Goal: Task Accomplishment & Management: Use online tool/utility

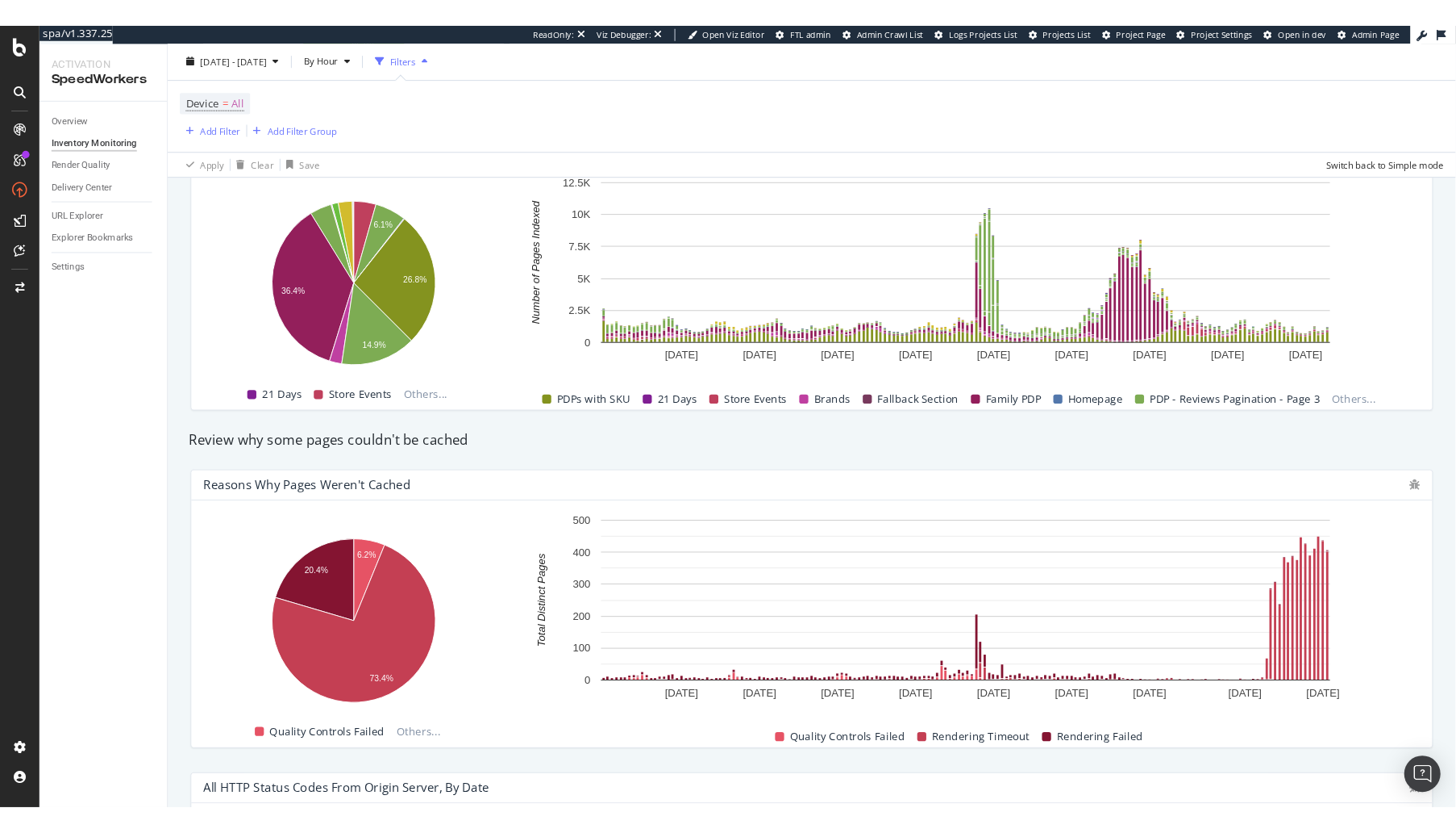
scroll to position [723, 0]
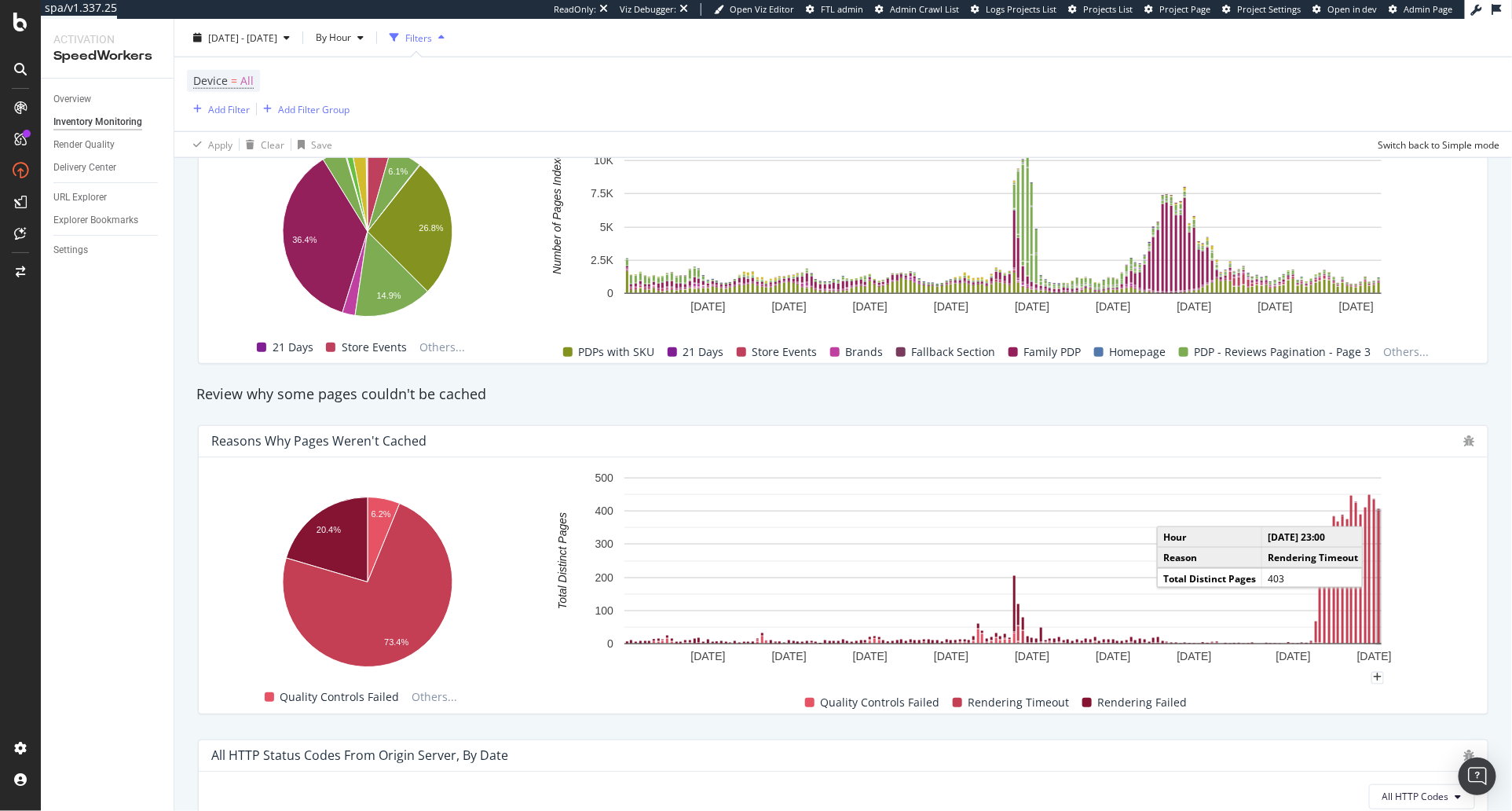
click at [1378, 584] on rect "A chart." at bounding box center [1379, 577] width 3 height 132
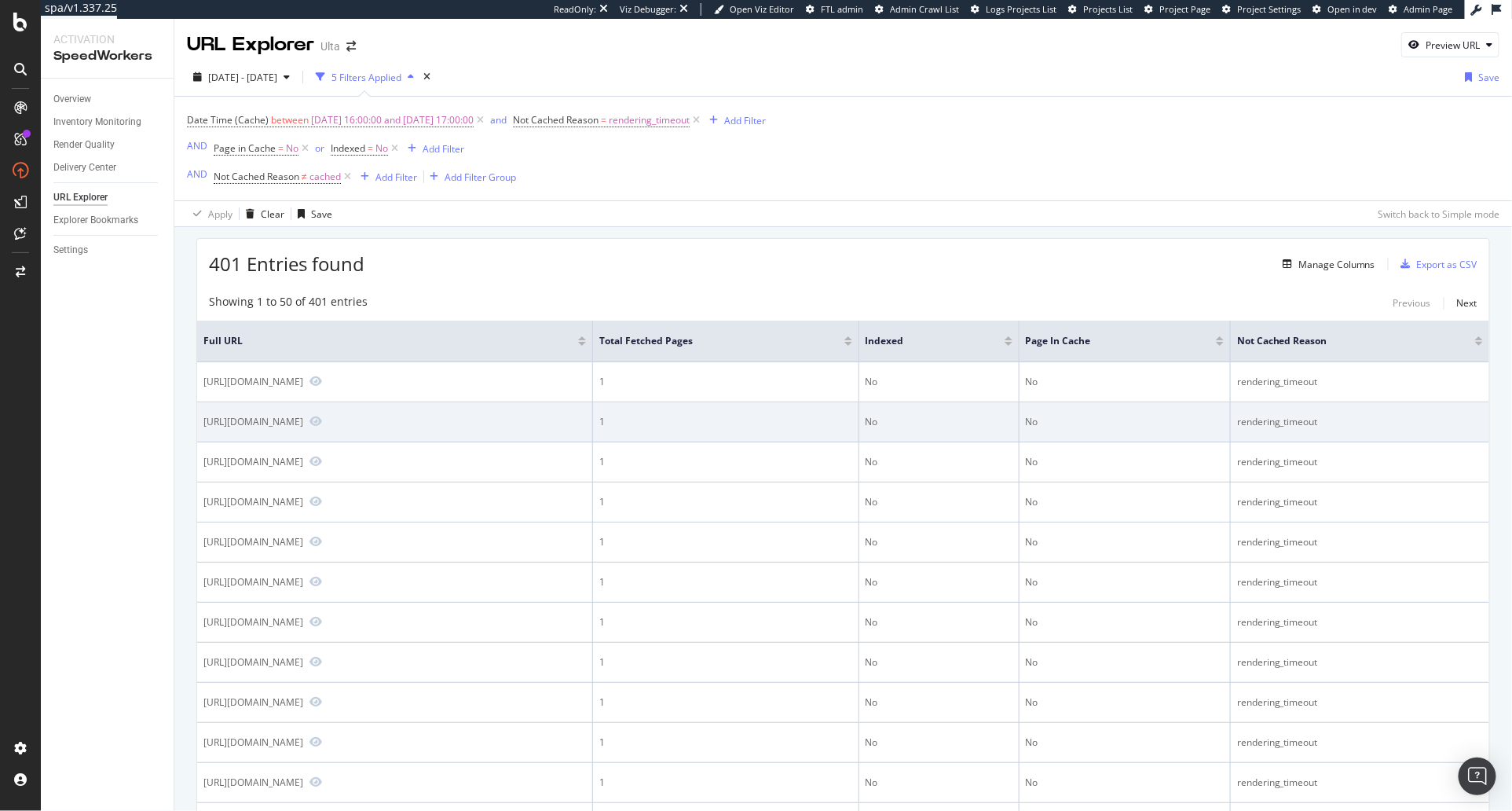
click at [304, 418] on div "https://www.ulta.com/p/brown-batter-cake-batter-liquid-lipstick-pimprod2054071?…" at bounding box center [254, 421] width 100 height 13
copy div "https://www.ulta.com/p/brown-batter-cake-batter-liquid-lipstick-pimprod2054071?…"
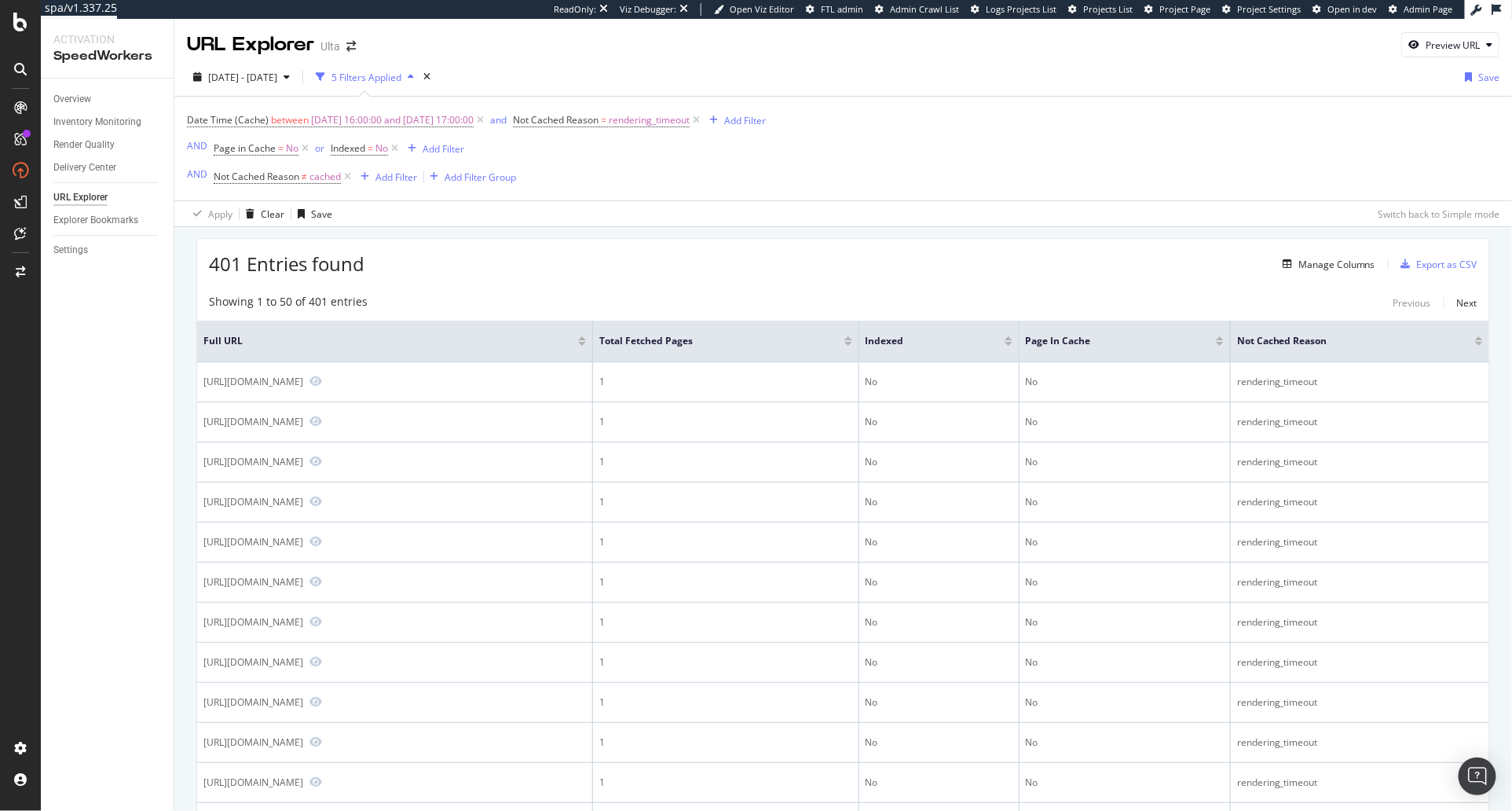
drag, startPoint x: 707, startPoint y: 270, endPoint x: 674, endPoint y: 290, distance: 38.6
click at [707, 270] on div "401 Entries found Manage Columns Export as CSV" at bounding box center [843, 258] width 1293 height 39
click at [830, 244] on div "401 Entries found Manage Columns Export as CSV" at bounding box center [843, 258] width 1293 height 39
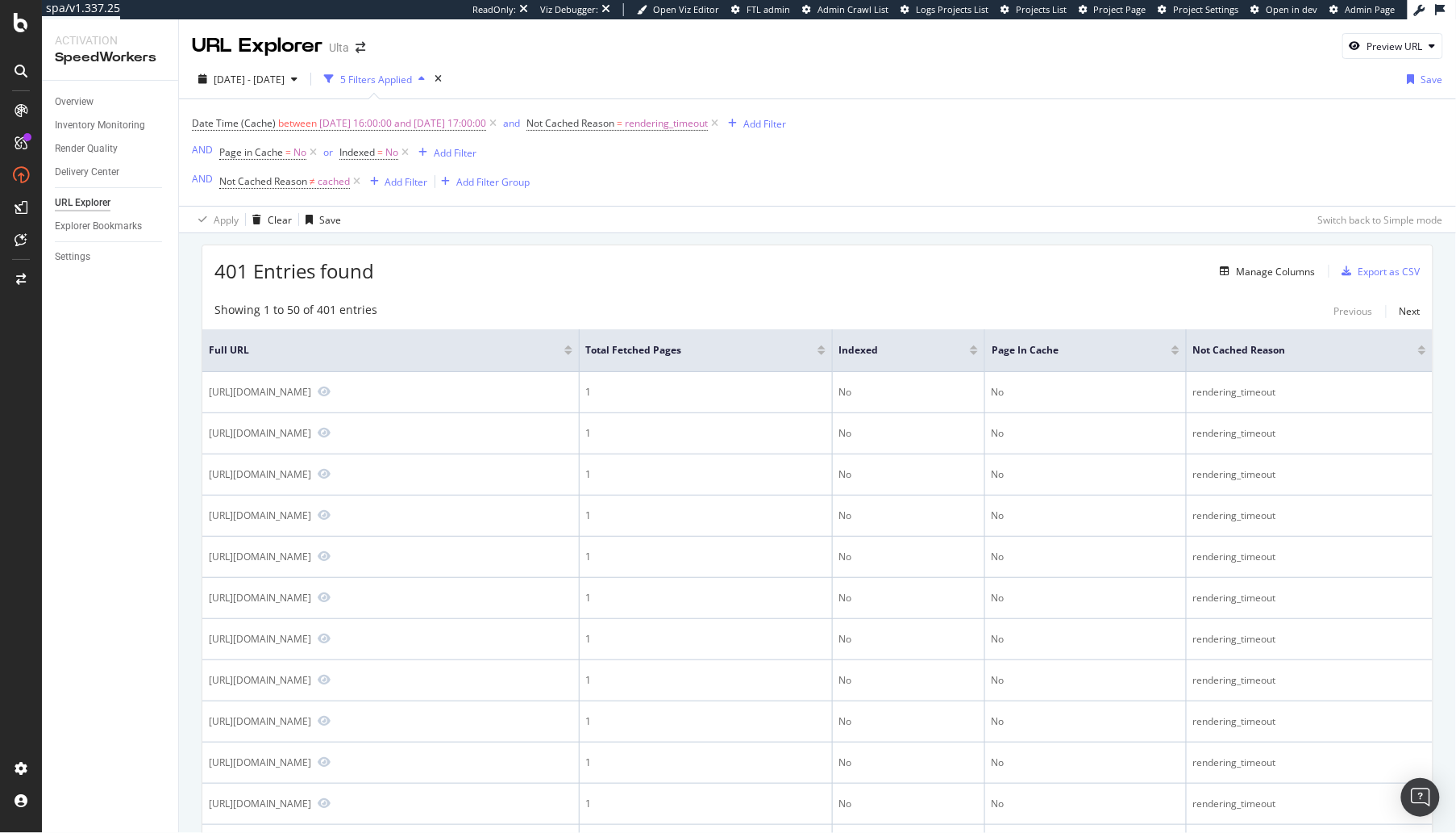
click at [520, 256] on div "401 Entries found Manage Columns Export as CSV" at bounding box center [817, 265] width 1231 height 40
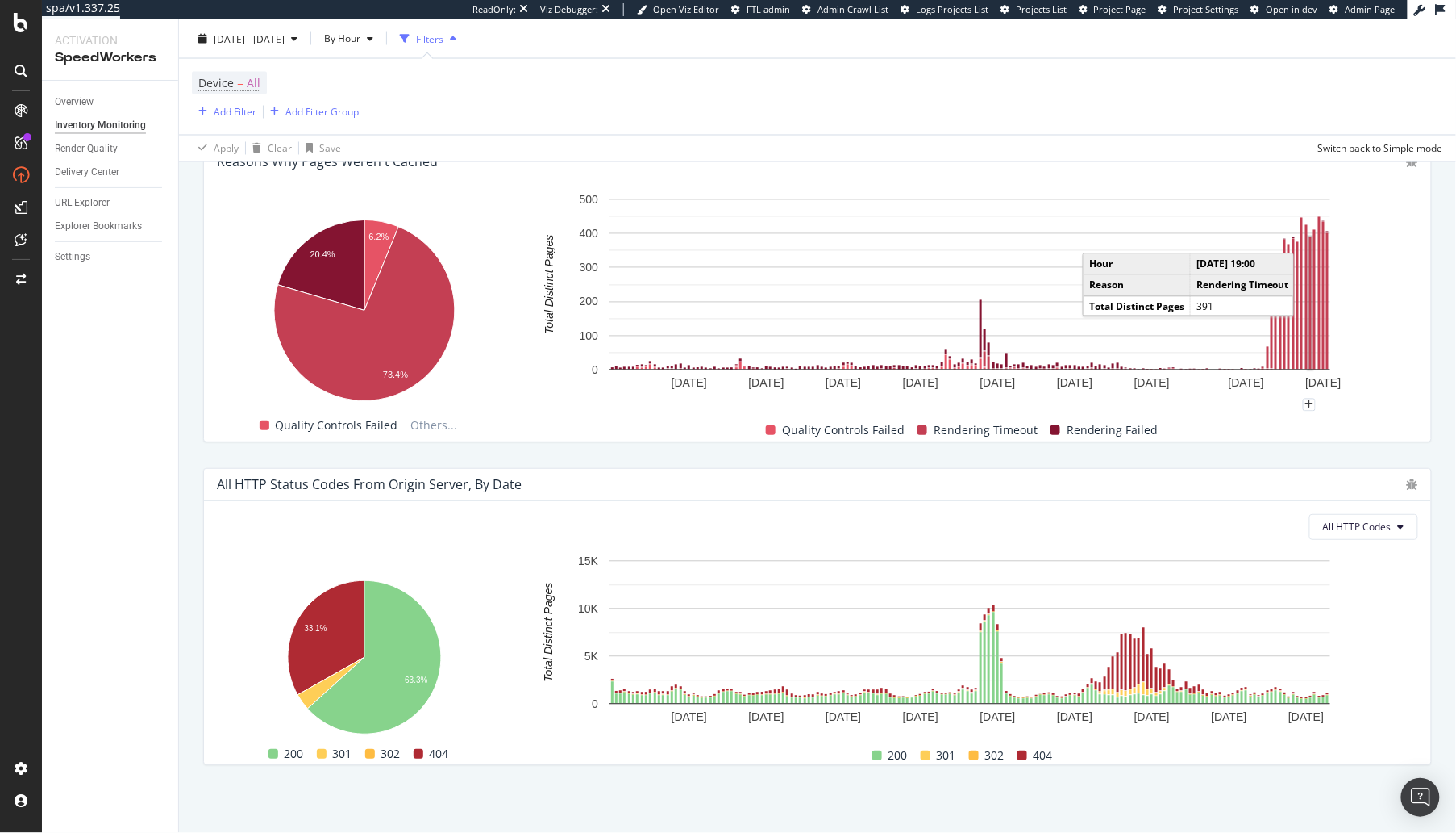
scroll to position [591, 0]
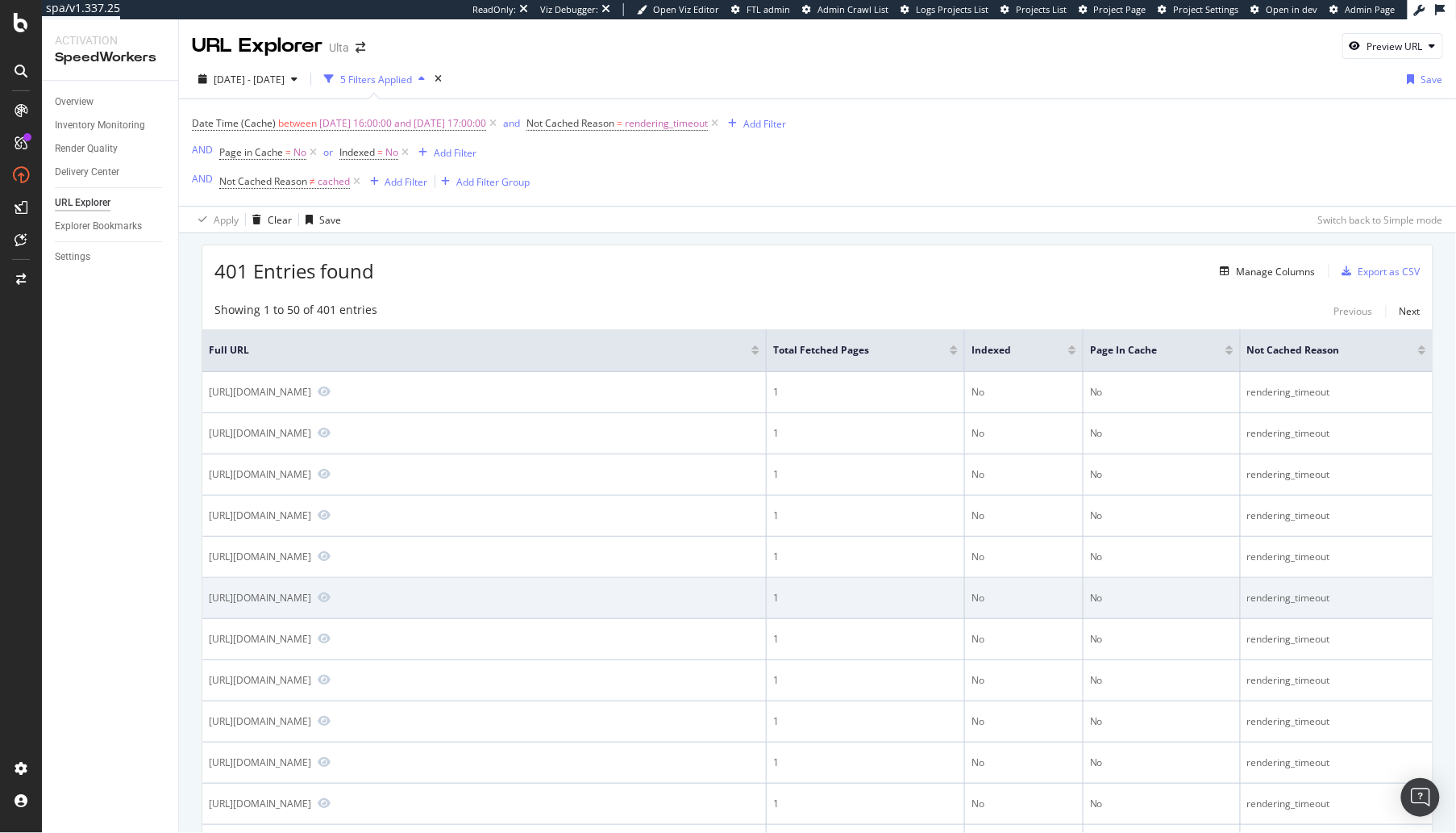
scroll to position [1740, 0]
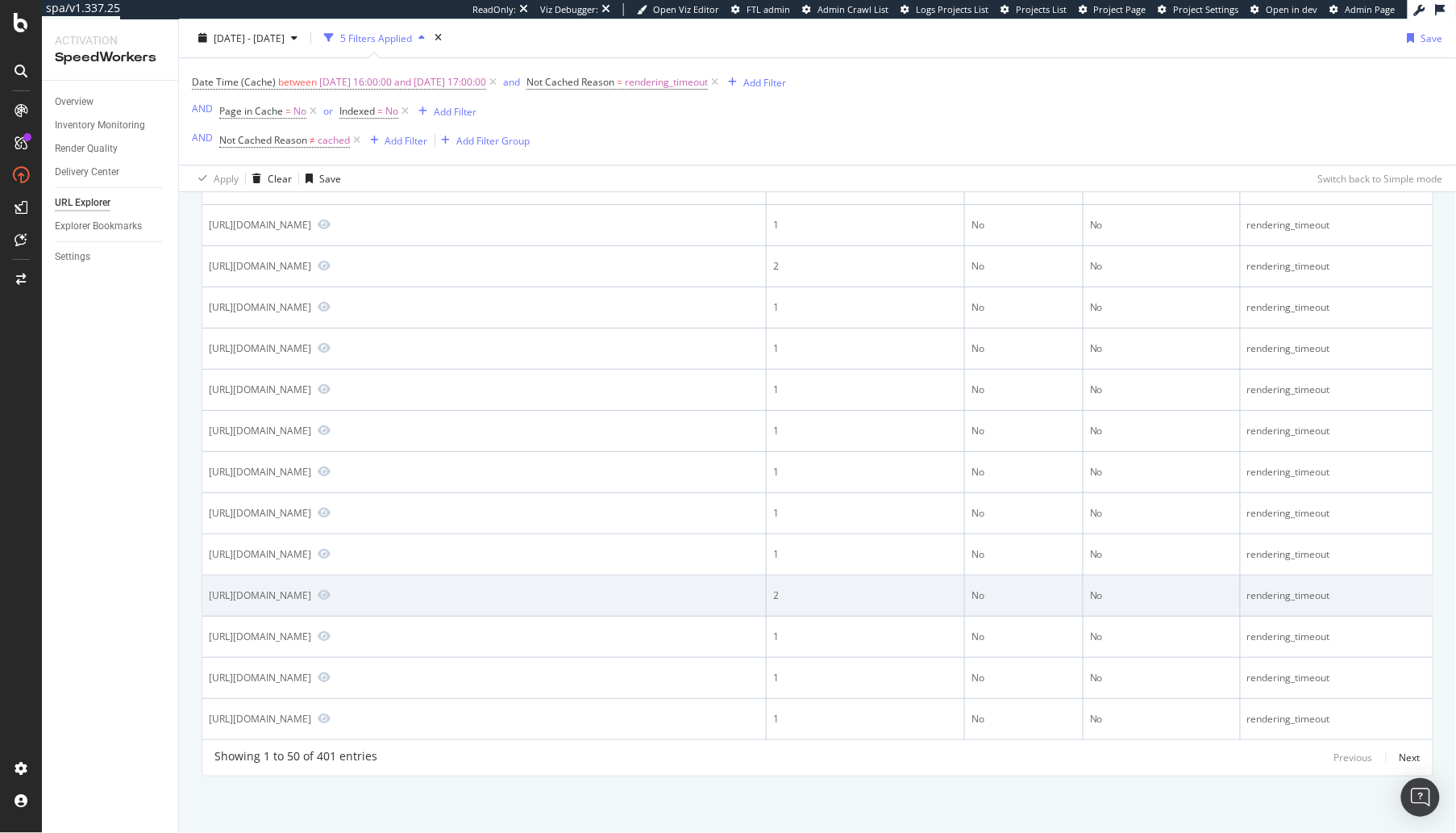
click at [312, 601] on div "https://www.ulta.com/p/le-sweet-nail-polish-collection-pimprod2051477?sku=26388…" at bounding box center [260, 595] width 103 height 13
copy div "https://www.ulta.com/p/le-sweet-nail-polish-collection-pimprod2051477?sku=26388…"
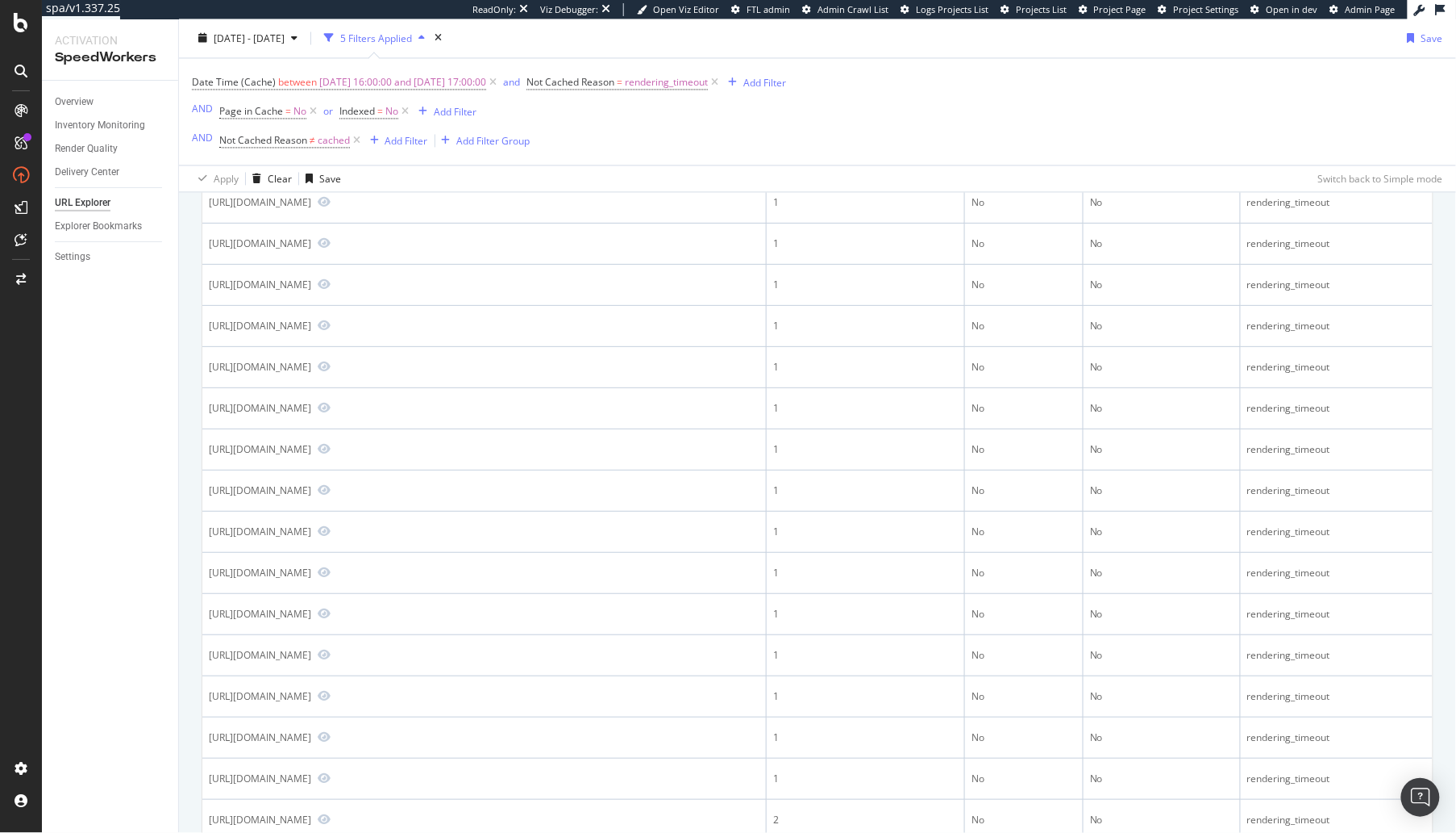
scroll to position [332, 0]
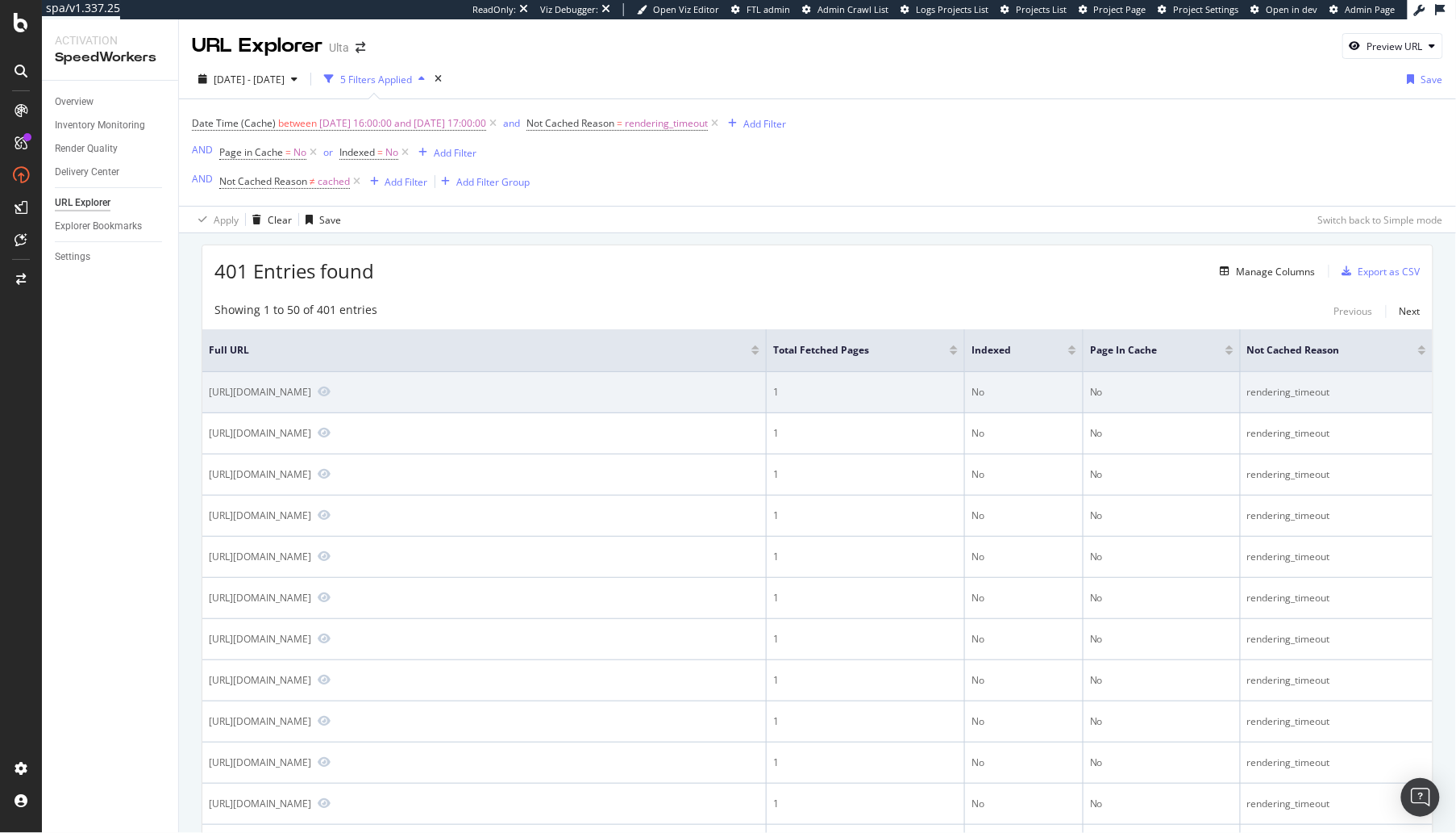
click at [312, 395] on div "https://www.ulta.com/beautyservices/store-events/hourglass/lynnwood/198429" at bounding box center [260, 392] width 103 height 13
click at [474, 395] on div "https://www.ulta.com/beautyservices/store-events/hourglass/lynnwood/198429" at bounding box center [485, 392] width 551 height 14
click at [312, 395] on div "https://www.ulta.com/beautyservices/store-events/hourglass/lynnwood/198429" at bounding box center [260, 392] width 103 height 13
copy div "https://www.ulta.com/beautyservices/store-events/hourglass/lynnwood/198429"
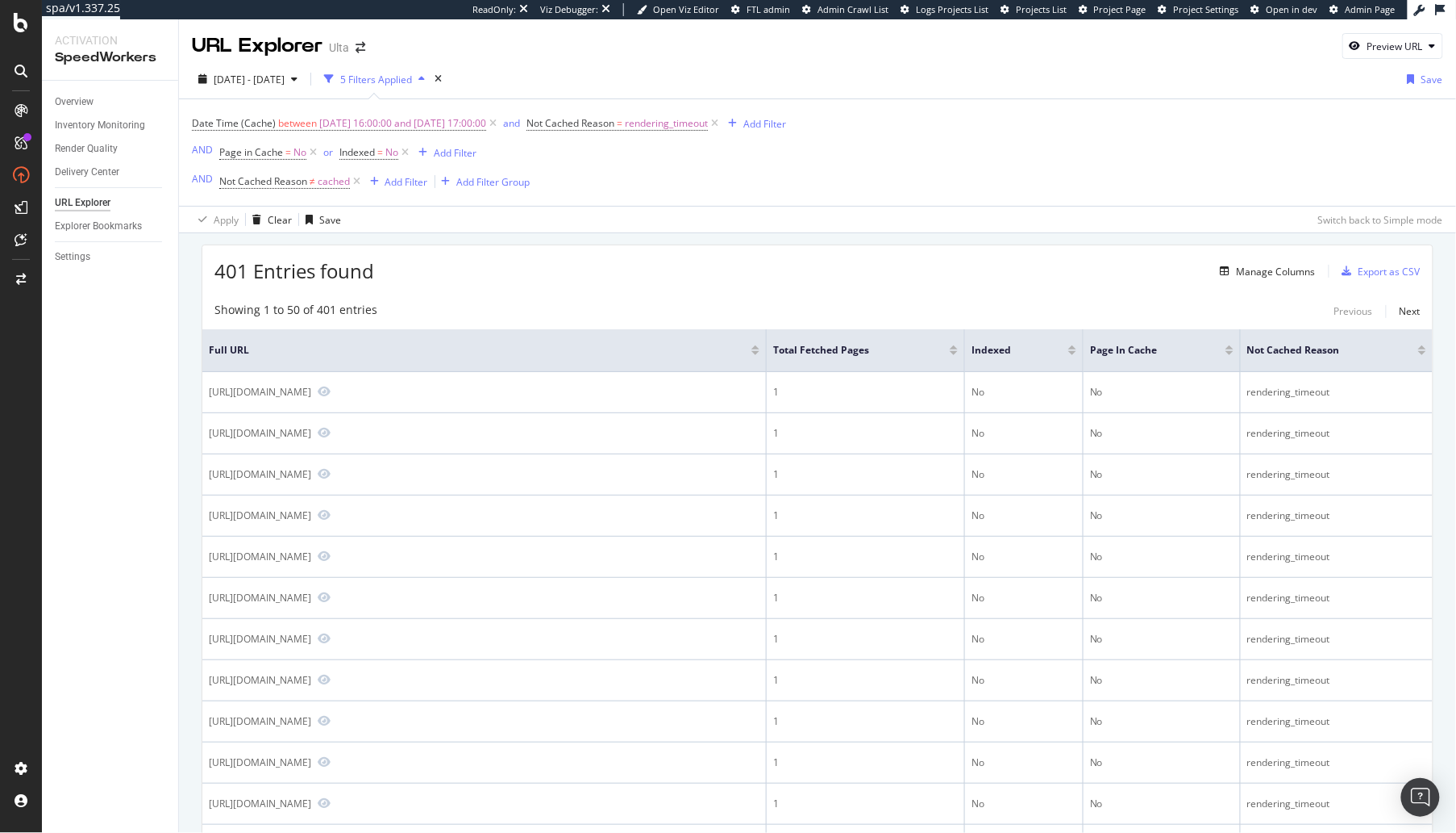
drag, startPoint x: 673, startPoint y: 170, endPoint x: 685, endPoint y: 29, distance: 141.5
click at [673, 172] on div "Date Time (Cache) between 2025-09-11 16:00:00 and 2025-09-11 17:00:00 and Not C…" at bounding box center [489, 152] width 594 height 81
drag, startPoint x: 75, startPoint y: 86, endPoint x: 73, endPoint y: 94, distance: 8.2
click at [75, 86] on div "Overview Inventory Monitoring Render Quality Delivery Center URL Explorer Explo…" at bounding box center [109, 456] width 136 height 752
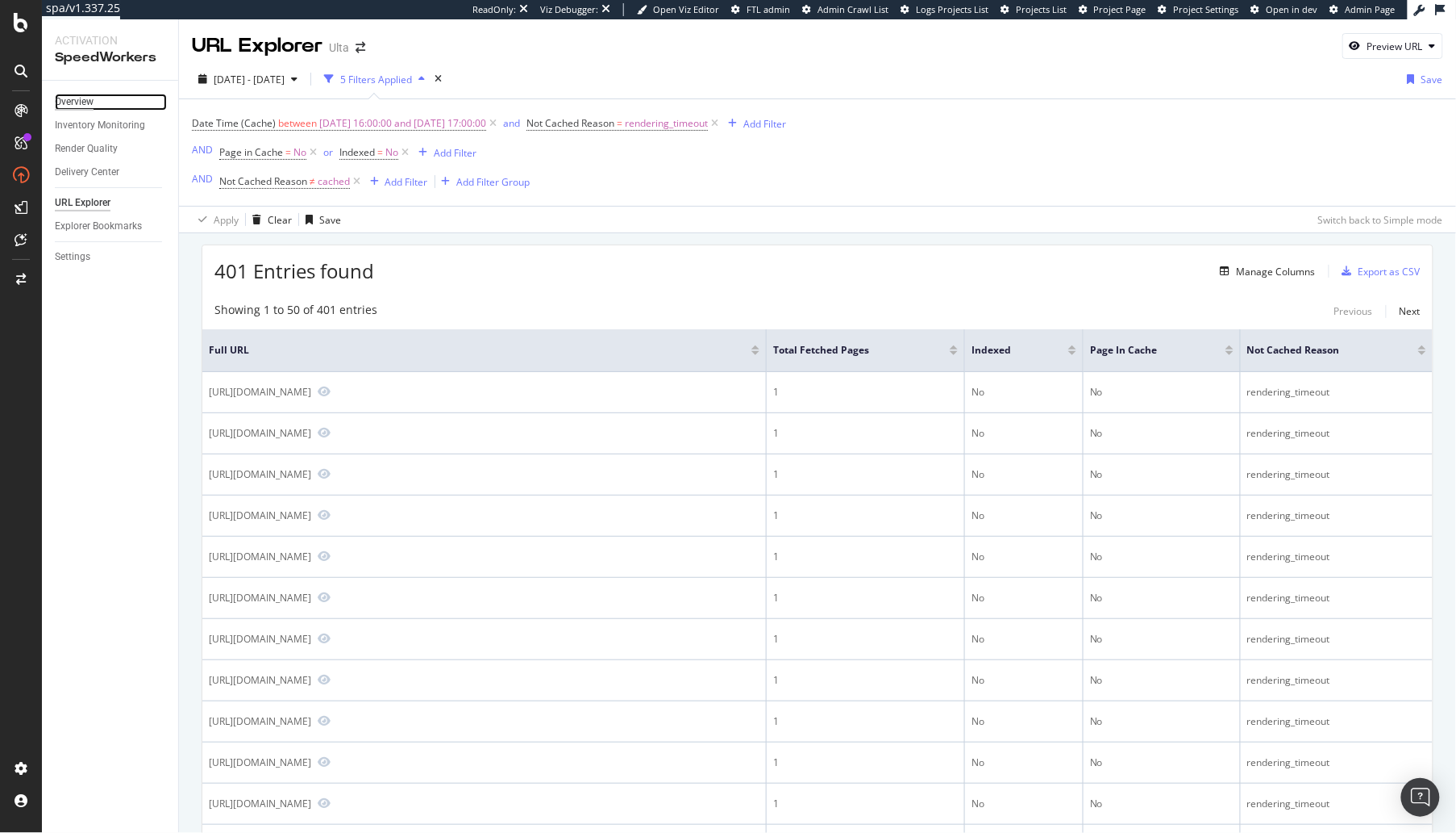
click at [73, 94] on div "Overview" at bounding box center [74, 102] width 39 height 17
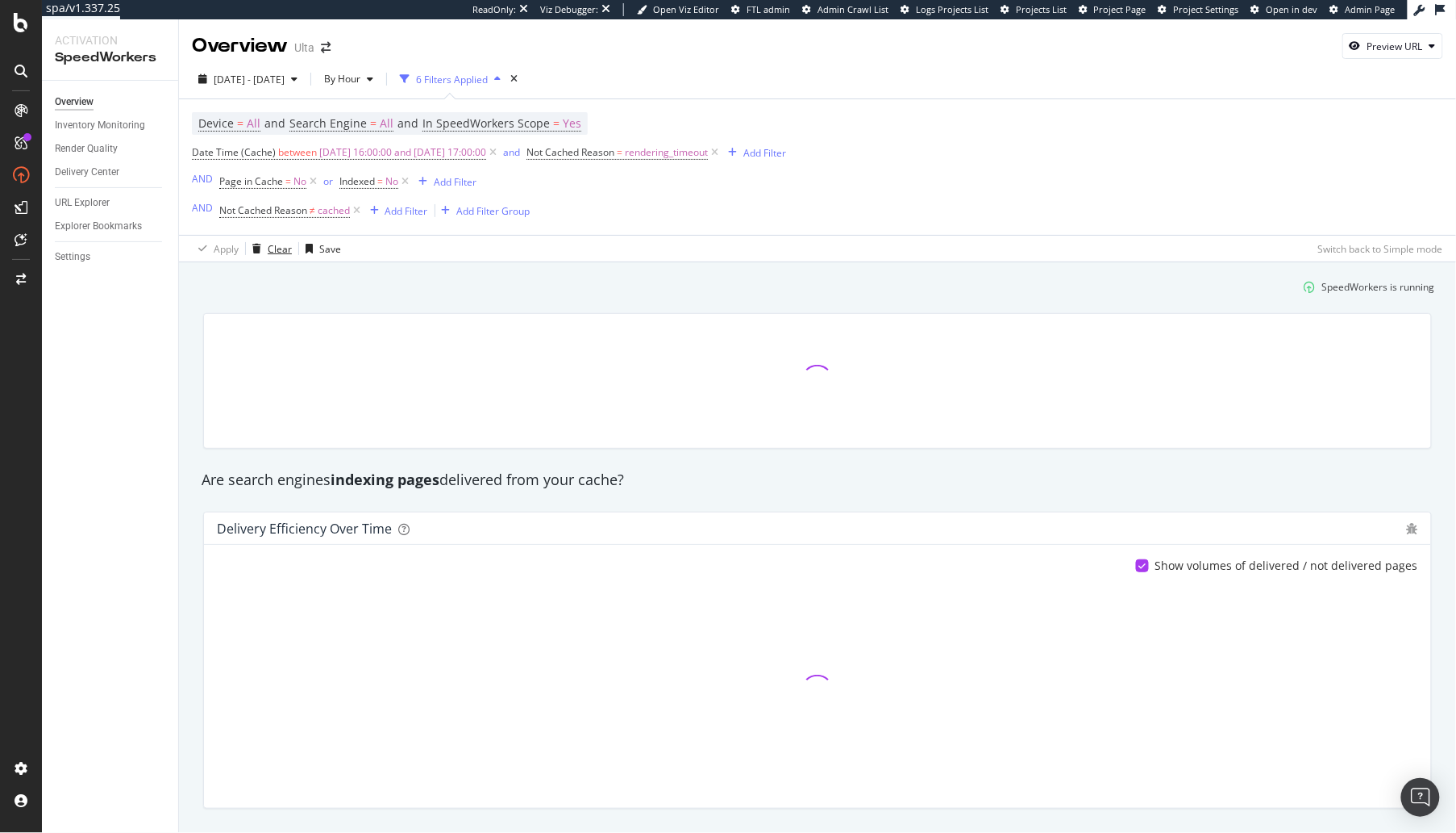
click at [258, 242] on div "Clear" at bounding box center [269, 248] width 46 height 24
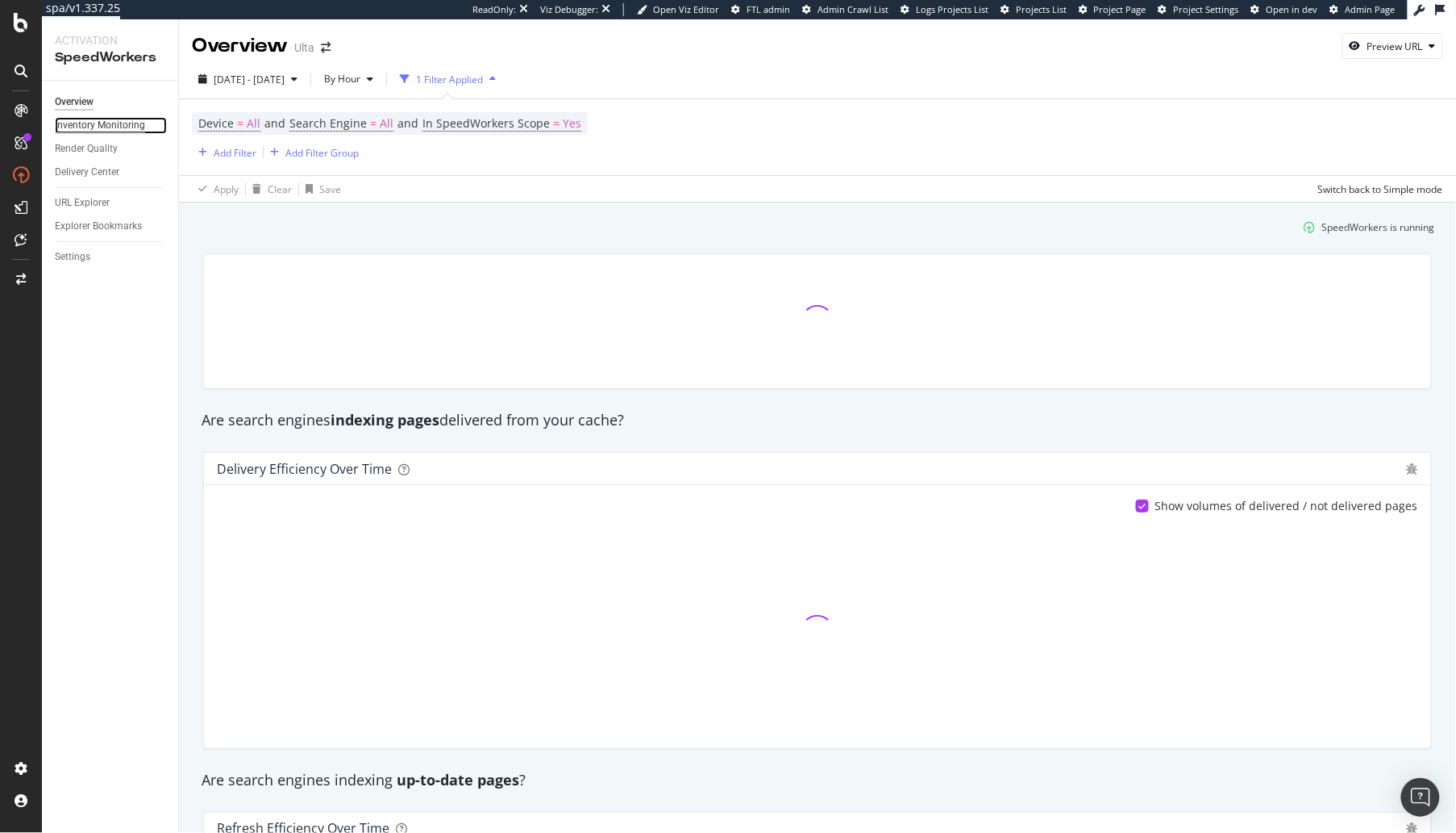
click at [89, 126] on div "Inventory Monitoring" at bounding box center [100, 126] width 90 height 17
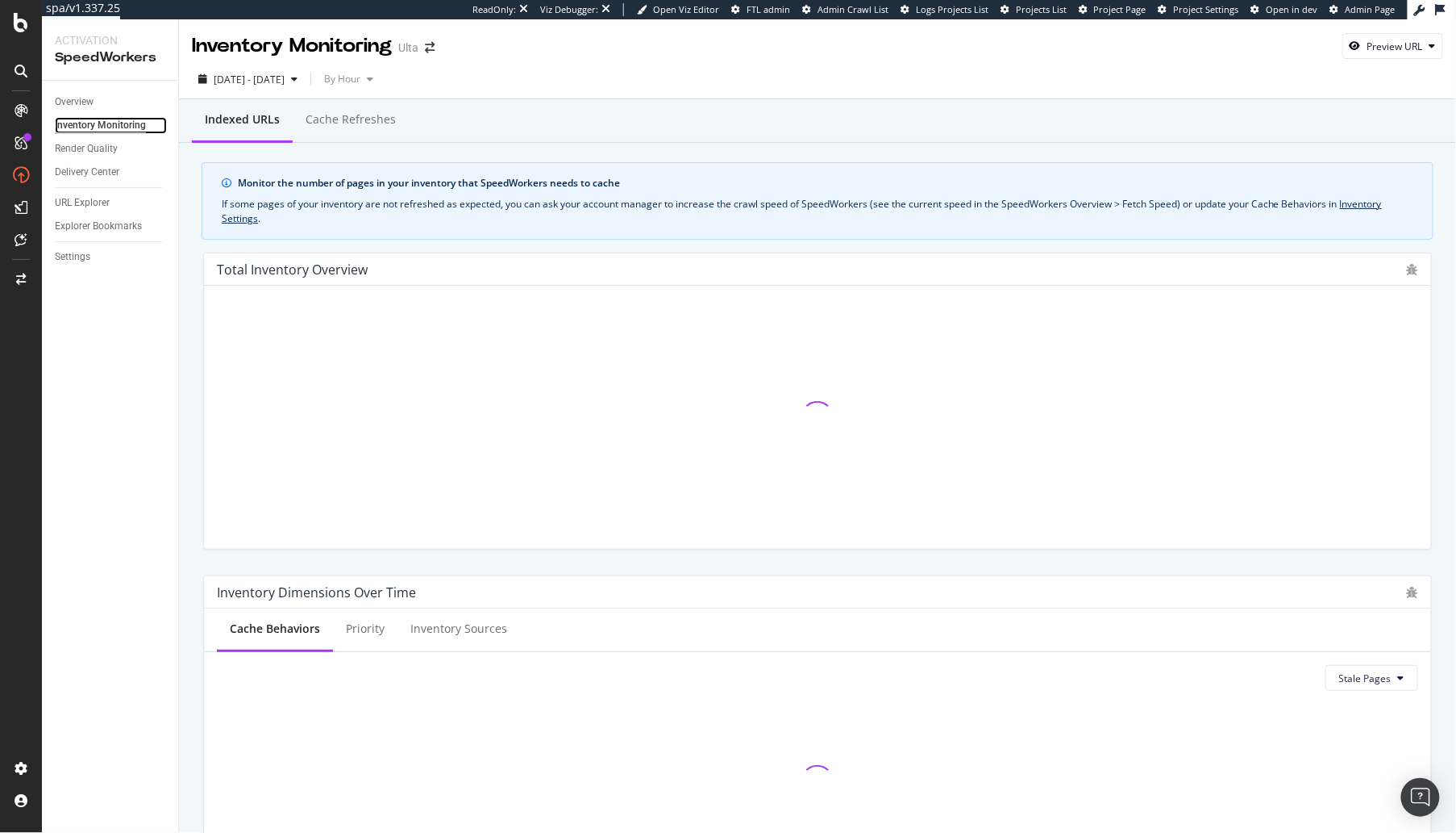
scroll to position [591, 0]
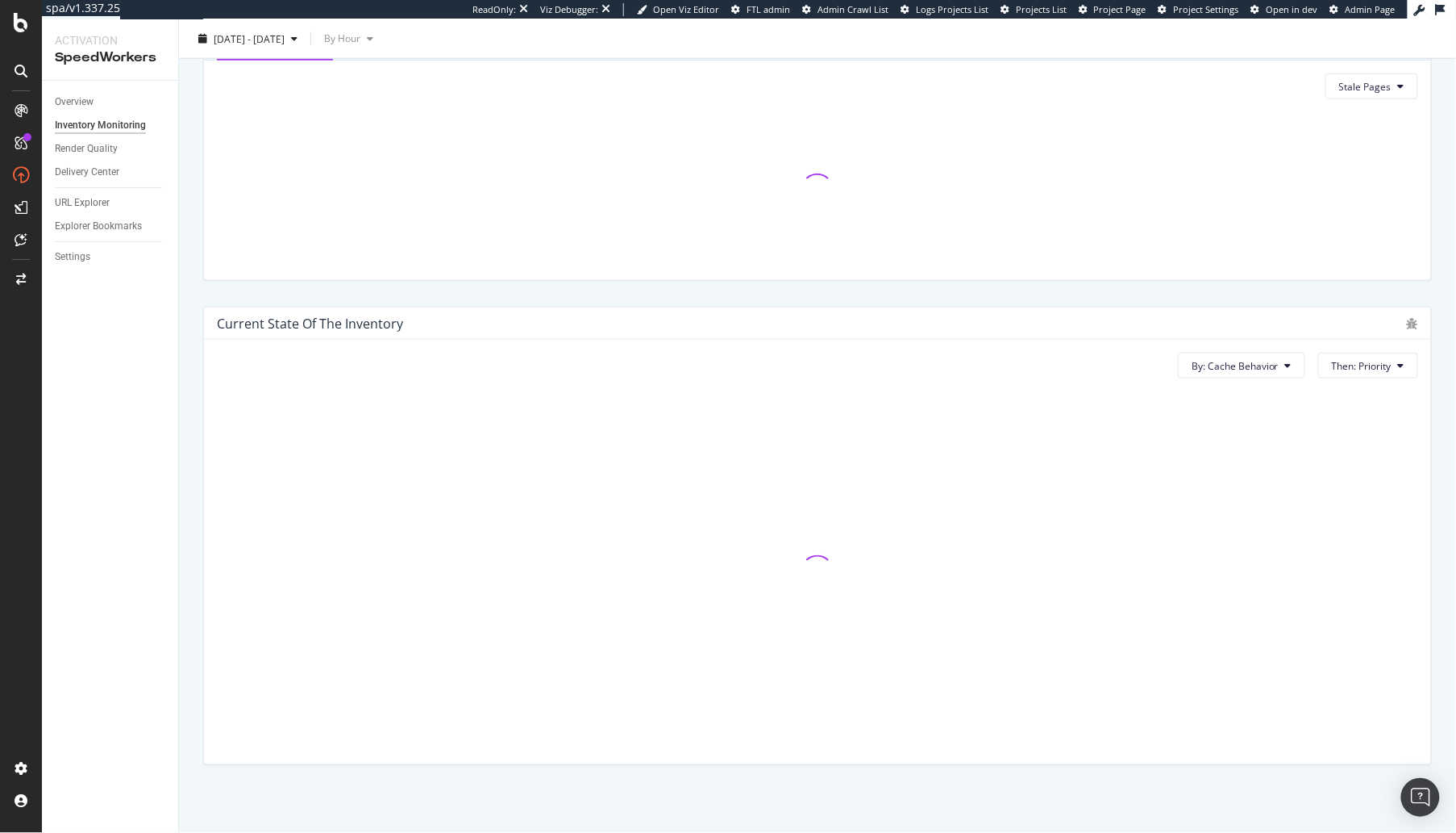
click at [189, 475] on div "Indexed URLs Cache refreshes Monitor the number of pages in your inventory that…" at bounding box center [817, 170] width 1277 height 1327
click at [190, 392] on div "Indexed URLs Cache refreshes Monitor the number of pages in your inventory that…" at bounding box center [818, 170] width 1279 height 1327
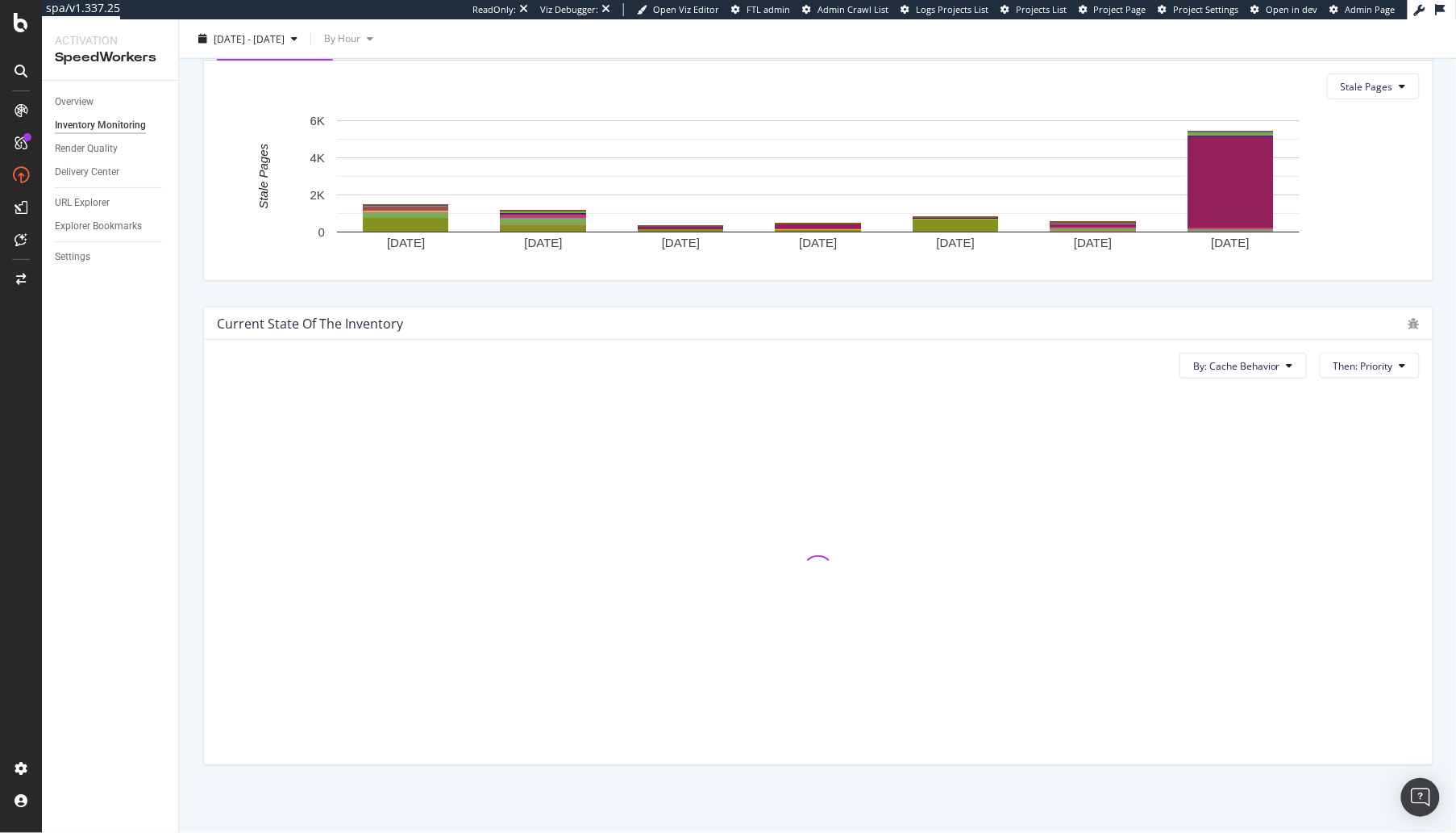
click at [439, 296] on div "Current state of the inventory By: Cache Behavior Then: Priority" at bounding box center [818, 535] width 1250 height 484
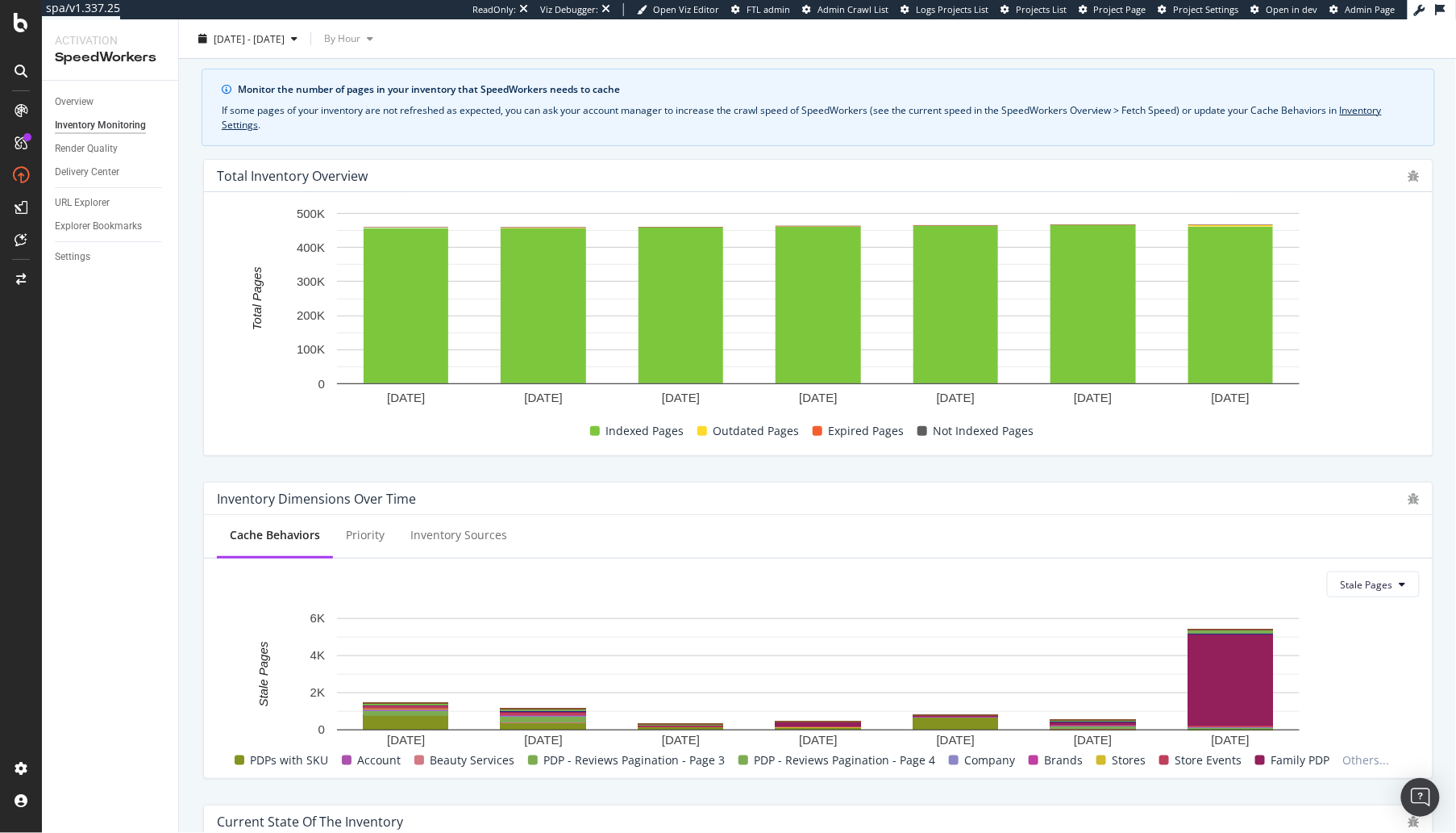
drag, startPoint x: 640, startPoint y: 73, endPoint x: 567, endPoint y: 24, distance: 87.9
click at [636, 71] on div "Monitor the number of pages in your inventory that SpeedWorkers needs to cache …" at bounding box center [818, 107] width 1234 height 77
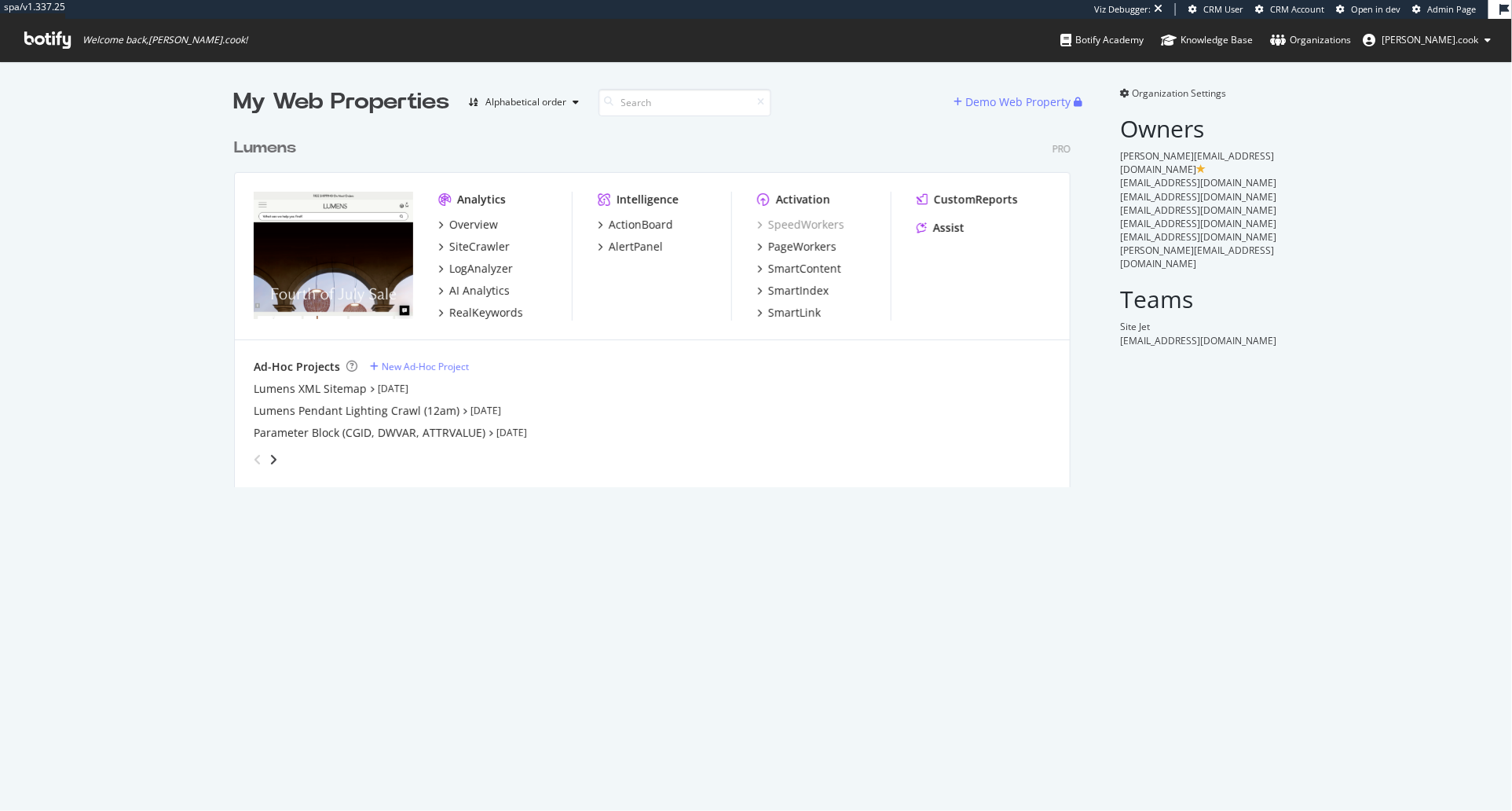
scroll to position [369, 849]
drag, startPoint x: 151, startPoint y: 206, endPoint x: 158, endPoint y: 214, distance: 10.6
click at [150, 206] on div "My Web Properties Alphabetical order Demo Web Property Lumens Pro Analytics Ove…" at bounding box center [756, 286] width 1512 height 451
click at [482, 241] on div "SiteCrawler" at bounding box center [479, 246] width 60 height 16
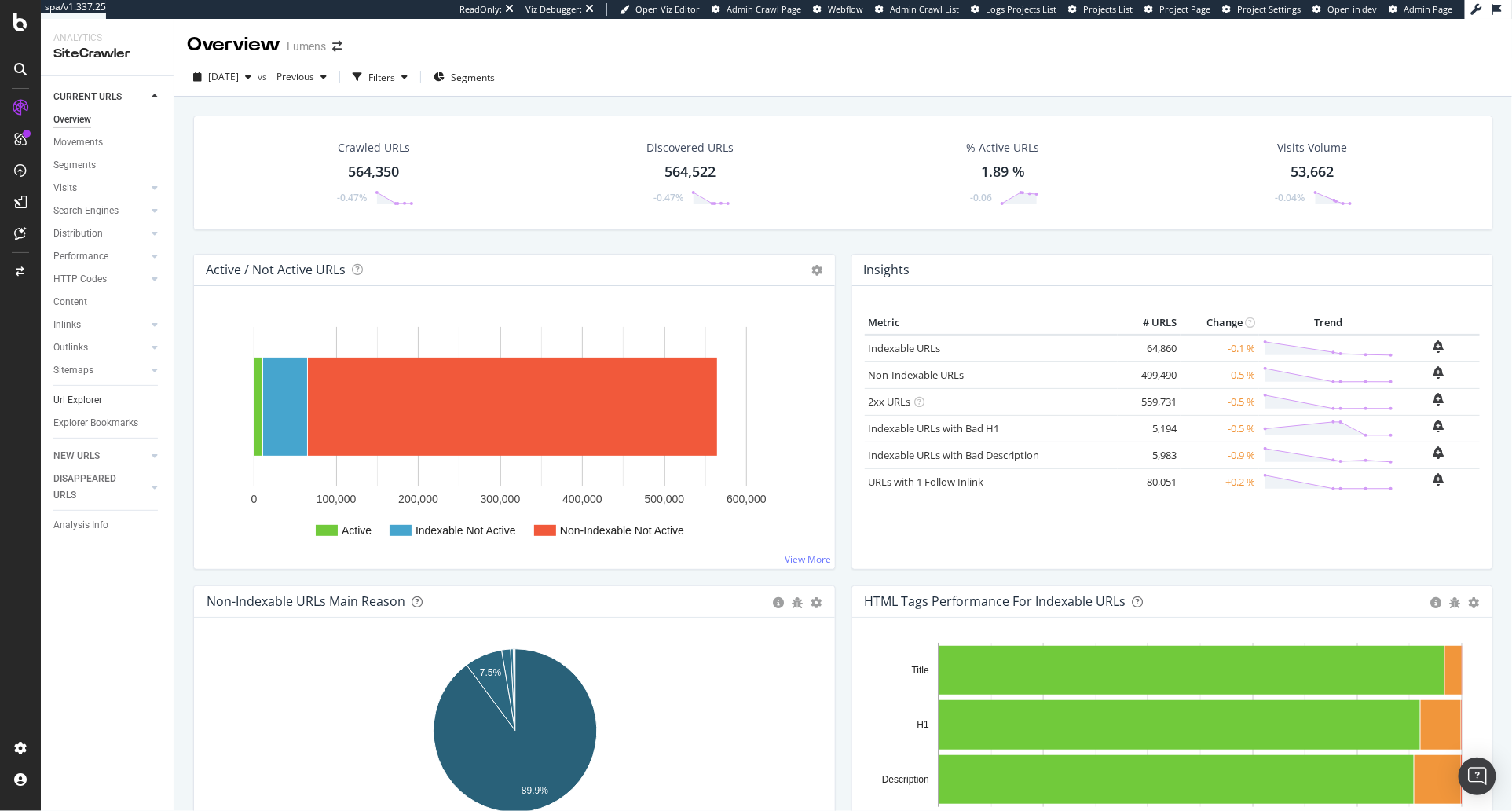
click at [101, 402] on link "Url Explorer" at bounding box center [108, 400] width 109 height 17
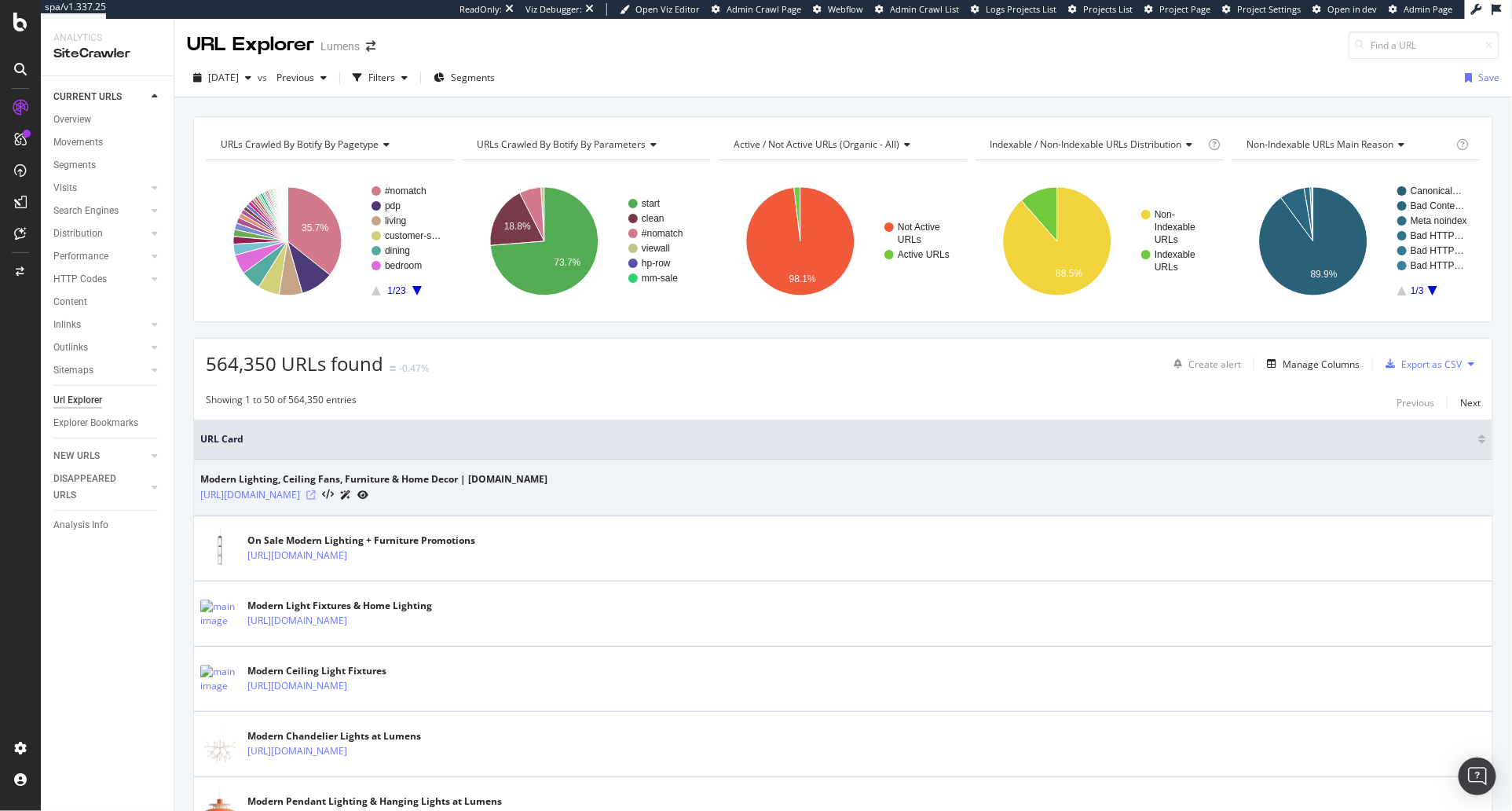
click at [316, 490] on icon at bounding box center [311, 494] width 9 height 9
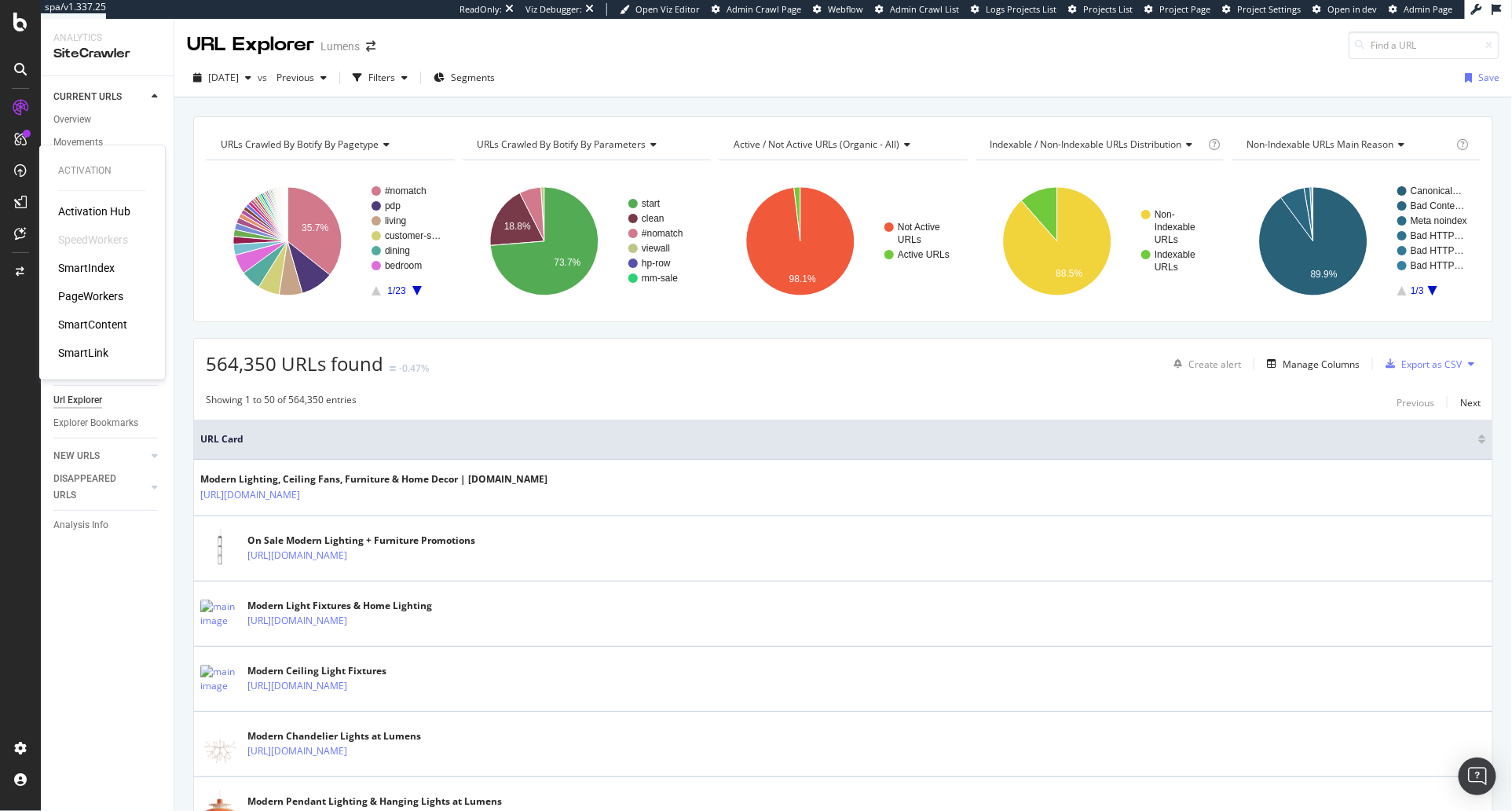
click at [92, 293] on div "PageWorkers" at bounding box center [91, 295] width 65 height 16
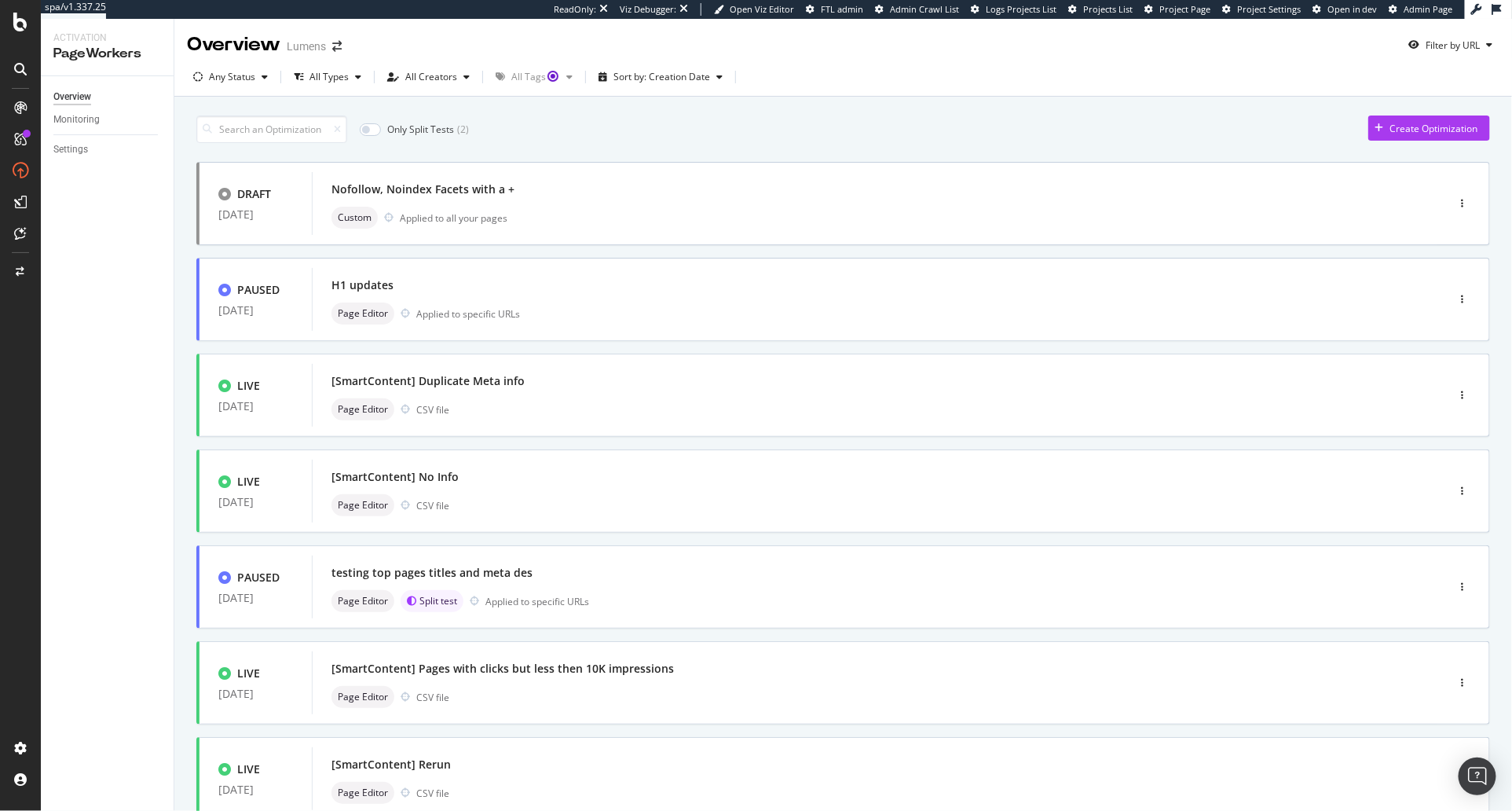
click at [205, 247] on div "DRAFT 22 Aug. 2025 Nofollow, Noindex Facets with a + Custom Applied to all your…" at bounding box center [843, 658] width 1293 height 992
click at [81, 153] on div "Settings" at bounding box center [70, 150] width 34 height 17
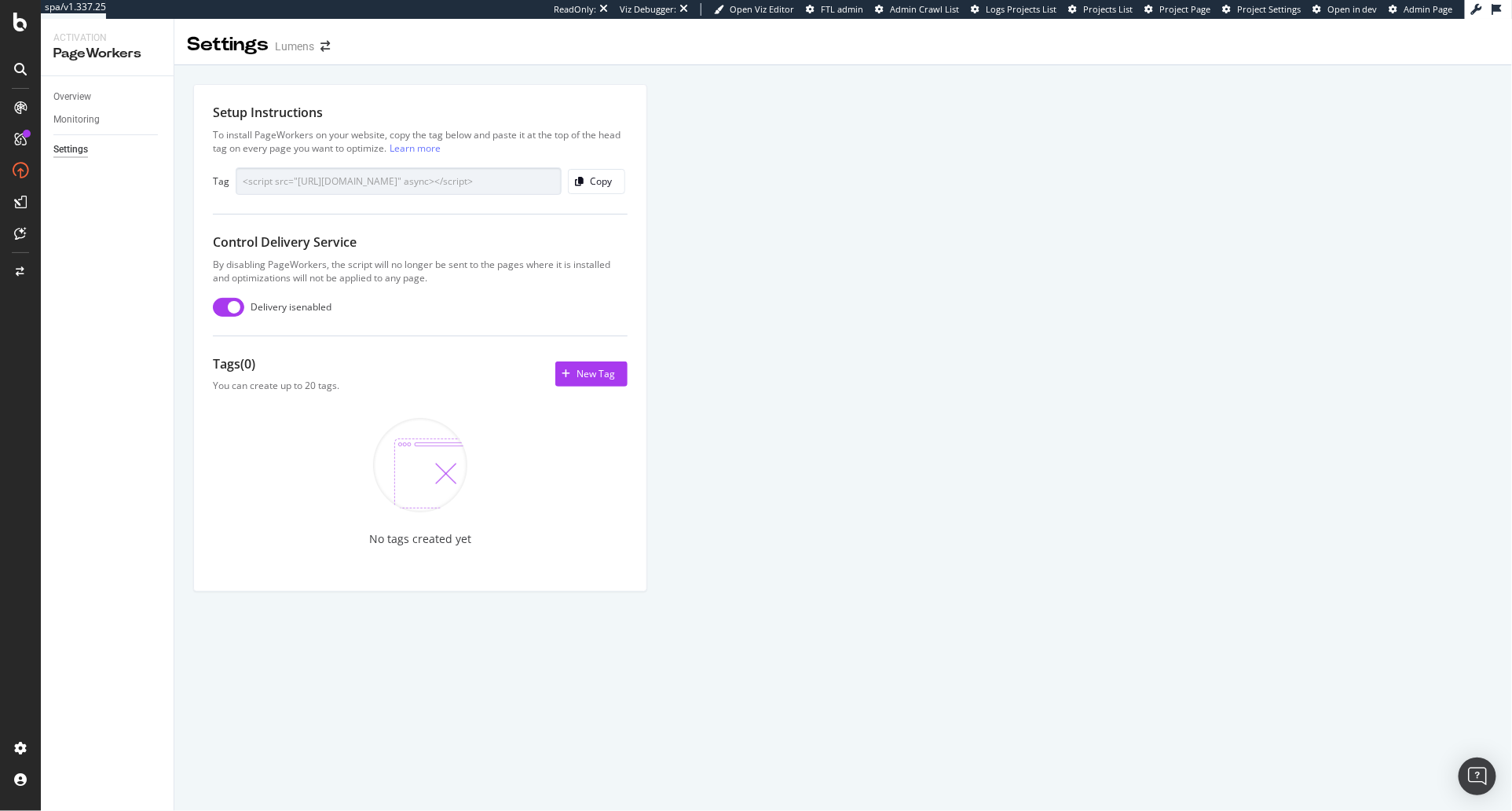
drag, startPoint x: 944, startPoint y: 236, endPoint x: 1089, endPoint y: 91, distance: 205.1
click at [945, 236] on div "Setup Instructions To install PageWorkers on your website, copy the tag below a…" at bounding box center [843, 355] width 1338 height 580
drag, startPoint x: 1293, startPoint y: 89, endPoint x: 1305, endPoint y: 76, distance: 17.7
click at [1293, 87] on div "Setup Instructions To install PageWorkers on your website, copy the tag below a…" at bounding box center [843, 355] width 1338 height 580
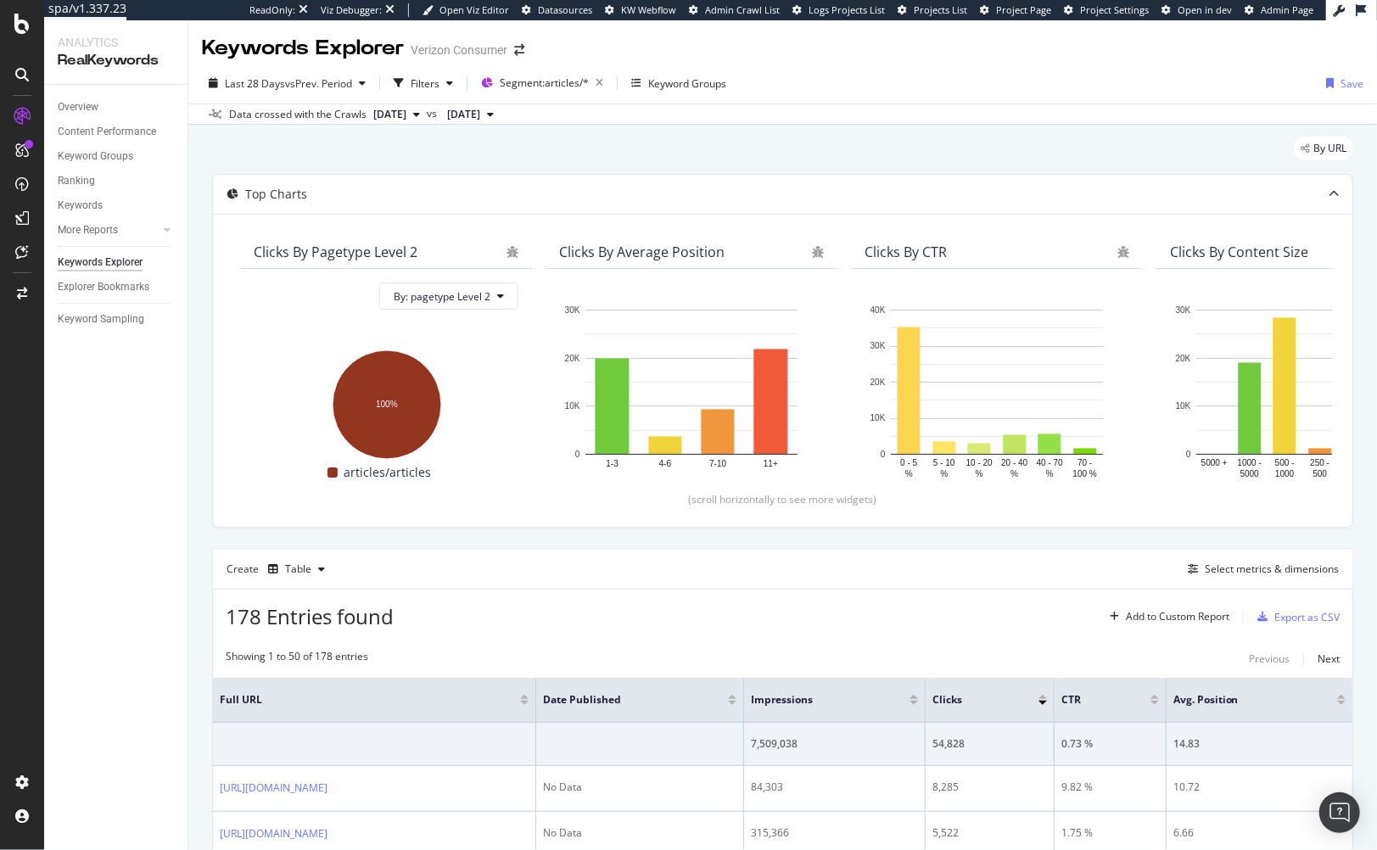
scroll to position [465, 0]
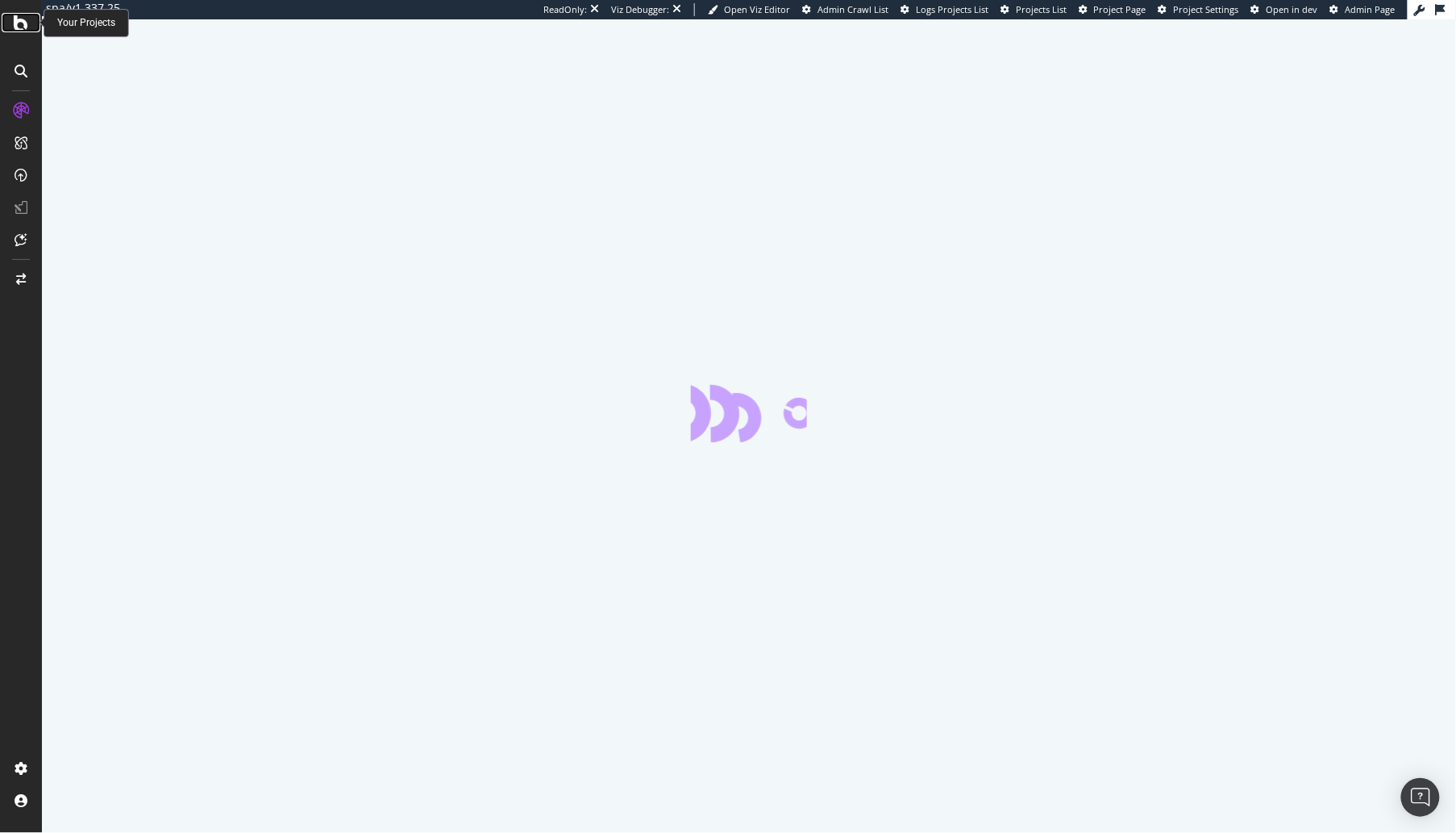
click at [21, 26] on icon at bounding box center [20, 23] width 14 height 19
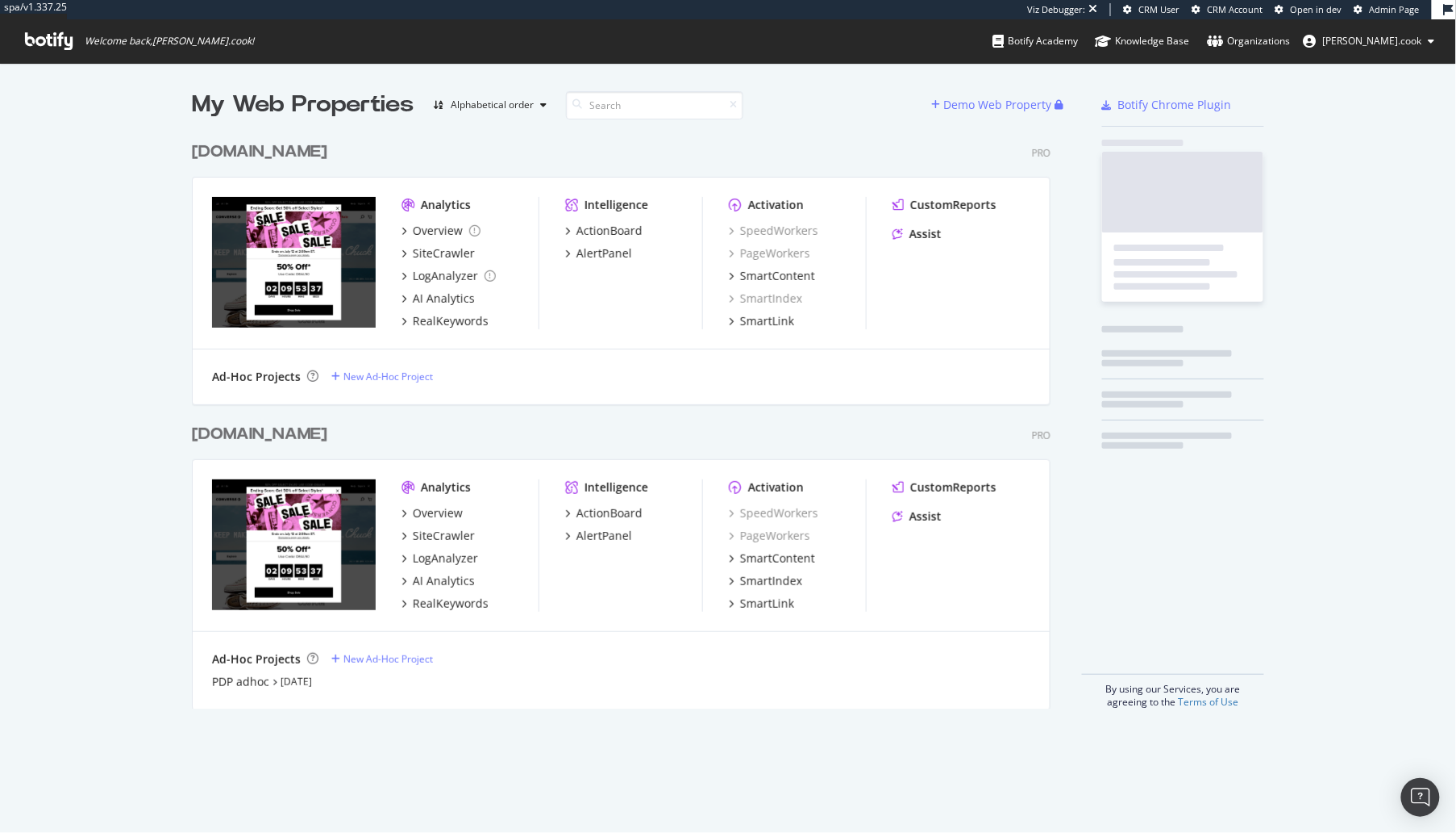
scroll to position [588, 872]
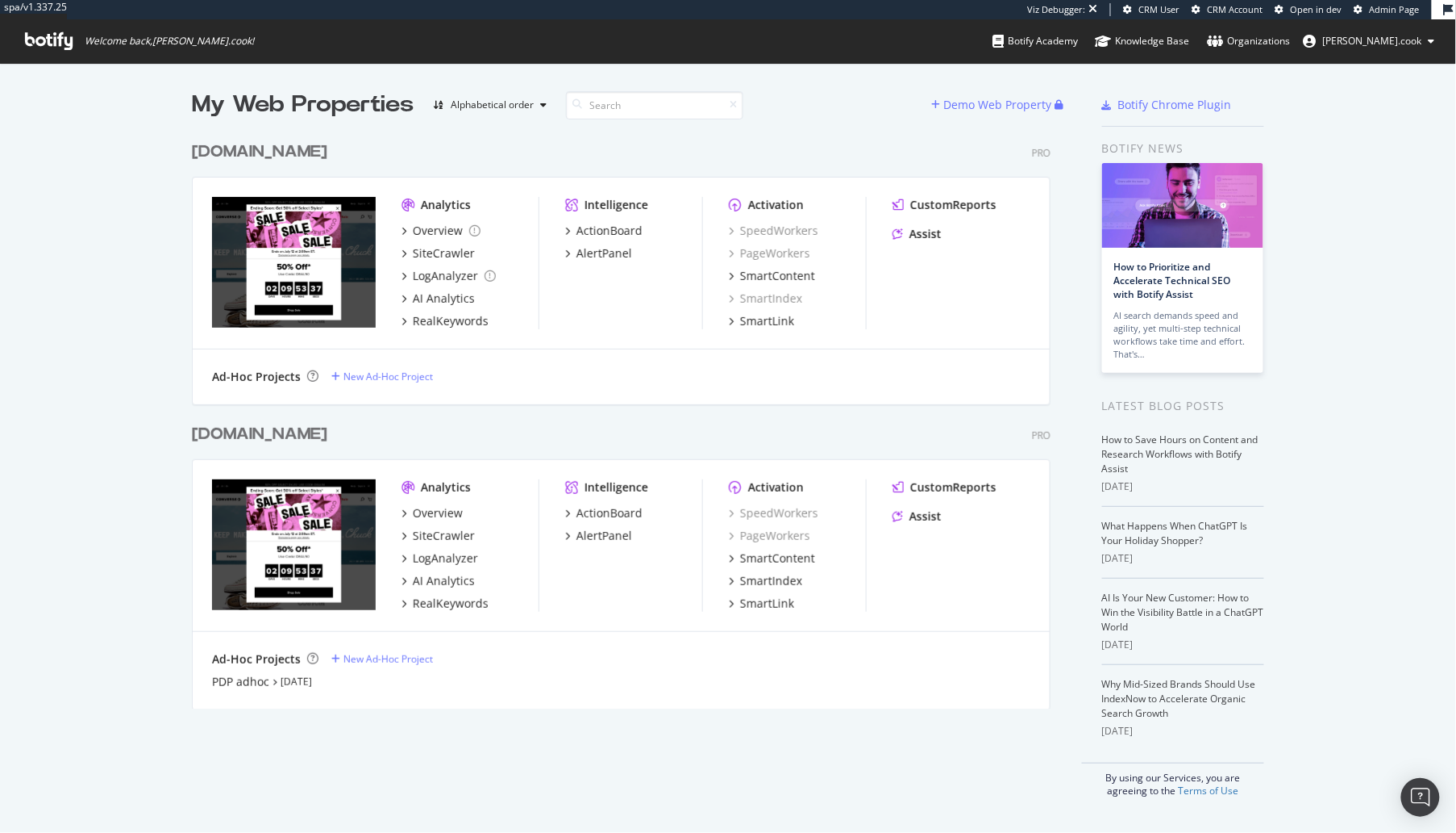
drag, startPoint x: 105, startPoint y: 242, endPoint x: 152, endPoint y: 242, distance: 47.0
click at [105, 242] on div "My Web Properties Alphabetical order Demo Web Property conversedataimport.com P…" at bounding box center [728, 442] width 1456 height 760
click at [440, 317] on div "RealKeywords" at bounding box center [450, 320] width 76 height 16
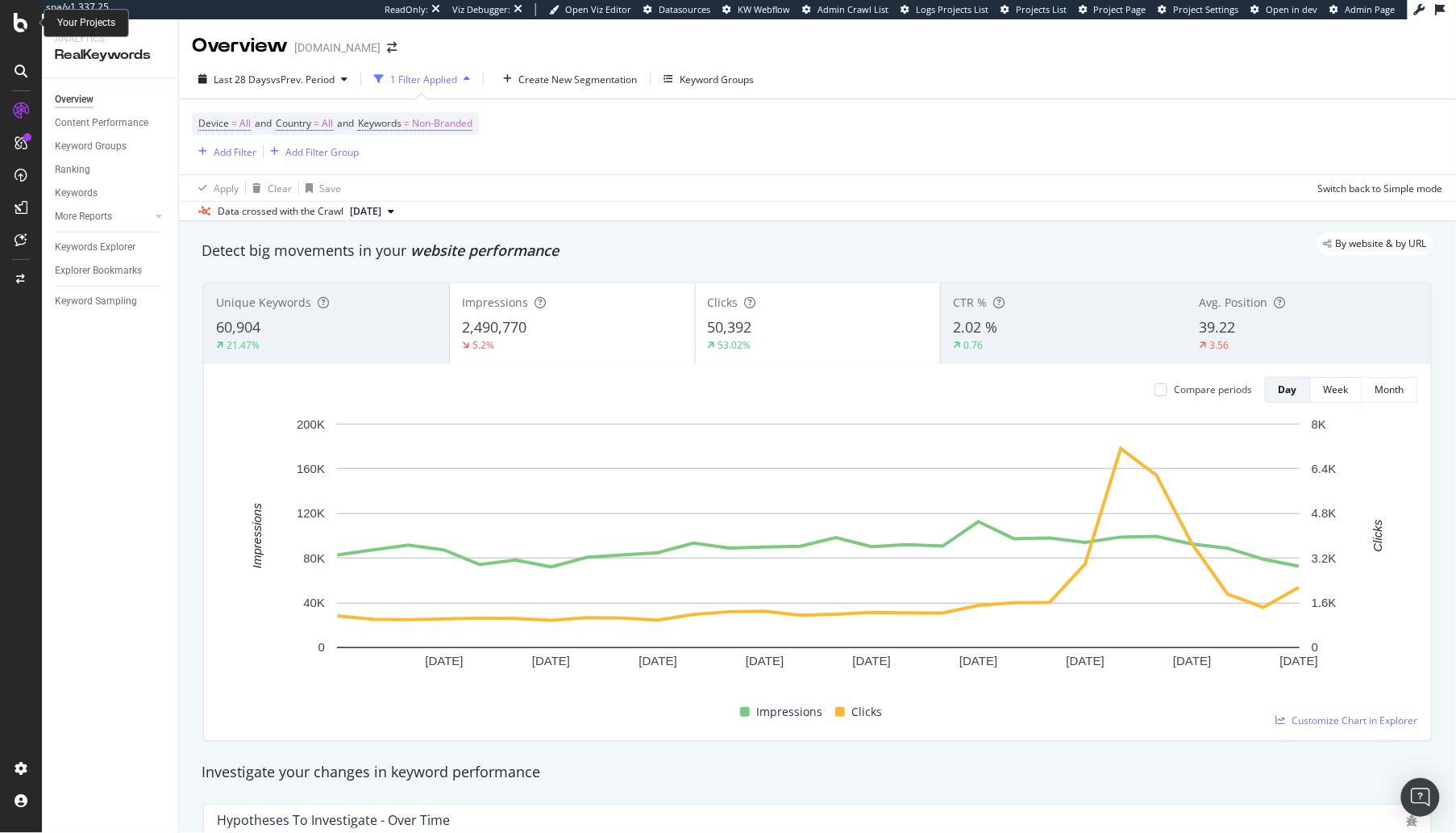
click at [22, 24] on icon at bounding box center [20, 23] width 14 height 19
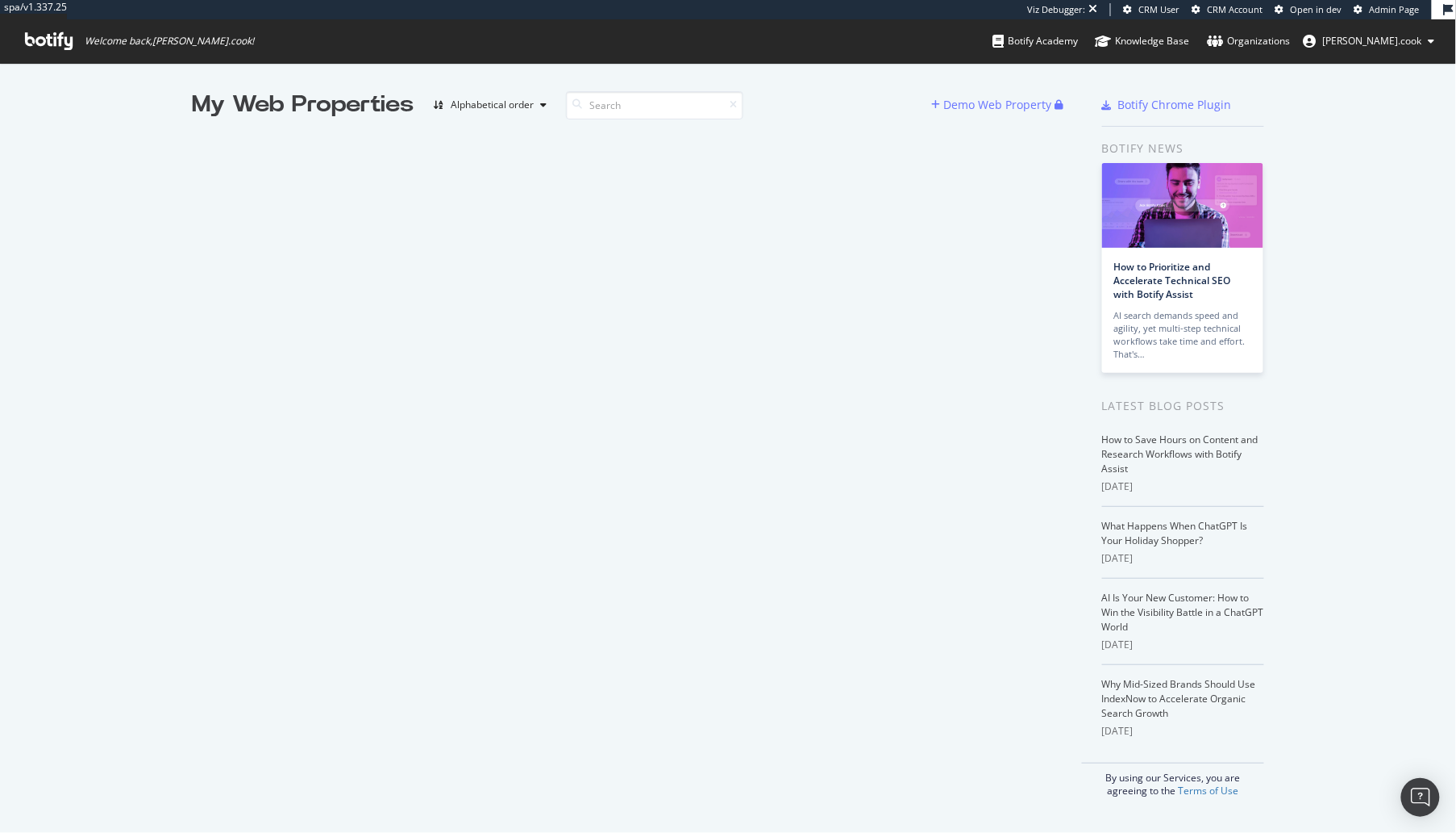
scroll to position [833, 1456]
click at [141, 147] on div "My Web Properties Alphabetical order Demo Web Property Botify Chrome Plugin Bot…" at bounding box center [728, 442] width 1456 height 760
click at [359, 77] on div "My Web Properties Alphabetical order Demo Web Property Botify Chrome Plugin Bot…" at bounding box center [728, 442] width 1456 height 760
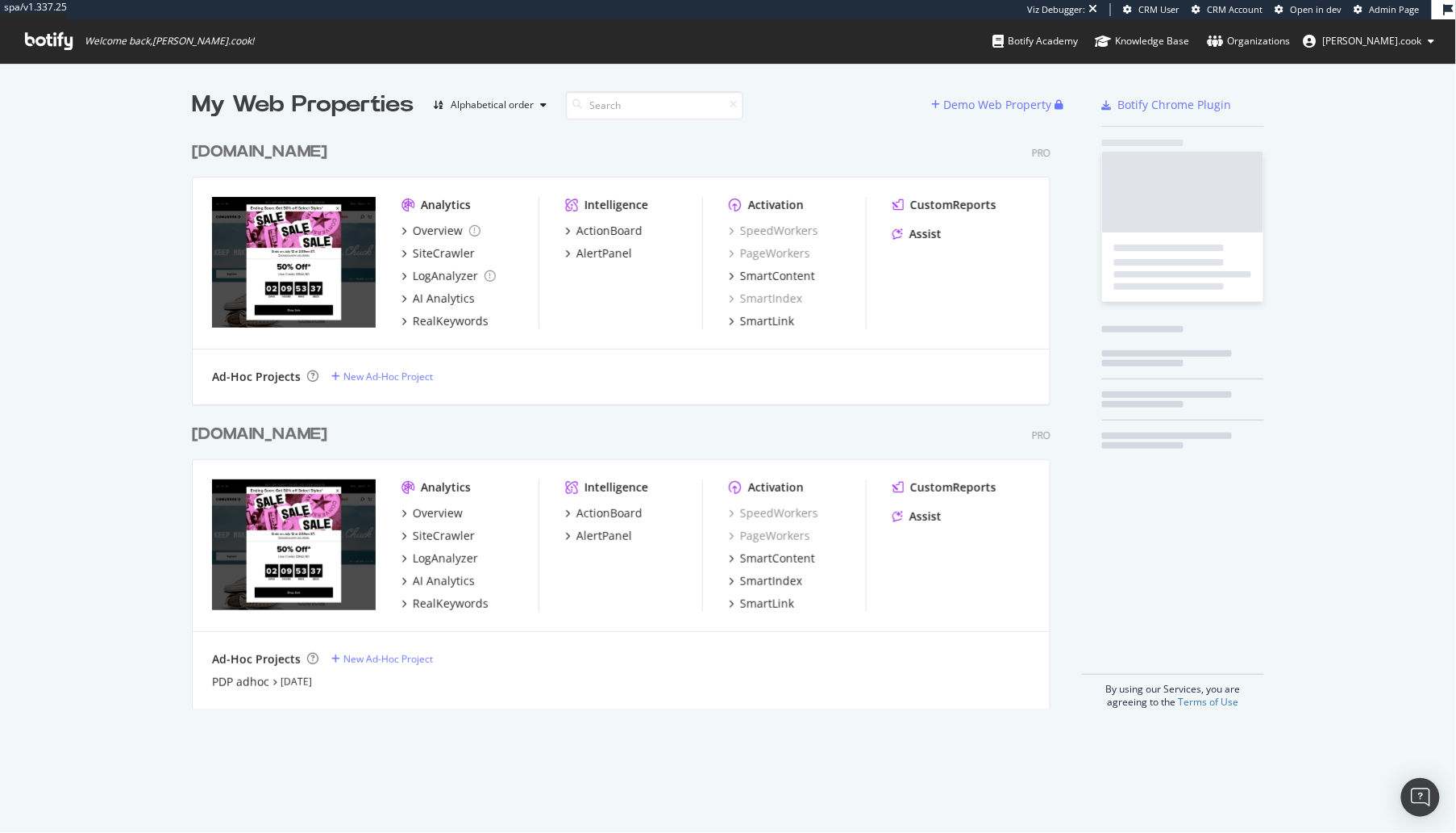
scroll to position [588, 872]
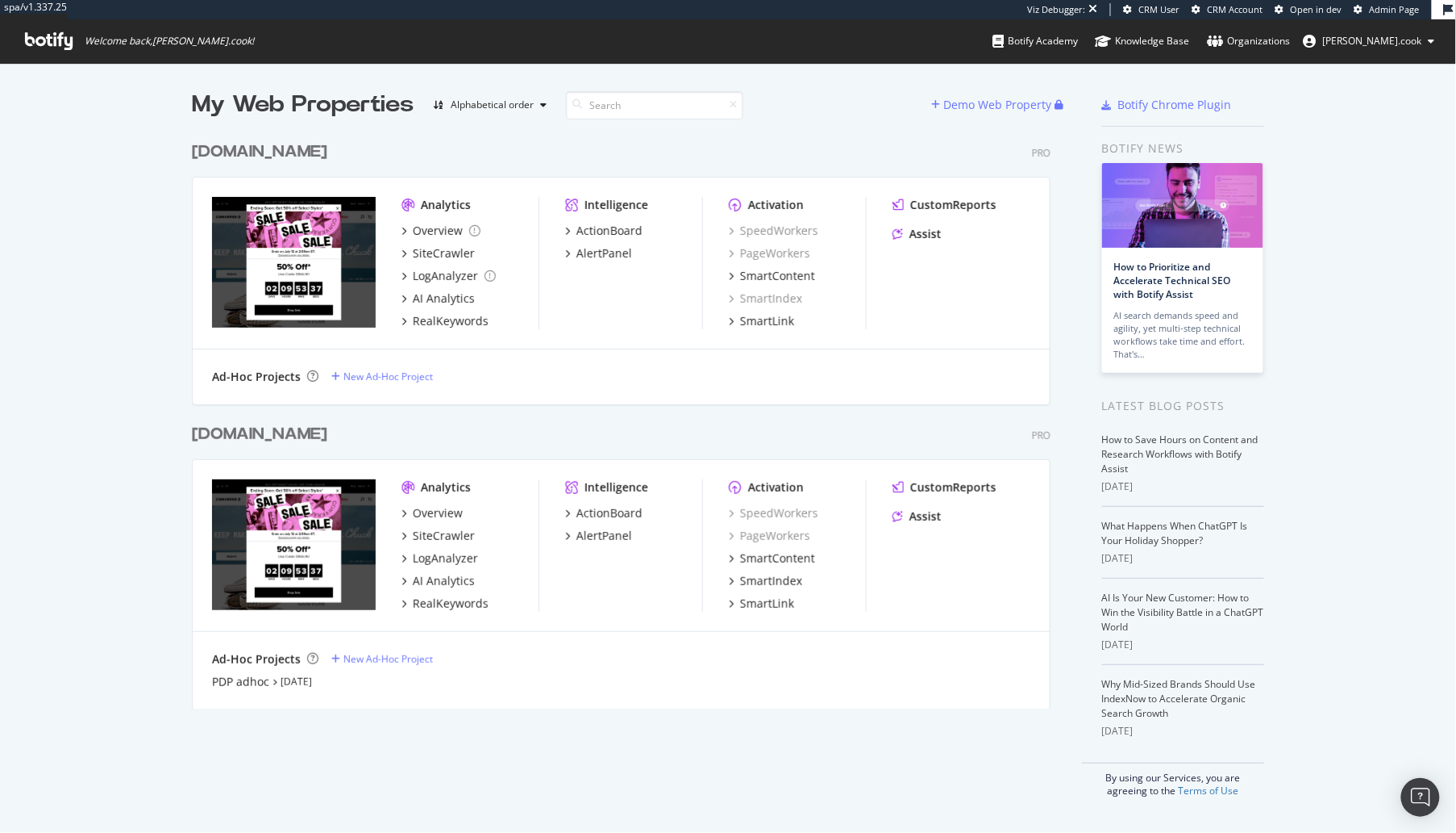
click at [145, 159] on div "My Web Properties Alphabetical order Demo Web Property [DOMAIN_NAME] Pro Analyt…" at bounding box center [728, 442] width 1456 height 760
click at [280, 146] on div "[DOMAIN_NAME]" at bounding box center [259, 152] width 136 height 24
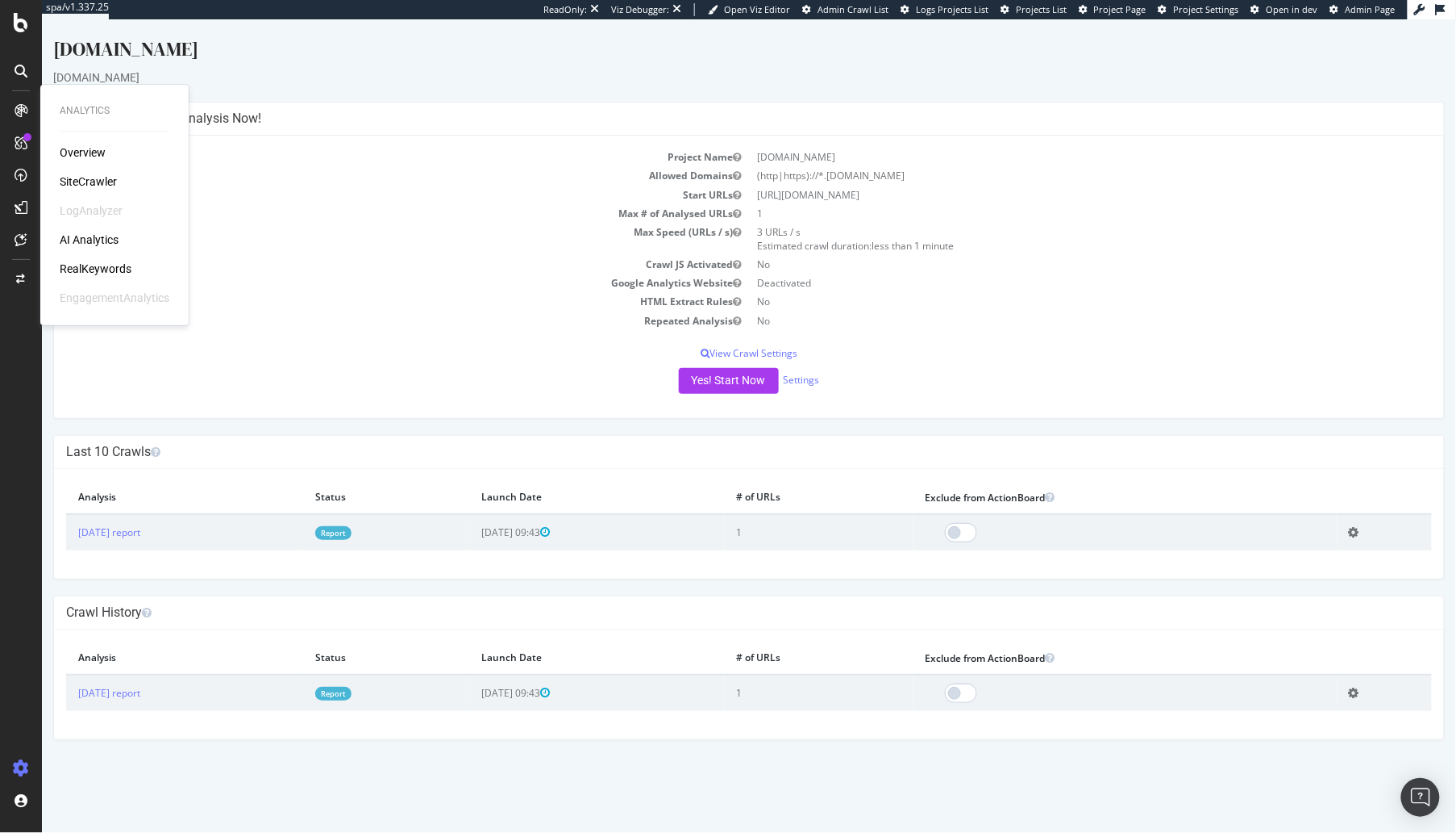
click at [99, 267] on div "RealKeywords" at bounding box center [96, 268] width 72 height 16
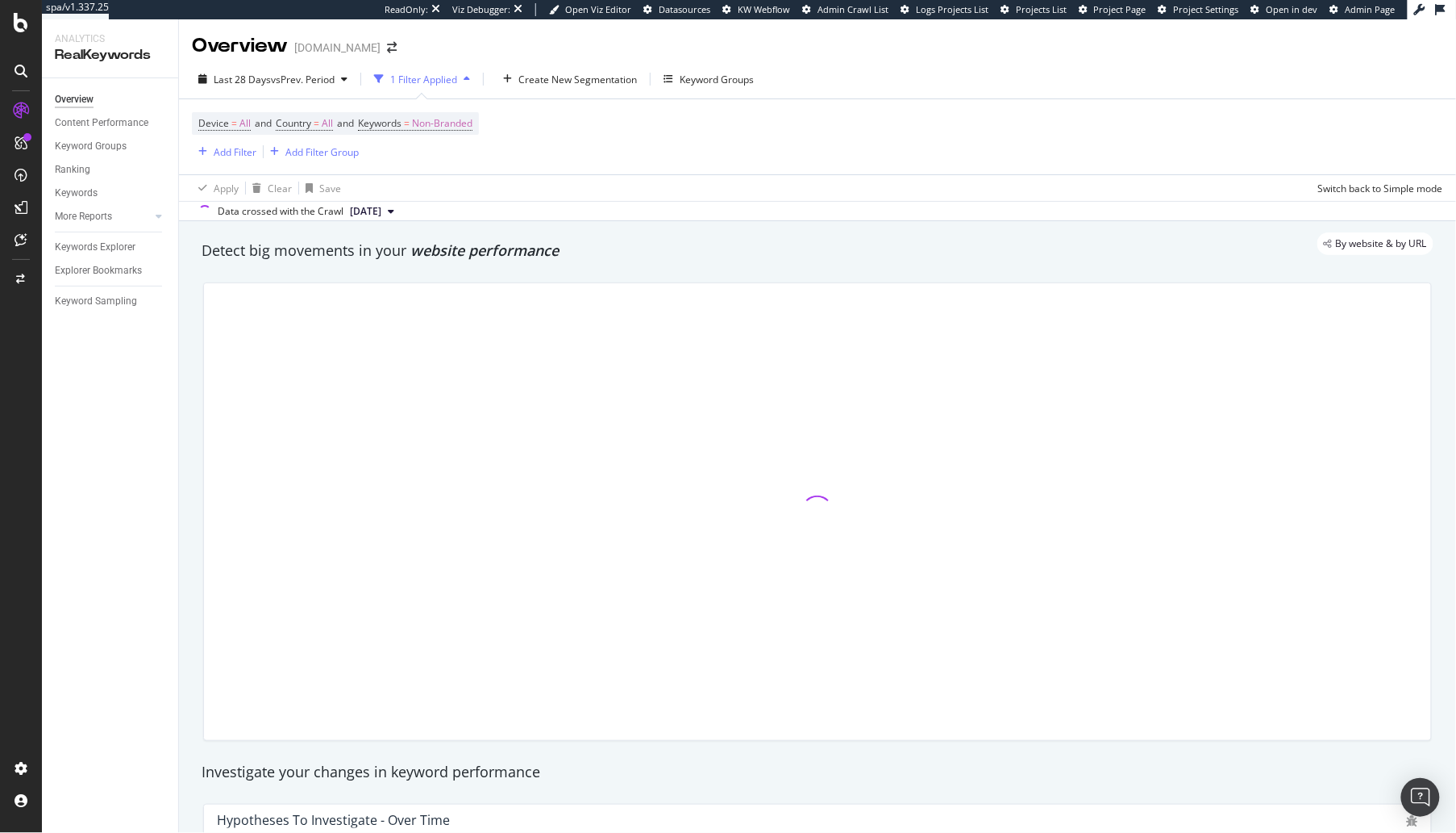
click at [125, 417] on div "Overview Content Performance Keyword Groups Ranking Keywords More Reports Count…" at bounding box center [109, 455] width 136 height 754
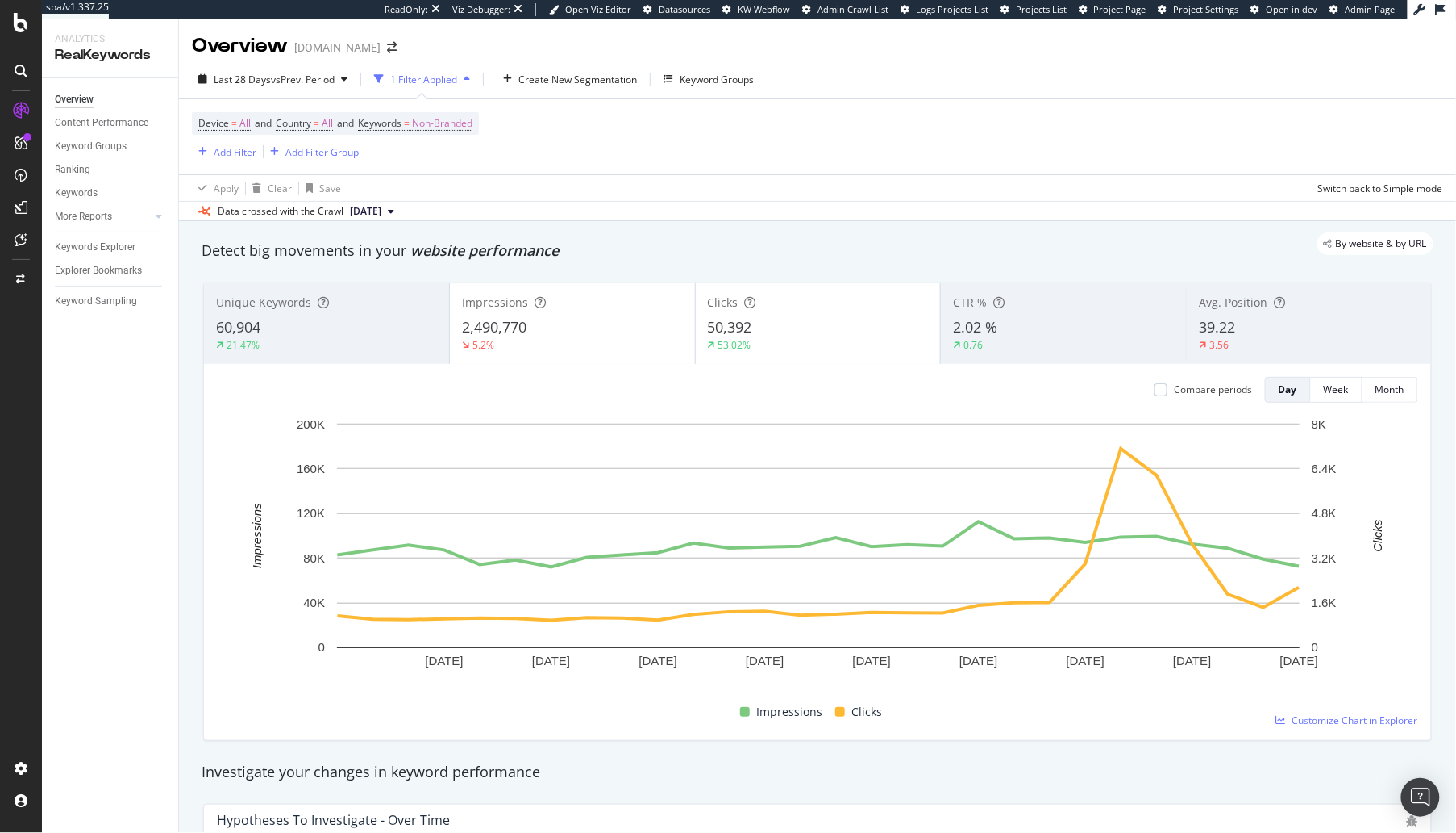
click at [162, 409] on div "Overview Content Performance Keyword Groups Ranking Keywords More Reports Count…" at bounding box center [109, 455] width 136 height 754
click at [93, 290] on div "Keyword Sampling" at bounding box center [117, 301] width 124 height 24
drag, startPoint x: 90, startPoint y: 295, endPoint x: 82, endPoint y: 318, distance: 24.4
click at [90, 295] on div "Keyword Sampling" at bounding box center [96, 301] width 83 height 17
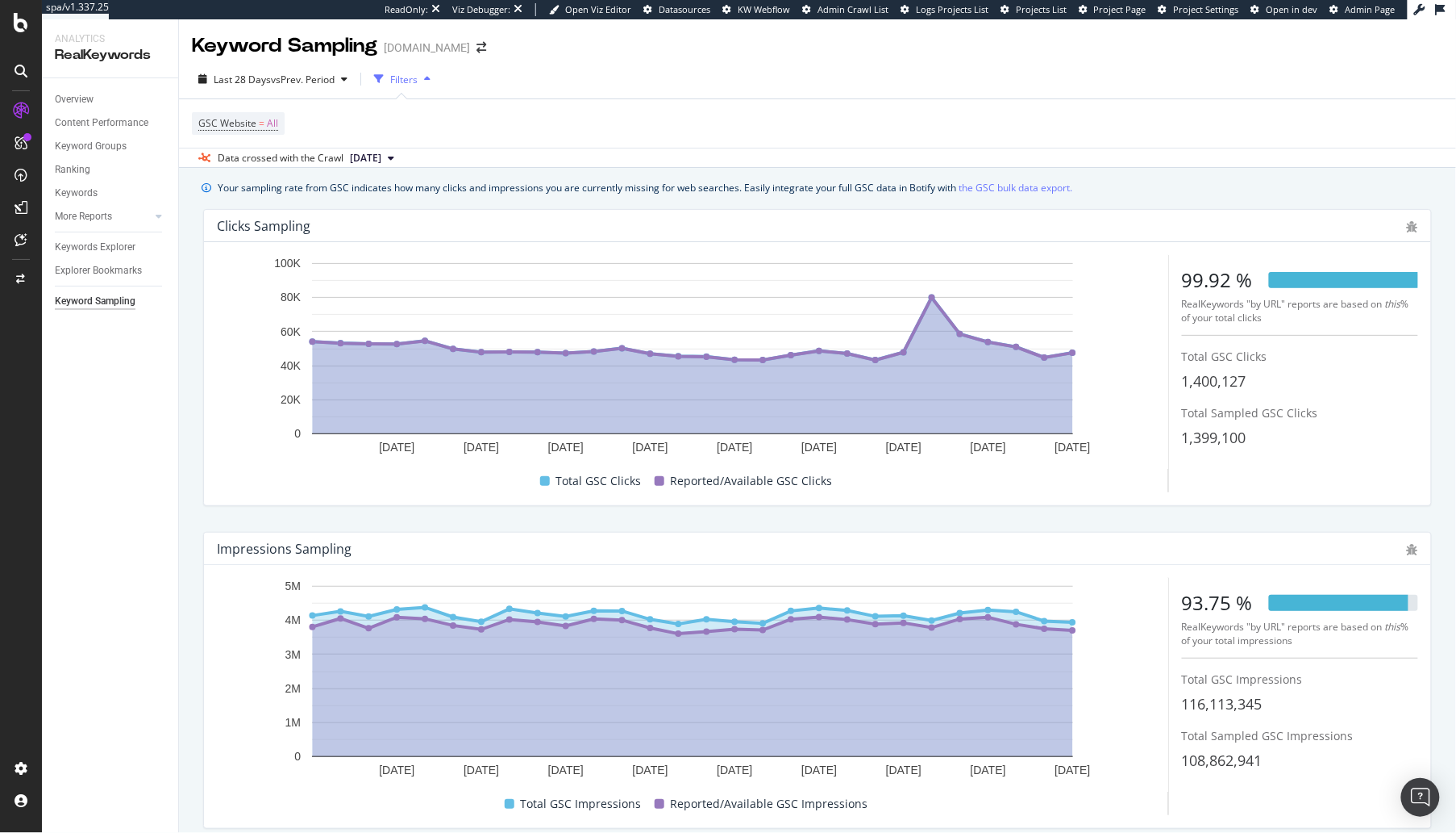
drag, startPoint x: 1132, startPoint y: 195, endPoint x: 601, endPoint y: 227, distance: 532.0
click at [1128, 197] on div "Clicks Sampling 16 Aug. 2025 19 Aug. 2025 22 Aug. 2025 25 Aug. 2025 28 Aug. 202…" at bounding box center [817, 357] width 1248 height 322
click at [125, 695] on div "Settings Project settings" at bounding box center [150, 688] width 213 height 29
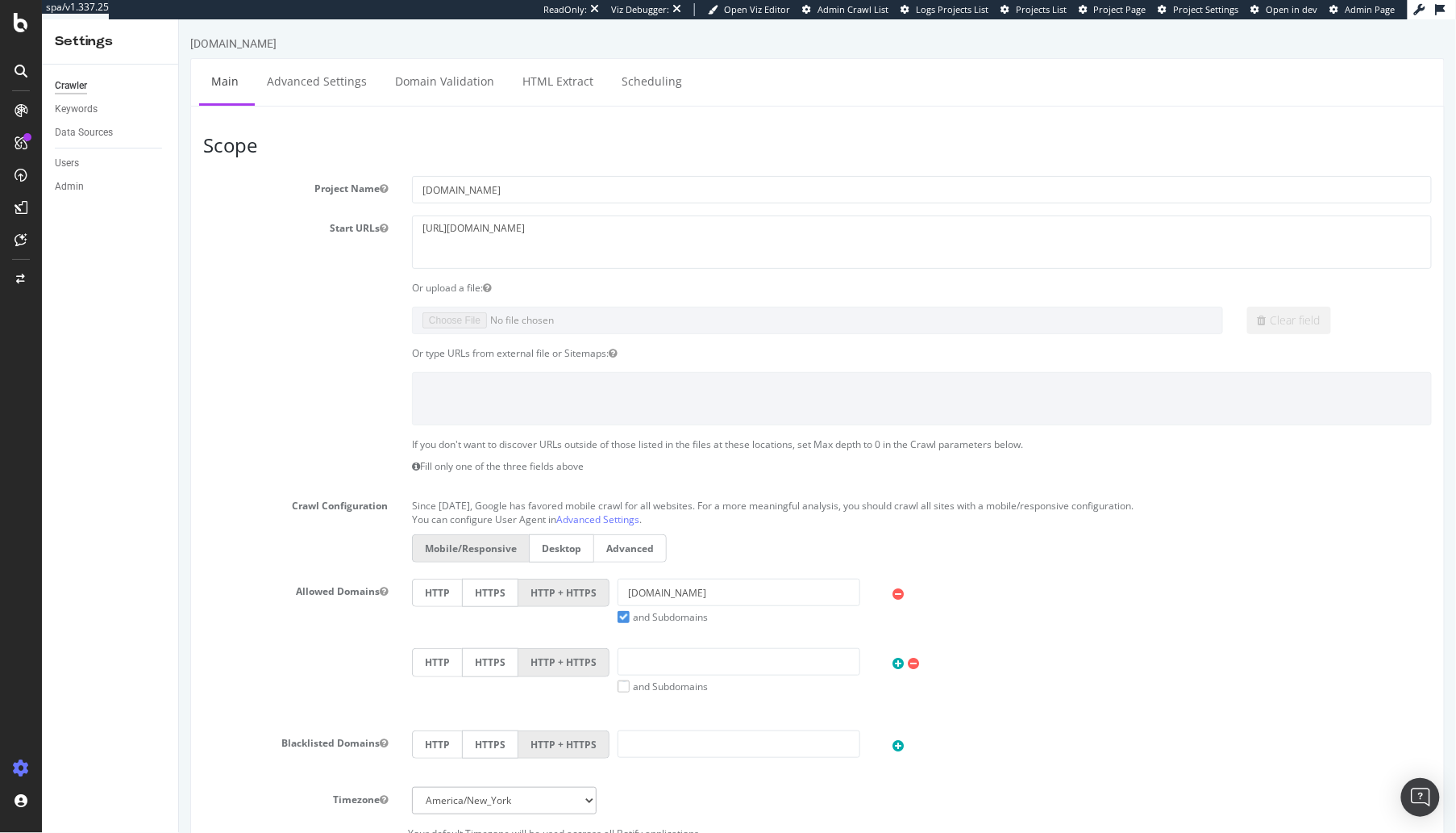
click at [194, 276] on div "Scope Project Name conversedataimport.com Start URLs https://www.converse.com O…" at bounding box center [816, 697] width 1255 height 1186
click at [333, 81] on link "Advanced Settings" at bounding box center [316, 80] width 125 height 45
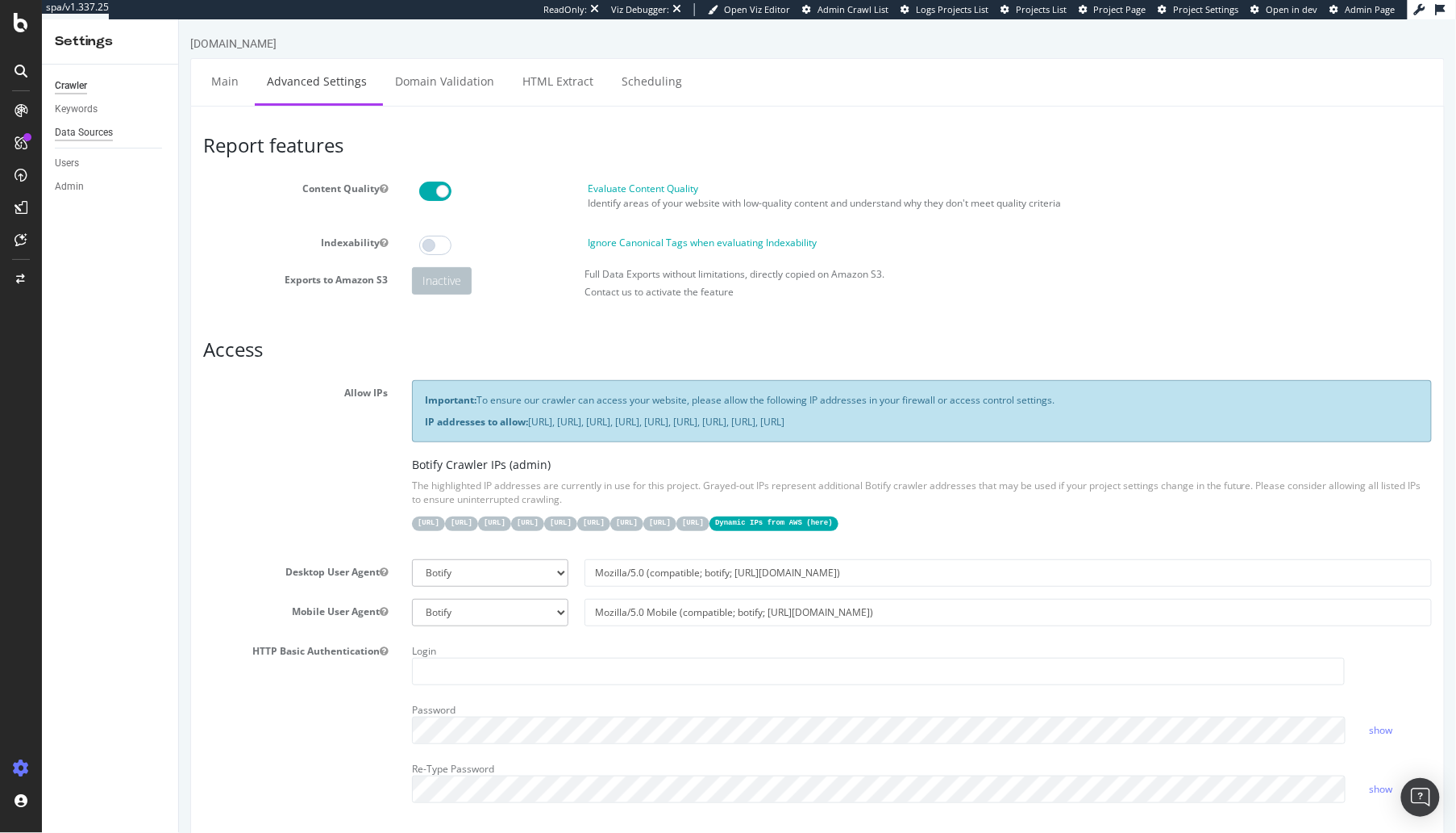
click at [90, 130] on div "Data Sources" at bounding box center [84, 133] width 58 height 17
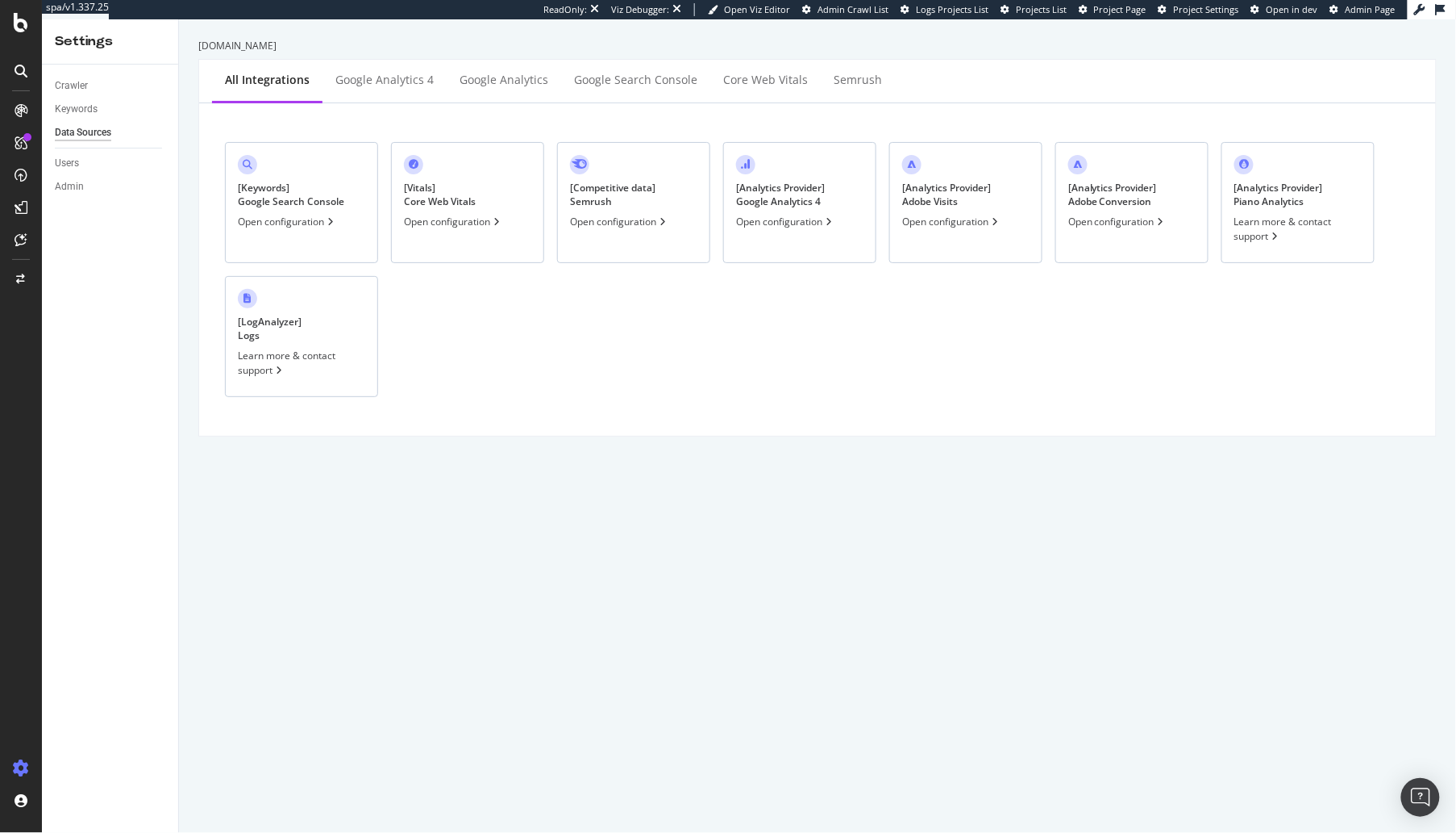
click at [320, 223] on div "Open configuration" at bounding box center [287, 222] width 99 height 13
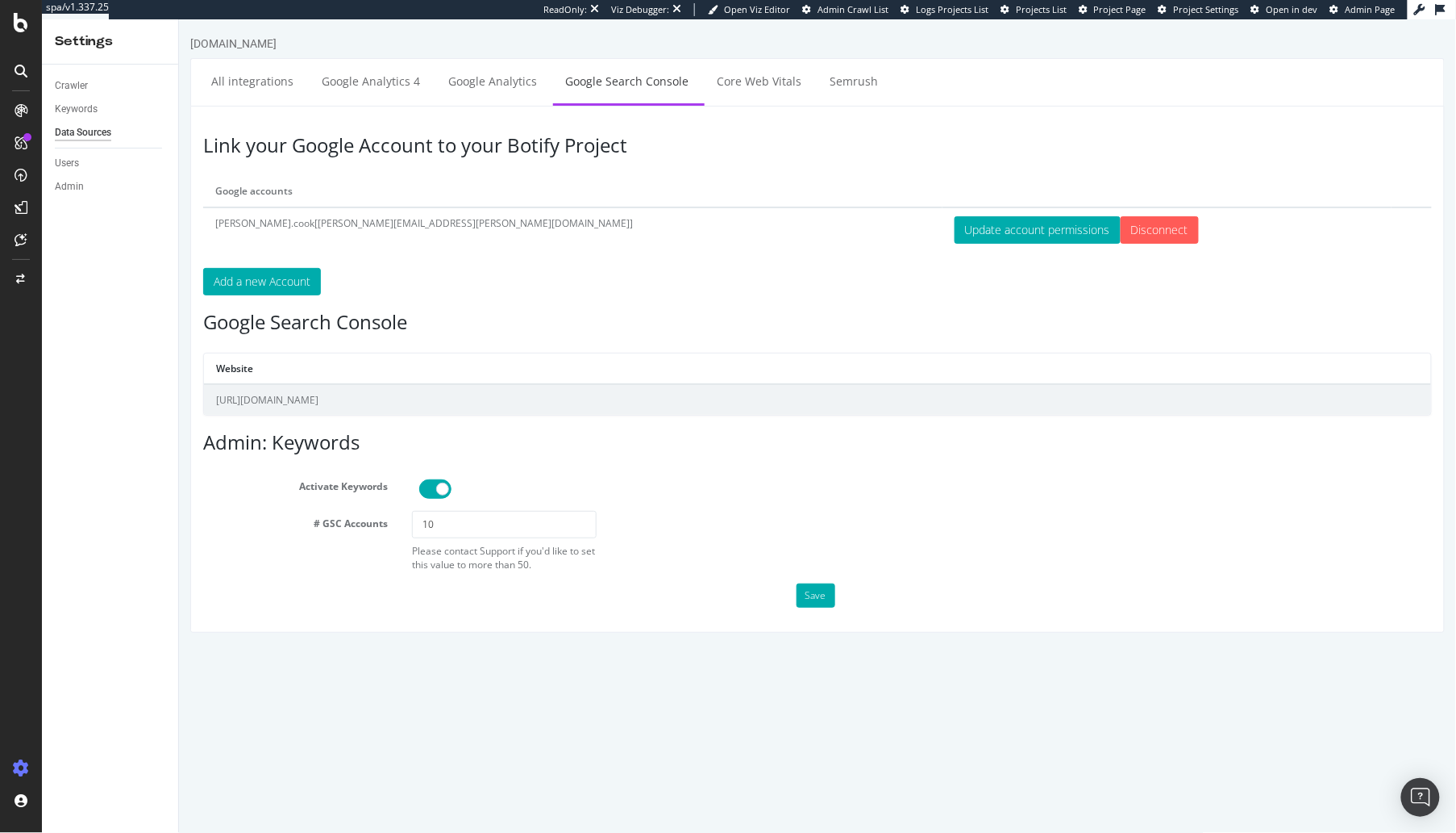
click at [183, 366] on div "conversedataimport.com All integrations Google Analytics 4 Google Analytics Goo…" at bounding box center [817, 333] width 1277 height 597
click at [229, 90] on link "All integrations" at bounding box center [252, 80] width 106 height 45
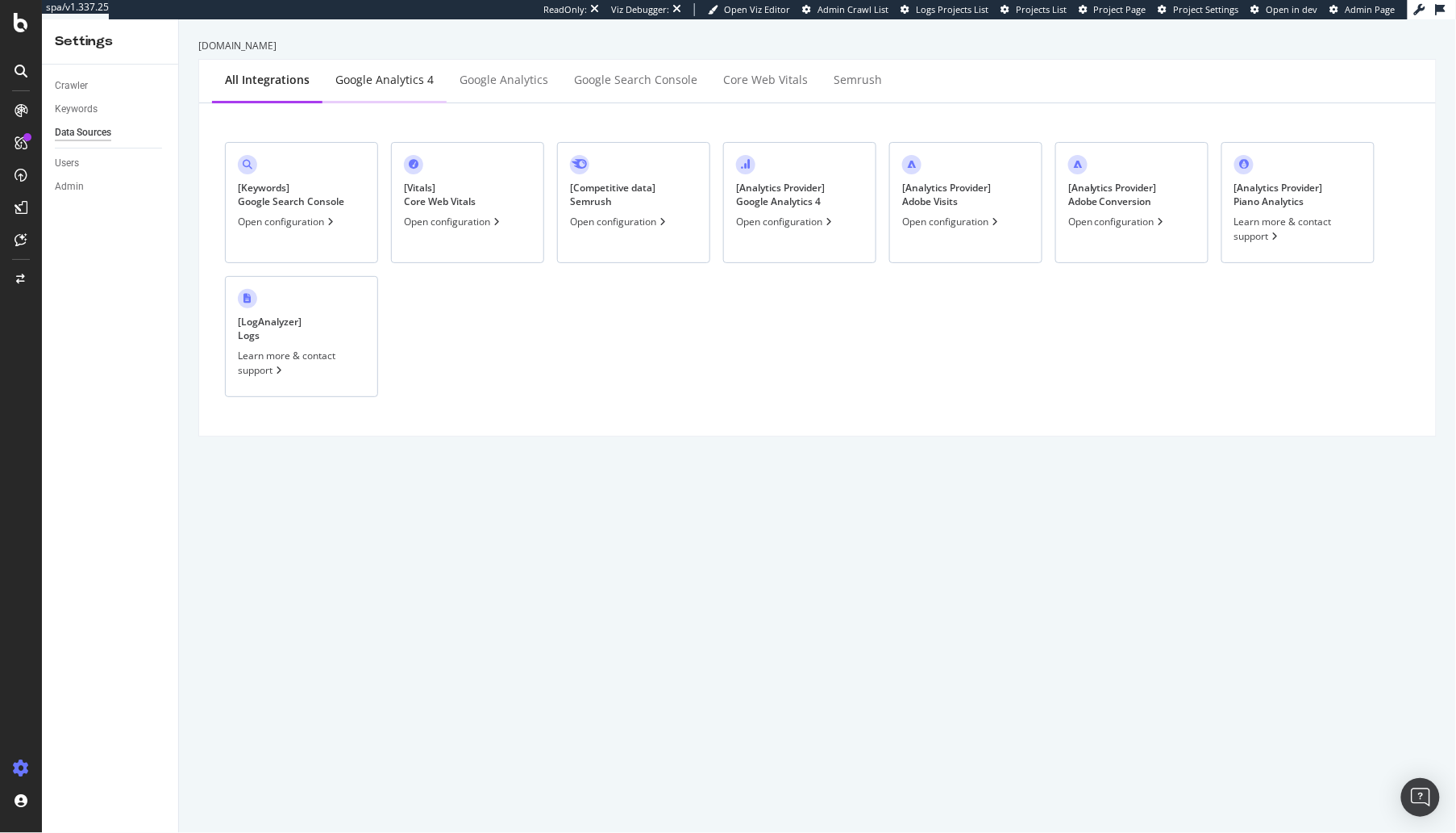
drag, startPoint x: 186, startPoint y: 234, endPoint x: 389, endPoint y: 78, distance: 256.0
click at [186, 234] on div "conversedataimport.com All integrations Google Analytics 4 Google Analytics Goo…" at bounding box center [817, 425] width 1277 height 813
click at [252, 547] on div "conversedataimport.com All integrations Google Analytics 4 Google Analytics Goo…" at bounding box center [817, 425] width 1277 height 813
click at [392, 522] on div "conversedataimport.com All integrations Google Analytics 4 Google Analytics Goo…" at bounding box center [817, 425] width 1277 height 813
click at [194, 436] on div "conversedataimport.com All integrations Google Analytics 4 Google Analytics Goo…" at bounding box center [817, 425] width 1277 height 813
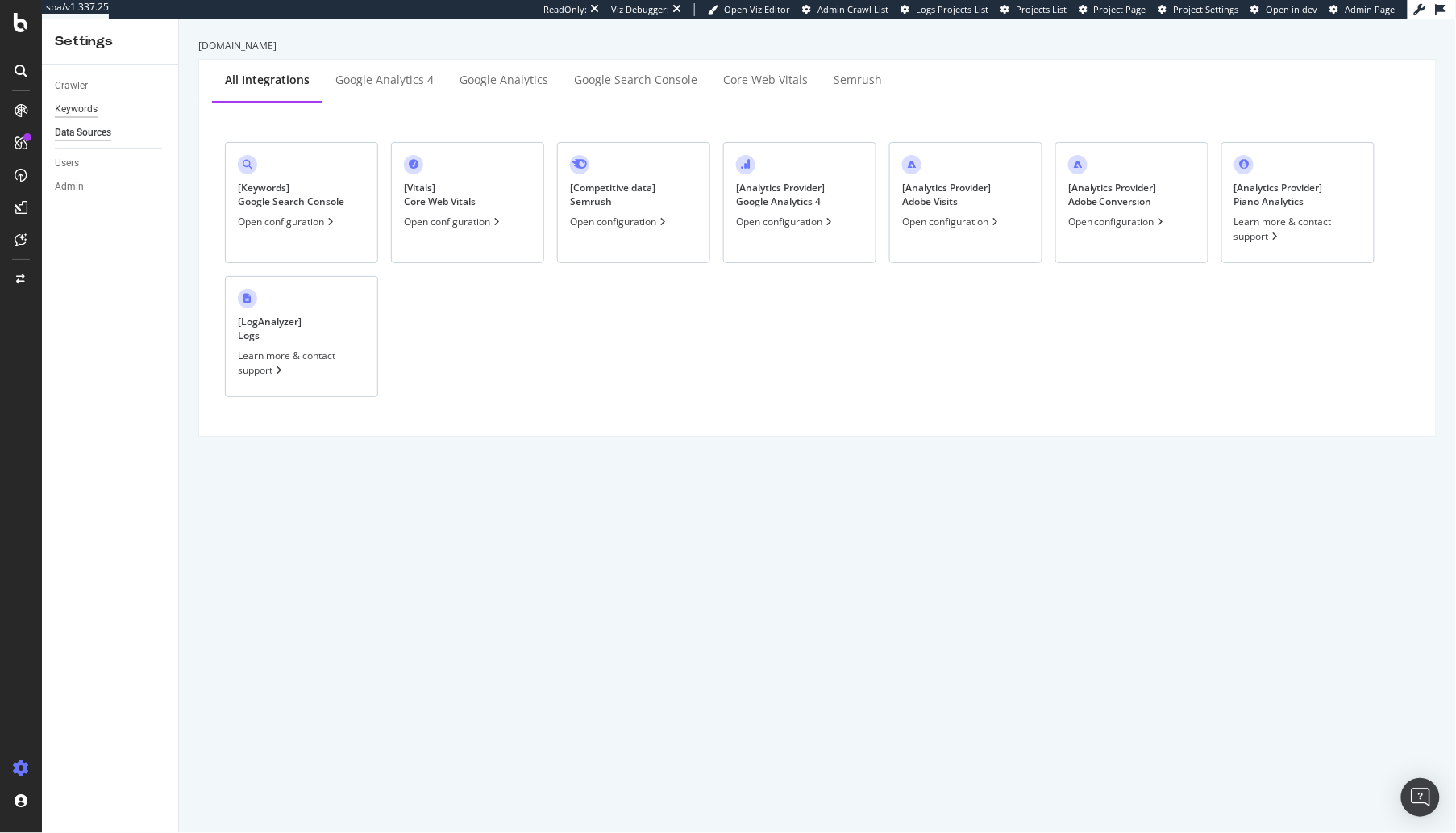
click at [82, 114] on div "Keywords" at bounding box center [76, 109] width 43 height 17
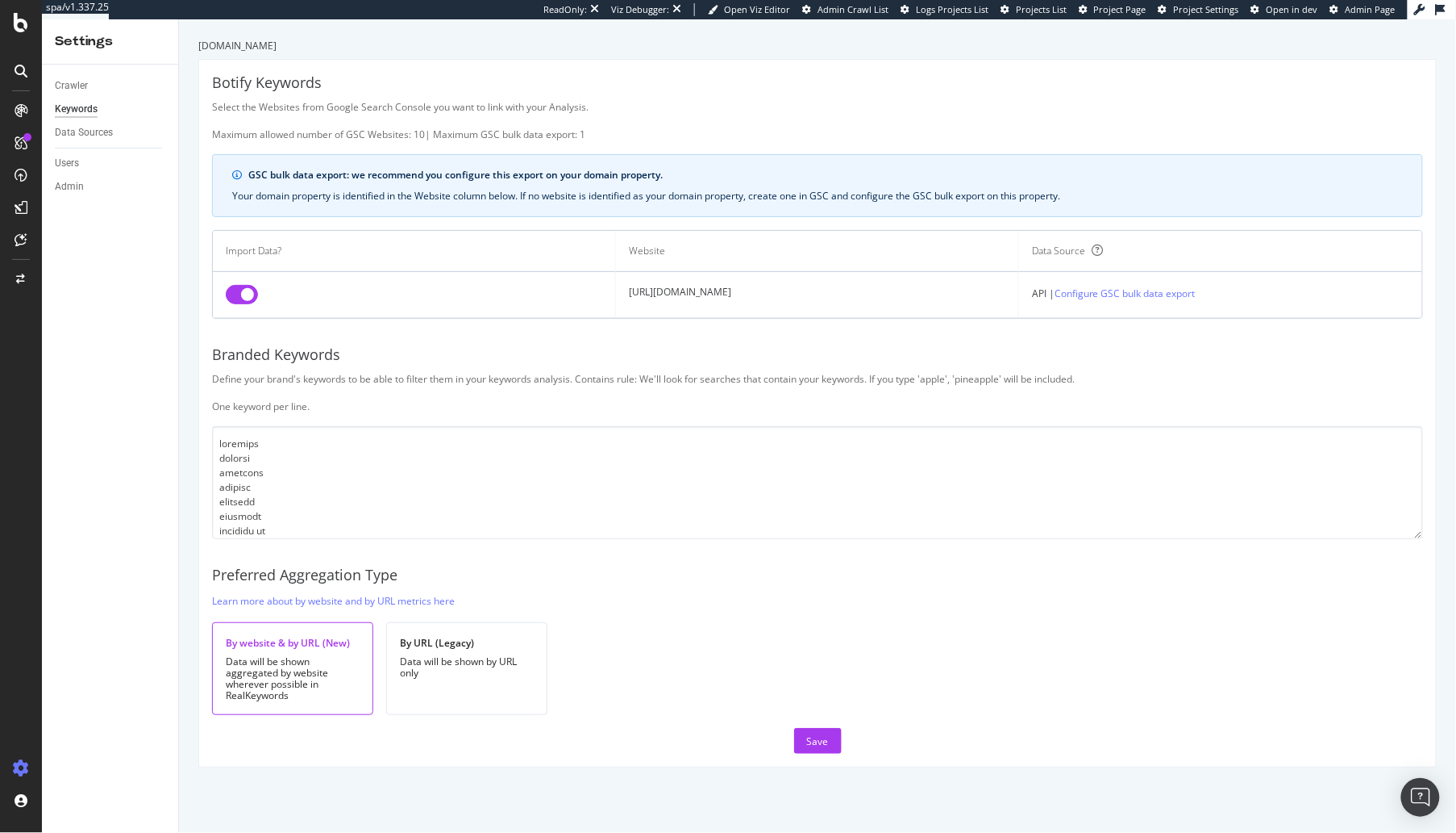
click at [738, 358] on div "Branded Keywords" at bounding box center [817, 355] width 1211 height 21
click at [1181, 292] on link "Configure GSC bulk data export" at bounding box center [1125, 294] width 141 height 17
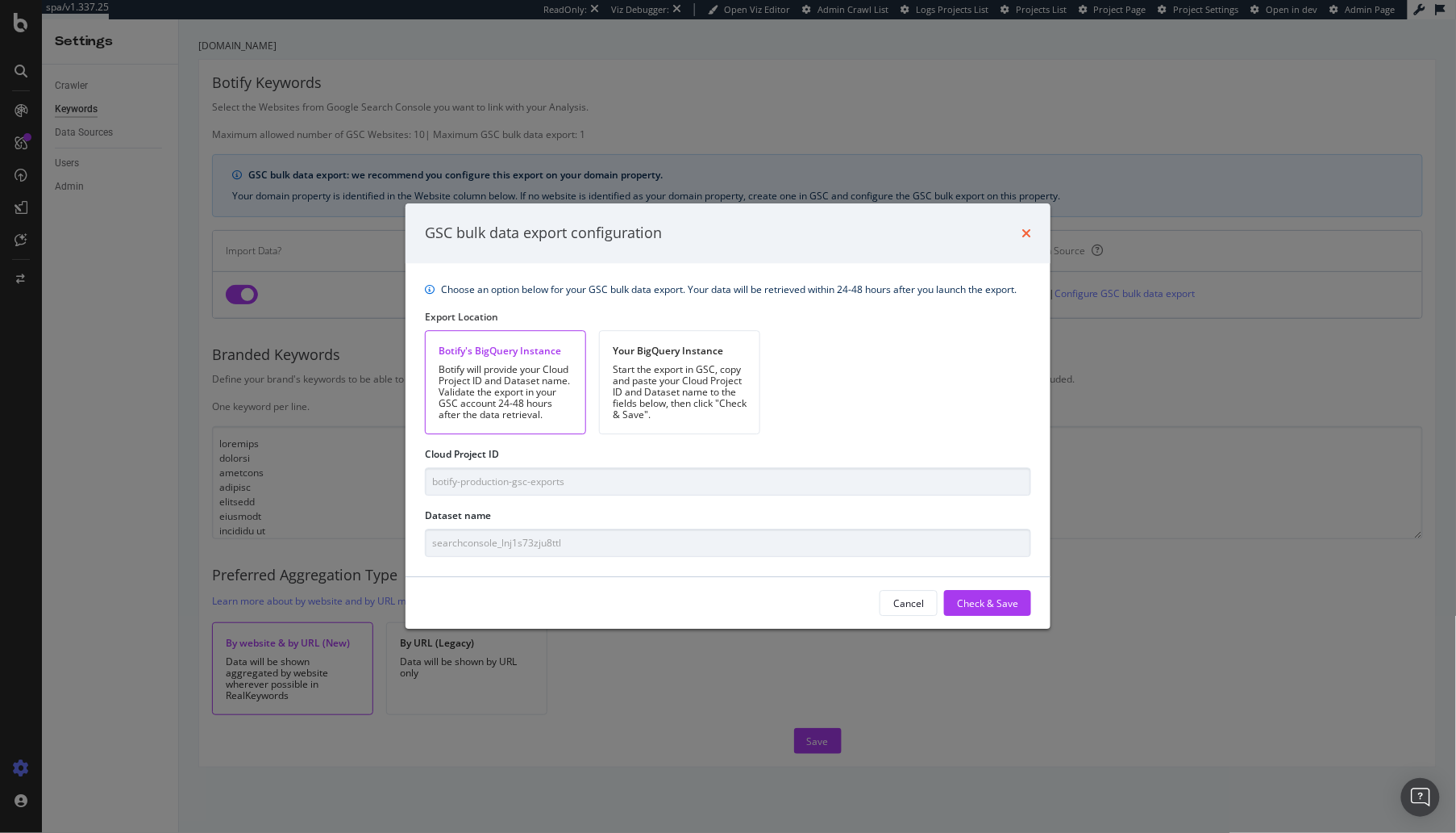
click at [1025, 237] on icon "times" at bounding box center [1026, 233] width 10 height 13
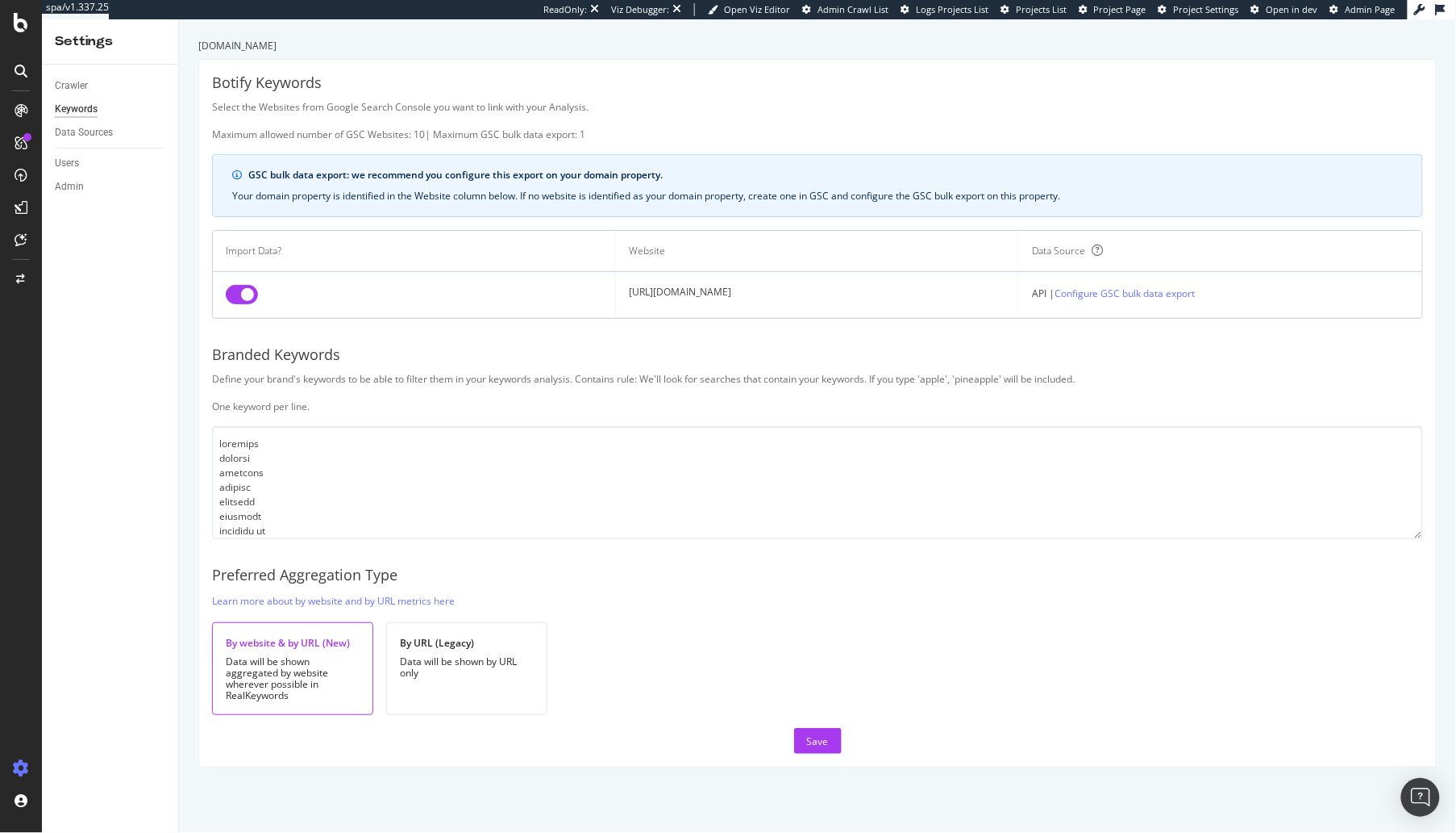
click at [1045, 333] on div "Botify Keywords Select the Websites from Google Search Console you want to link…" at bounding box center [818, 413] width 1237 height 707
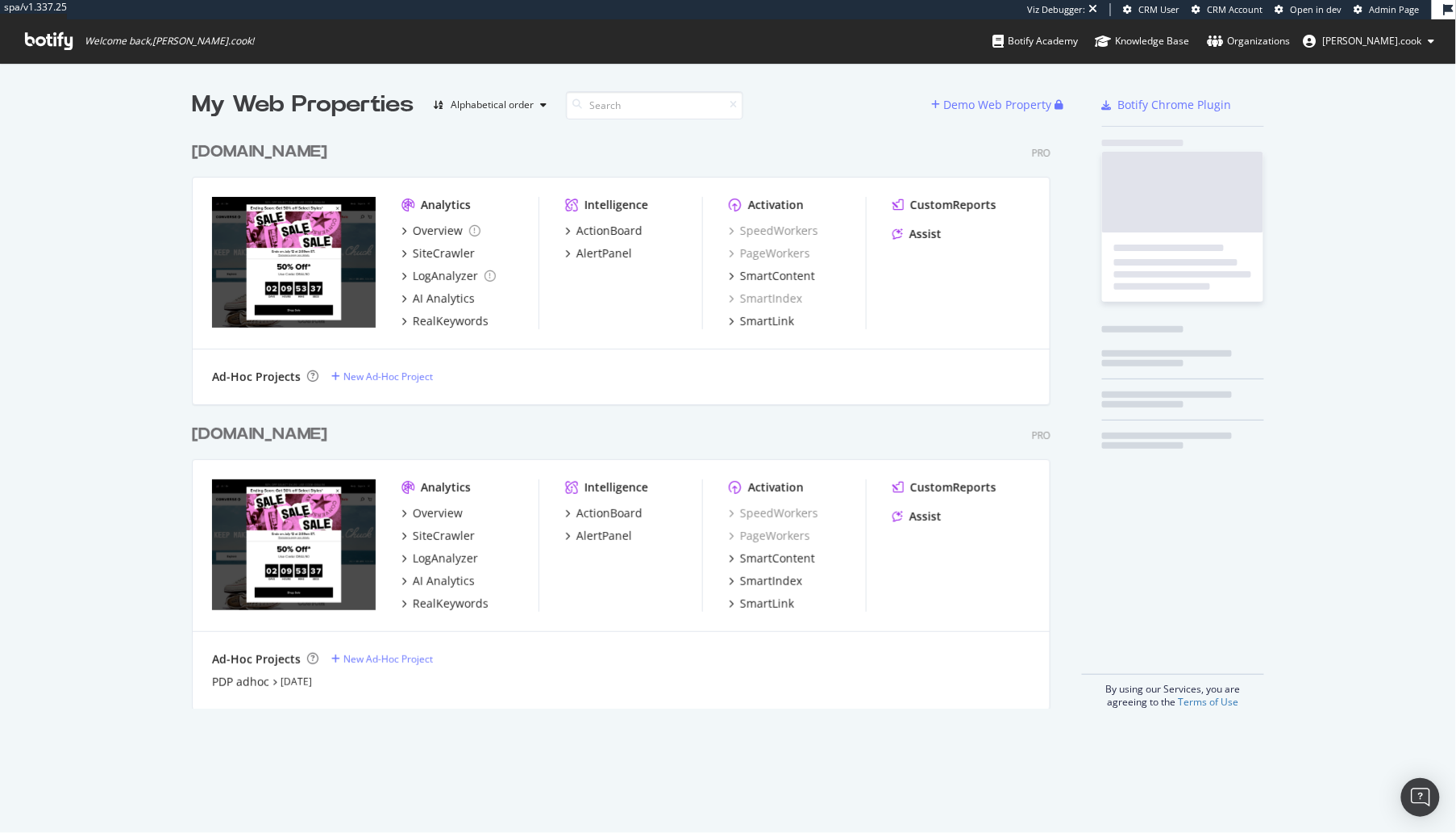
scroll to position [588, 872]
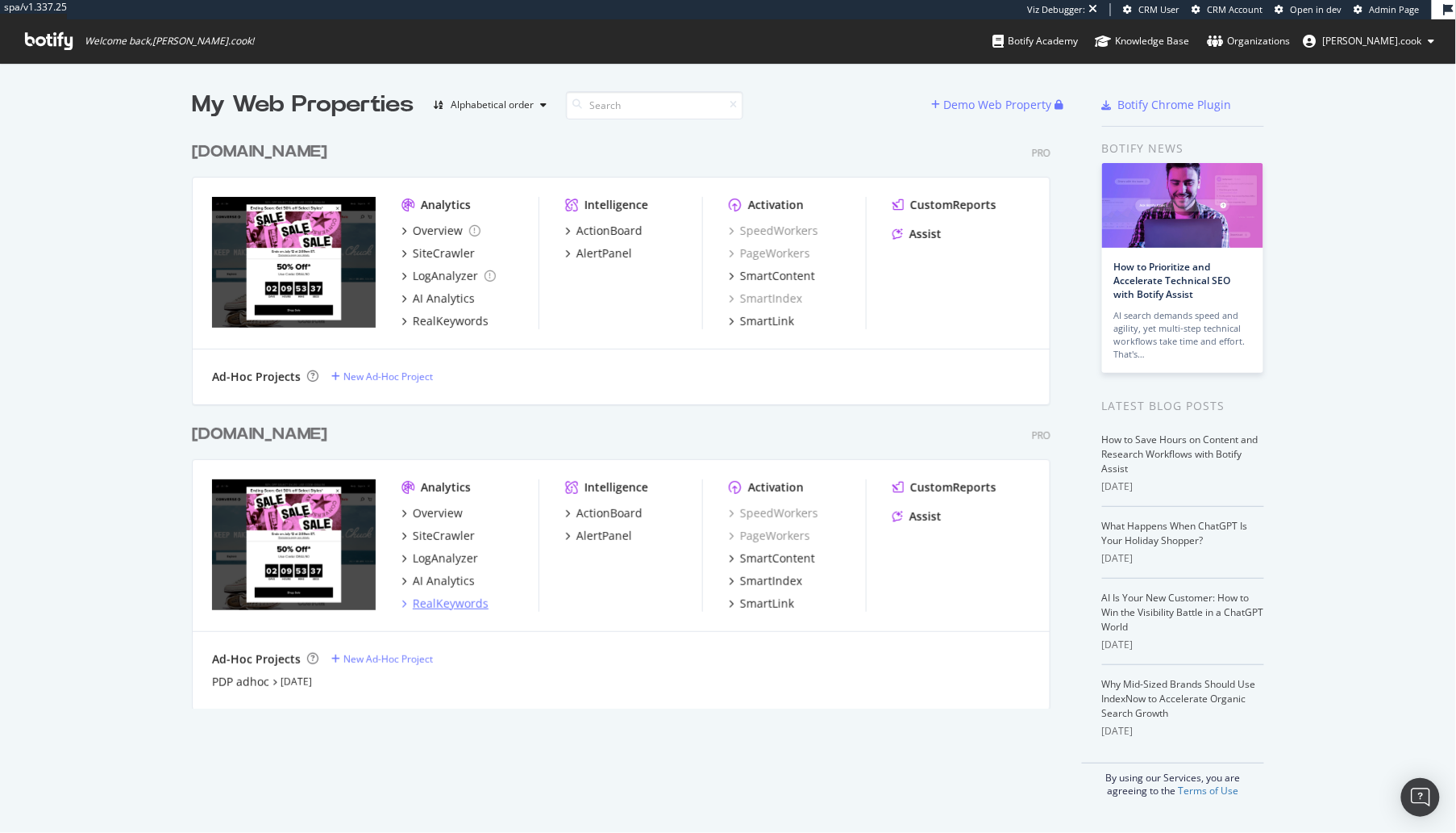
click at [458, 606] on div "RealKeywords" at bounding box center [450, 603] width 76 height 16
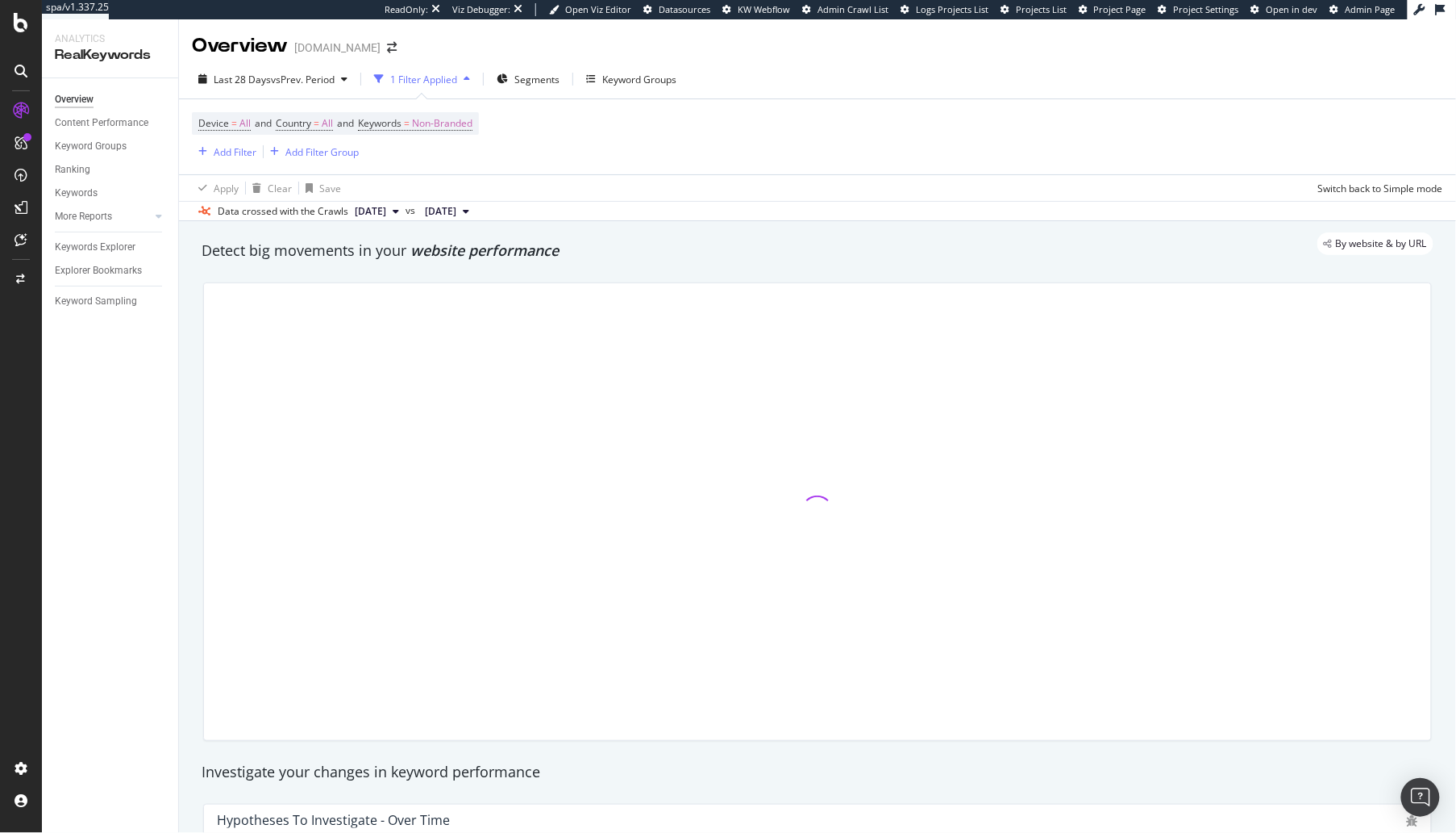
click at [169, 418] on div "Overview Content Performance Keyword Groups Ranking Keywords More Reports Count…" at bounding box center [109, 455] width 136 height 754
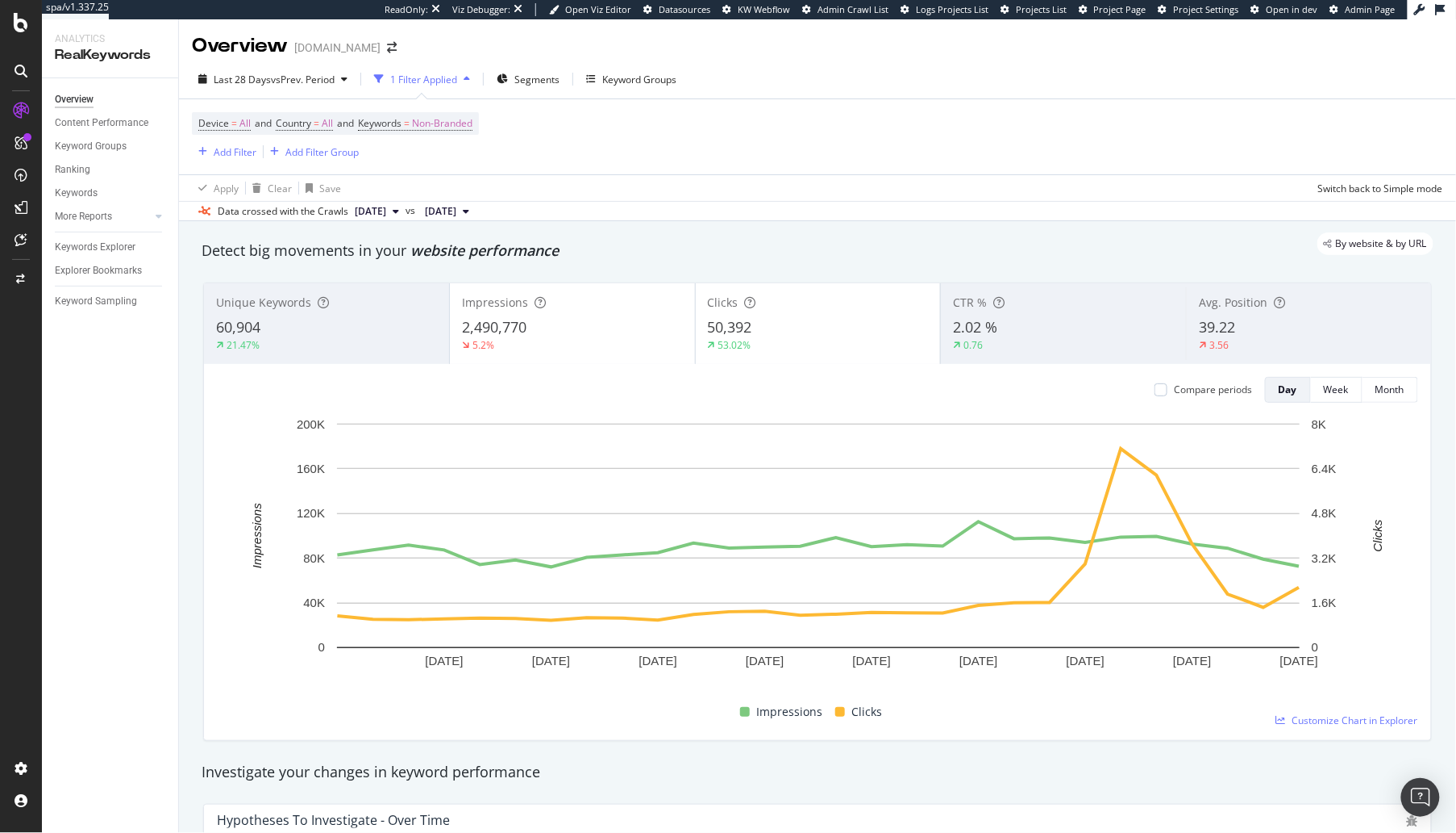
click at [671, 242] on div "By website & by URL" at bounding box center [809, 243] width 1248 height 23
click at [869, 335] on div "50,392" at bounding box center [818, 327] width 220 height 21
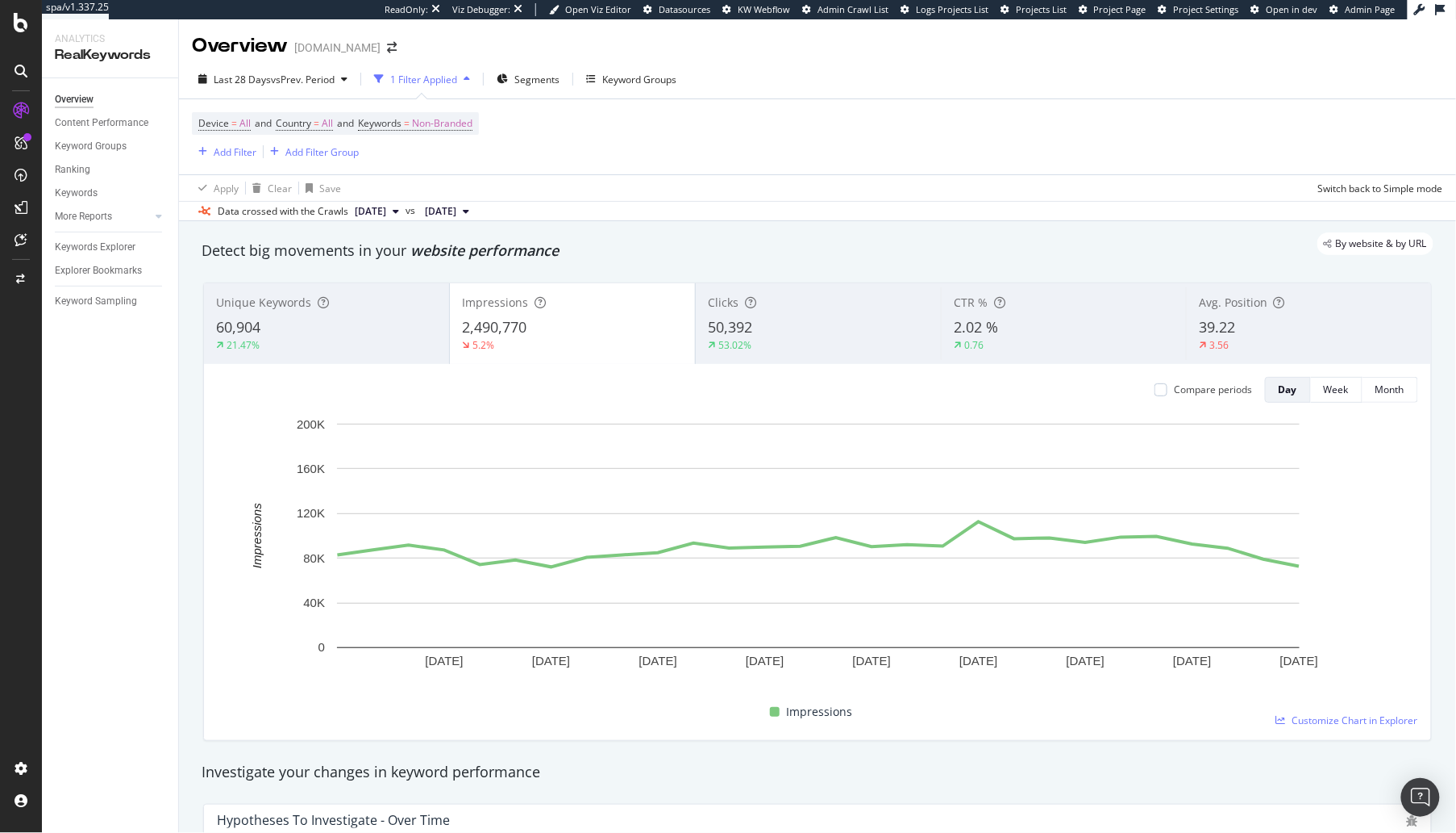
click at [614, 330] on div "2,490,770" at bounding box center [572, 327] width 220 height 21
click at [866, 336] on div "50,392" at bounding box center [818, 327] width 220 height 21
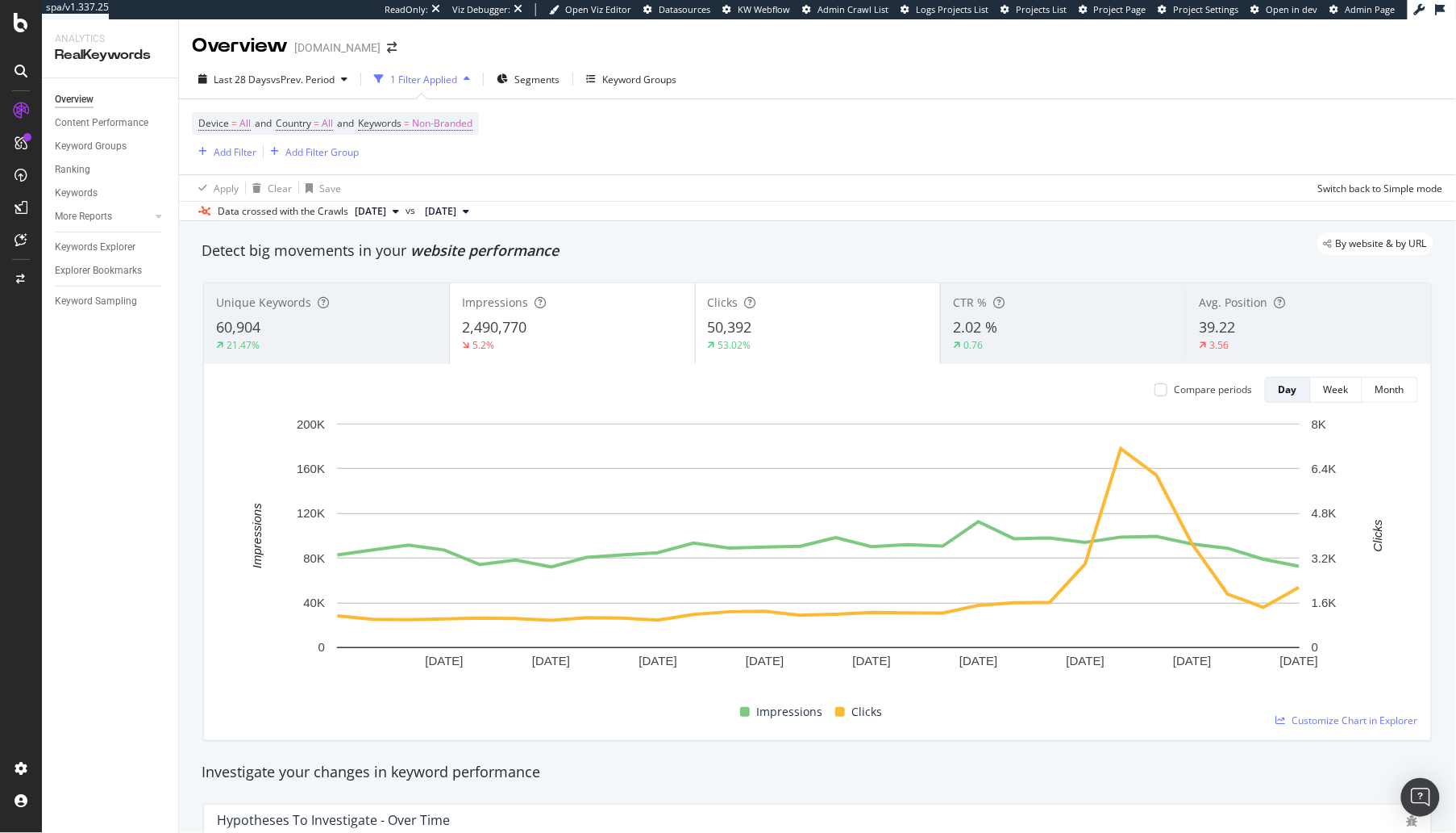
click at [646, 333] on div "2,490,770" at bounding box center [572, 327] width 220 height 21
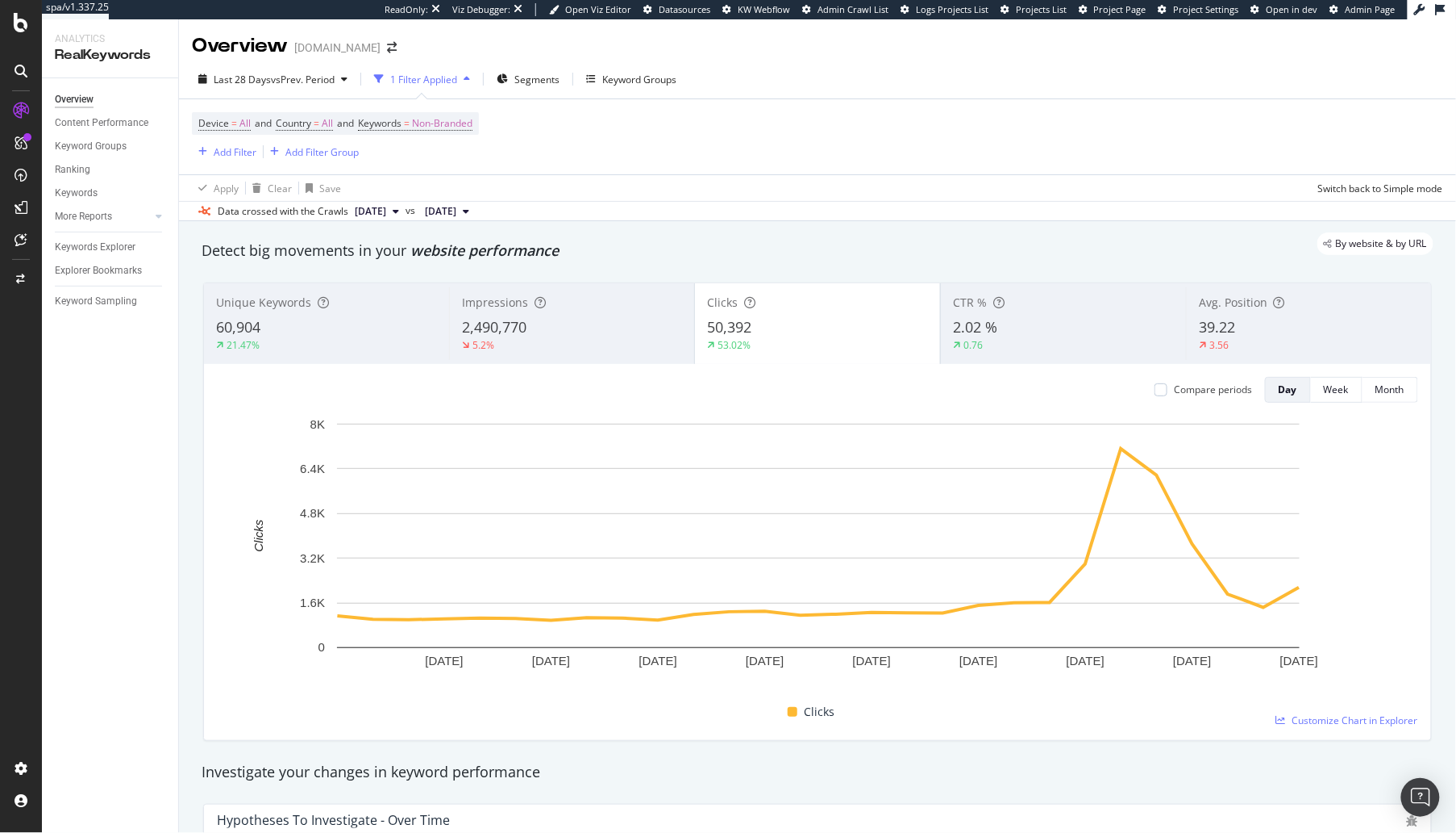
click at [823, 237] on div "By website & by URL" at bounding box center [809, 243] width 1248 height 23
click at [844, 236] on div "By website & by URL" at bounding box center [809, 243] width 1248 height 23
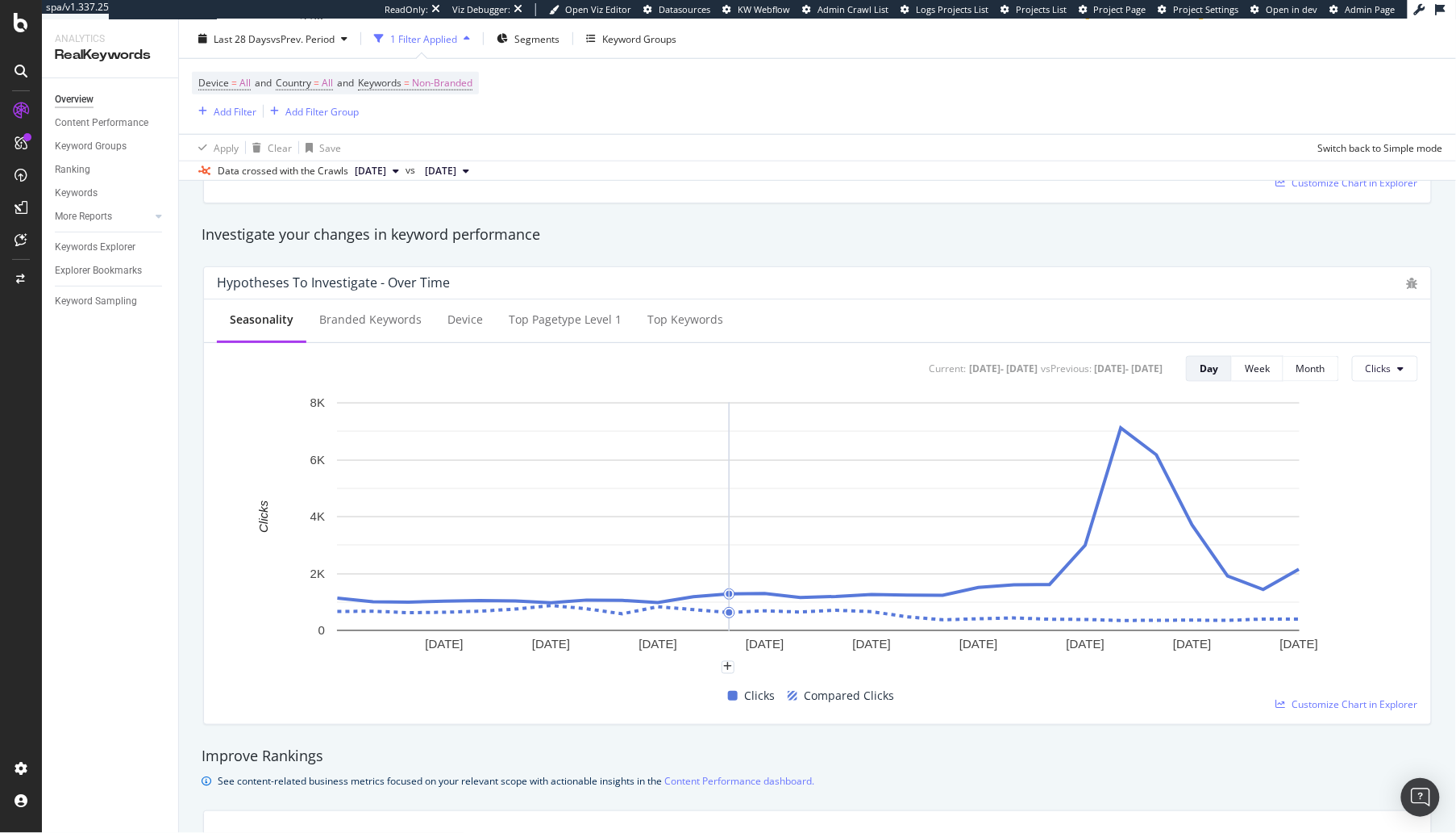
scroll to position [540, 0]
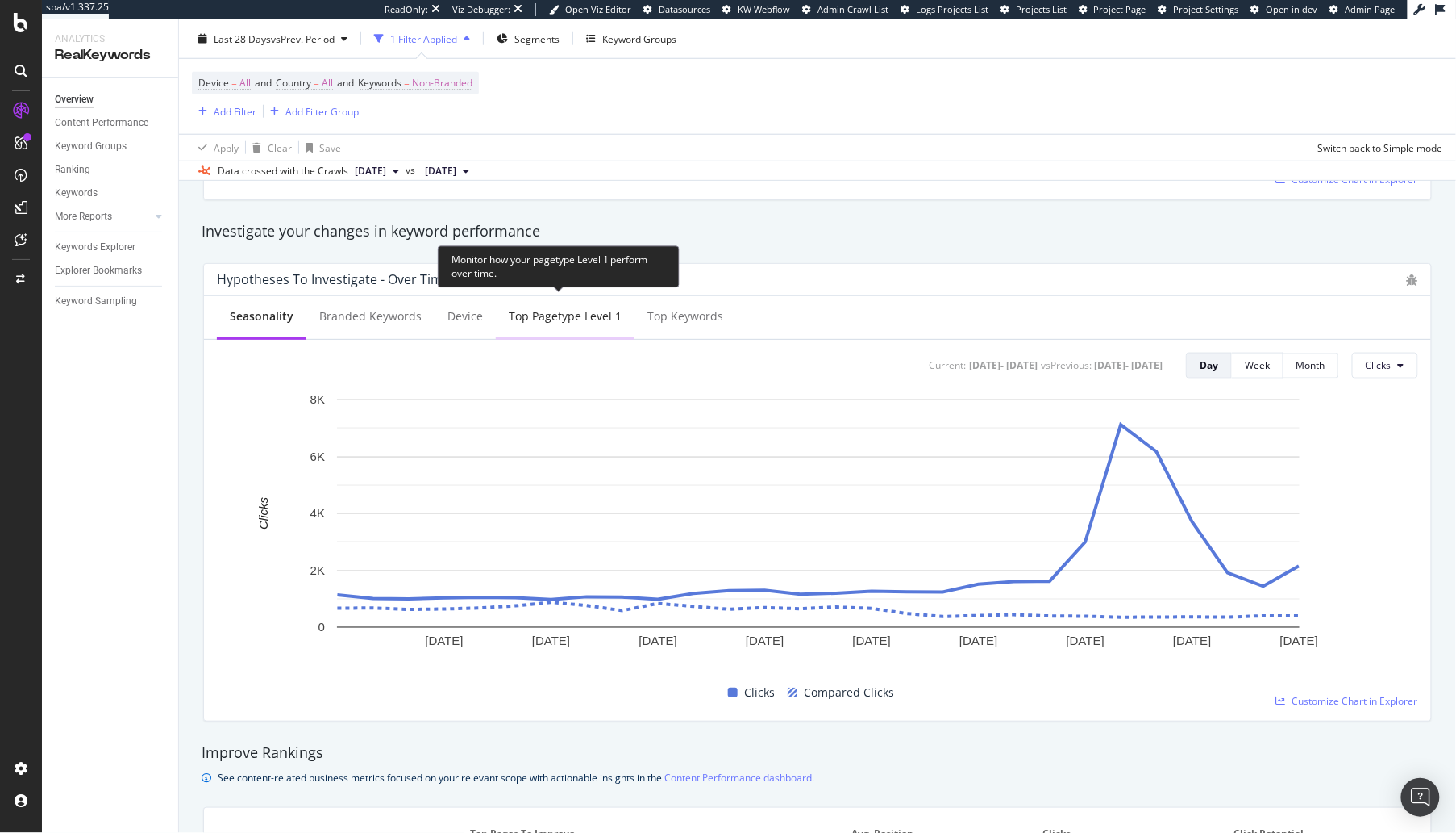
click at [541, 316] on div "Top pagetype Level 1" at bounding box center [565, 316] width 113 height 16
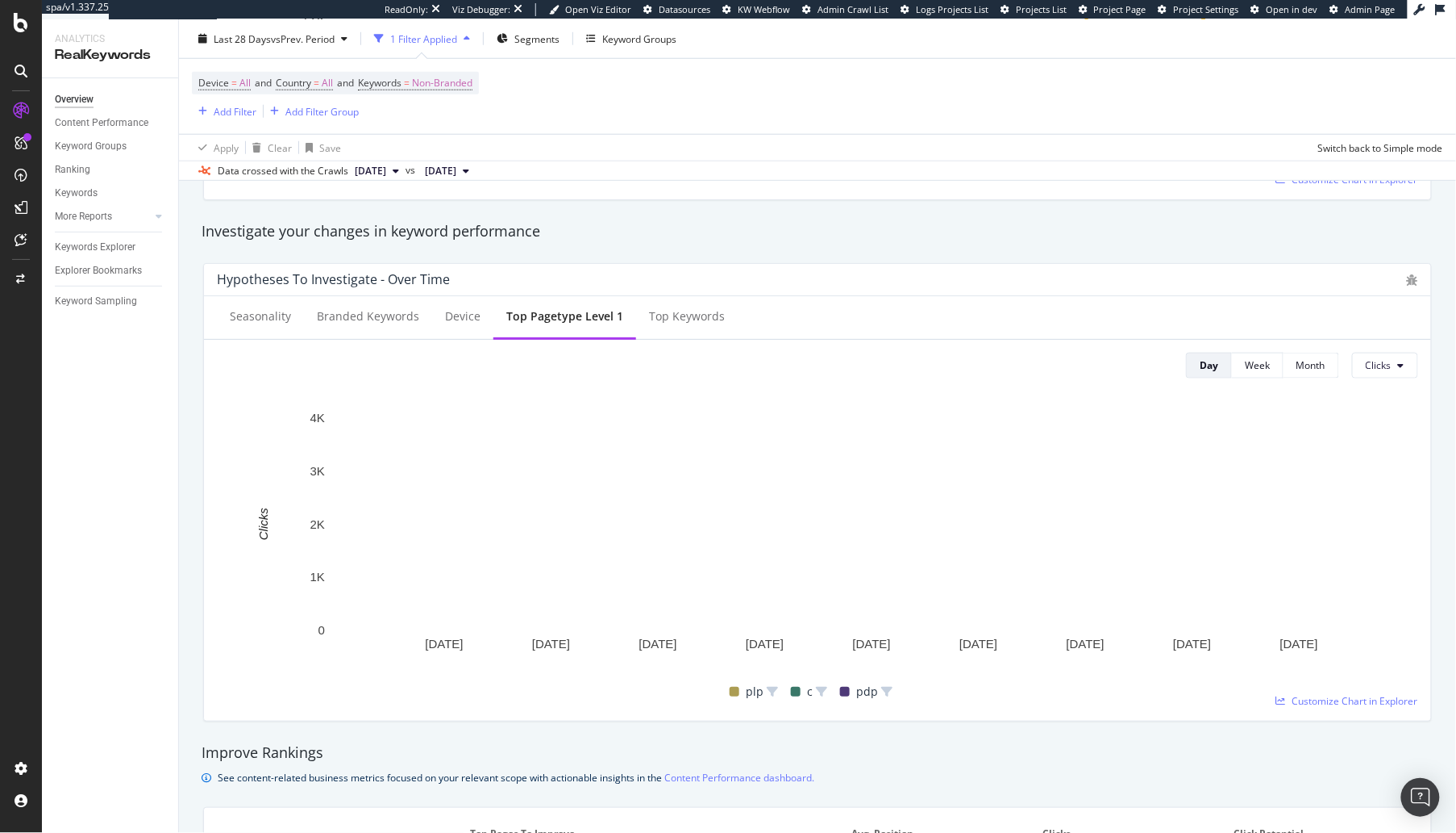
scroll to position [0, 0]
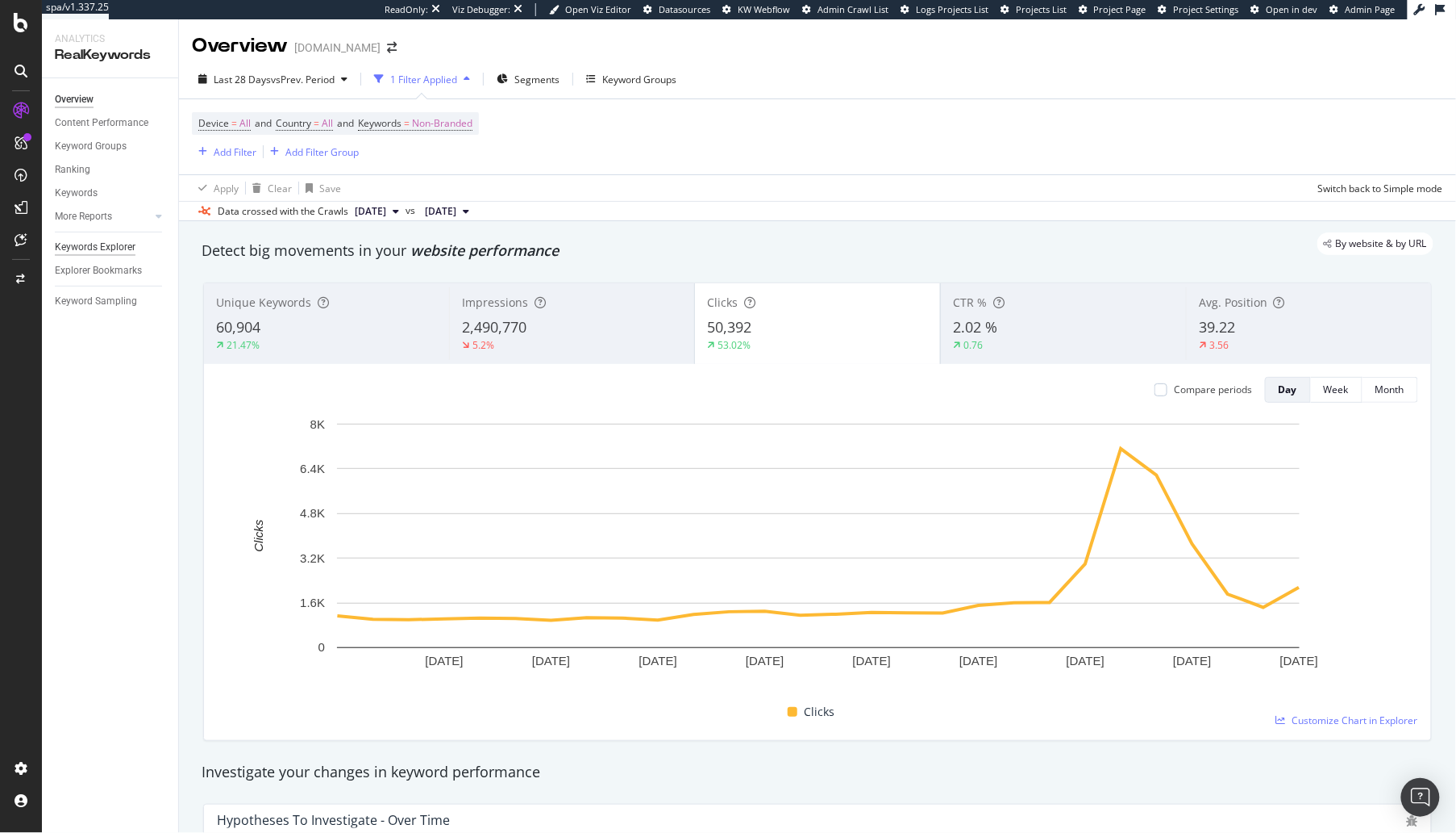
click at [105, 245] on div "Keywords Explorer" at bounding box center [95, 247] width 81 height 17
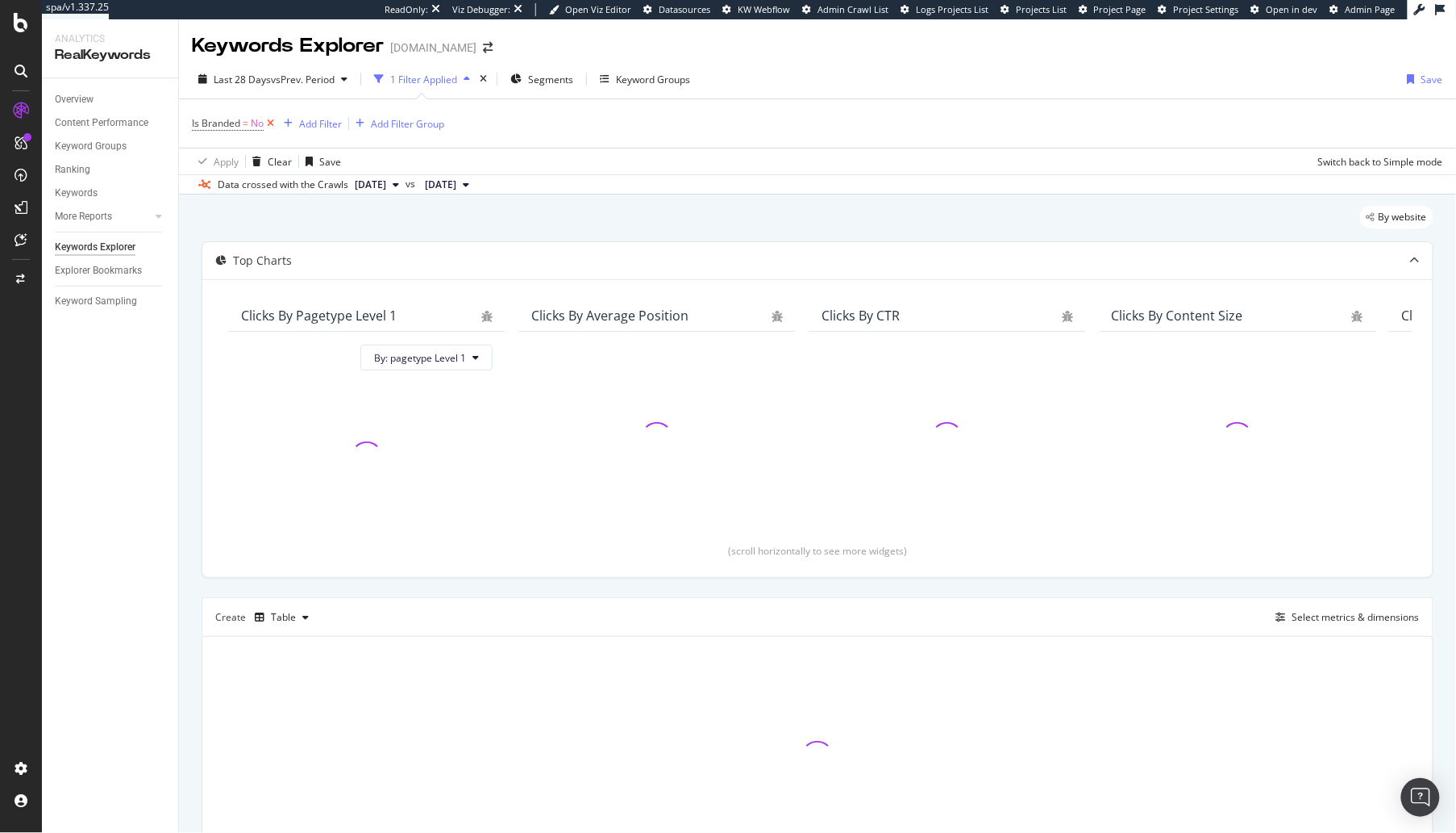
click at [272, 125] on icon at bounding box center [270, 123] width 13 height 16
click at [1367, 608] on div "Select metrics & dimensions" at bounding box center [1356, 614] width 127 height 13
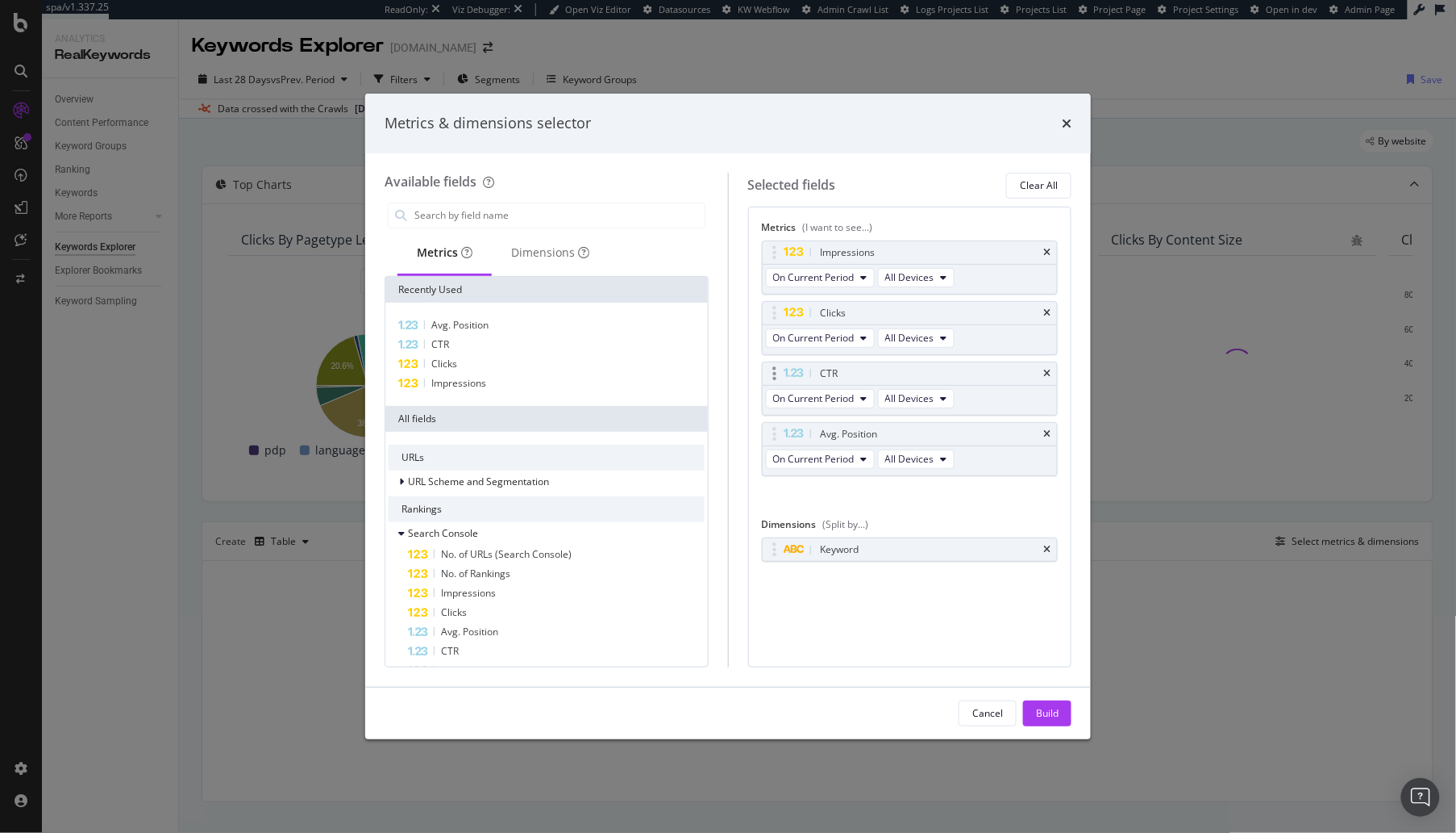
drag, startPoint x: 1049, startPoint y: 540, endPoint x: 788, endPoint y: 363, distance: 315.4
click at [1047, 538] on div "Keyword" at bounding box center [910, 550] width 296 height 23
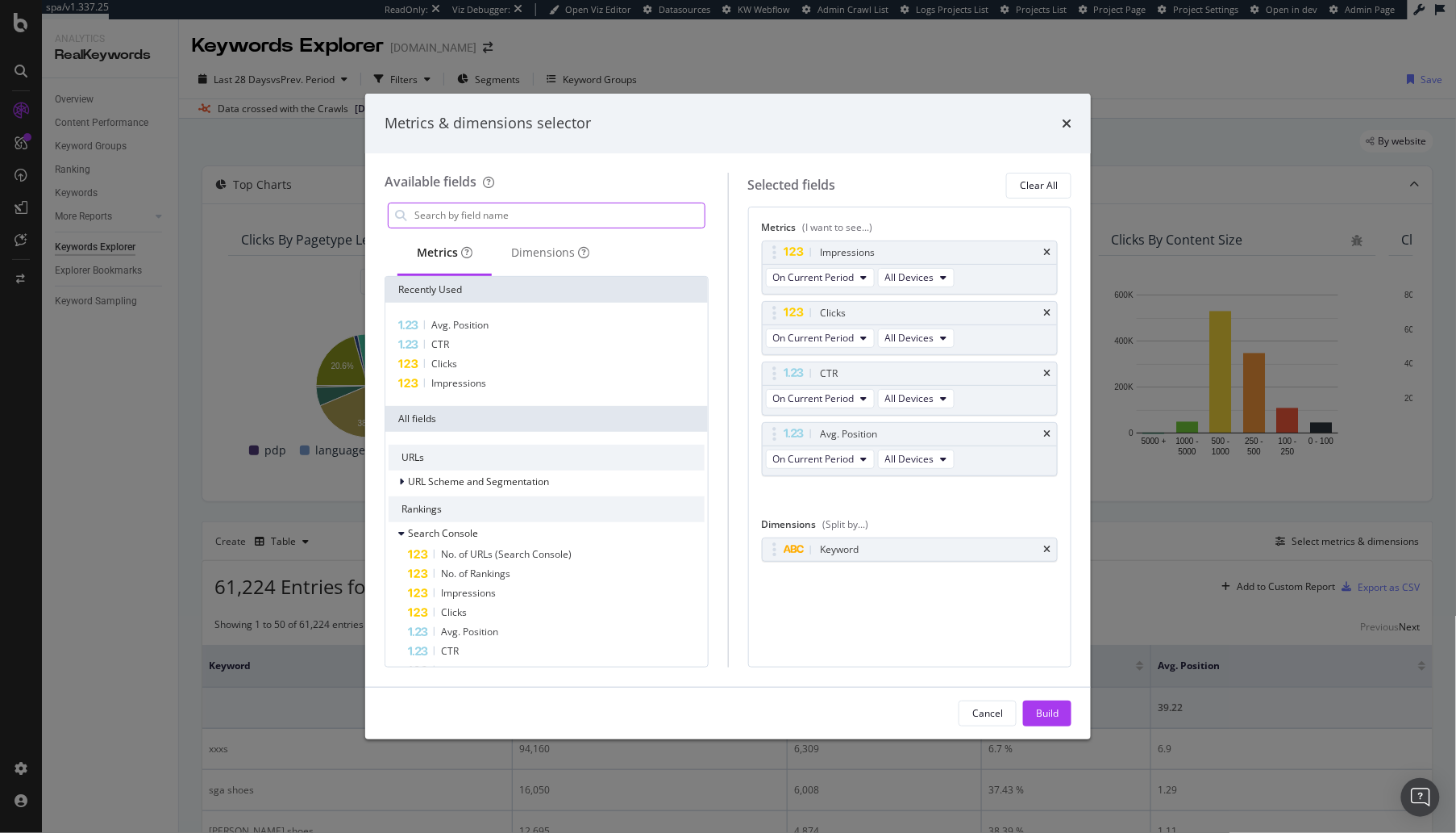
click at [513, 223] on input "modal" at bounding box center [558, 215] width 292 height 24
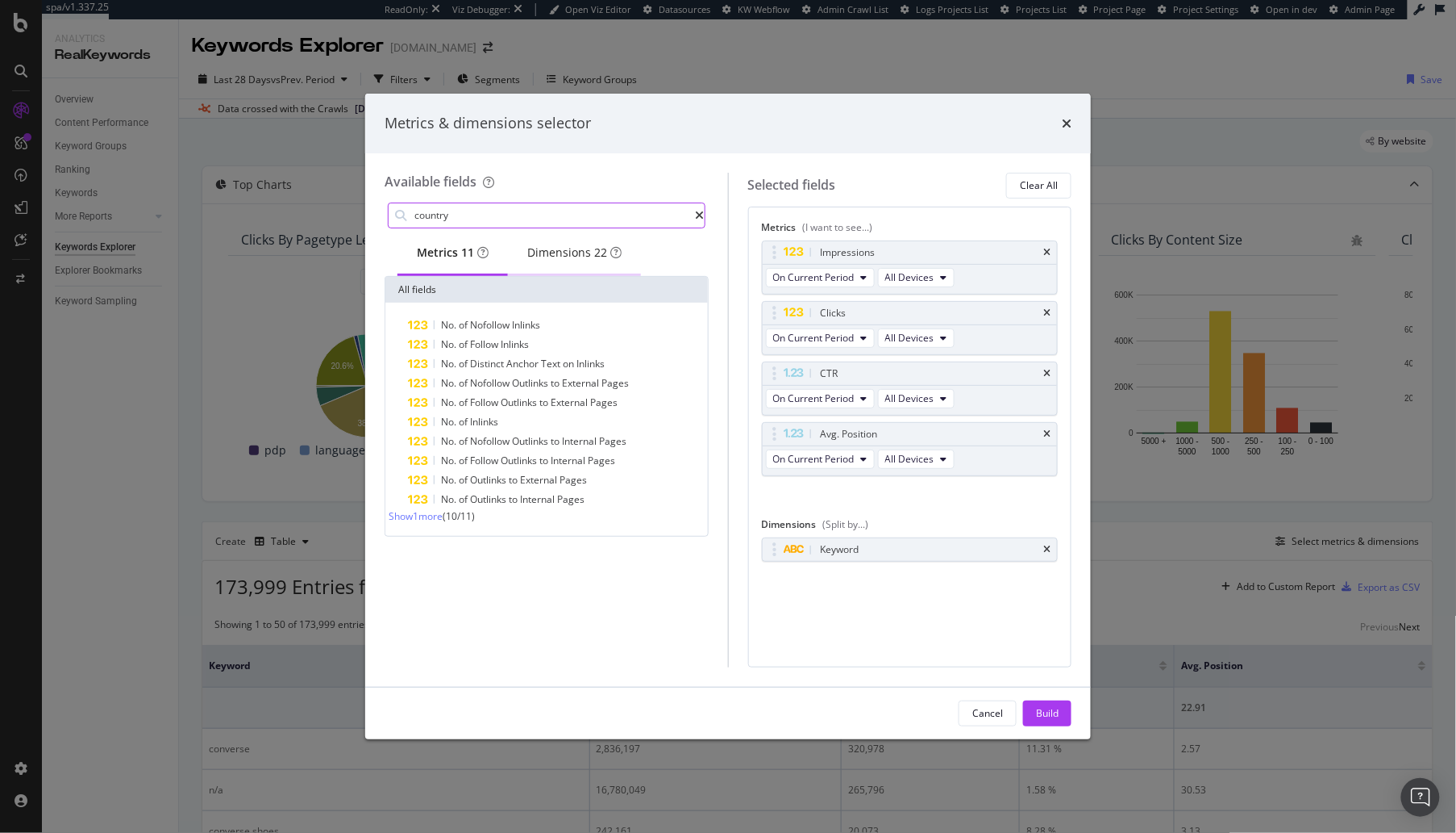
type input "country"
drag, startPoint x: 578, startPoint y: 253, endPoint x: 567, endPoint y: 271, distance: 21.1
click at [578, 253] on div "Dimensions 22" at bounding box center [574, 252] width 94 height 16
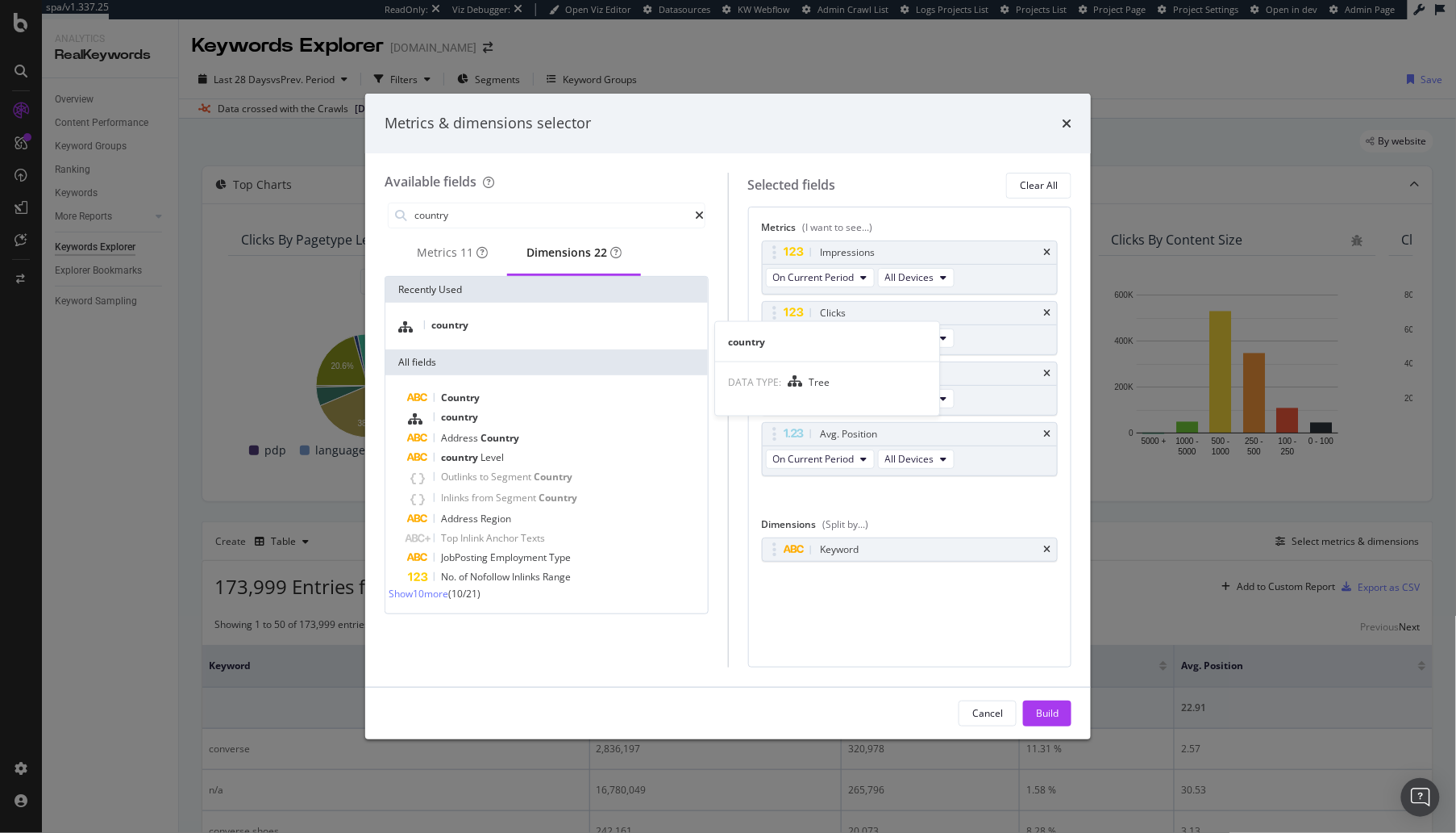
drag, startPoint x: 512, startPoint y: 334, endPoint x: 927, endPoint y: 530, distance: 459.0
click at [512, 334] on div "country" at bounding box center [546, 326] width 316 height 21
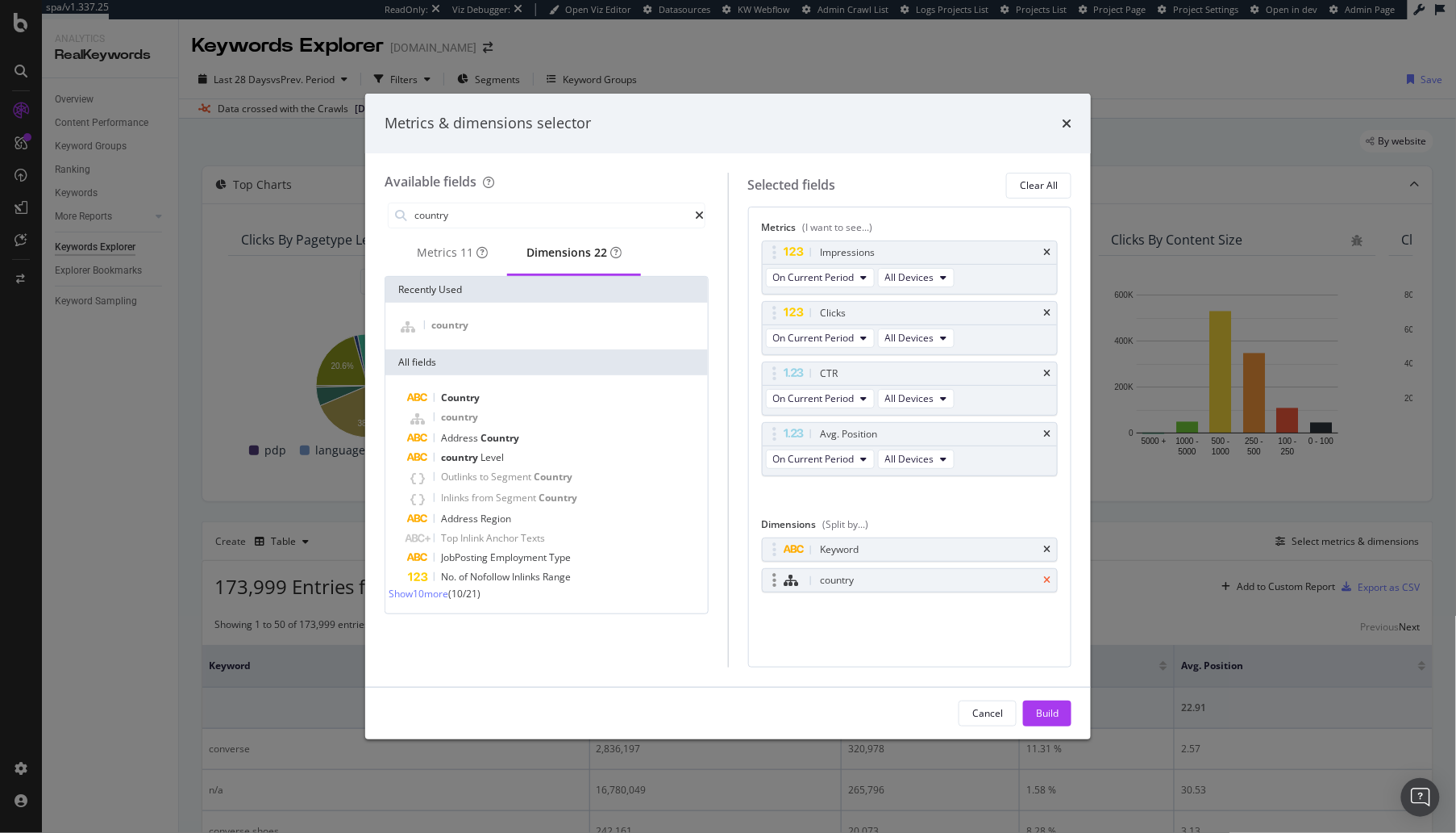
click at [1044, 545] on icon "times" at bounding box center [1047, 550] width 8 height 10
click at [1047, 711] on div "Build" at bounding box center [1047, 712] width 23 height 13
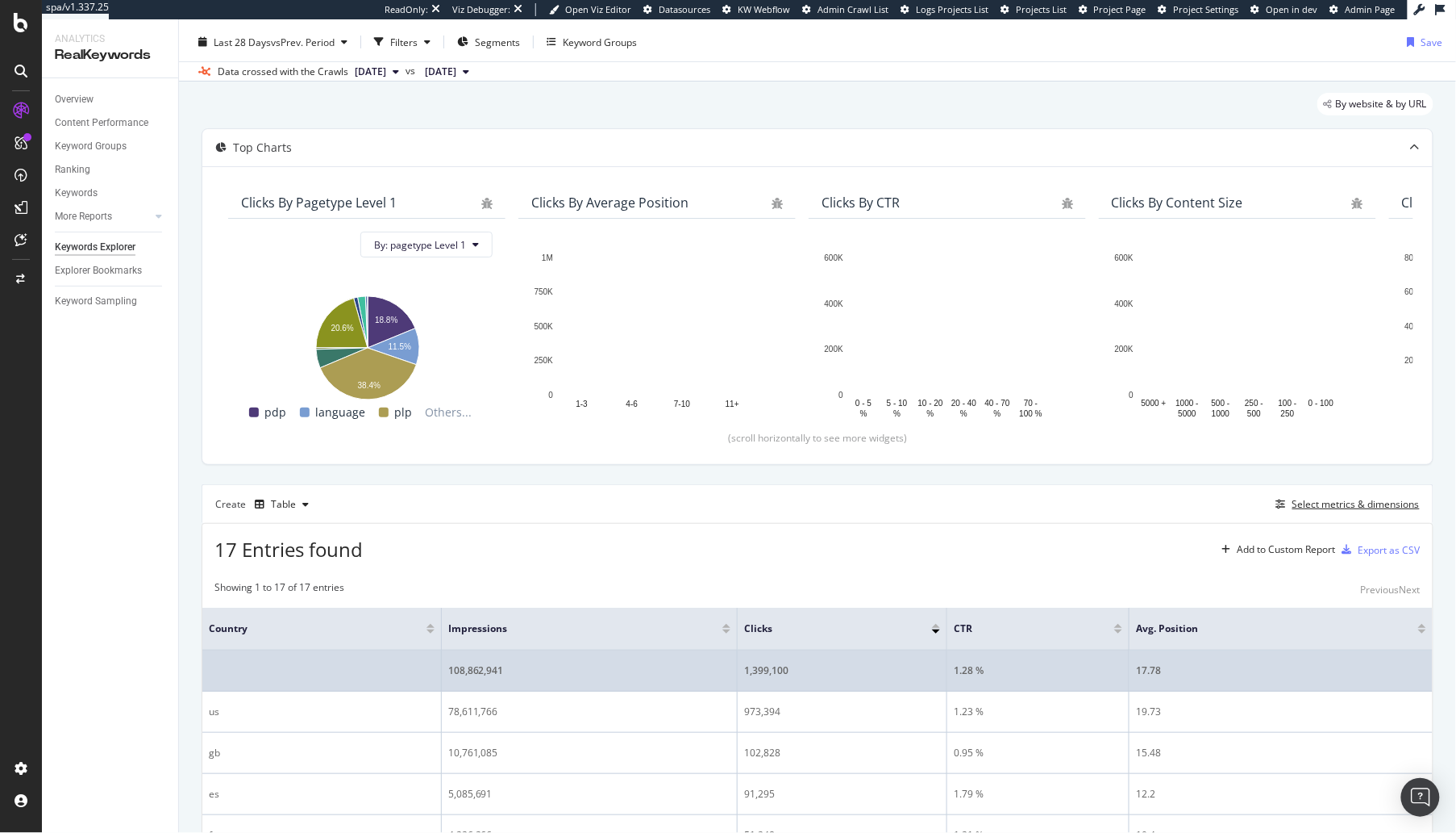
scroll to position [56, 0]
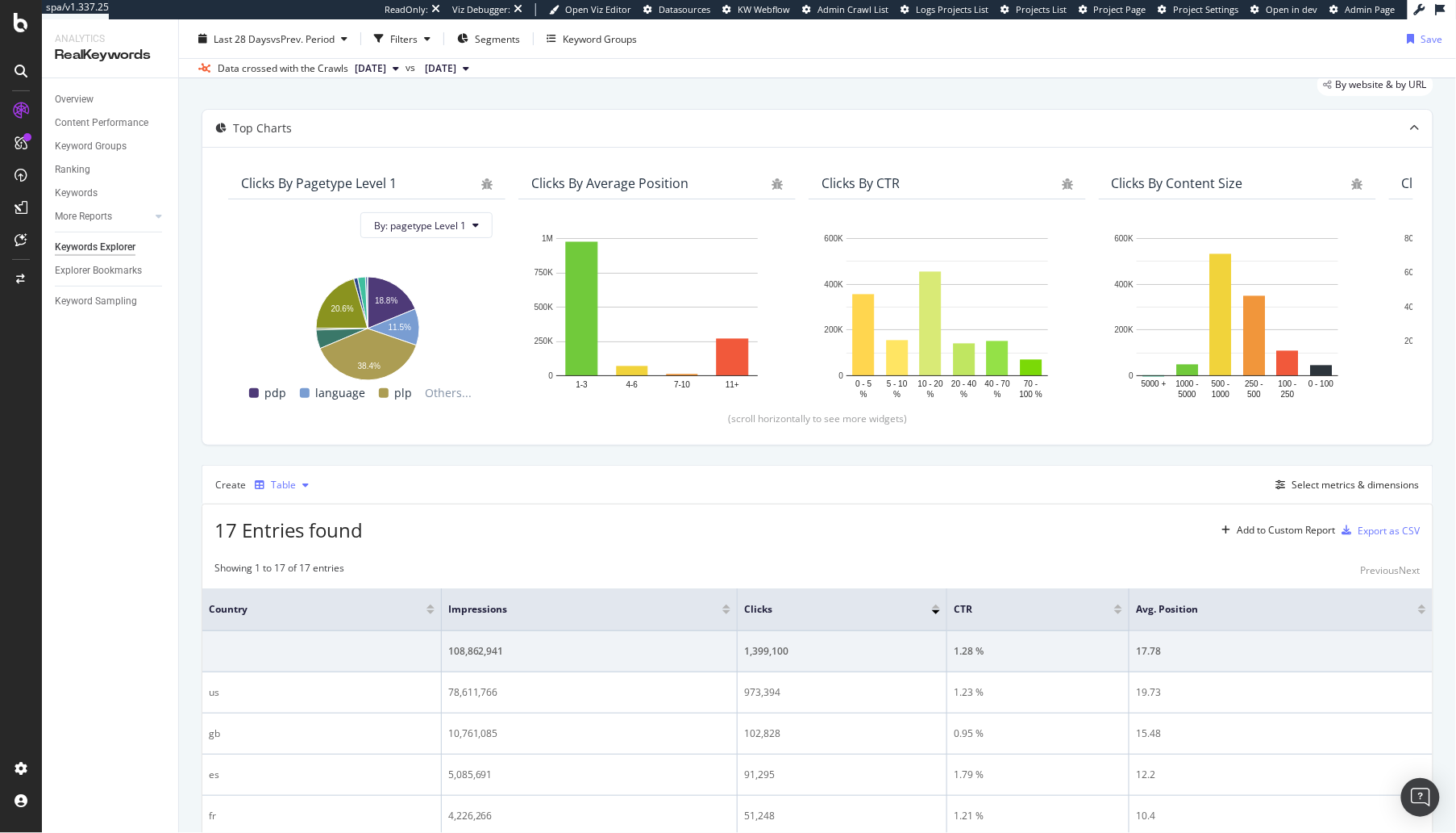
click at [279, 484] on div "Table" at bounding box center [283, 485] width 25 height 10
drag, startPoint x: 312, startPoint y: 535, endPoint x: 253, endPoint y: 490, distance: 74.2
click at [312, 535] on div "Trend" at bounding box center [300, 536] width 27 height 13
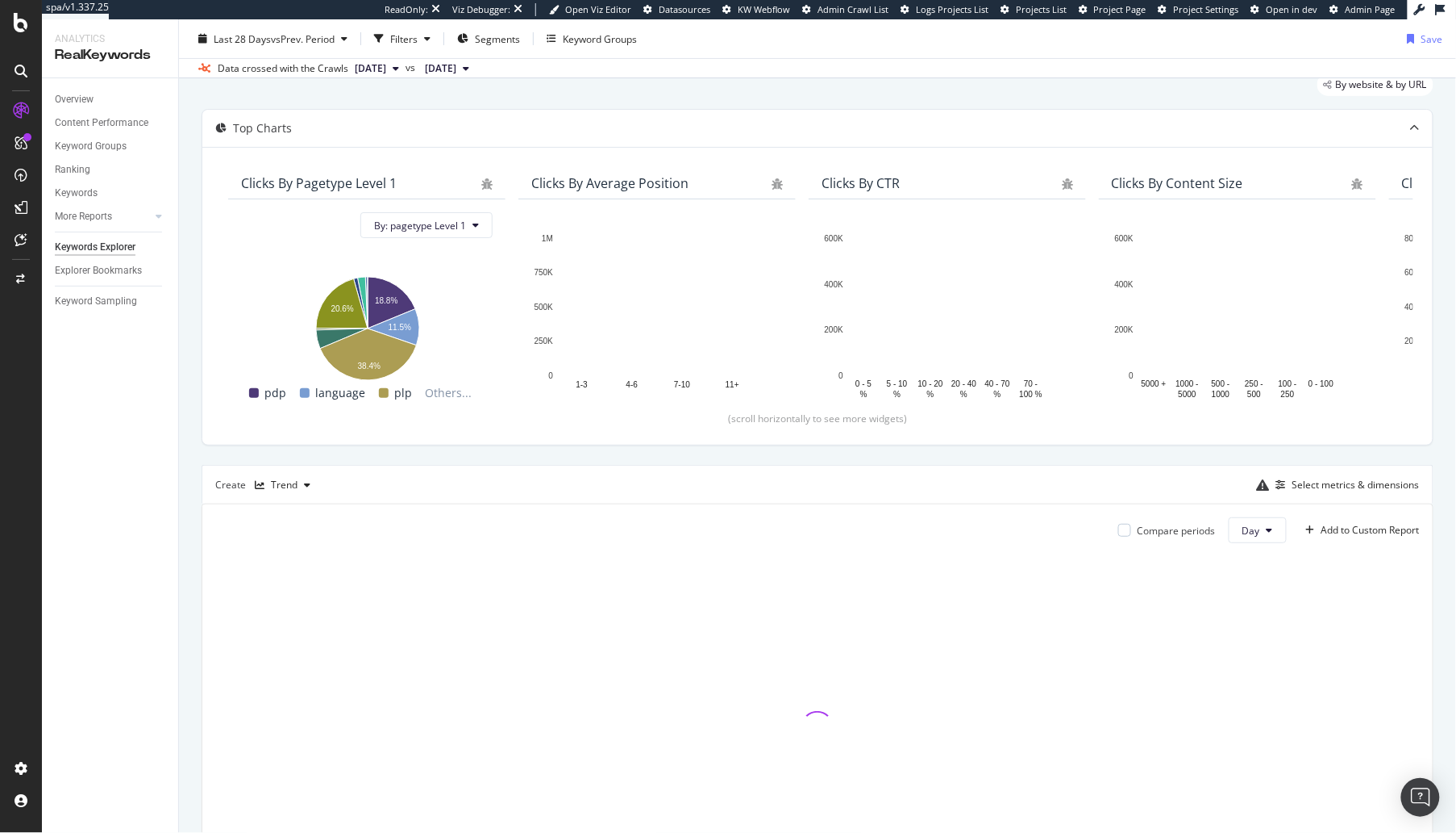
click at [183, 503] on div "By website & by URL Top Charts Clicks By pagetype Level 1 By: pagetype Level 1 …" at bounding box center [817, 514] width 1277 height 906
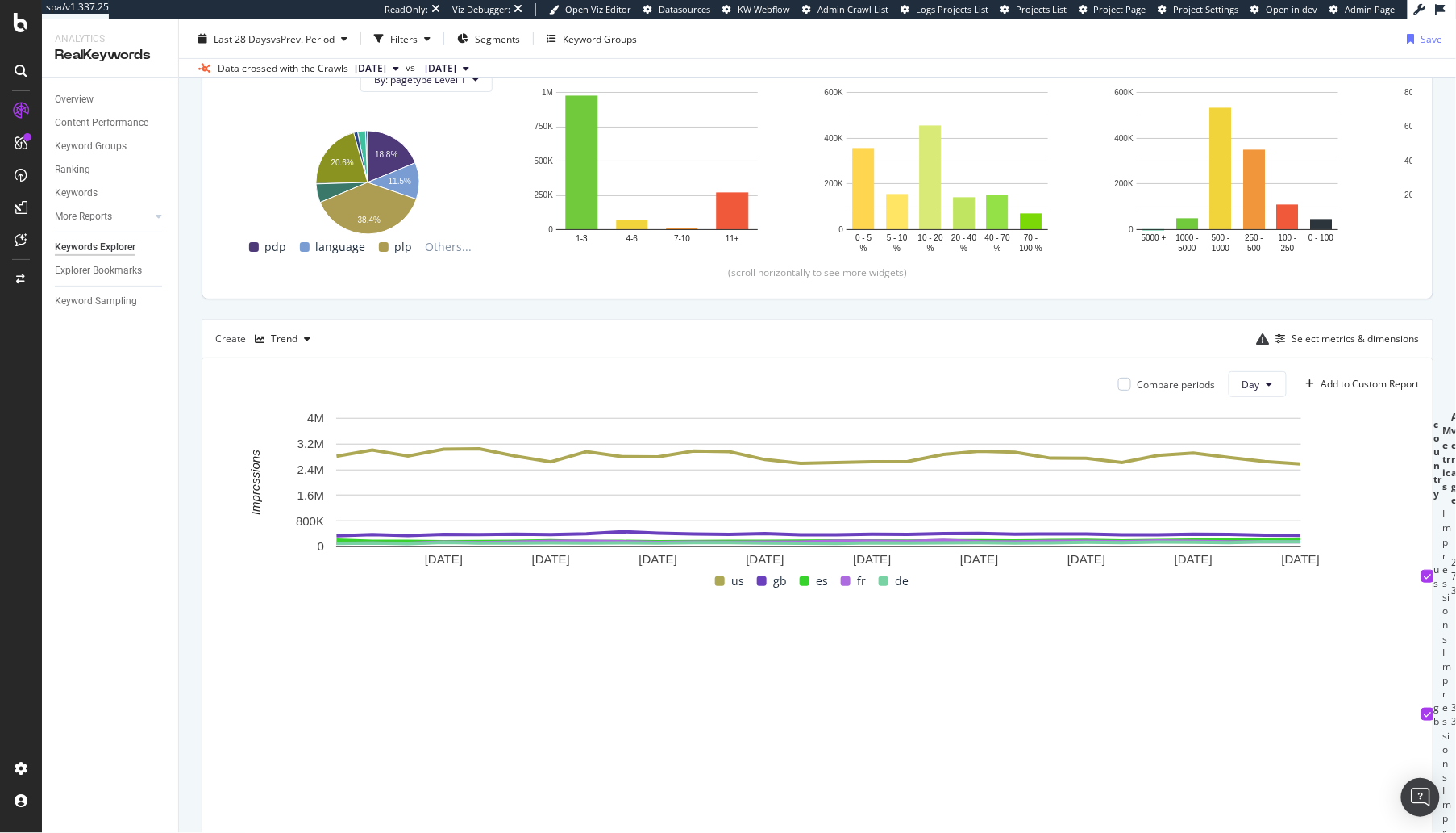
scroll to position [206, 0]
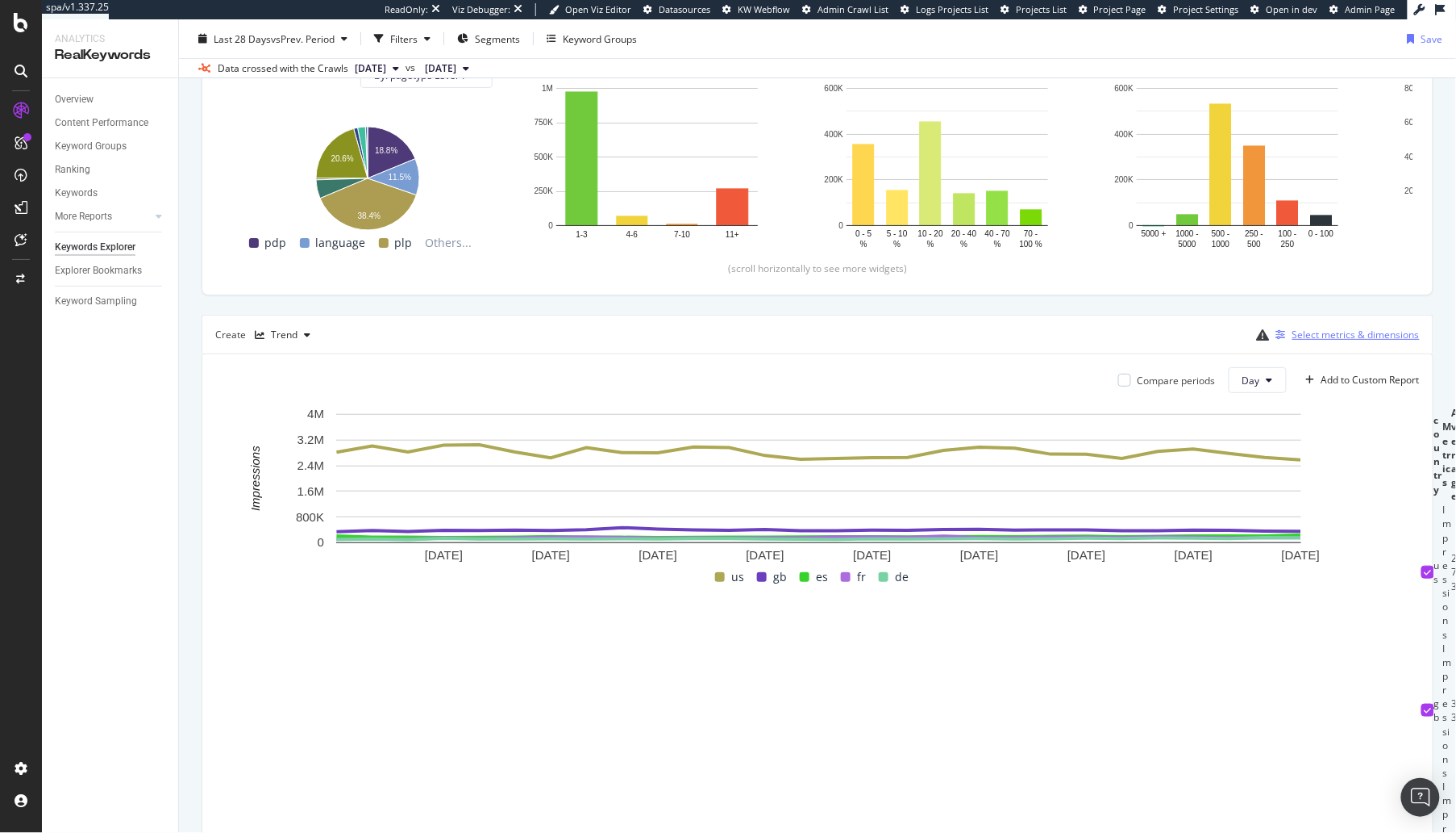
click at [1348, 331] on div "Select metrics & dimensions" at bounding box center [1356, 334] width 127 height 13
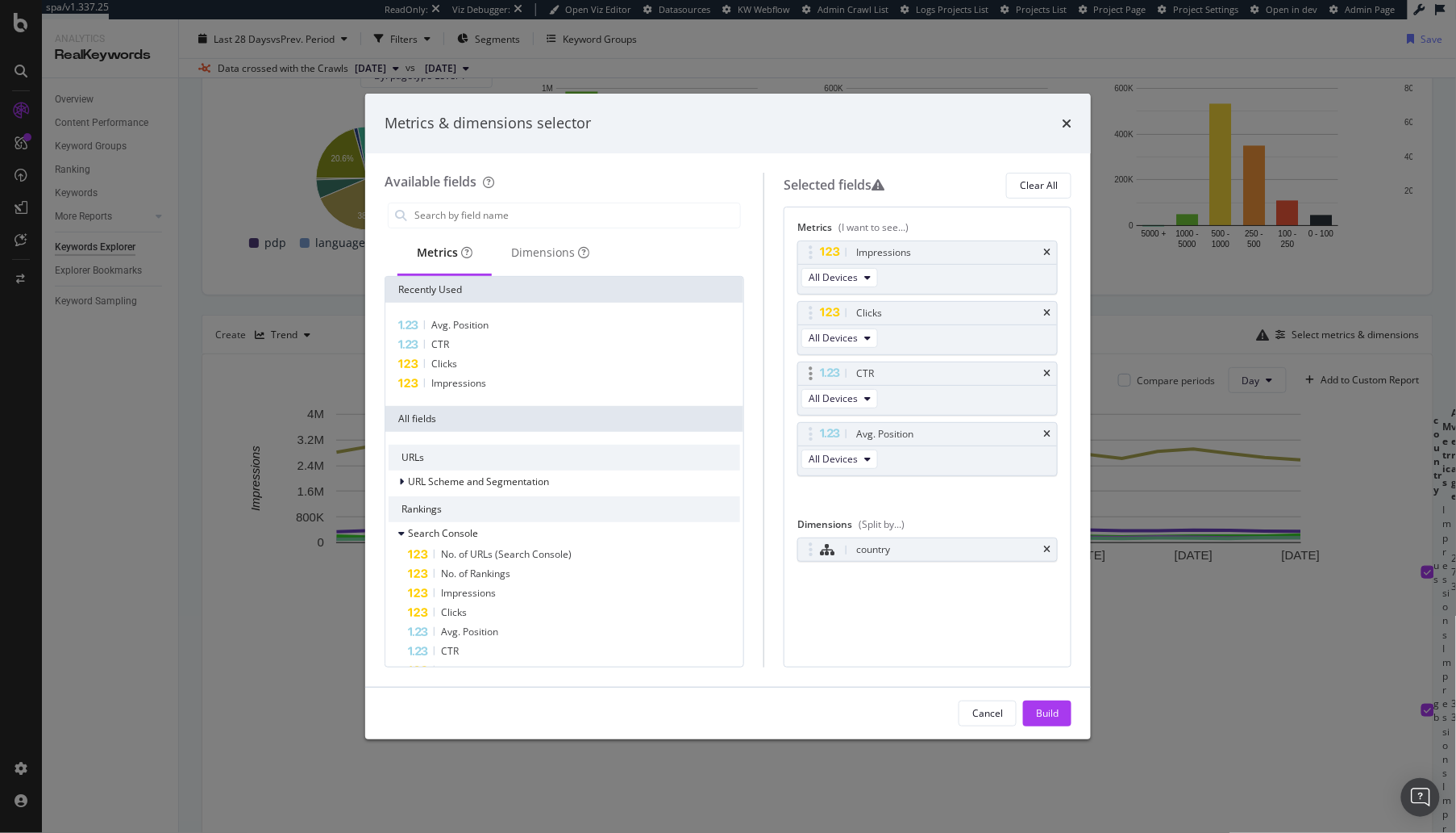
click at [1050, 251] on icon "times" at bounding box center [1047, 252] width 8 height 10
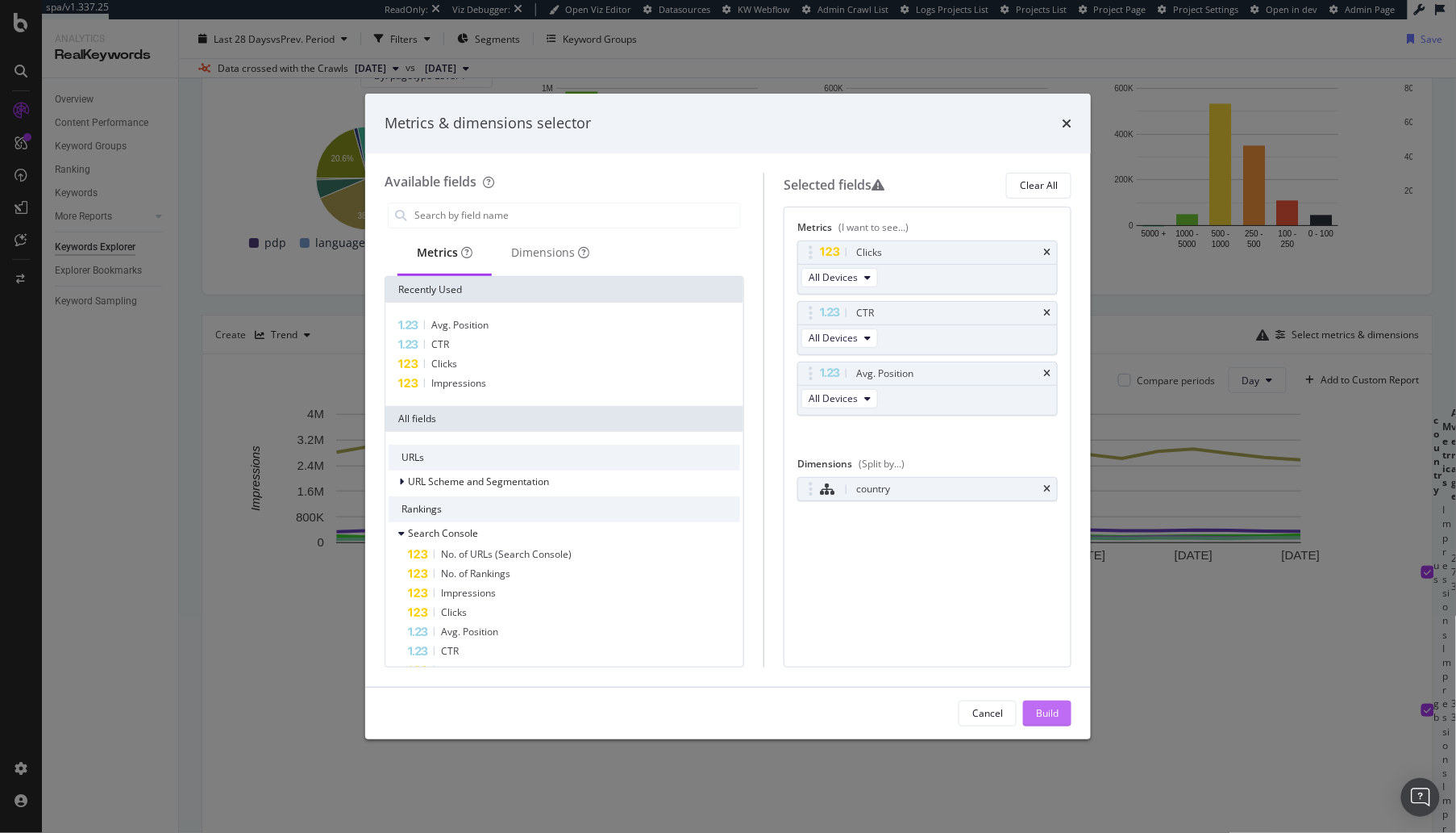
click at [1041, 726] on button "Build" at bounding box center [1047, 712] width 48 height 26
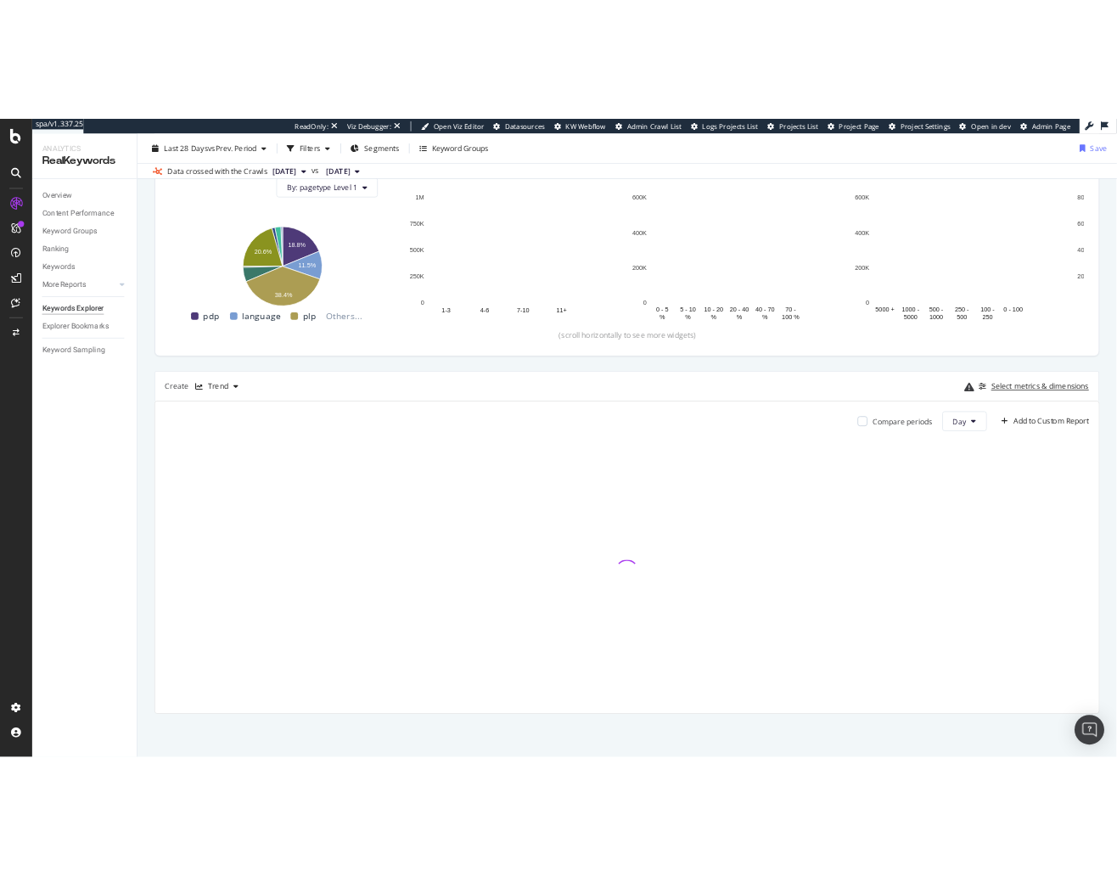
scroll to position [199, 0]
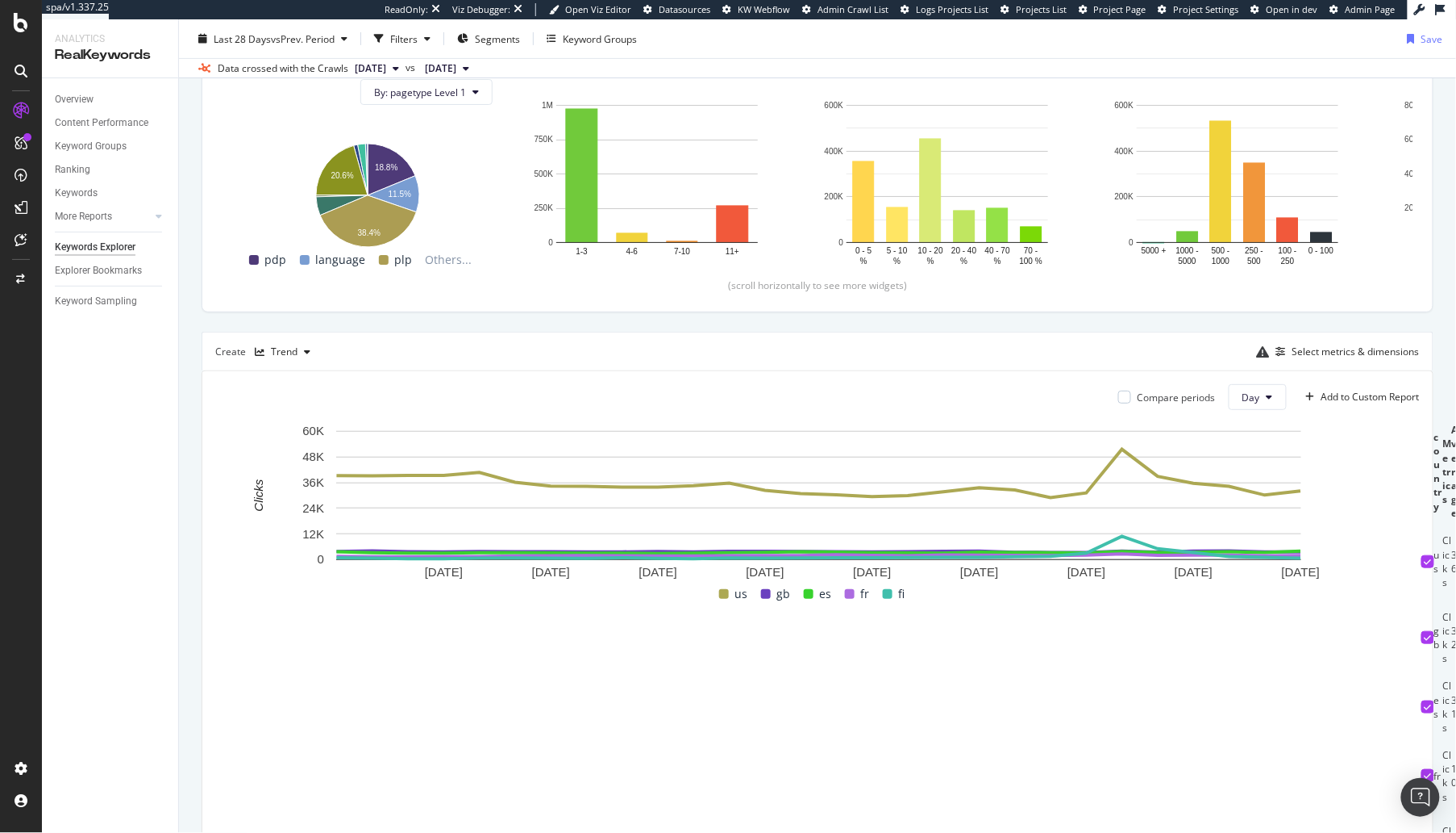
click at [1109, 319] on div "Top Charts Clicks By pagetype Level 1 By: pagetype Level 1 Hold CMD (⌘) while c…" at bounding box center [817, 489] width 1232 height 1025
click at [1059, 312] on div "Top Charts Clicks By pagetype Level 1 By: pagetype Level 1 Hold CMD (⌘) while c…" at bounding box center [817, 489] width 1232 height 1025
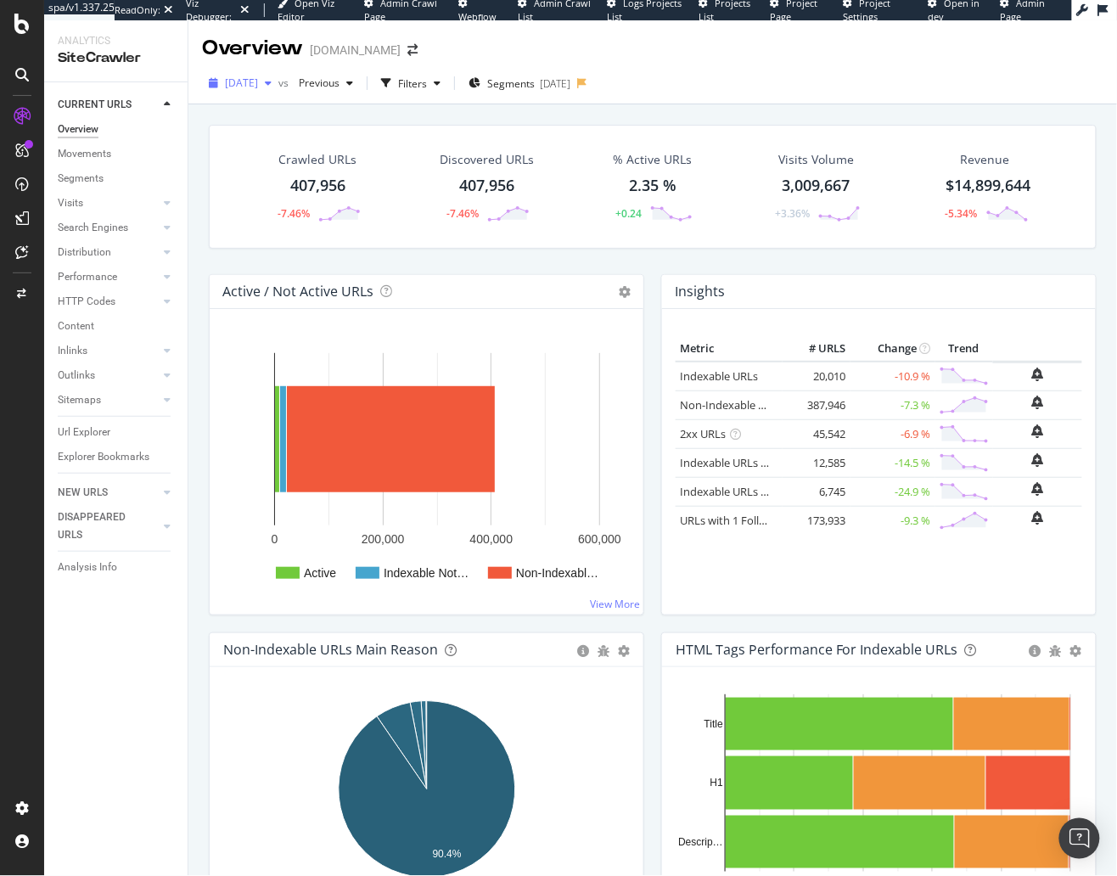
click at [258, 84] on span "[DATE]" at bounding box center [241, 83] width 33 height 14
drag, startPoint x: 464, startPoint y: 114, endPoint x: 426, endPoint y: 100, distance: 40.5
click at [339, 78] on span "Previous" at bounding box center [316, 83] width 48 height 14
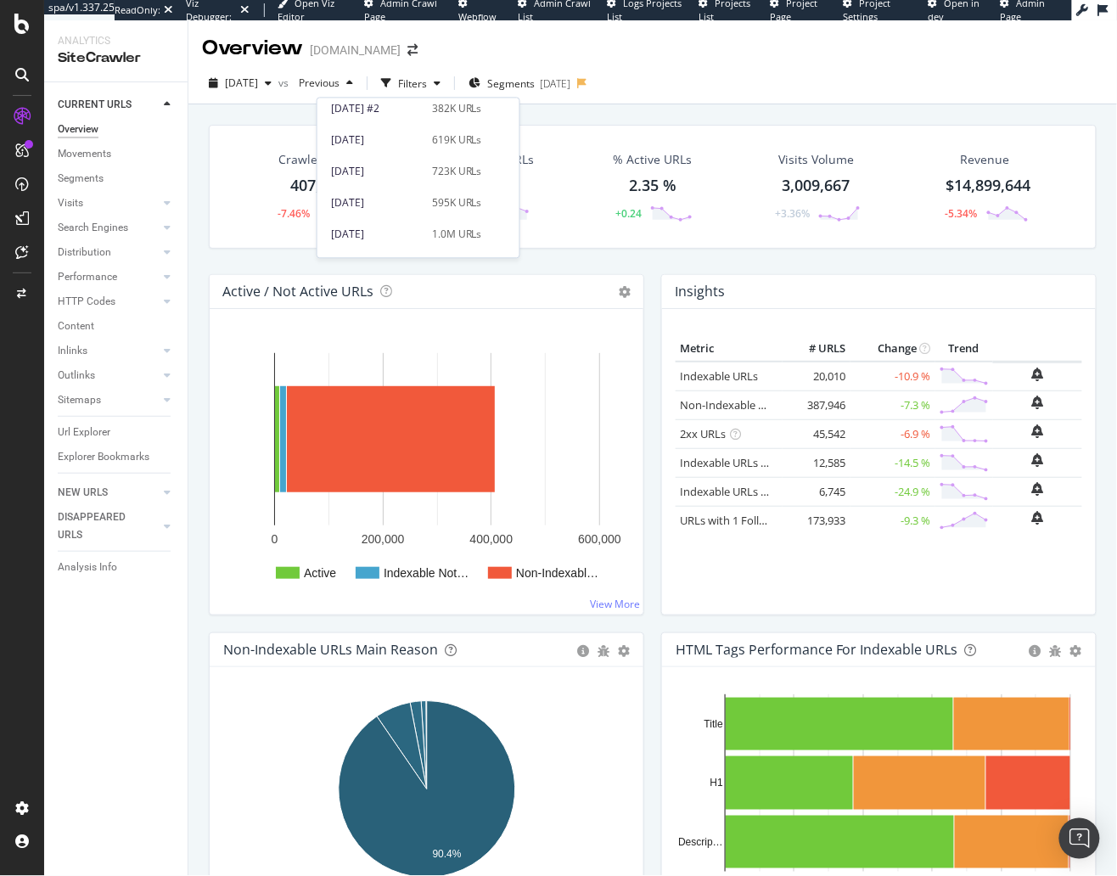
scroll to position [384, 0]
click at [407, 128] on div "[DATE]" at bounding box center [376, 133] width 91 height 15
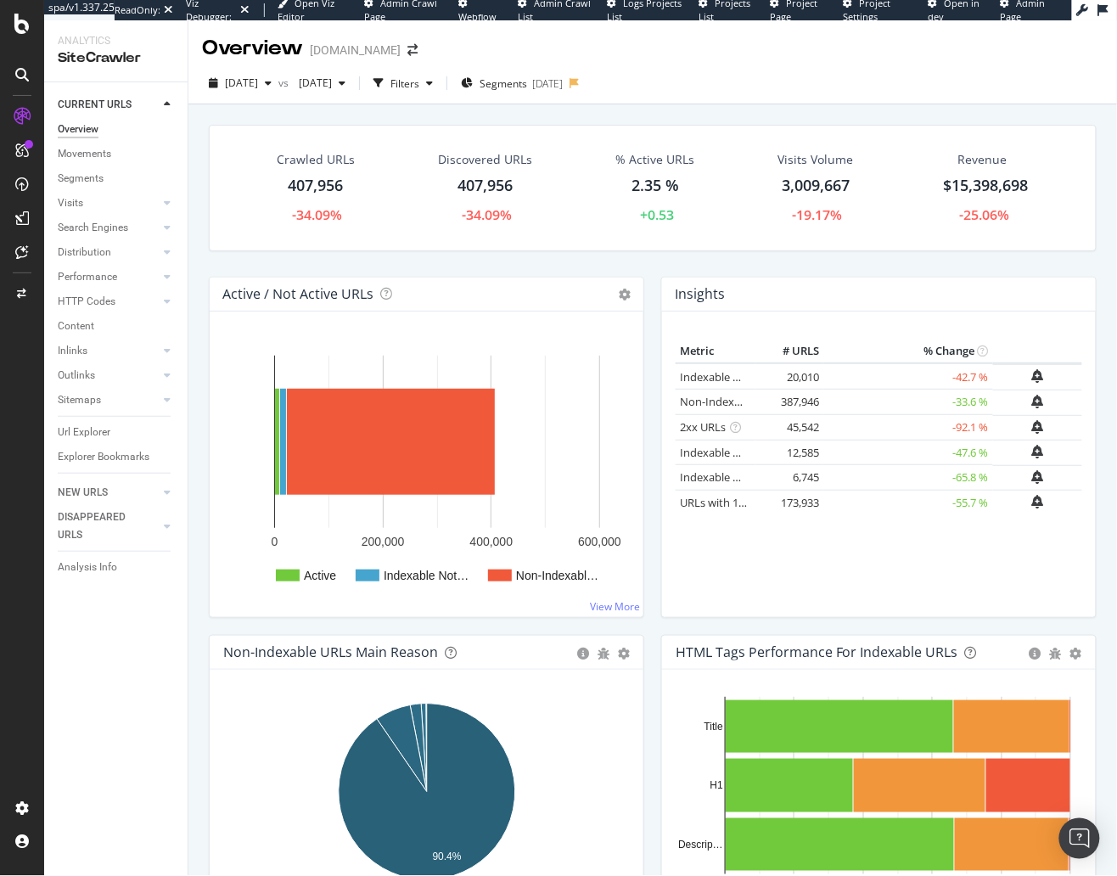
click at [327, 110] on div "Crawled URLs 407,956 -34.09% Discovered URLs 407,956 -34.09% % Active URLs 2.35…" at bounding box center [652, 531] width 928 height 855
click at [563, 87] on div "[DATE]" at bounding box center [547, 83] width 31 height 14
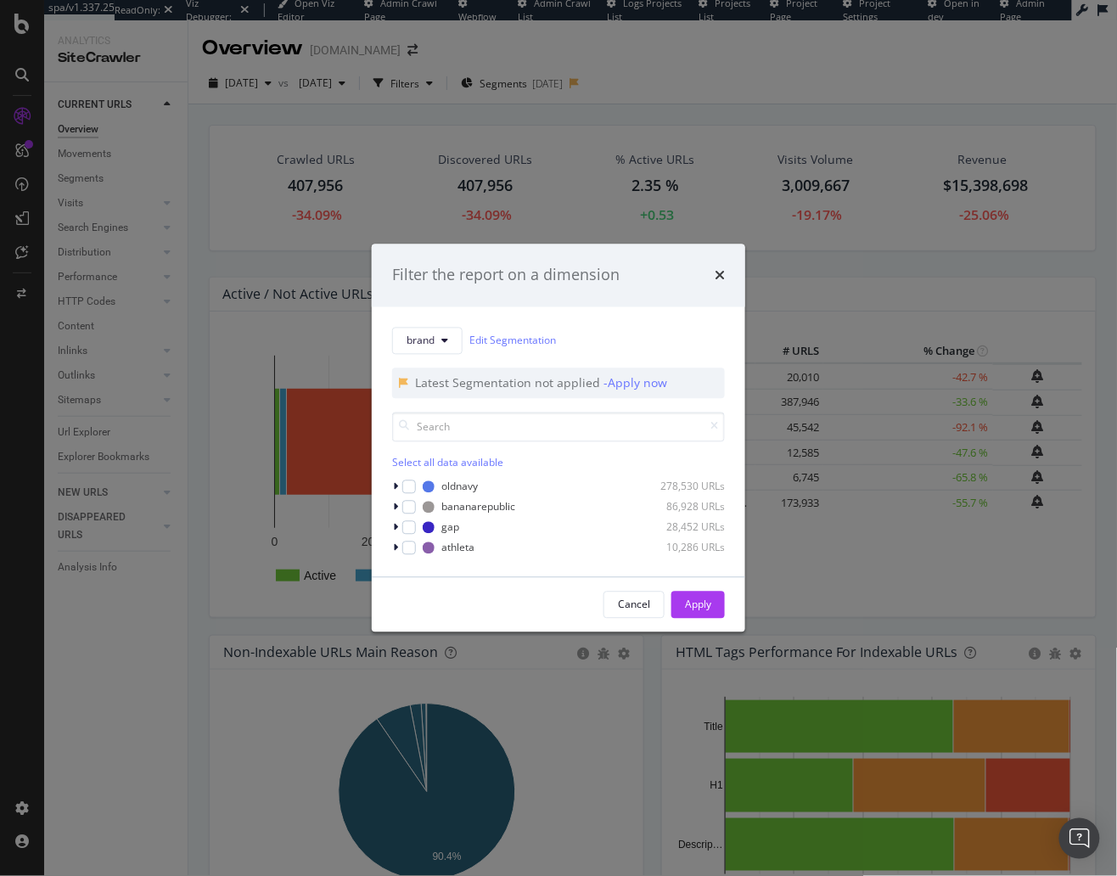
click at [409, 532] on div "modal" at bounding box center [409, 527] width 14 height 14
click at [406, 546] on div "modal" at bounding box center [409, 547] width 14 height 14
drag, startPoint x: 680, startPoint y: 603, endPoint x: 435, endPoint y: 405, distance: 314.9
click at [680, 603] on button "Apply" at bounding box center [697, 604] width 53 height 27
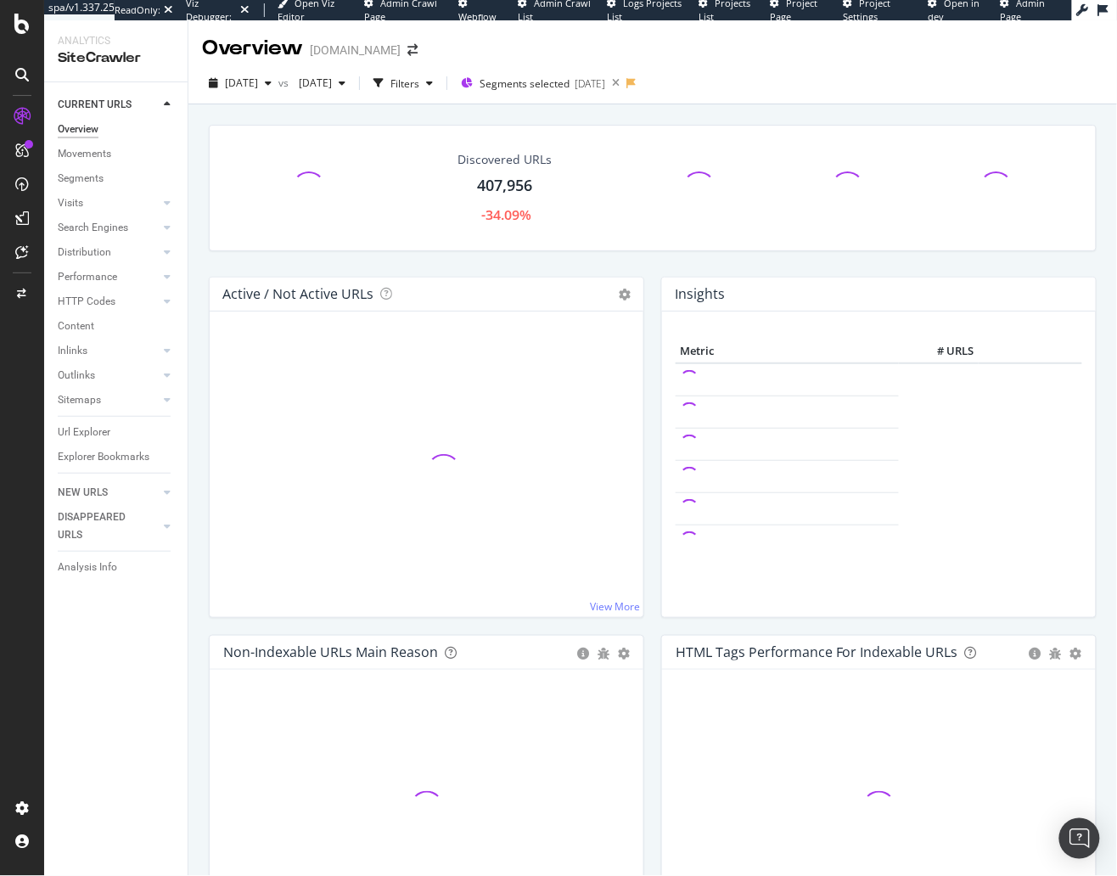
click at [284, 109] on div "Discovered URLs 407,956 -34.09% Active / Not Active URLs Chart (by Value) Chart…" at bounding box center [652, 531] width 928 height 855
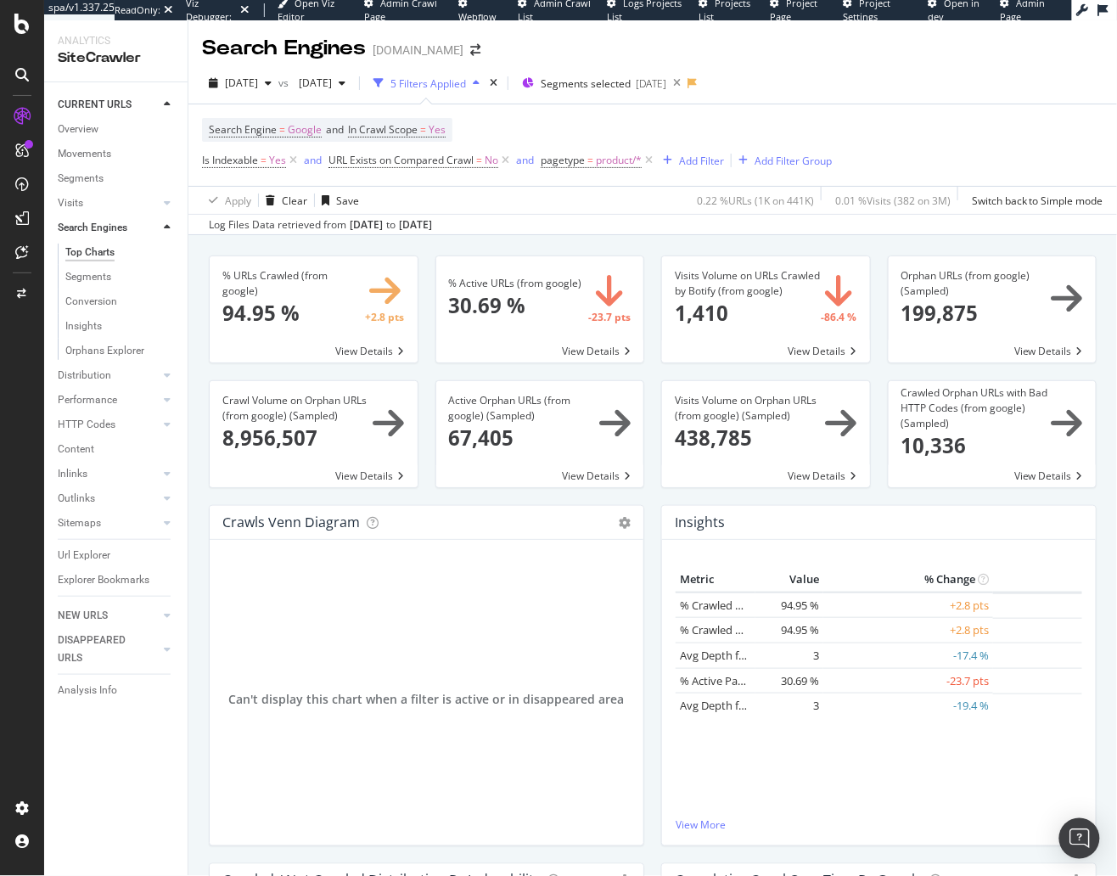
drag, startPoint x: 960, startPoint y: 124, endPoint x: 860, endPoint y: 135, distance: 101.6
click at [960, 124] on div "Search Engine = Google and In Crawl Scope = Yes Is Indexable = Yes and URL Exis…" at bounding box center [652, 144] width 901 height 81
click at [648, 160] on icon at bounding box center [648, 160] width 14 height 17
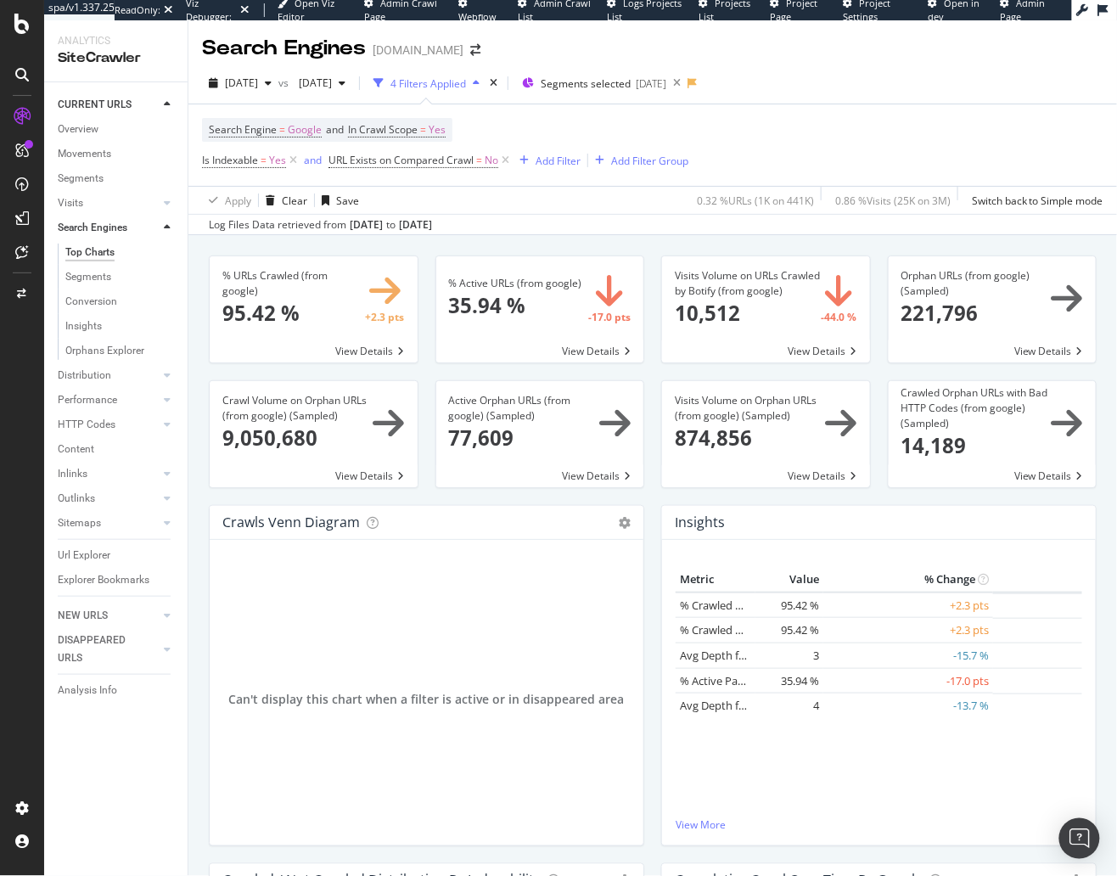
click at [85, 546] on div "Url Explorer" at bounding box center [84, 555] width 53 height 18
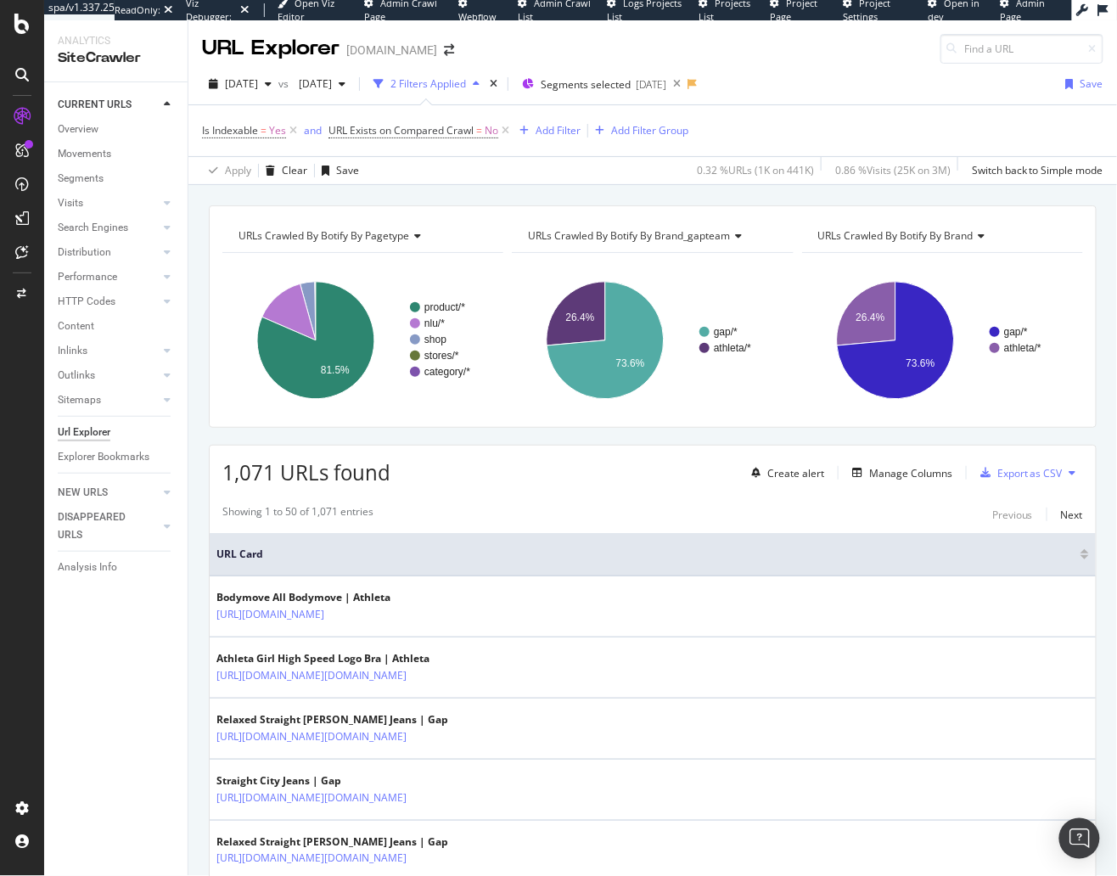
click at [529, 193] on div "URLs Crawled By Botify By pagetype Chart (by Value) Table Expand Export as CSV …" at bounding box center [652, 205] width 928 height 41
click at [647, 239] on span "URLs Crawled By Botify By brand_gapteam" at bounding box center [629, 235] width 202 height 14
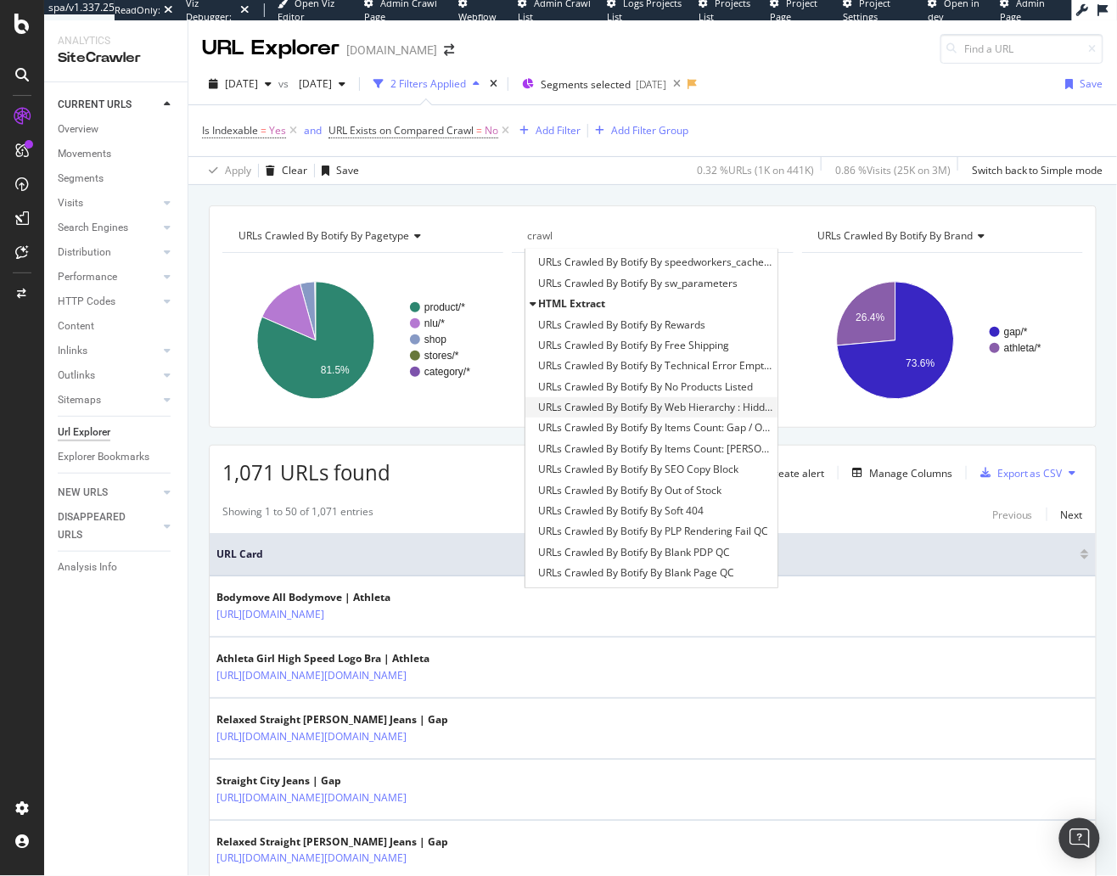
scroll to position [468, 0]
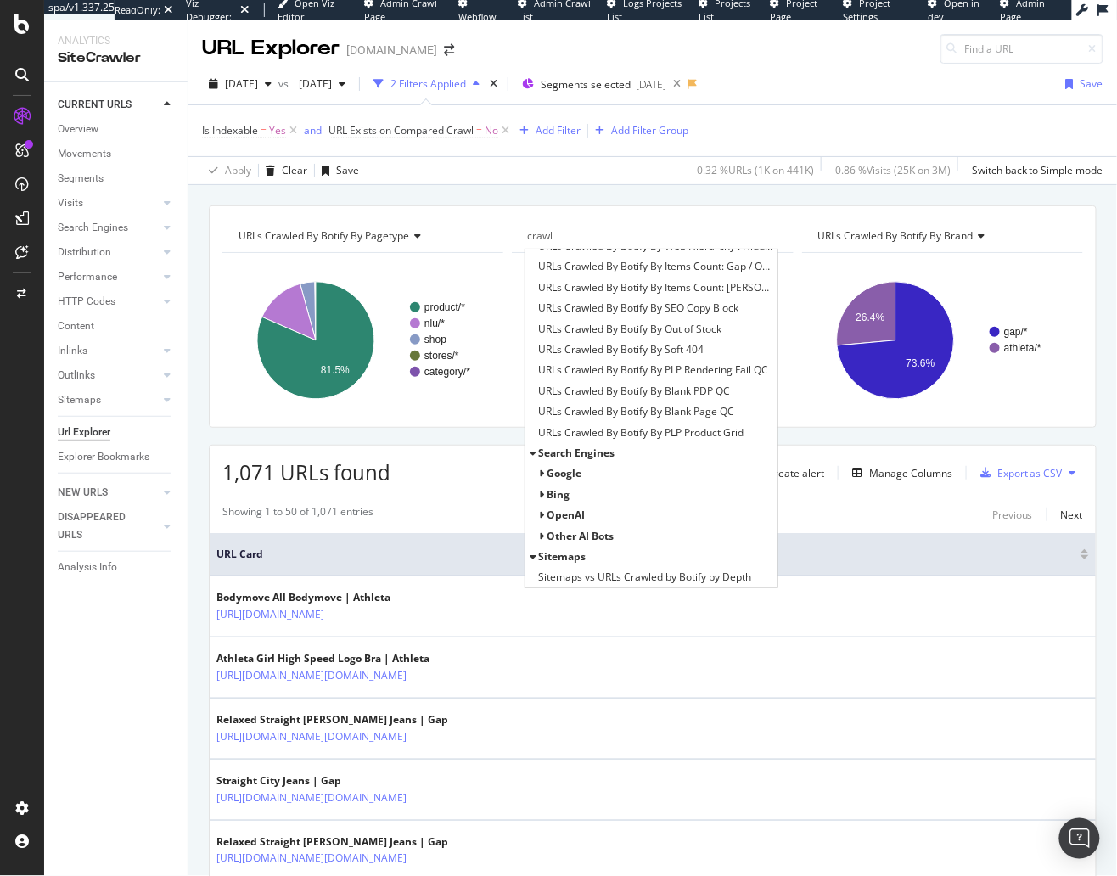
type input "crawl"
click at [575, 484] on div "Bing" at bounding box center [650, 494] width 251 height 20
click at [579, 474] on span "Google" at bounding box center [563, 473] width 35 height 14
click at [596, 489] on span "All Bots" at bounding box center [578, 494] width 38 height 14
click at [593, 507] on span "Crawled / Not Crawled Distribution By Indexability" at bounding box center [667, 515] width 209 height 17
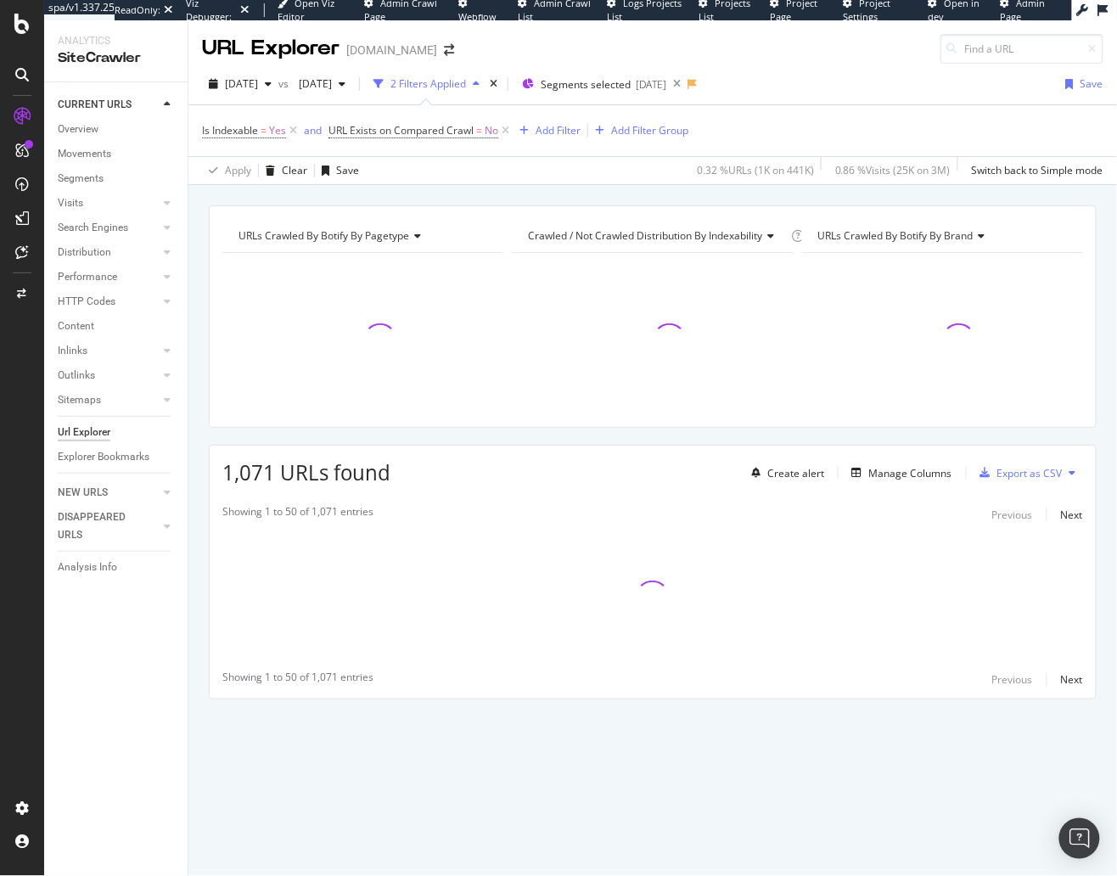
click at [675, 198] on div "URLs Crawled By Botify By pagetype Chart (by Value) Table Expand Export as CSV …" at bounding box center [652, 205] width 928 height 41
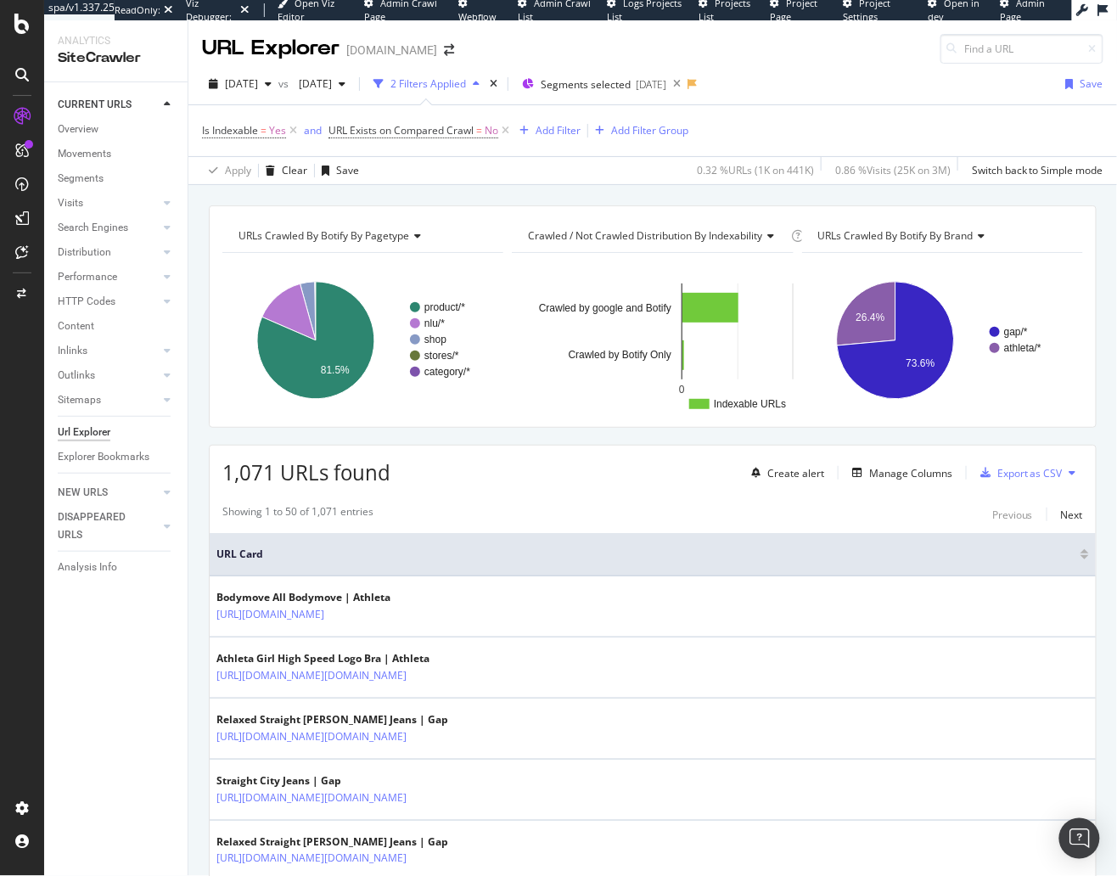
click at [615, 193] on div "URLs Crawled By Botify By pagetype Chart (by Value) Table Expand Export as CSV …" at bounding box center [652, 205] width 928 height 41
click at [277, 91] on div "[DATE]" at bounding box center [240, 83] width 76 height 25
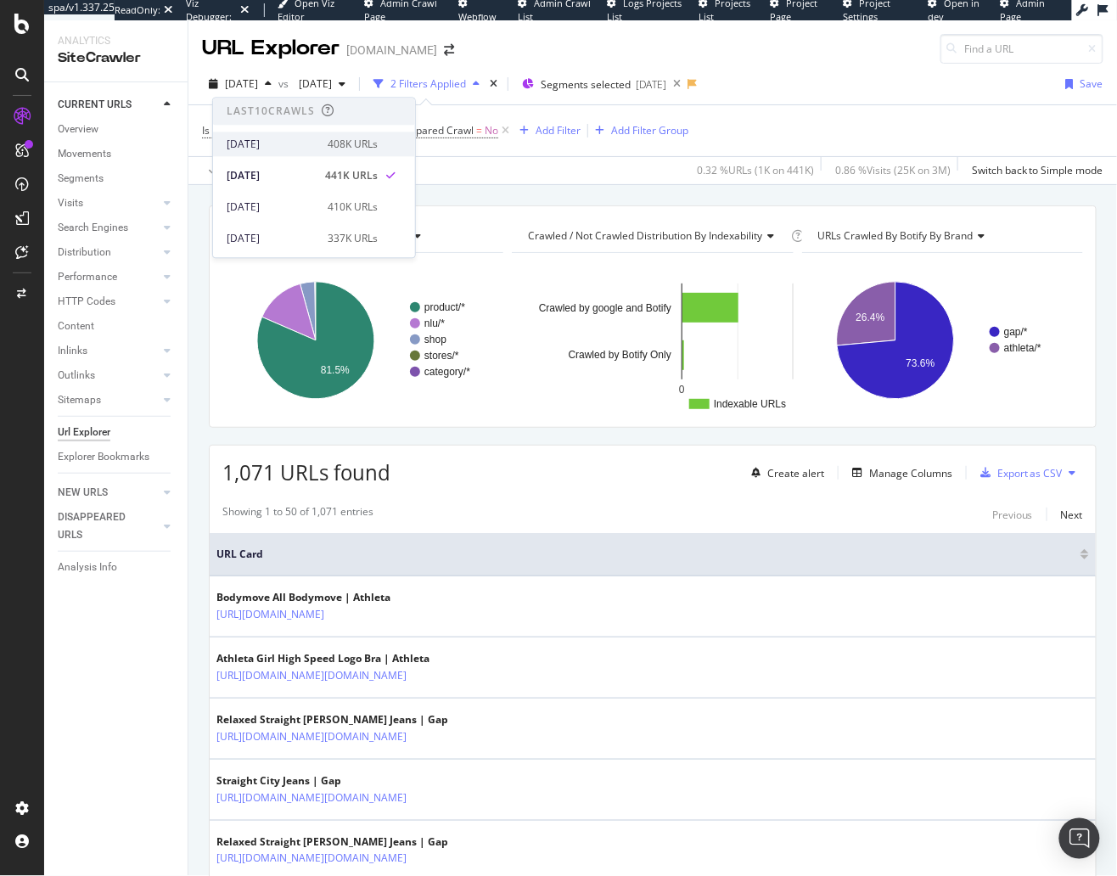
click at [268, 142] on div "[DATE]" at bounding box center [272, 144] width 91 height 15
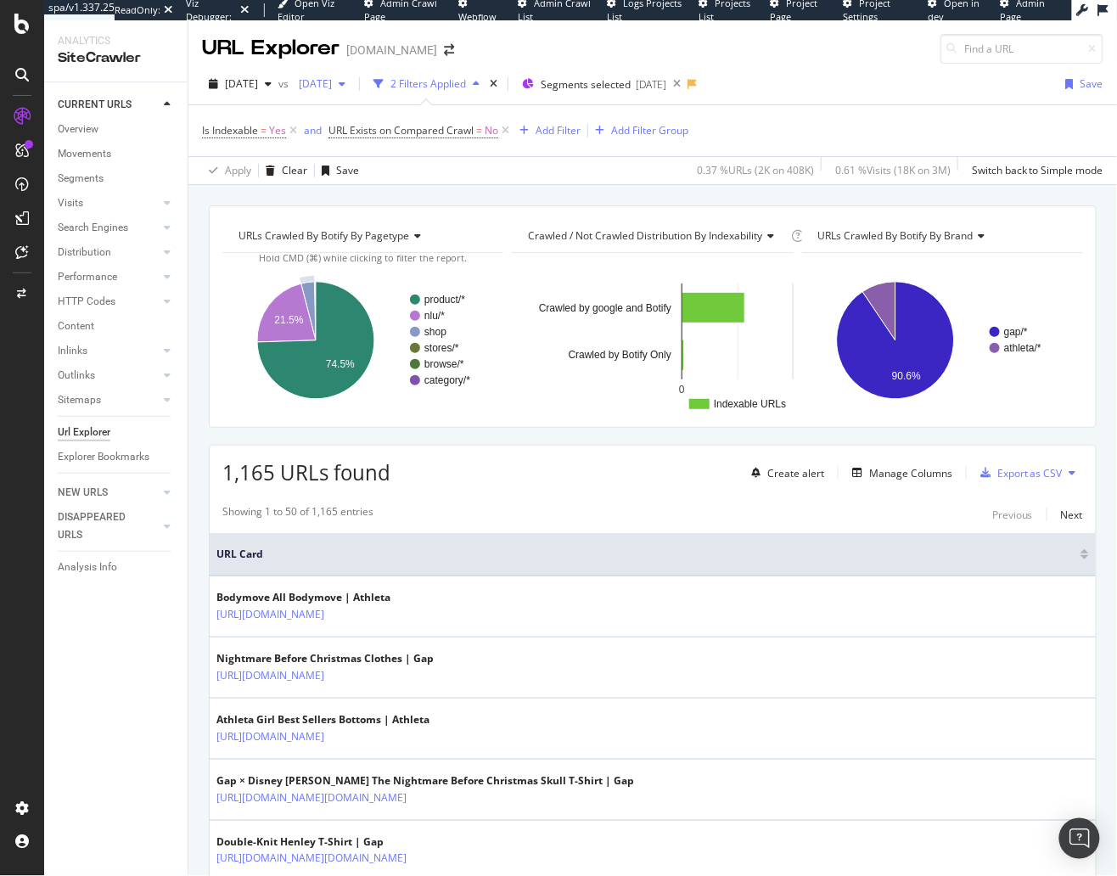
click at [332, 88] on span "[DATE]" at bounding box center [312, 83] width 40 height 14
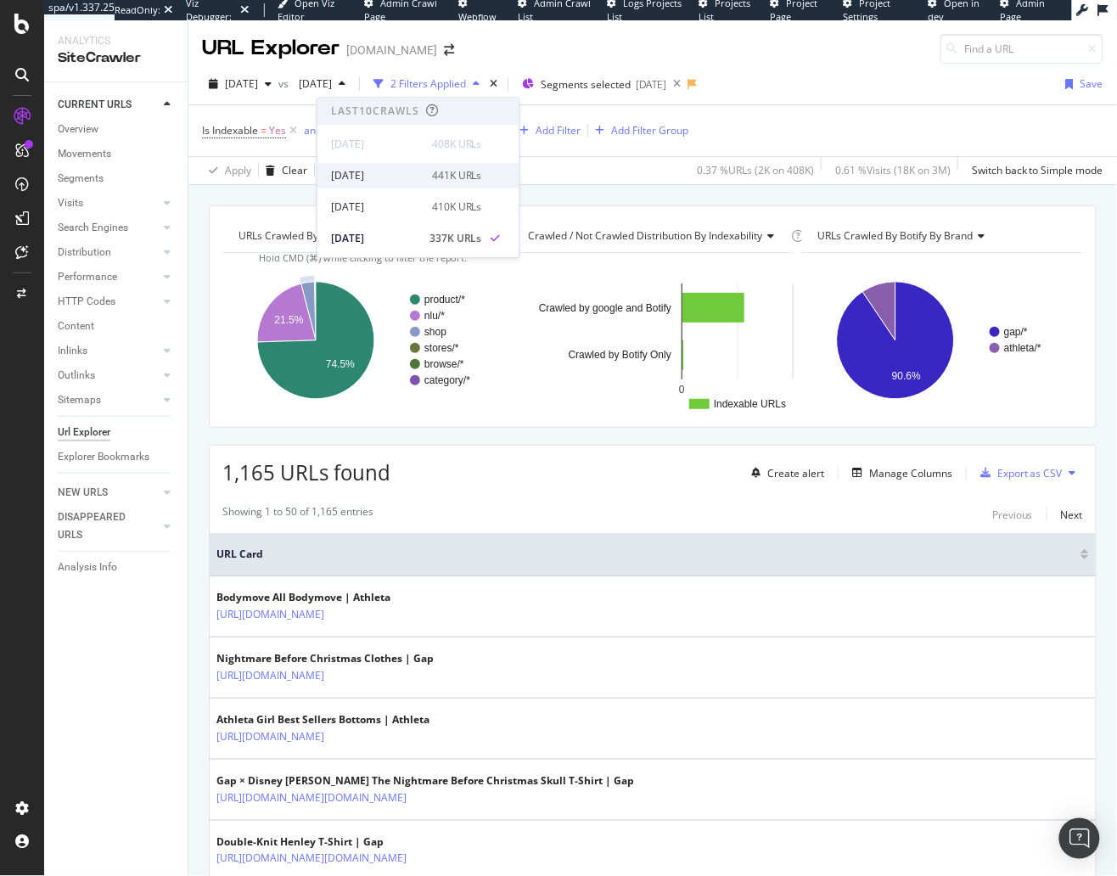
click at [382, 175] on div "[DATE]" at bounding box center [376, 175] width 91 height 15
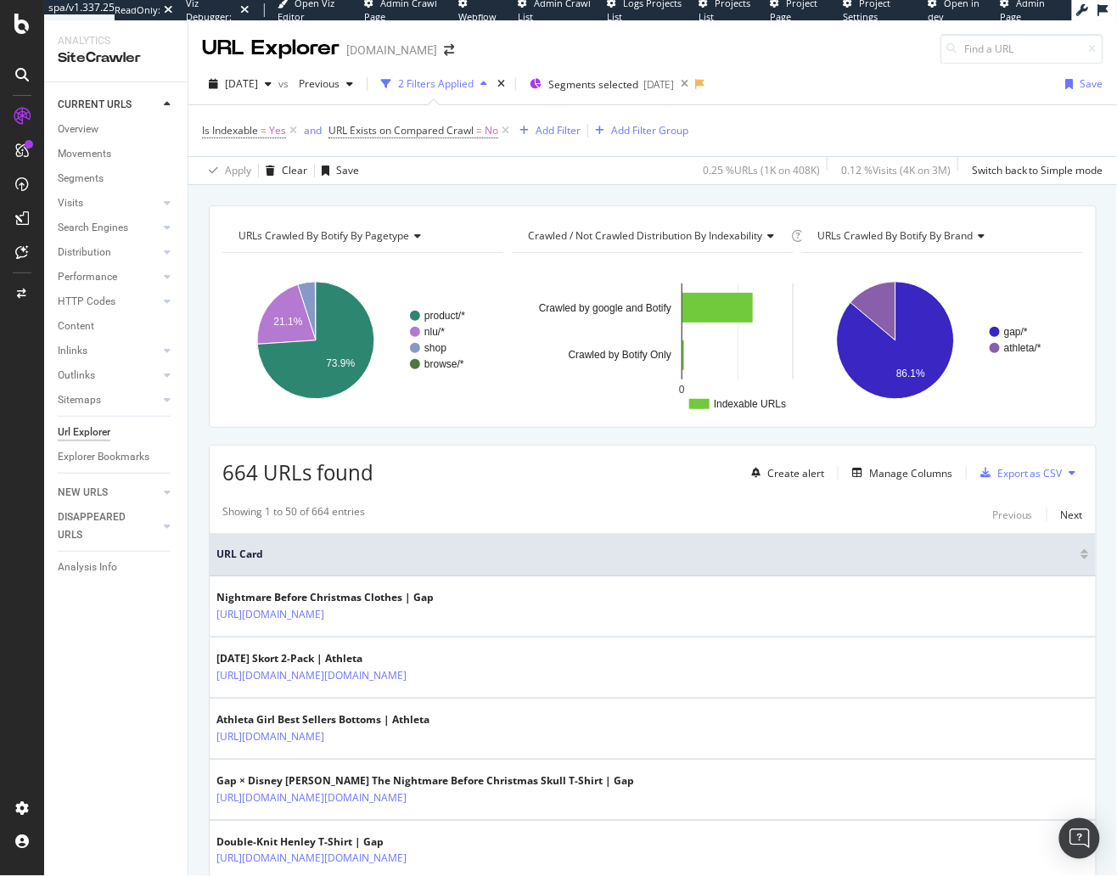
click at [484, 197] on div "URLs Crawled By Botify By pagetype Chart (by Value) Table Expand Export as CSV …" at bounding box center [652, 205] width 928 height 41
drag, startPoint x: 494, startPoint y: 473, endPoint x: 367, endPoint y: 169, distance: 329.0
click at [492, 462] on div "664 URLs found Create alert Manage Columns Export as CSV" at bounding box center [653, 466] width 886 height 42
click at [339, 76] on span "Previous" at bounding box center [316, 83] width 48 height 14
click at [412, 202] on div "[DATE]" at bounding box center [376, 206] width 91 height 15
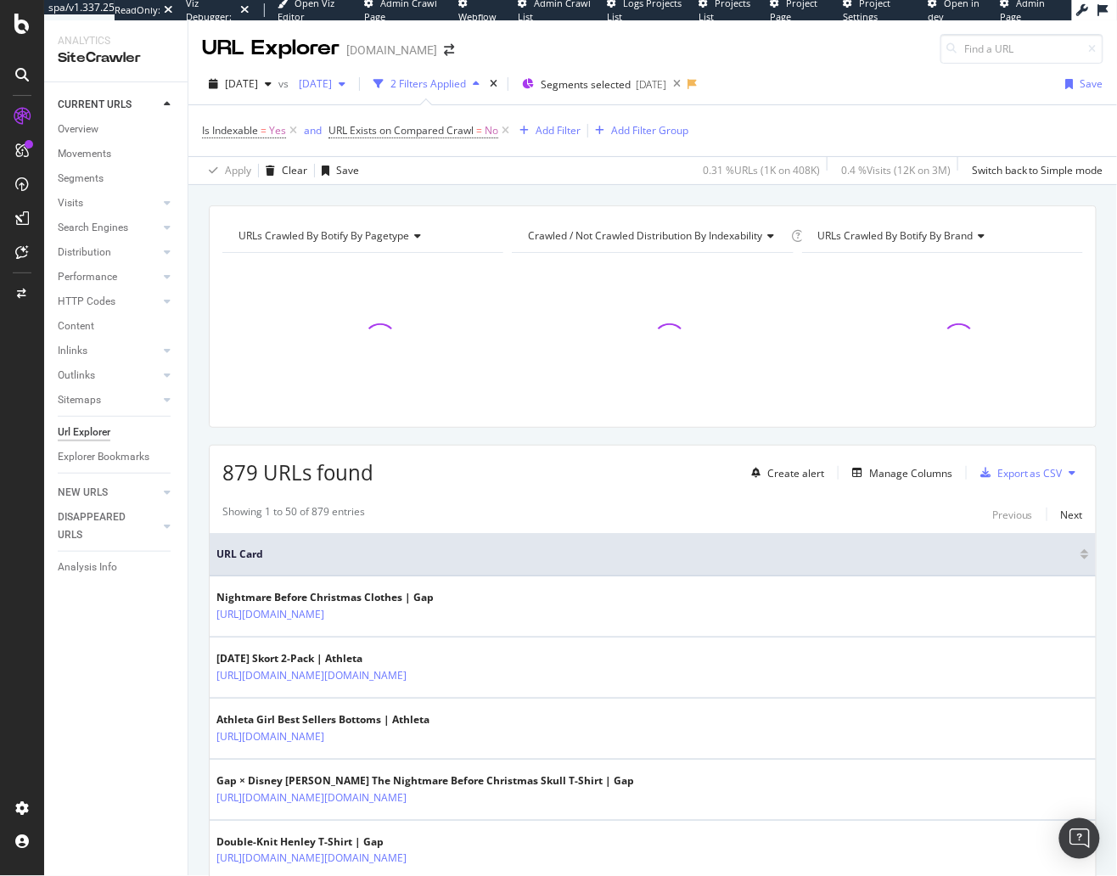
click at [390, 94] on div "2025 Sep. 10th vs 2025 Aug. 27th 2 Filters Applied Segments selected 2025-06-18…" at bounding box center [652, 87] width 928 height 34
click at [332, 87] on span "[DATE]" at bounding box center [312, 83] width 40 height 14
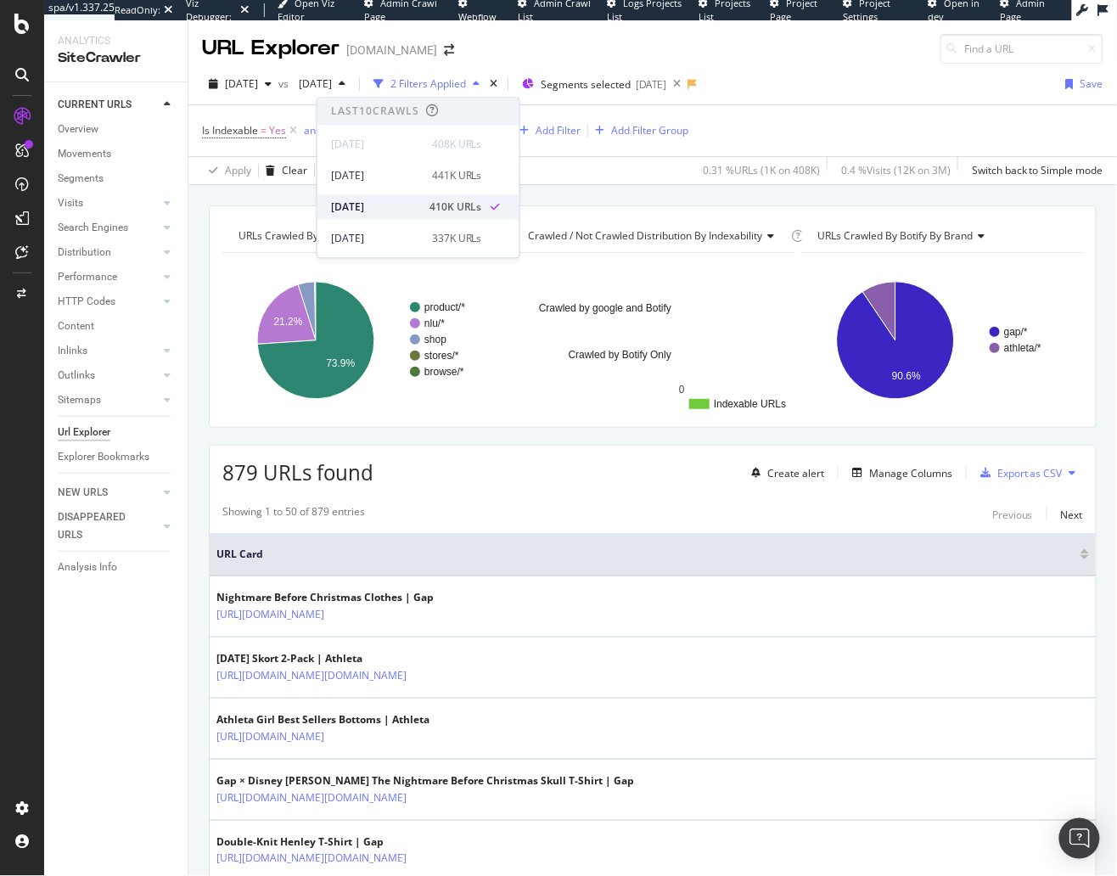
scroll to position [31, 0]
click at [395, 203] on div "[DATE]" at bounding box center [376, 206] width 91 height 15
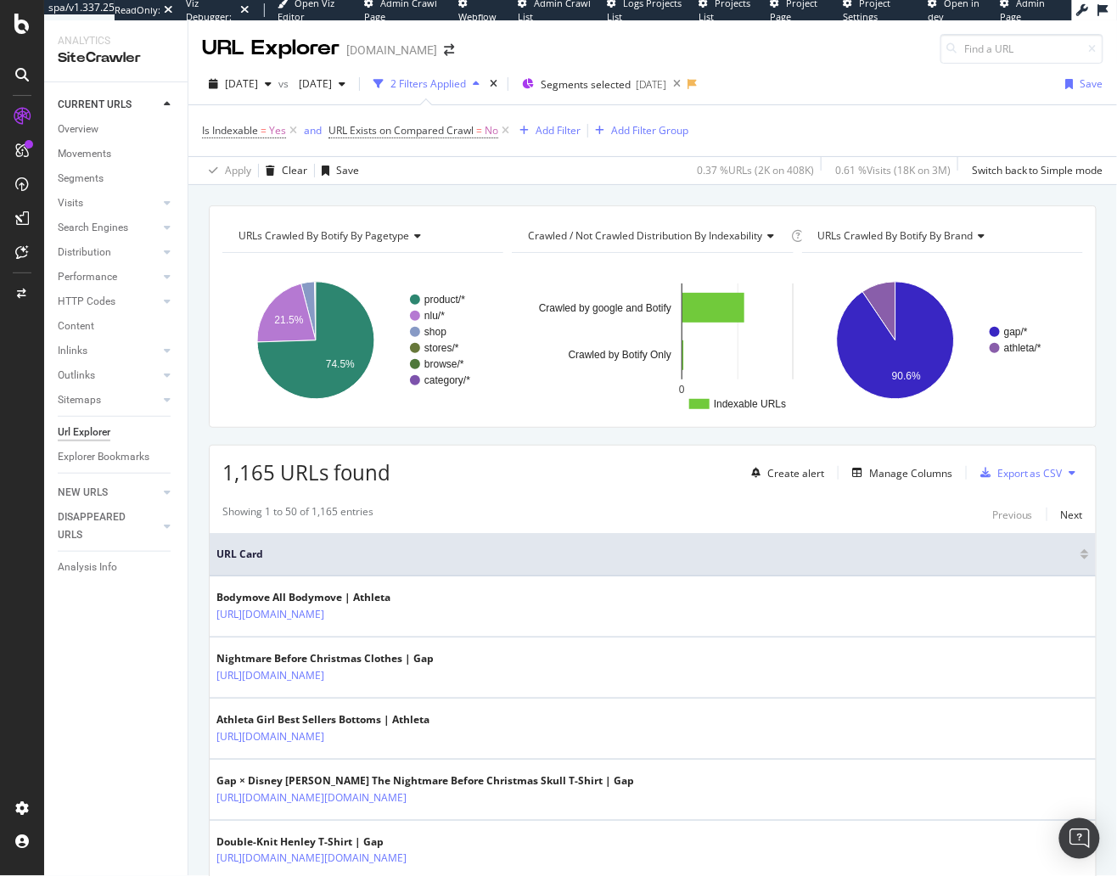
click at [609, 447] on div "1,165 URLs found Create alert Manage Columns Export as CSV" at bounding box center [653, 466] width 886 height 42
click at [559, 179] on div "Apply Clear Save 0.37 % URLs ( 2K on 408K ) 0.61 % Visits ( 18K on 3M ) Switch …" at bounding box center [652, 170] width 928 height 28
click at [395, 194] on div "URLs Crawled By Botify By pagetype Chart (by Value) Table Expand Export as CSV …" at bounding box center [652, 205] width 928 height 41
click at [690, 449] on div "1,165 URLs found Create alert Manage Columns Export as CSV" at bounding box center [653, 466] width 886 height 42
click at [921, 466] on div "Manage Columns" at bounding box center [910, 473] width 83 height 14
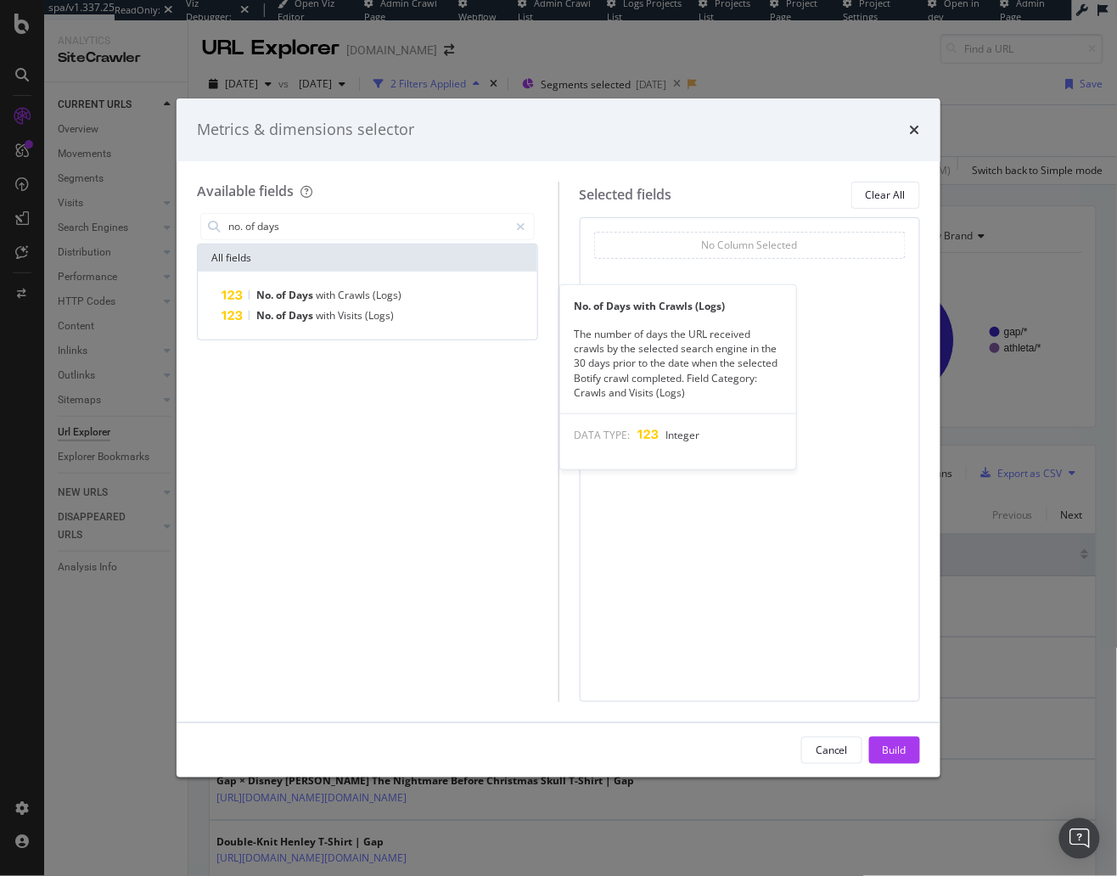
type input "no. of days"
click at [377, 296] on span "(Logs)" at bounding box center [386, 295] width 29 height 14
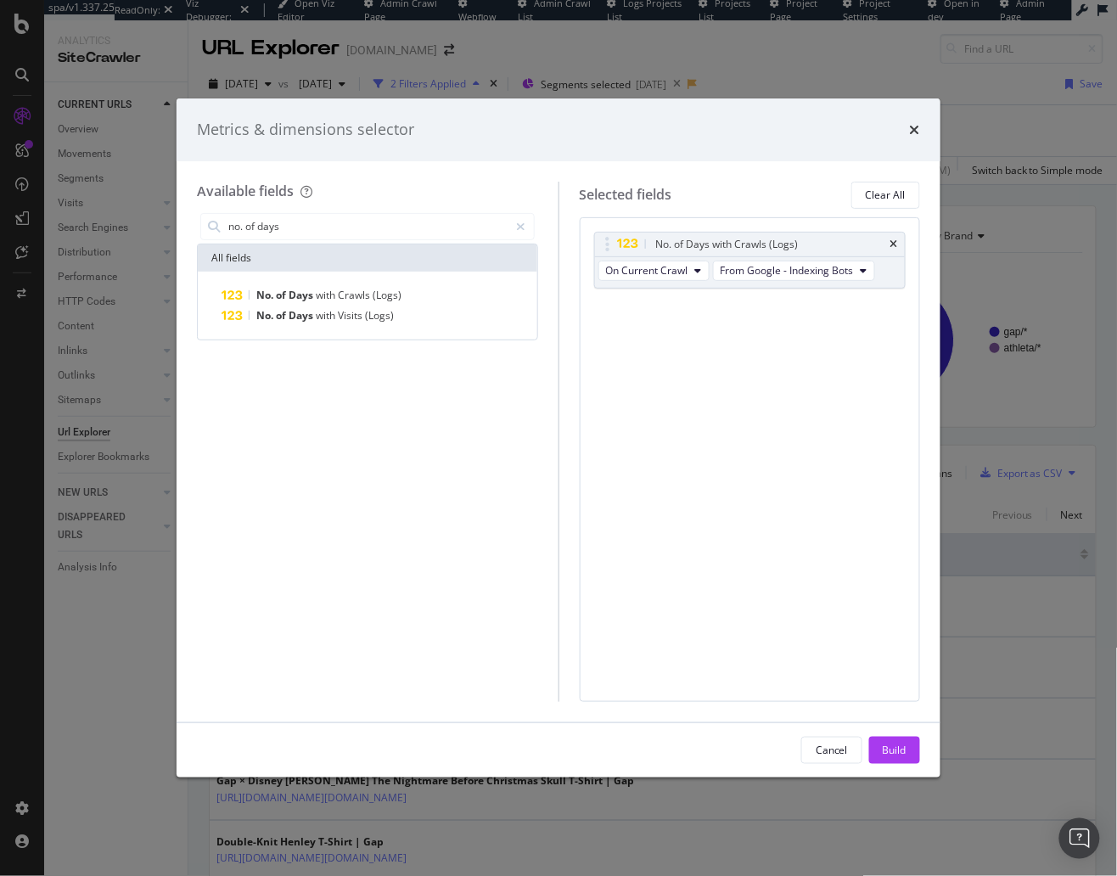
drag, startPoint x: 887, startPoint y: 748, endPoint x: 798, endPoint y: 515, distance: 249.5
click at [886, 748] on div "Build" at bounding box center [894, 749] width 24 height 14
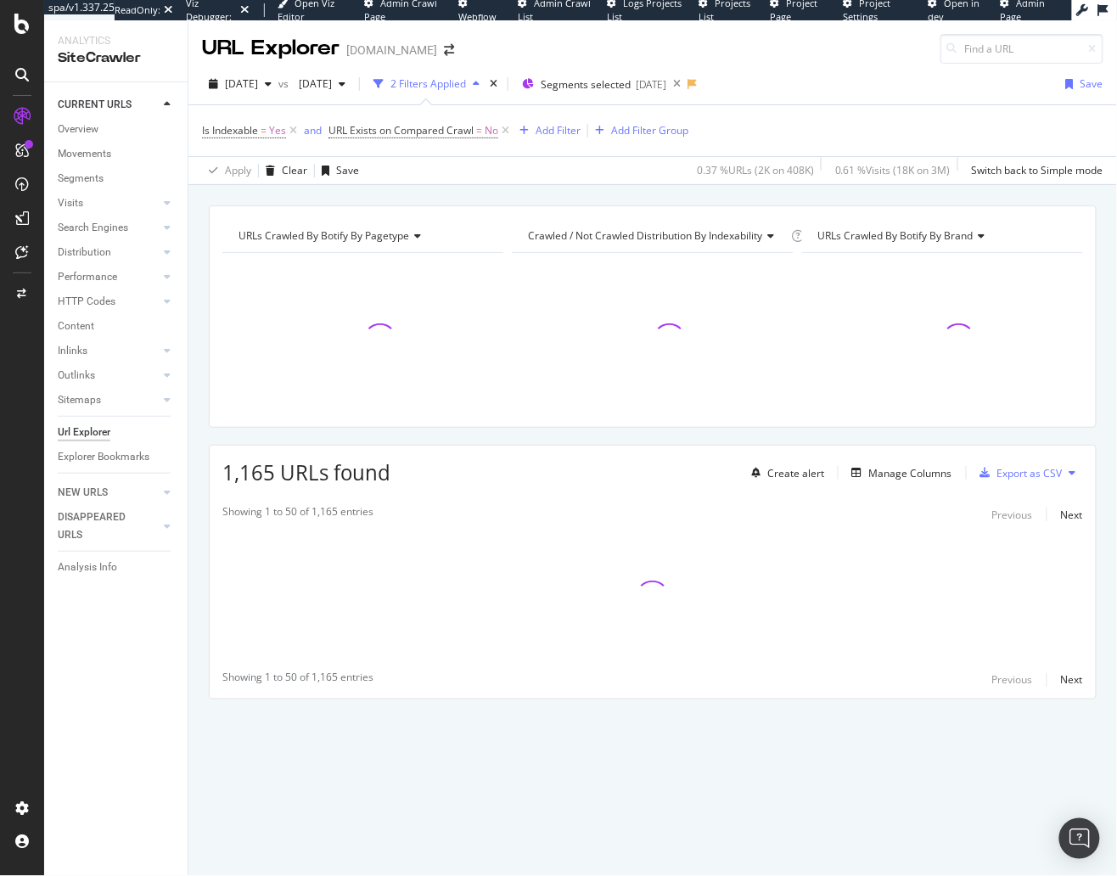
click at [770, 434] on div "URLs Crawled By Botify By pagetype Chart (by Value) Table Expand Export as CSV …" at bounding box center [652, 481] width 928 height 553
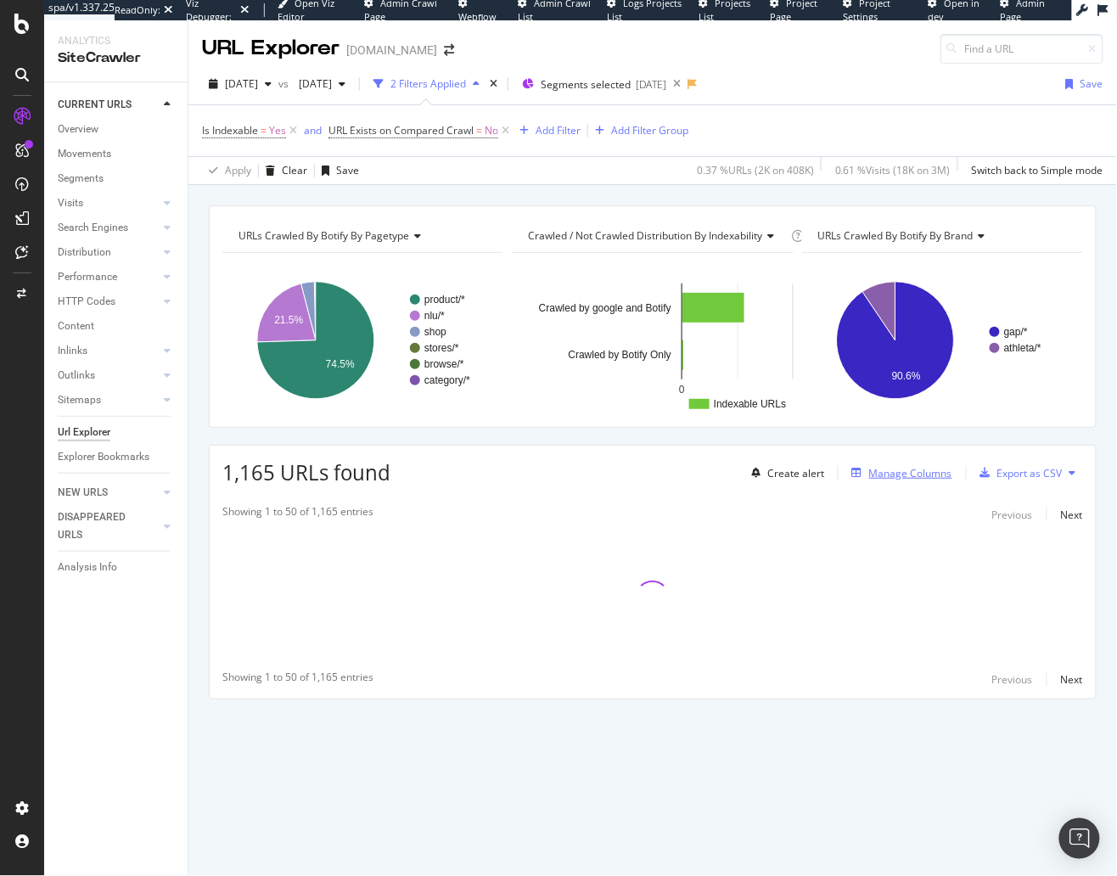
click at [904, 477] on div "Manage Columns" at bounding box center [898, 472] width 107 height 19
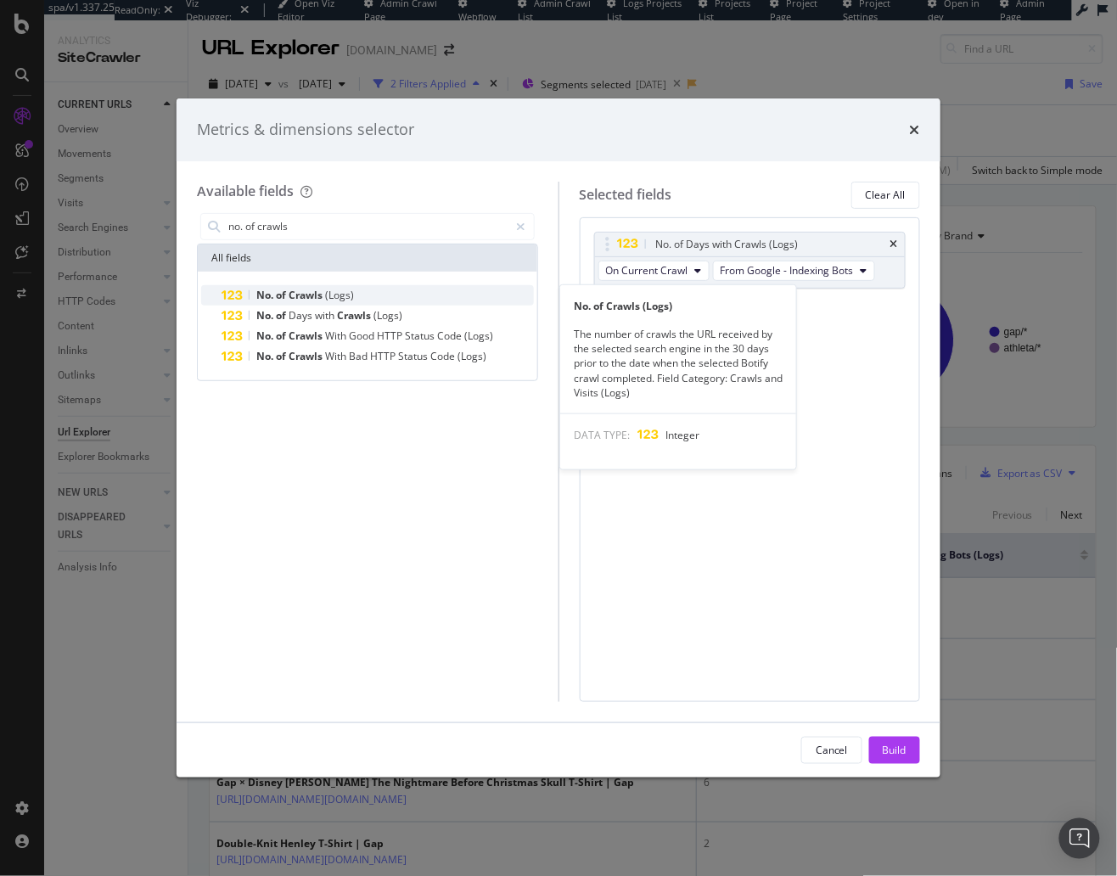
type input "no. of crawls"
click at [400, 289] on div "No. of Crawls (Logs)" at bounding box center [377, 295] width 312 height 20
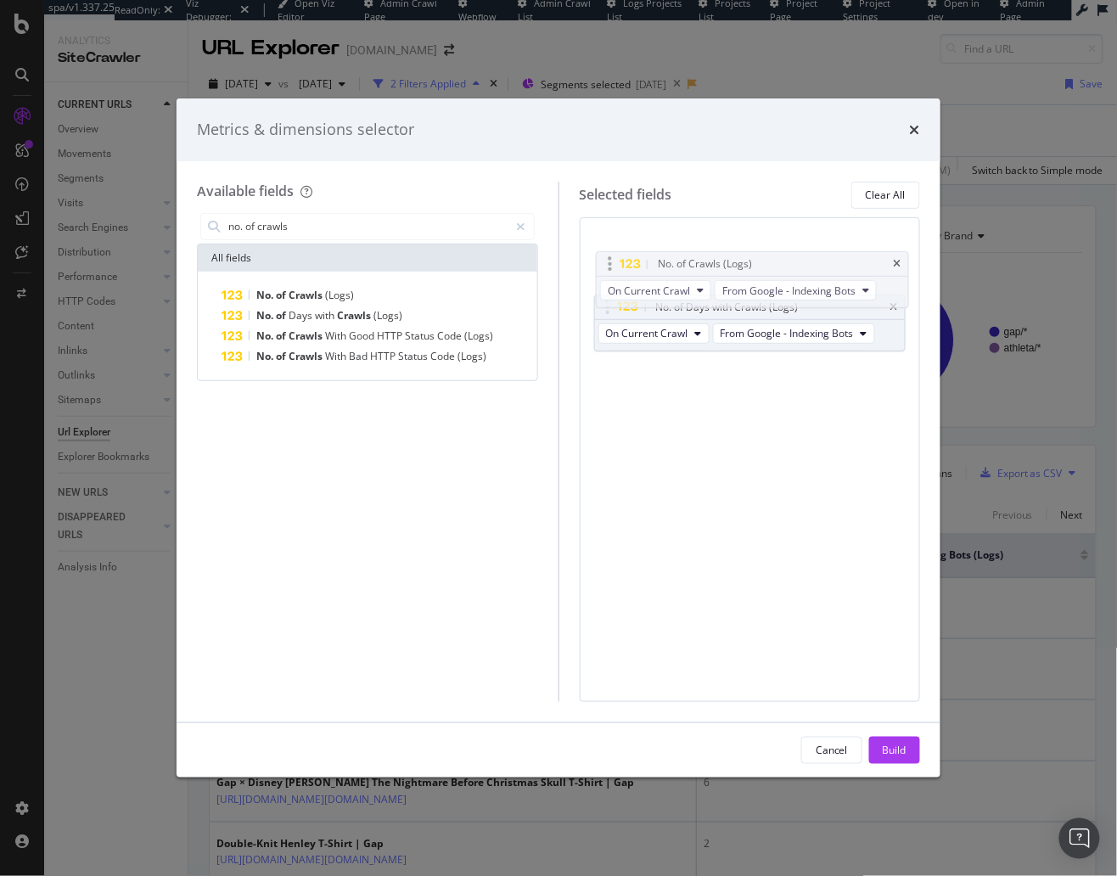
drag, startPoint x: 605, startPoint y: 283, endPoint x: 608, endPoint y: 253, distance: 29.8
click at [608, 252] on body "spa/v1.337.25 ReadOnly: Viz Debugger: Open Viz Editor Admin Crawl Page Webflow …" at bounding box center [558, 438] width 1117 height 876
drag, startPoint x: 890, startPoint y: 758, endPoint x: 1050, endPoint y: 651, distance: 192.7
click at [890, 758] on div "Build" at bounding box center [894, 749] width 24 height 25
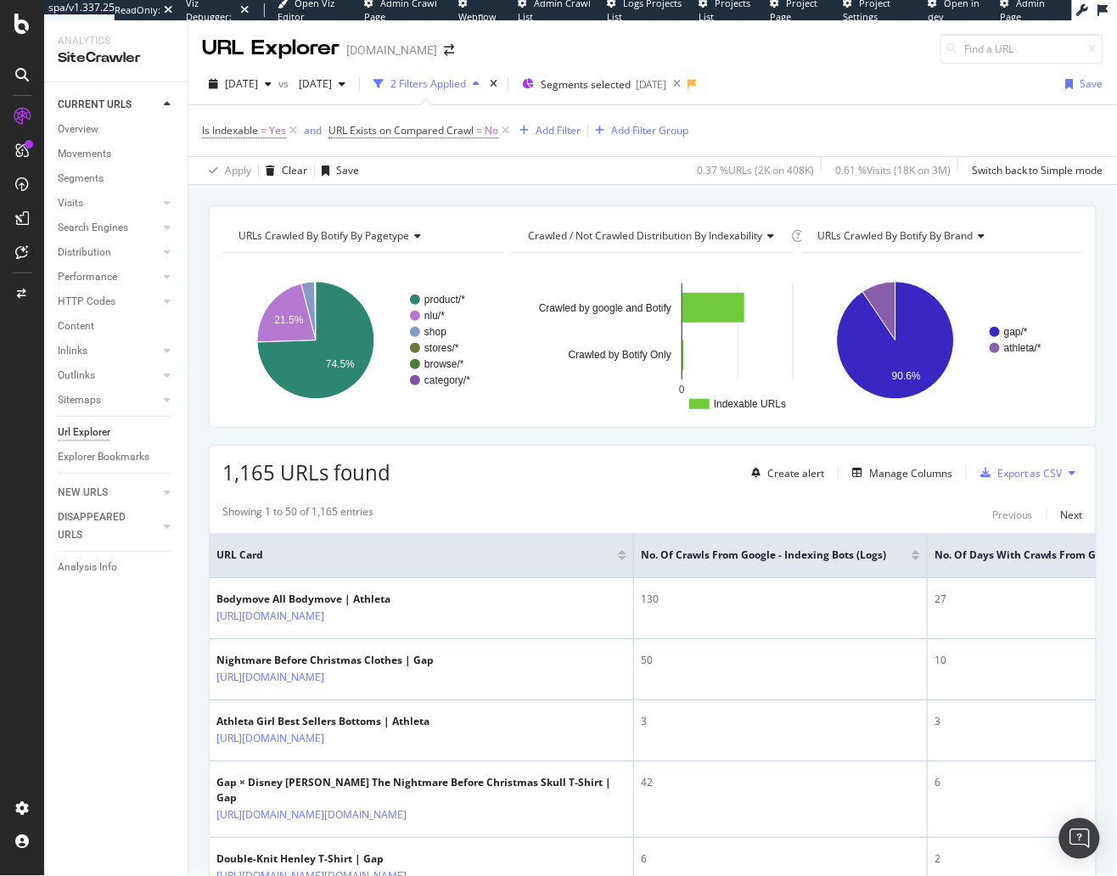
click at [915, 556] on div at bounding box center [915, 558] width 8 height 4
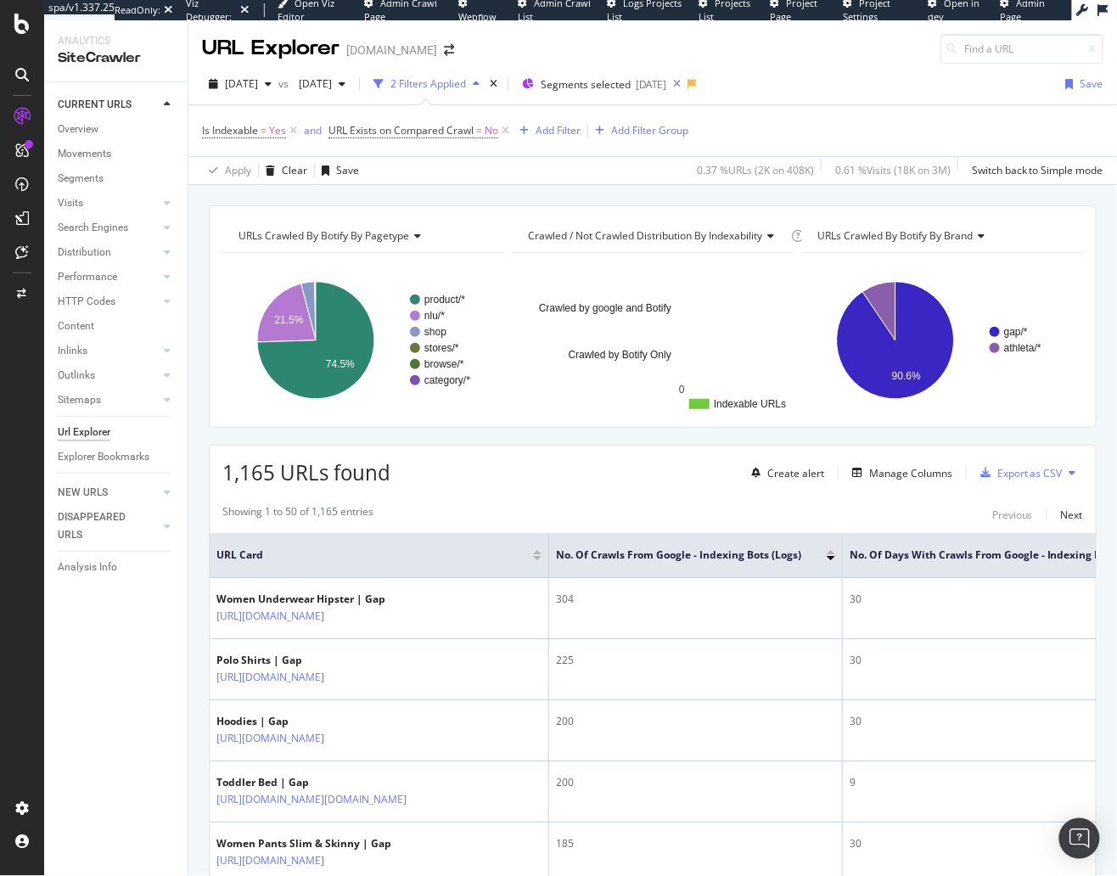
scroll to position [40, 0]
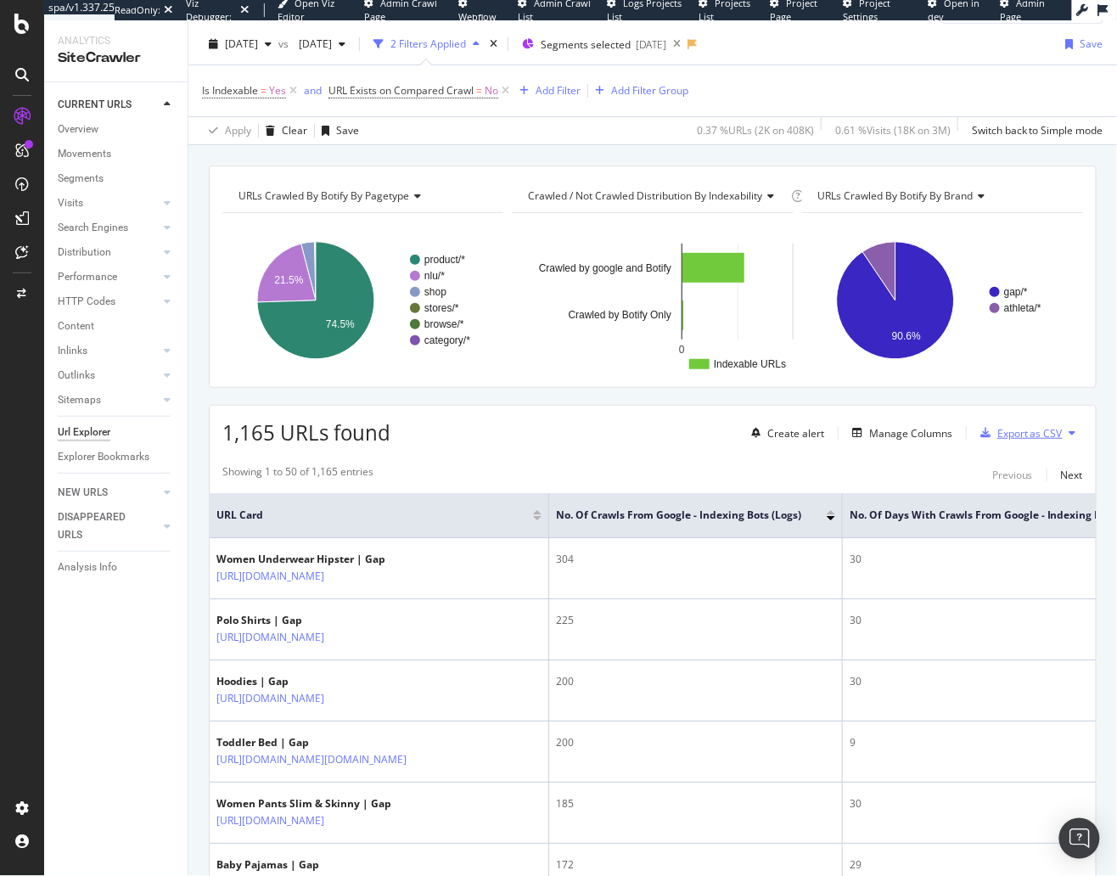
click at [1011, 428] on div "Export as CSV" at bounding box center [1029, 433] width 65 height 14
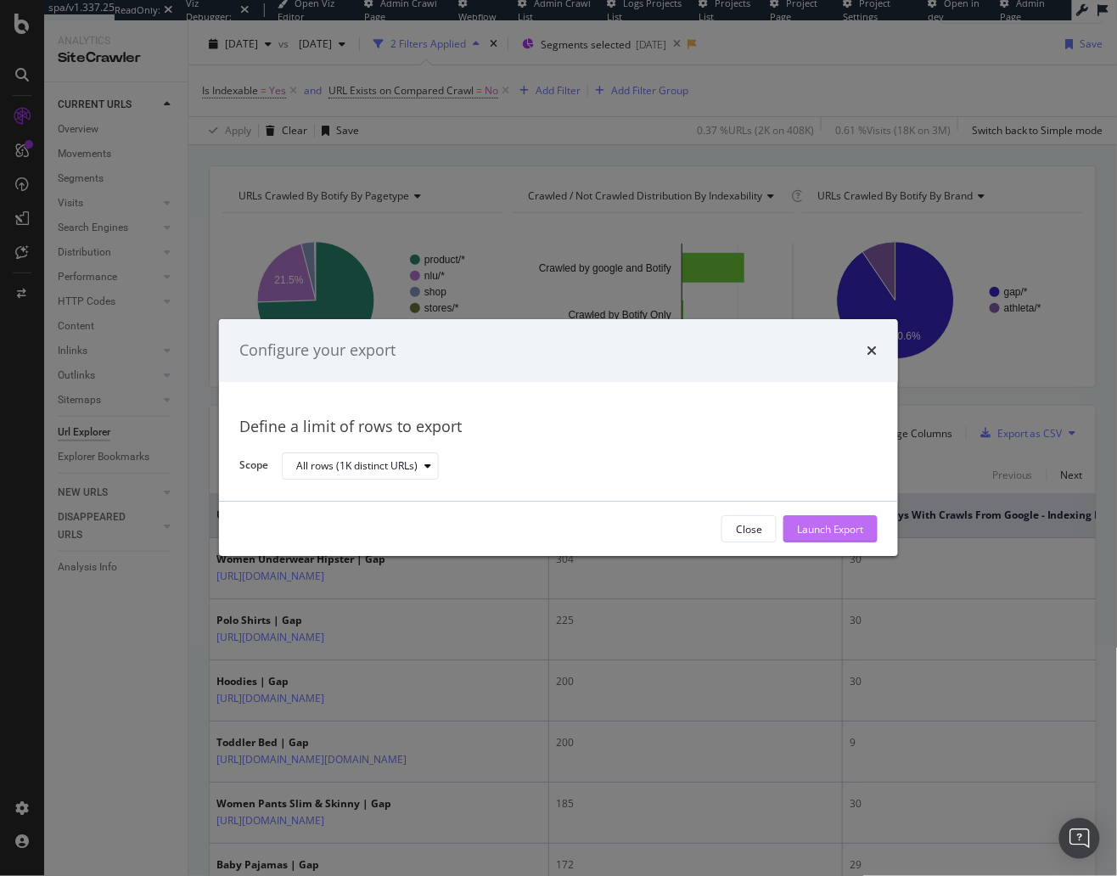
click at [836, 529] on div "Launch Export" at bounding box center [830, 529] width 67 height 14
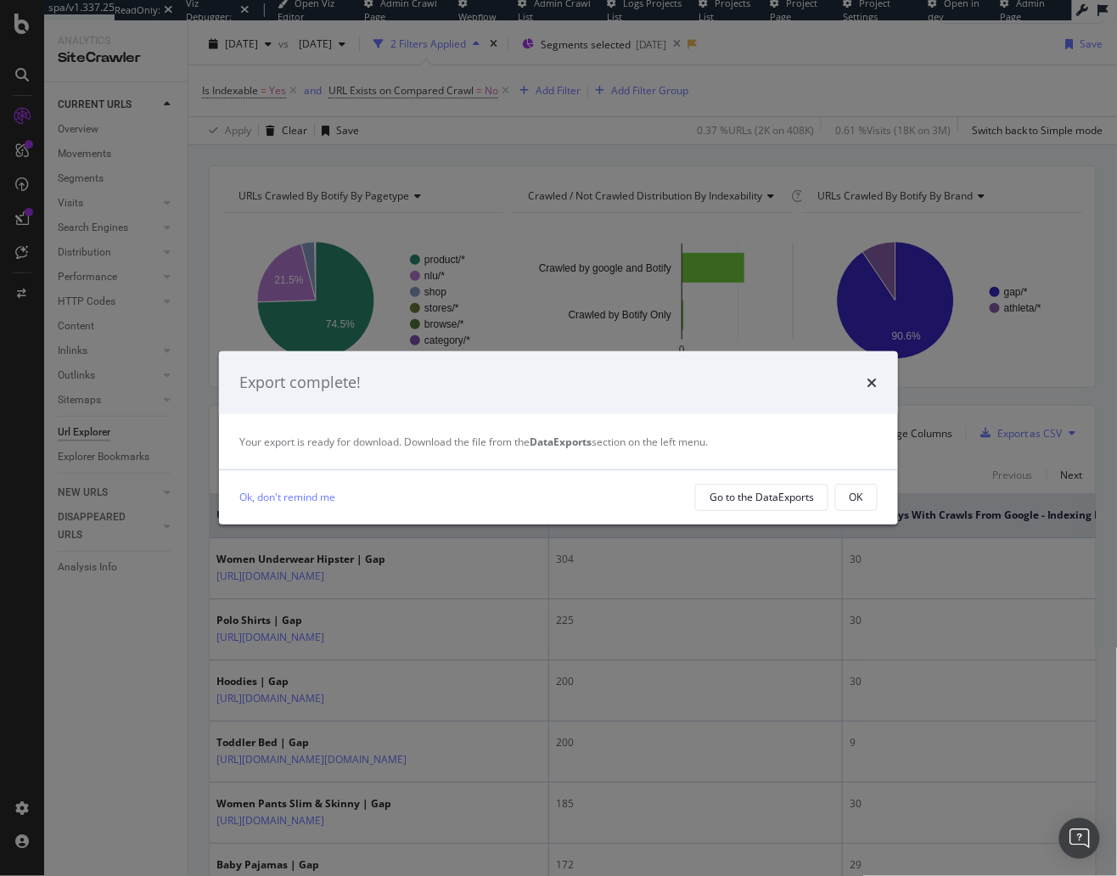
click at [861, 501] on div "OK" at bounding box center [856, 497] width 14 height 14
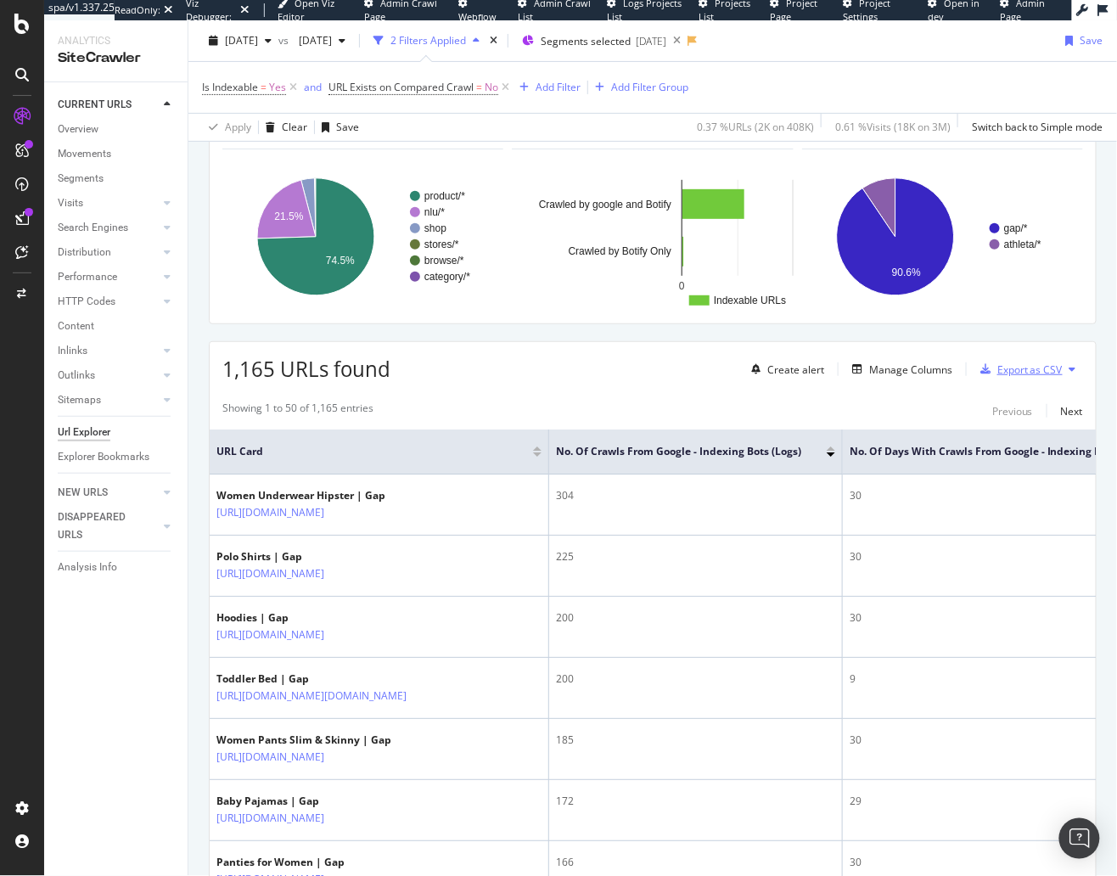
scroll to position [105, 0]
click at [515, 376] on div "1,165 URLs found Create alert Manage Columns Export as CSV" at bounding box center [653, 361] width 886 height 42
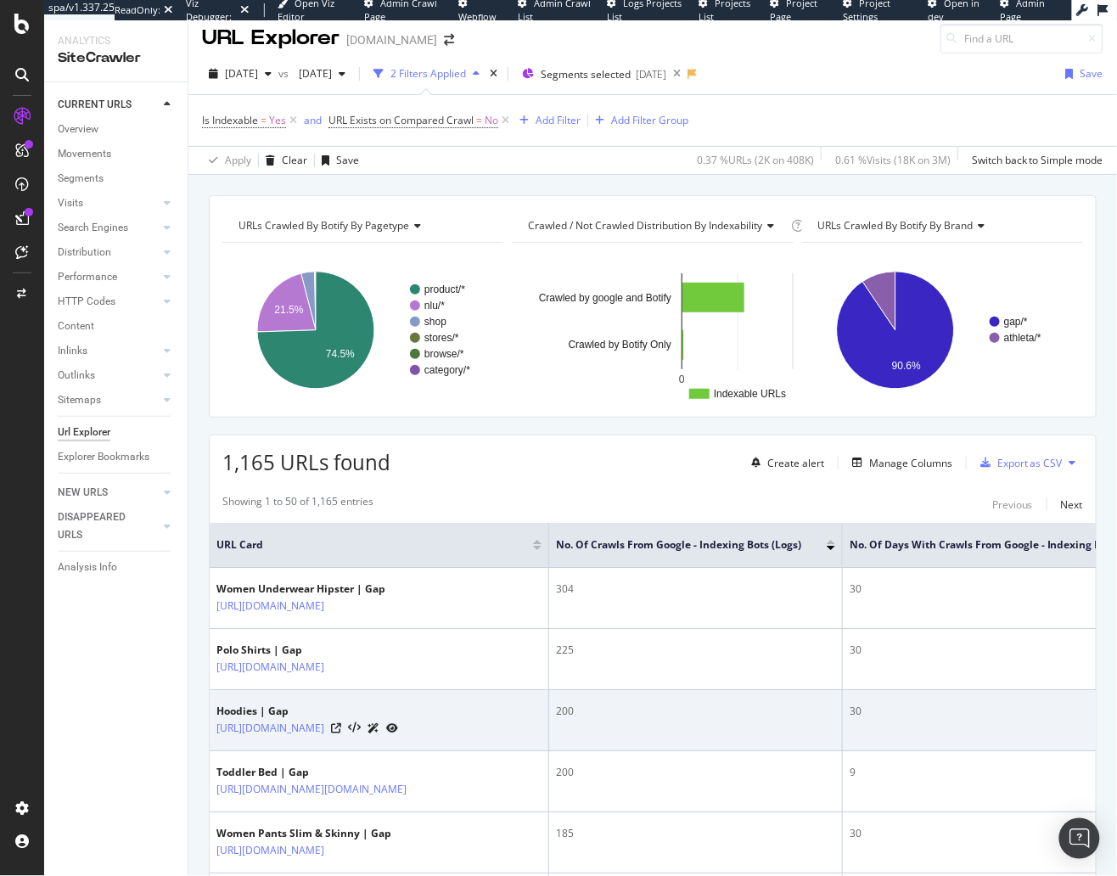
scroll to position [0, 0]
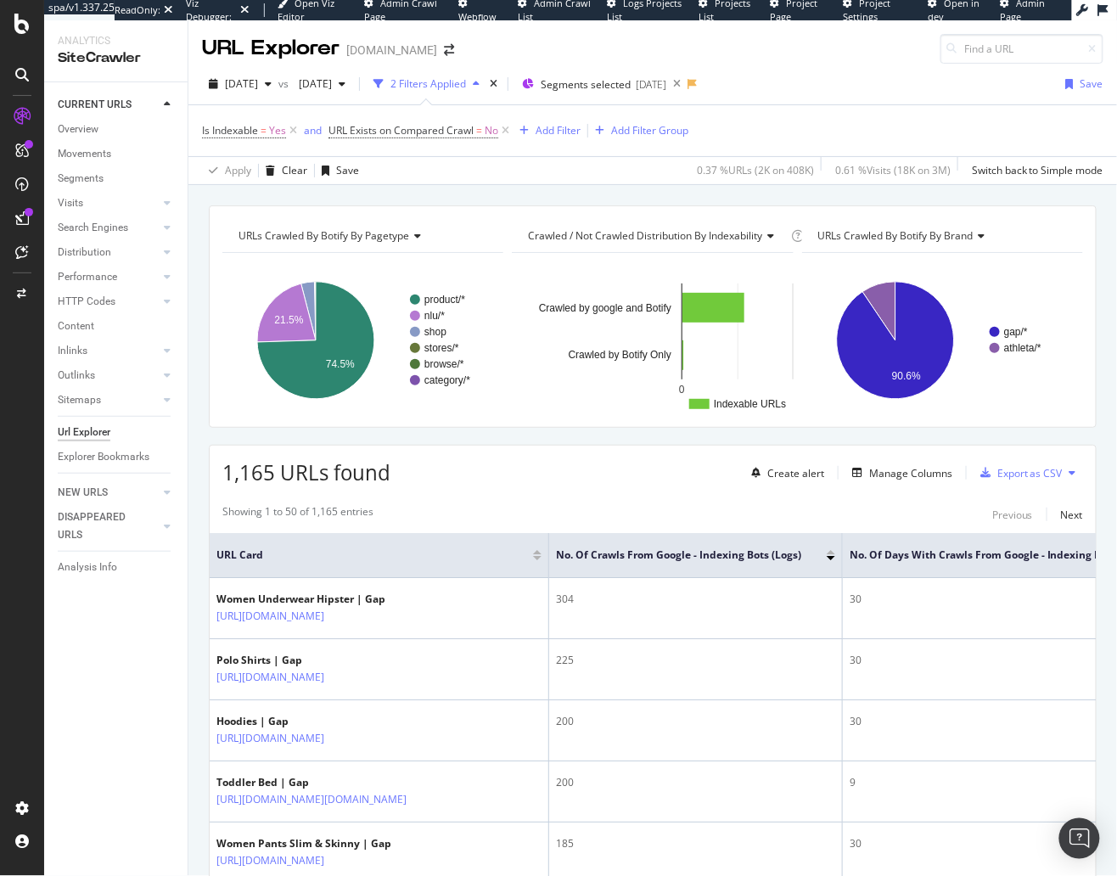
click at [378, 197] on div "URLs Crawled By Botify By pagetype Chart (by Value) Table Expand Export as CSV …" at bounding box center [652, 205] width 928 height 41
click at [449, 192] on div "URLs Crawled By Botify By pagetype Chart (by Value) Table Expand Export as CSV …" at bounding box center [652, 205] width 928 height 41
click at [512, 191] on div "URLs Crawled By Botify By pagetype Chart (by Value) Table Expand Export as CSV …" at bounding box center [652, 205] width 928 height 41
click at [468, 472] on div "1,165 URLs found Create alert Manage Columns Export as CSV" at bounding box center [653, 466] width 886 height 42
click at [258, 87] on span "[DATE]" at bounding box center [241, 83] width 33 height 14
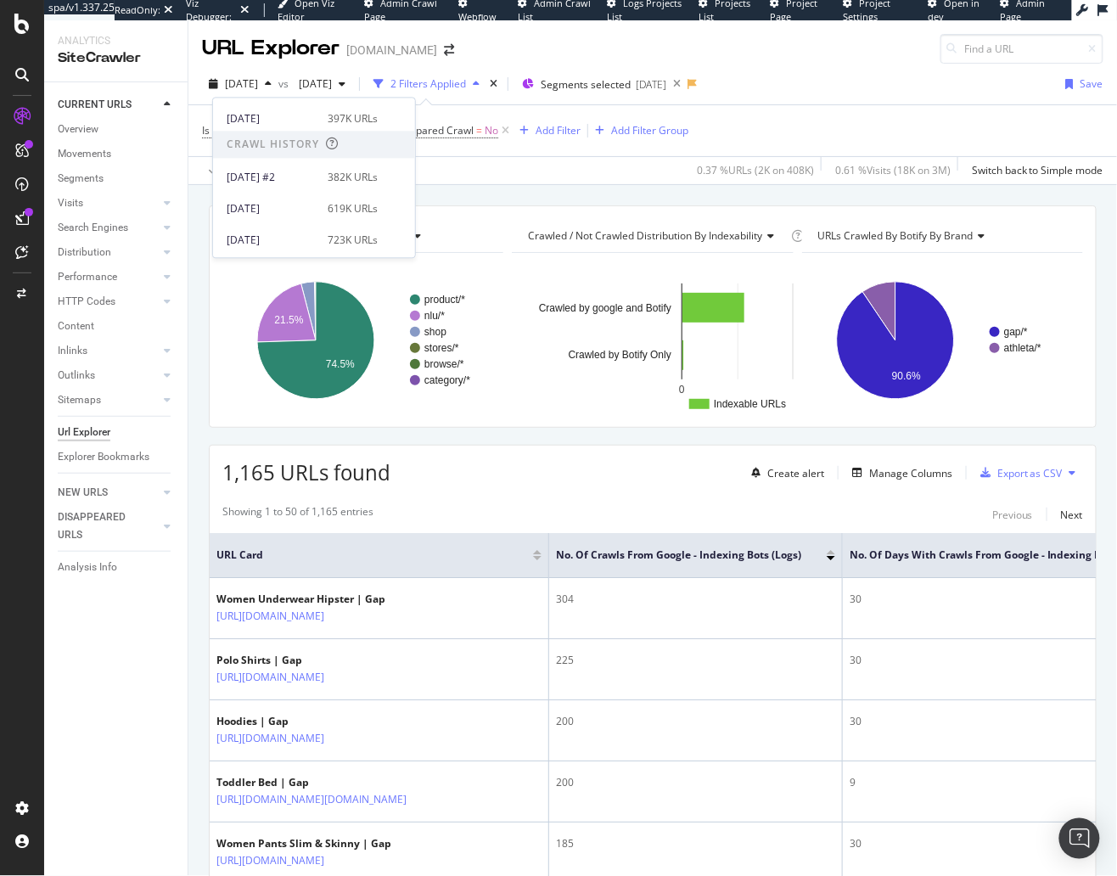
scroll to position [325, 0]
click at [304, 188] on div "[DATE]" at bounding box center [272, 191] width 91 height 15
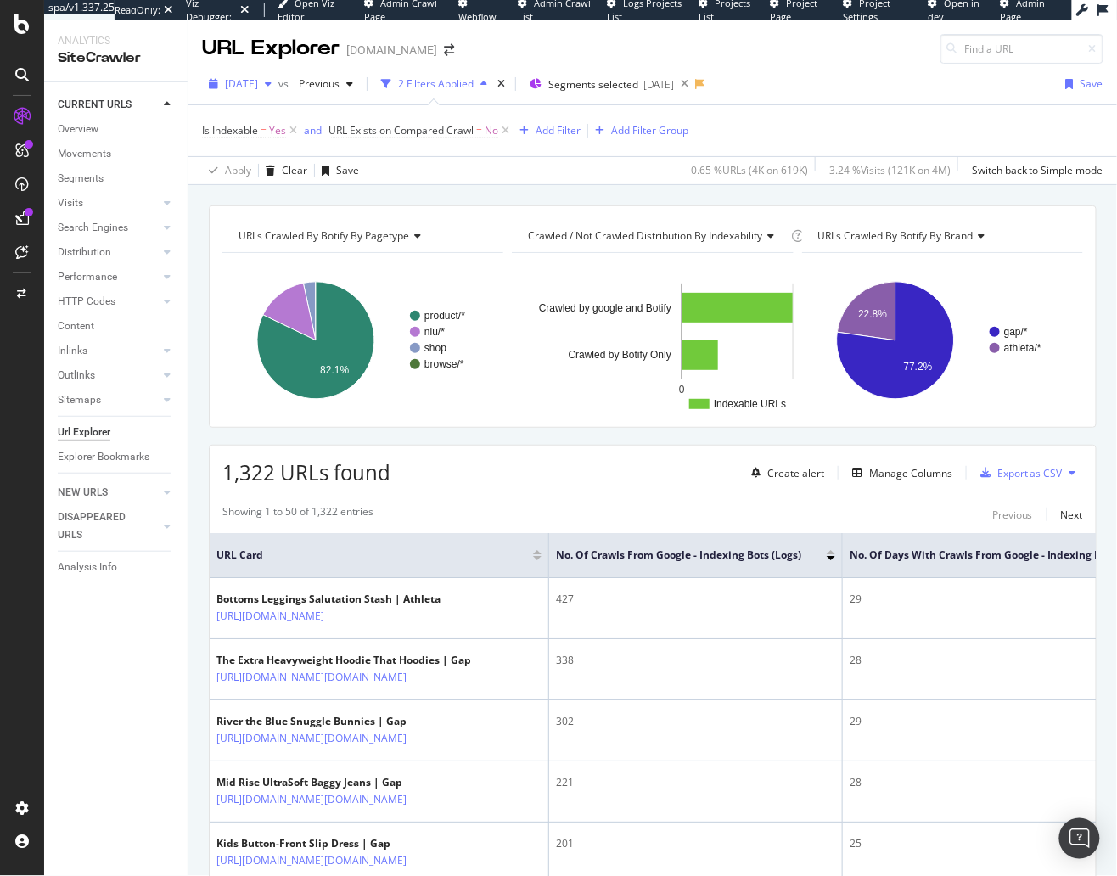
click at [272, 76] on div "[DATE]" at bounding box center [240, 83] width 76 height 25
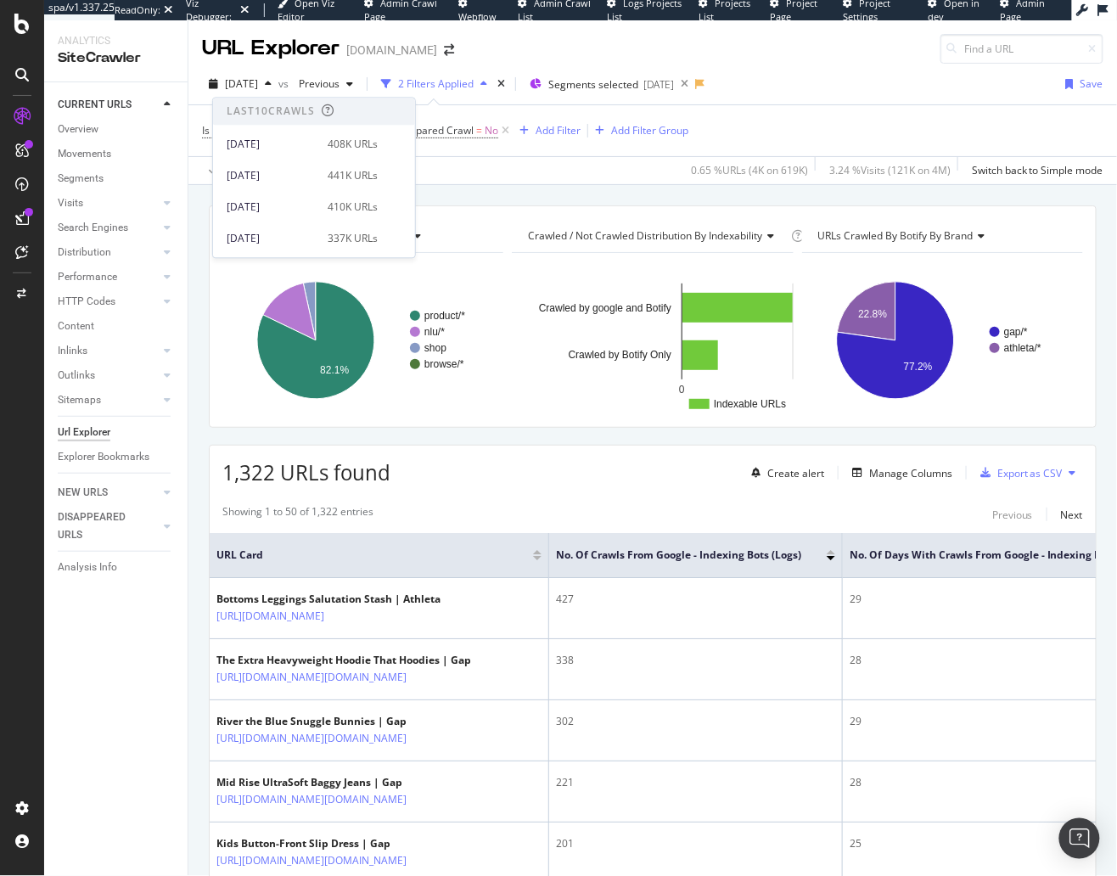
drag, startPoint x: 470, startPoint y: 205, endPoint x: 456, endPoint y: 174, distance: 34.5
click at [470, 205] on div "URLs Crawled By Botify By pagetype Chart (by Value) Table Expand Export as CSV …" at bounding box center [653, 316] width 888 height 222
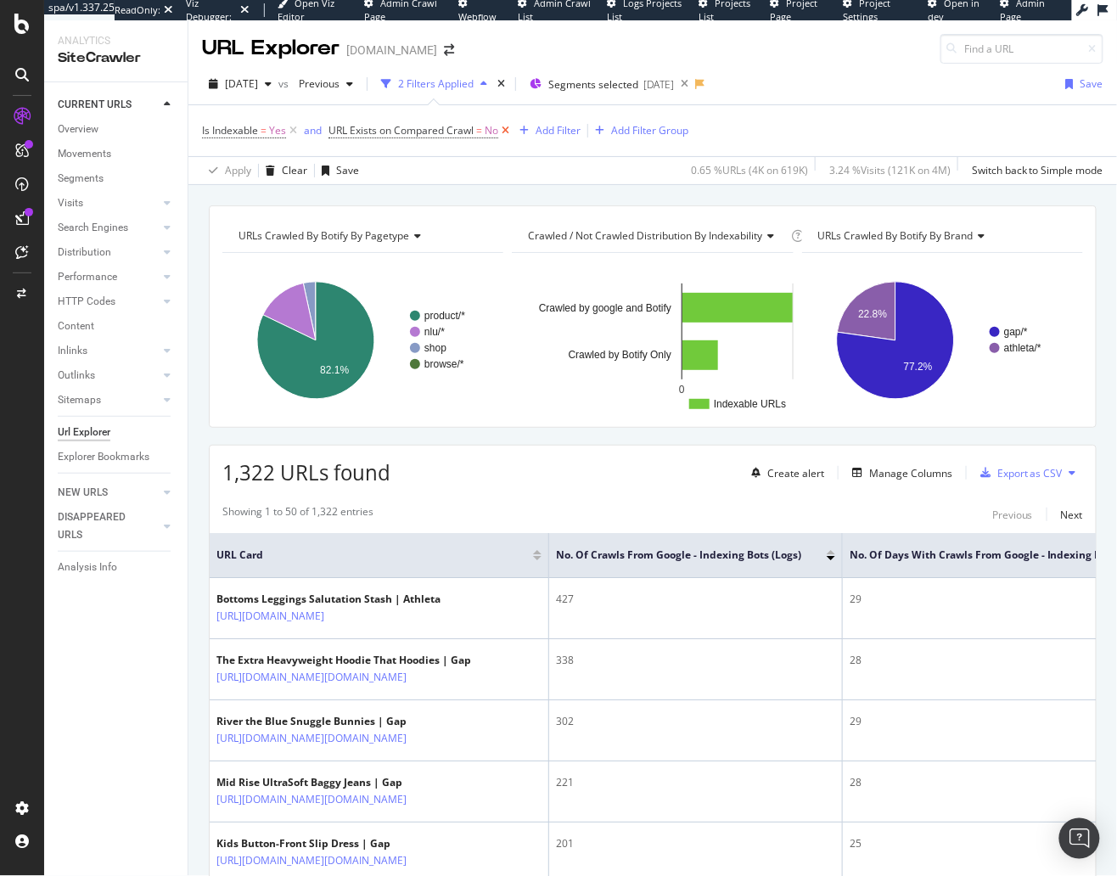
click at [507, 129] on icon at bounding box center [505, 130] width 14 height 17
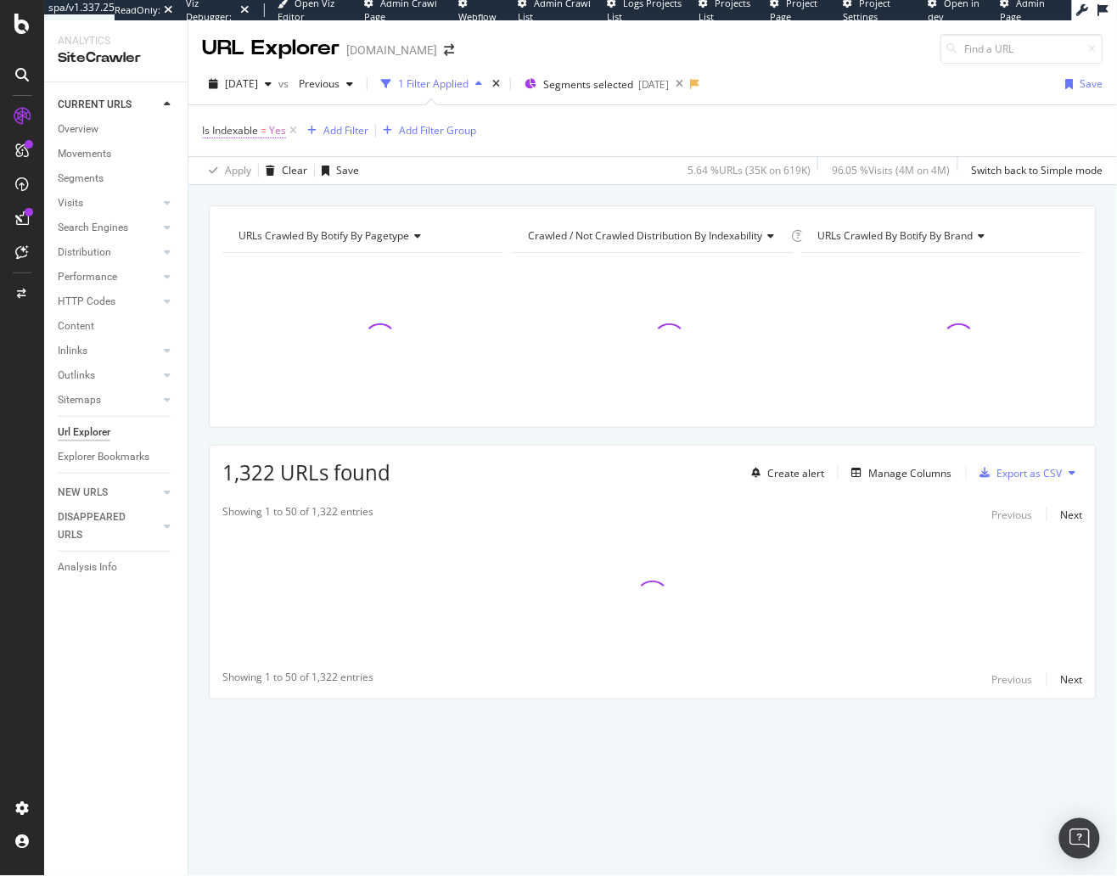
click at [249, 130] on span "Is Indexable" at bounding box center [230, 130] width 56 height 14
drag, startPoint x: 240, startPoint y: 193, endPoint x: 239, endPoint y: 203, distance: 9.4
click at [239, 195] on icon at bounding box center [240, 196] width 12 height 10
click at [260, 251] on div "No" at bounding box center [312, 253] width 182 height 22
drag, startPoint x: 386, startPoint y: 232, endPoint x: 367, endPoint y: 18, distance: 214.6
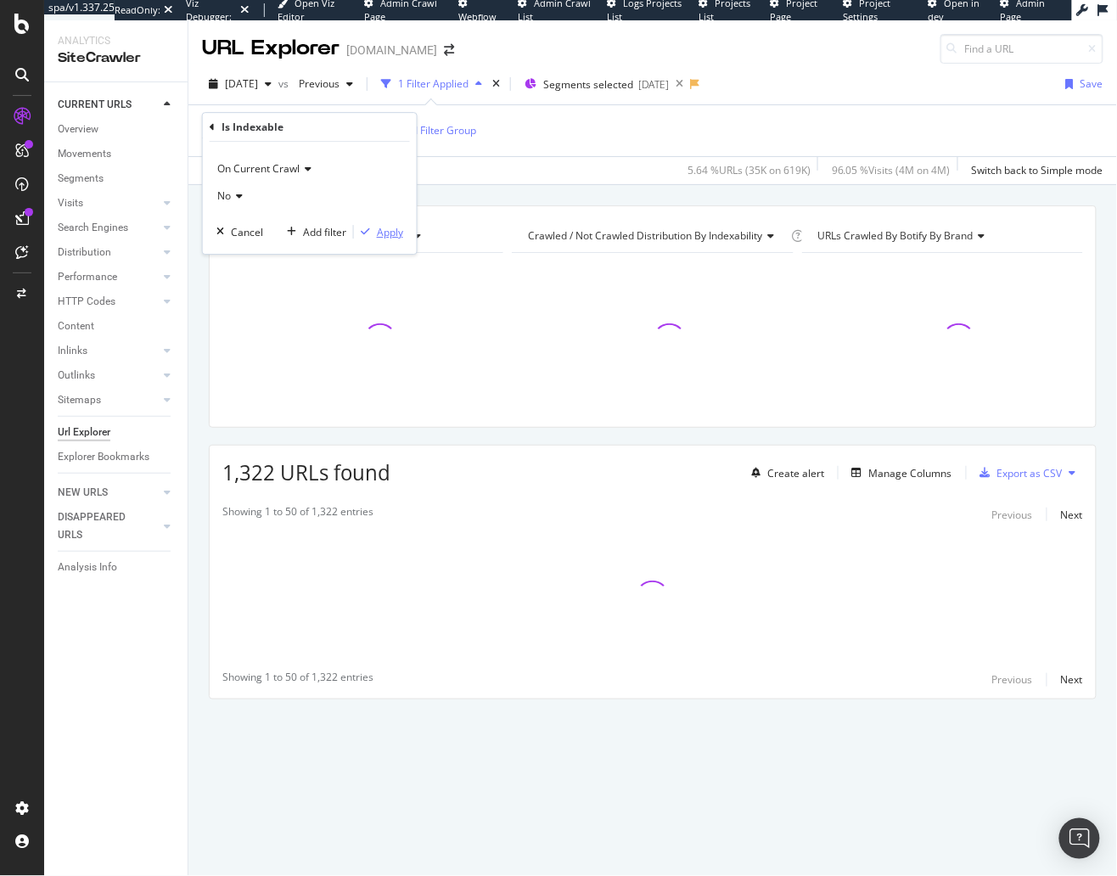
click at [386, 232] on div "Apply" at bounding box center [390, 232] width 26 height 14
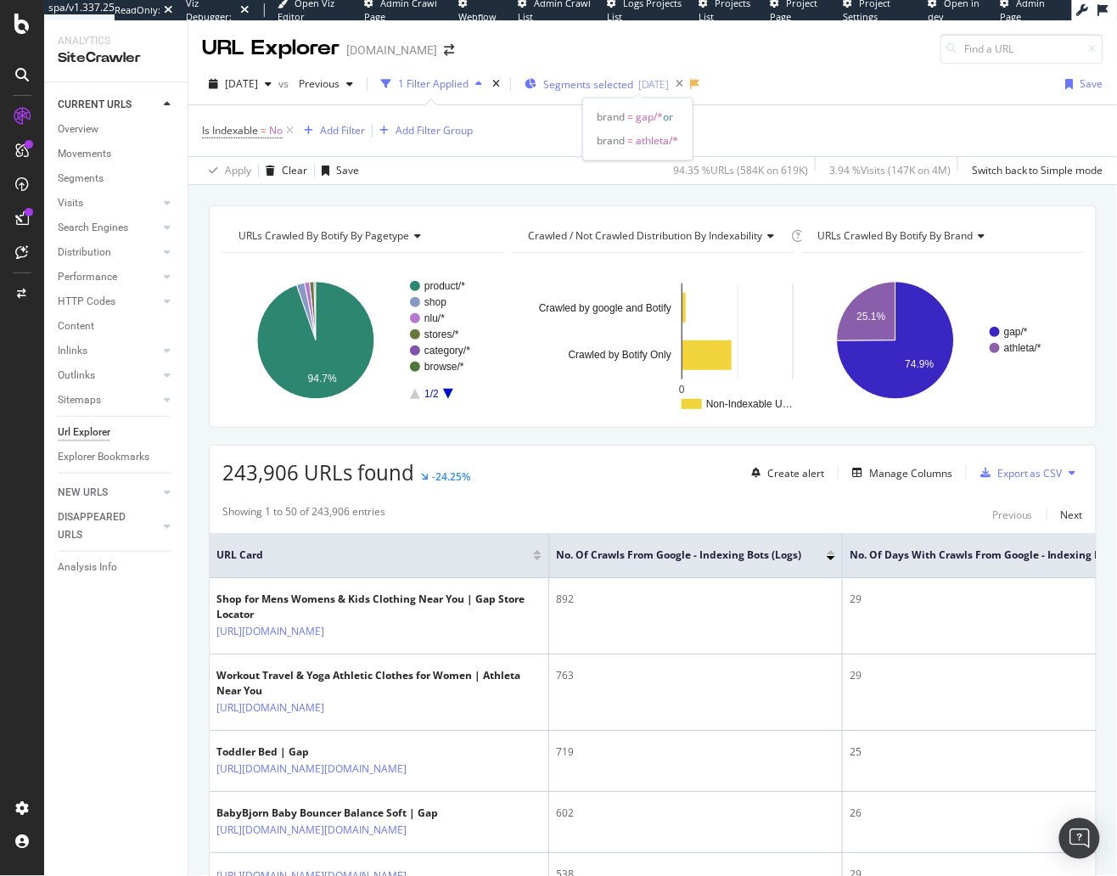
click at [669, 91] on div "Segments selected 2025-04-30" at bounding box center [596, 83] width 144 height 25
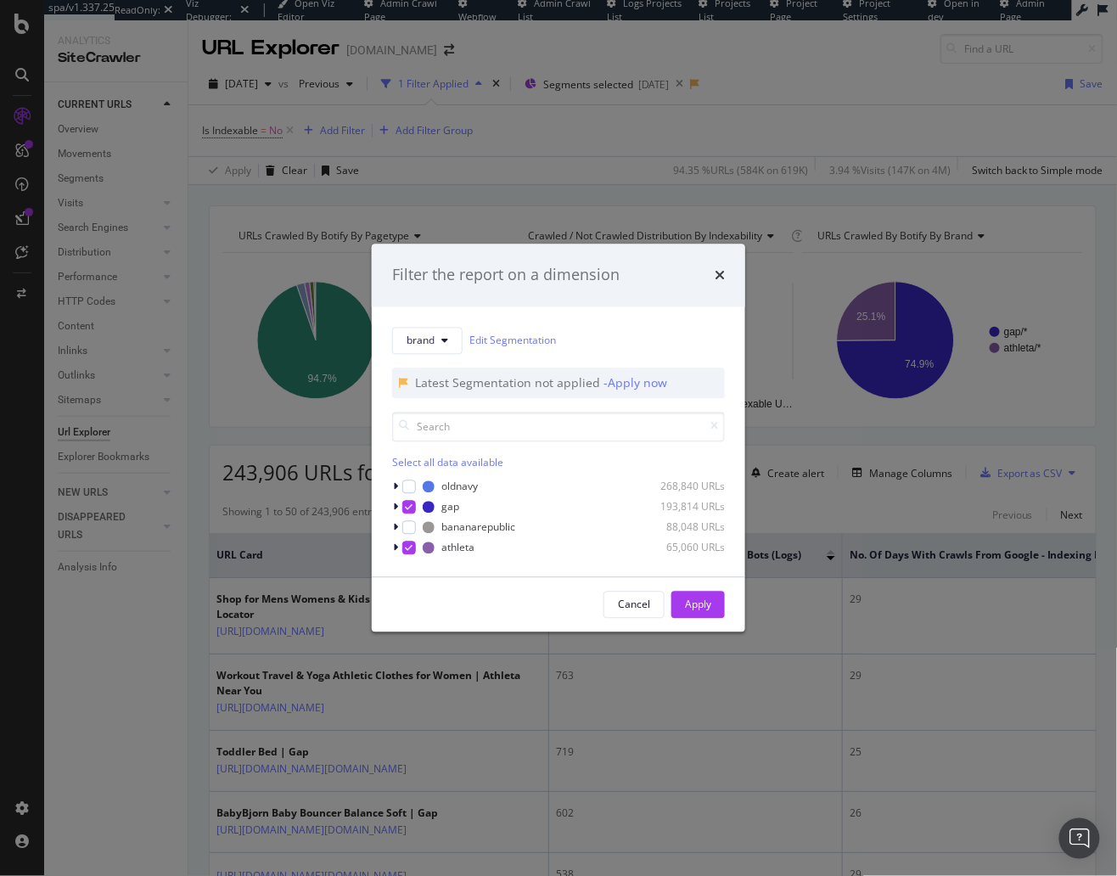
click at [556, 196] on div "Filter the report on a dimension brand Edit Segmentation Latest Segmentation no…" at bounding box center [558, 438] width 1117 height 876
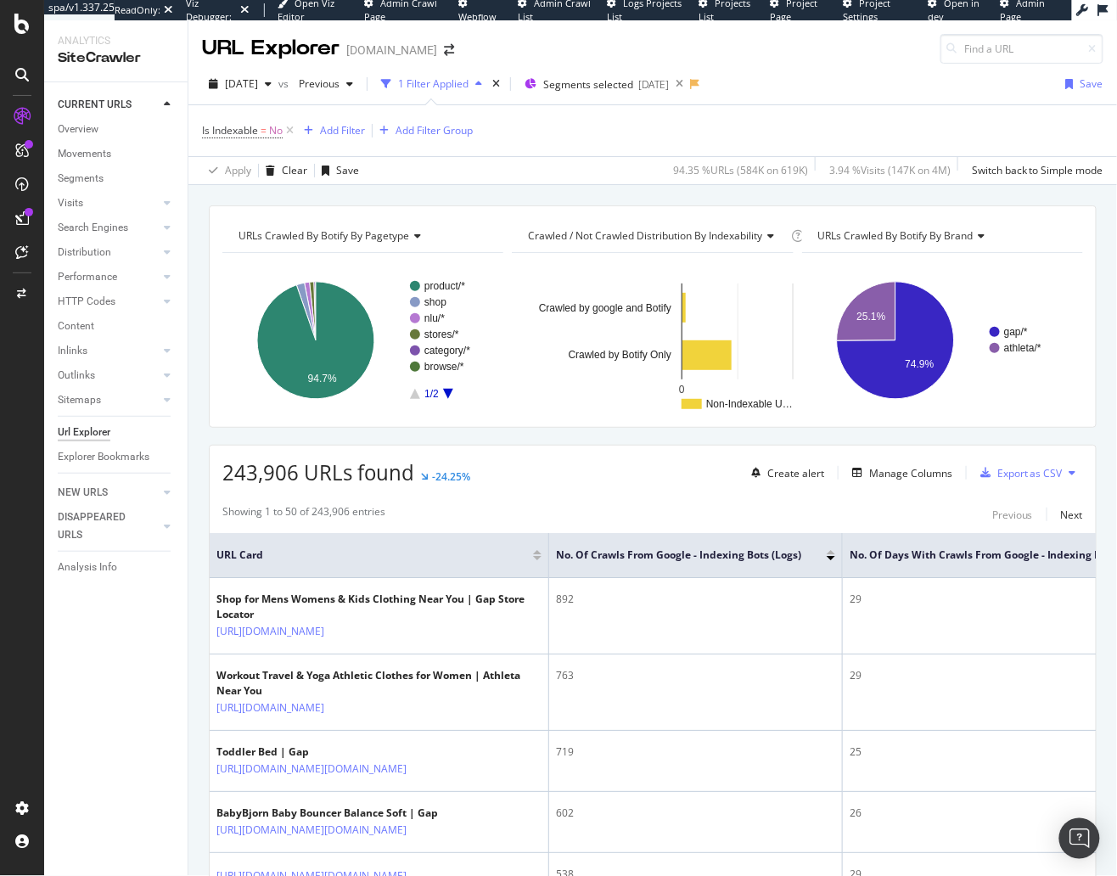
drag, startPoint x: 92, startPoint y: 232, endPoint x: 176, endPoint y: 16, distance: 231.8
click at [92, 232] on div "Search Engines" at bounding box center [93, 228] width 70 height 18
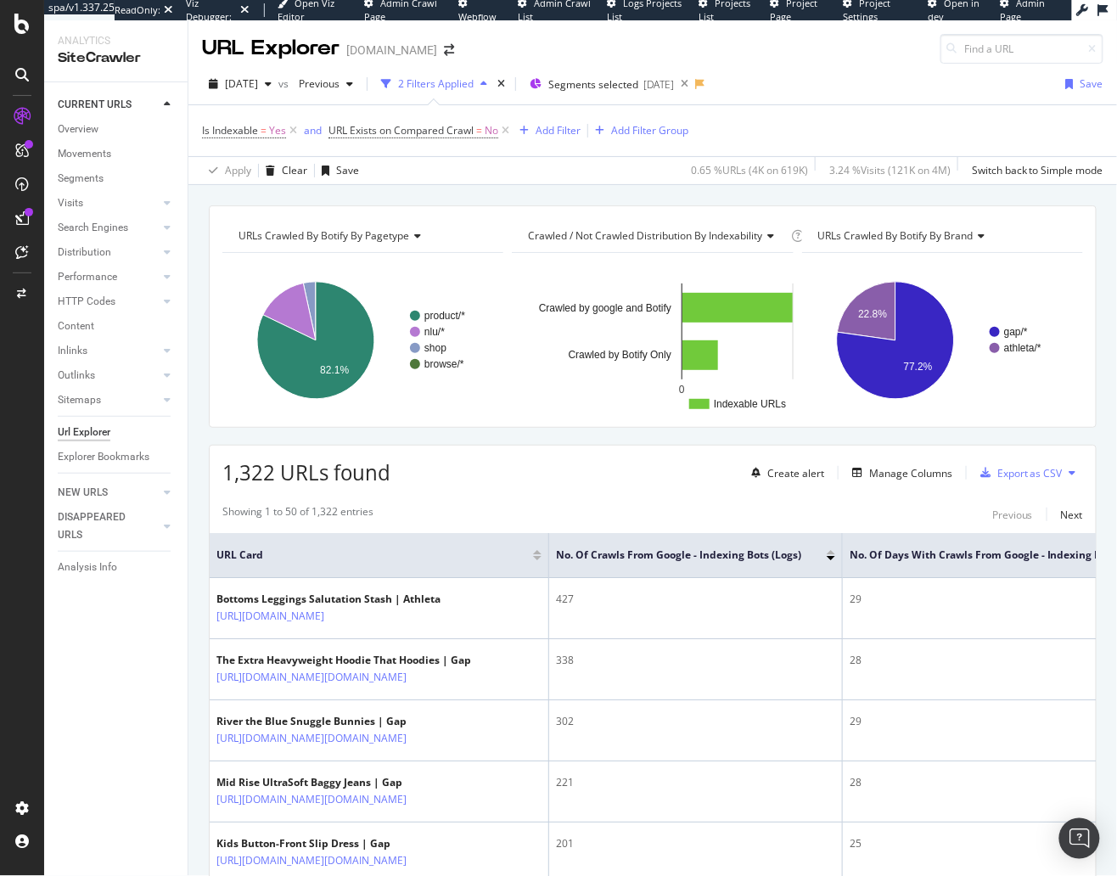
click at [468, 182] on div "2025 May. 7th vs Previous 2 Filters Applied Segments selected 2025-04-30 Save I…" at bounding box center [652, 124] width 928 height 121
click at [505, 130] on icon at bounding box center [505, 130] width 14 height 17
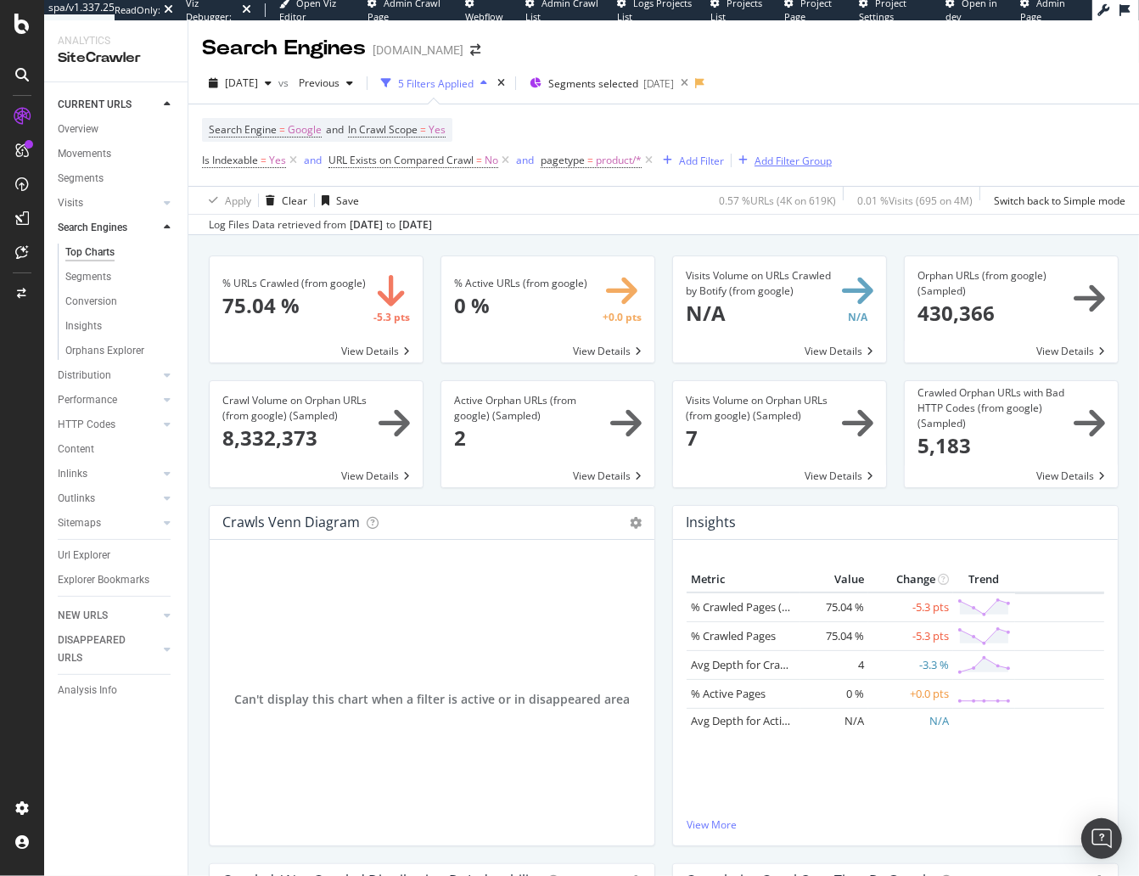
drag, startPoint x: 652, startPoint y: 159, endPoint x: 595, endPoint y: 154, distance: 57.0
click at [652, 159] on icon at bounding box center [648, 160] width 14 height 17
click at [192, 499] on div "% URLs Crawled (from google) × Close Chart search-engines-google-main-metric-cr…" at bounding box center [663, 662] width 950 height 855
click at [101, 555] on div "Url Explorer" at bounding box center [84, 555] width 53 height 18
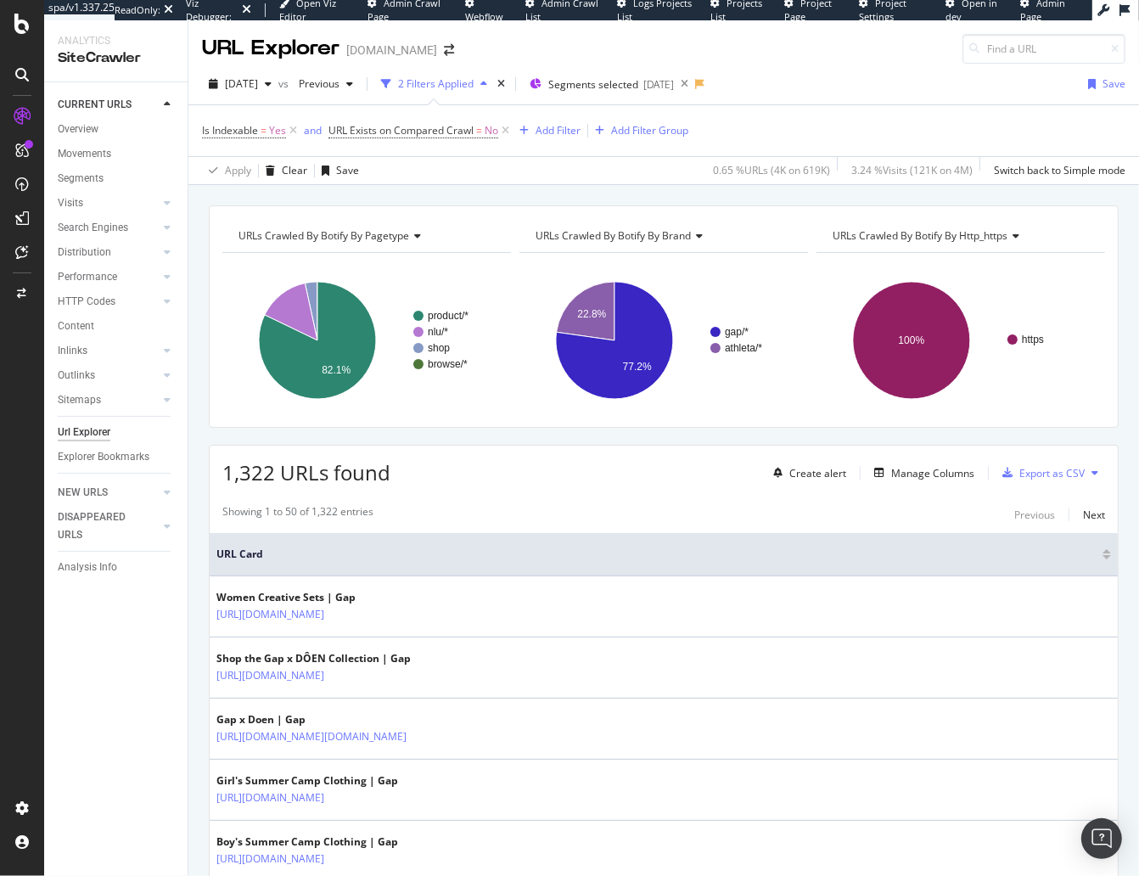
click at [676, 237] on span "URLs Crawled By Botify By brand" at bounding box center [612, 235] width 155 height 14
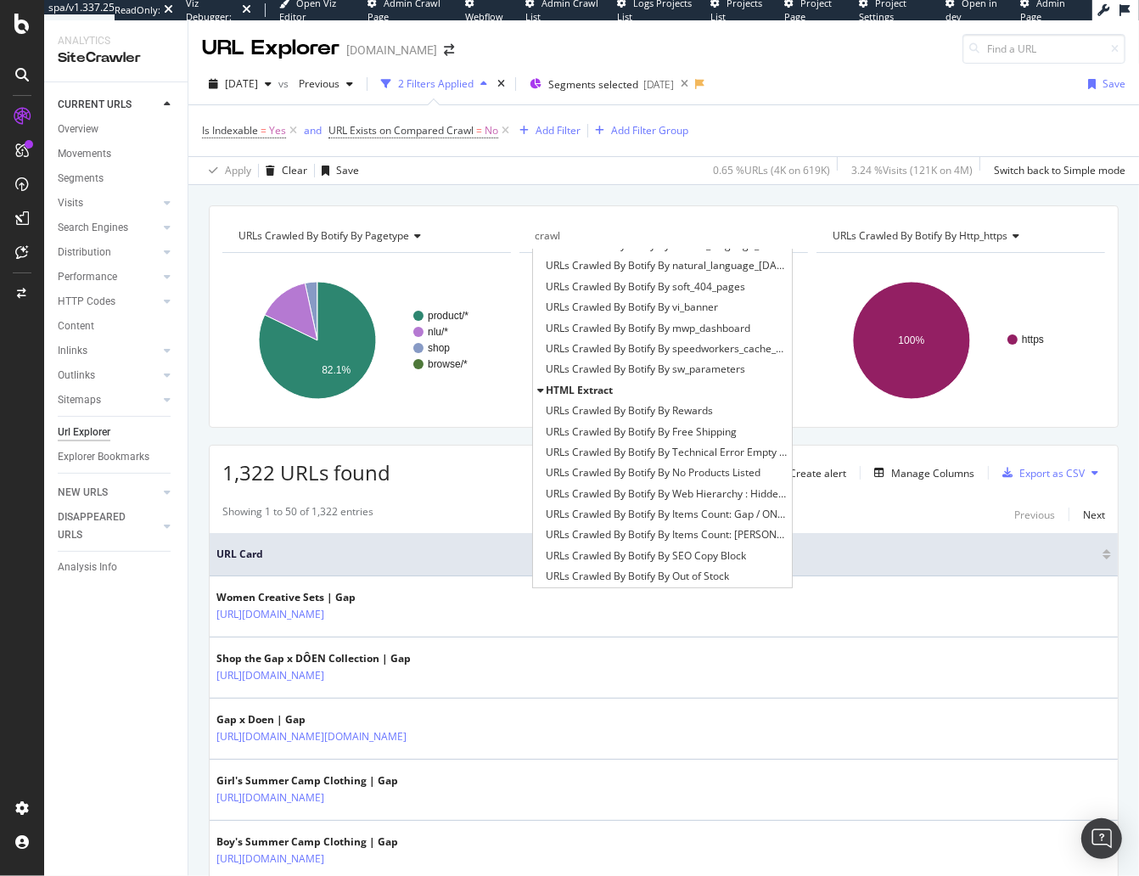
scroll to position [447, 0]
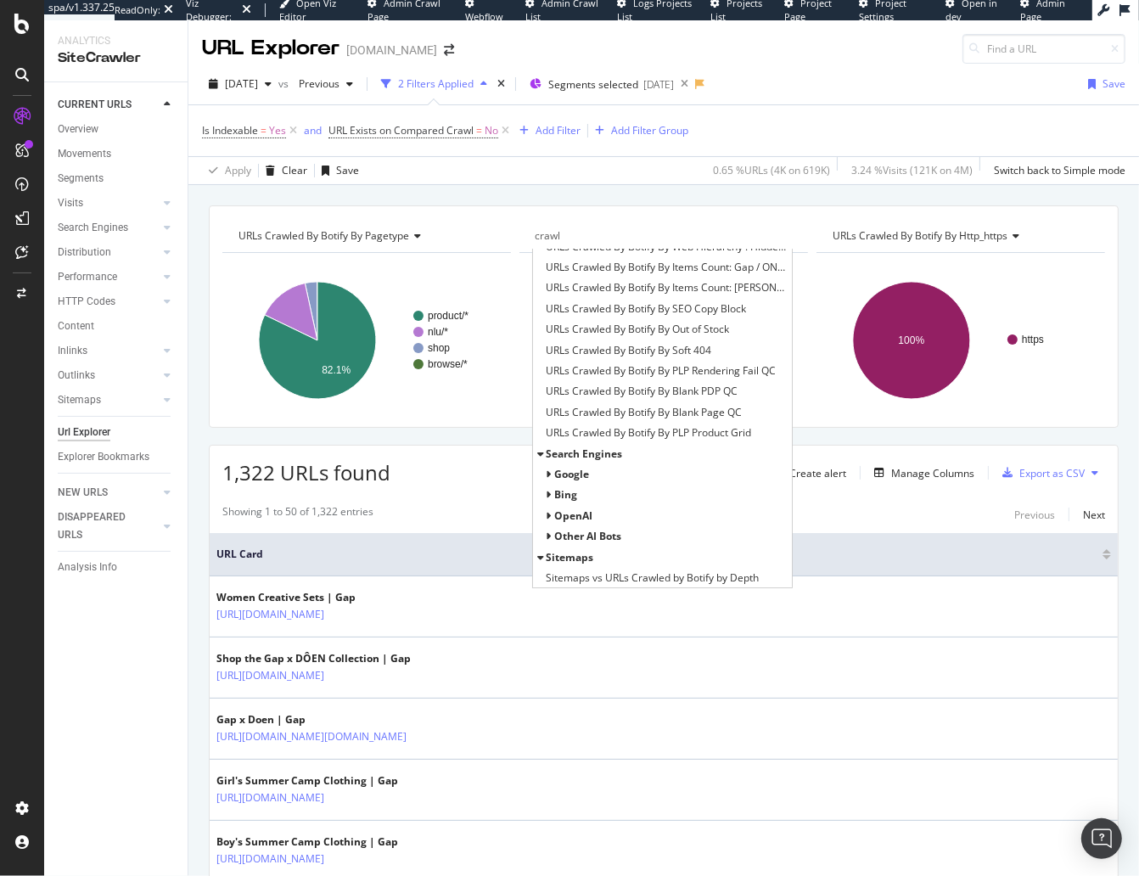
type input "crawl"
click at [576, 468] on span "Google" at bounding box center [571, 474] width 35 height 14
click at [582, 487] on span "All Bots" at bounding box center [586, 494] width 38 height 14
click at [597, 513] on span "Crawled / Not Crawled Distribution By Indexability" at bounding box center [679, 515] width 216 height 17
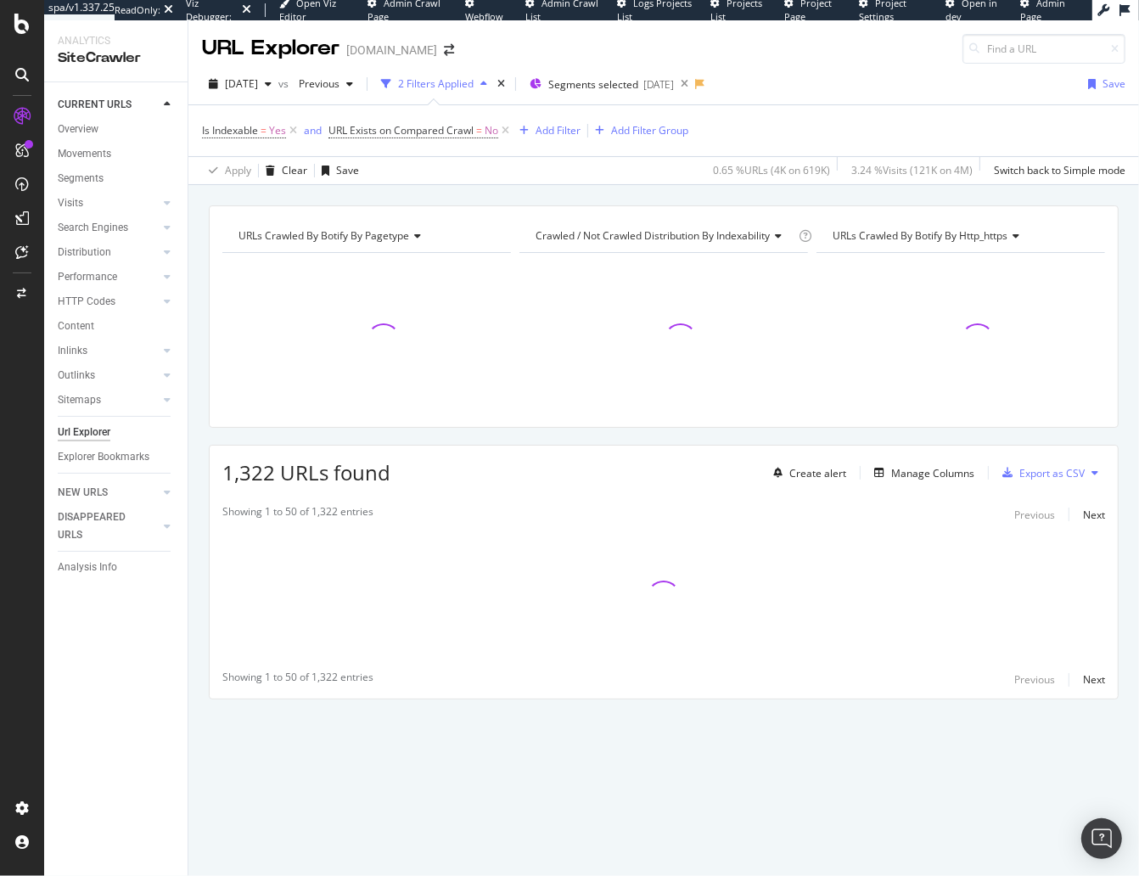
click at [552, 196] on div "URLs Crawled By Botify By pagetype Chart (by Value) Table Expand Export as CSV …" at bounding box center [663, 205] width 950 height 41
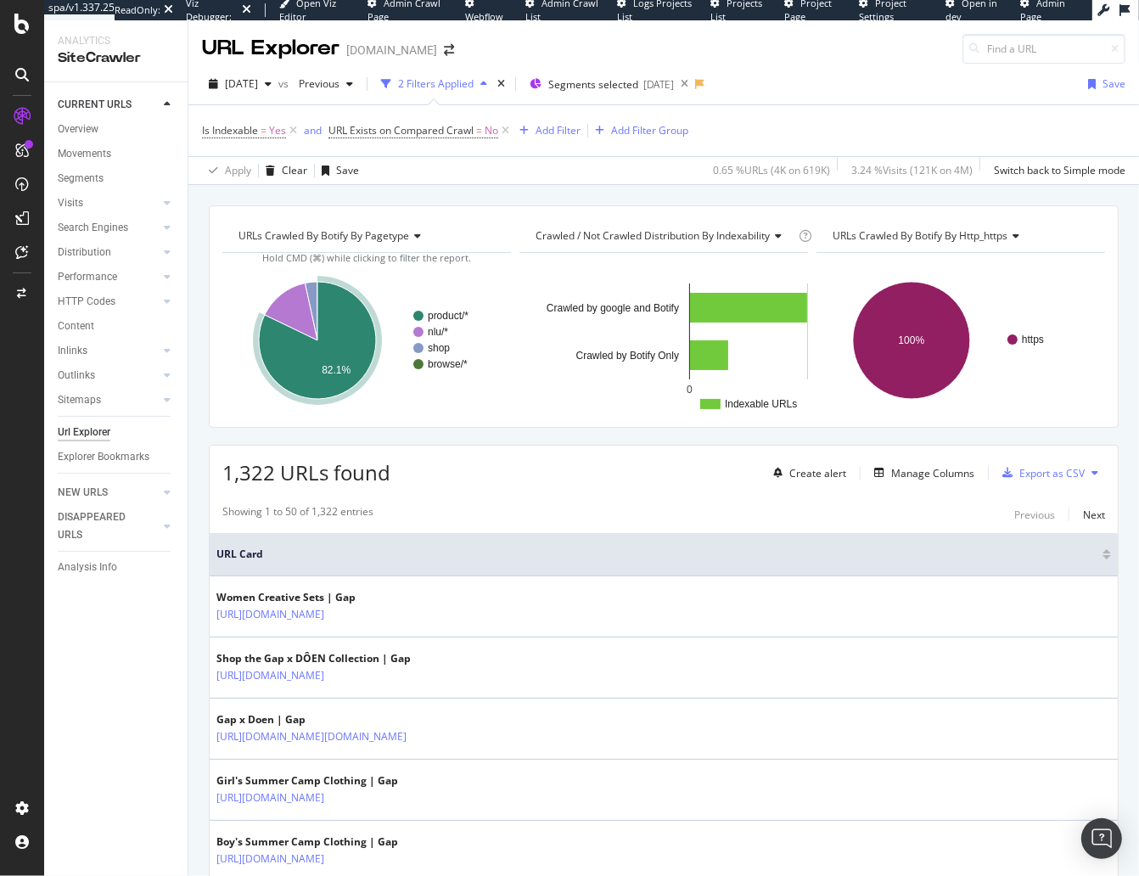
drag, startPoint x: 462, startPoint y: 455, endPoint x: 164, endPoint y: 470, distance: 299.1
click at [461, 455] on div "1,322 URLs found Create alert Manage Columns Export as CSV" at bounding box center [664, 466] width 908 height 42
drag, startPoint x: 204, startPoint y: 471, endPoint x: 165, endPoint y: 455, distance: 43.0
drag, startPoint x: 272, startPoint y: 194, endPoint x: 270, endPoint y: 98, distance: 96.7
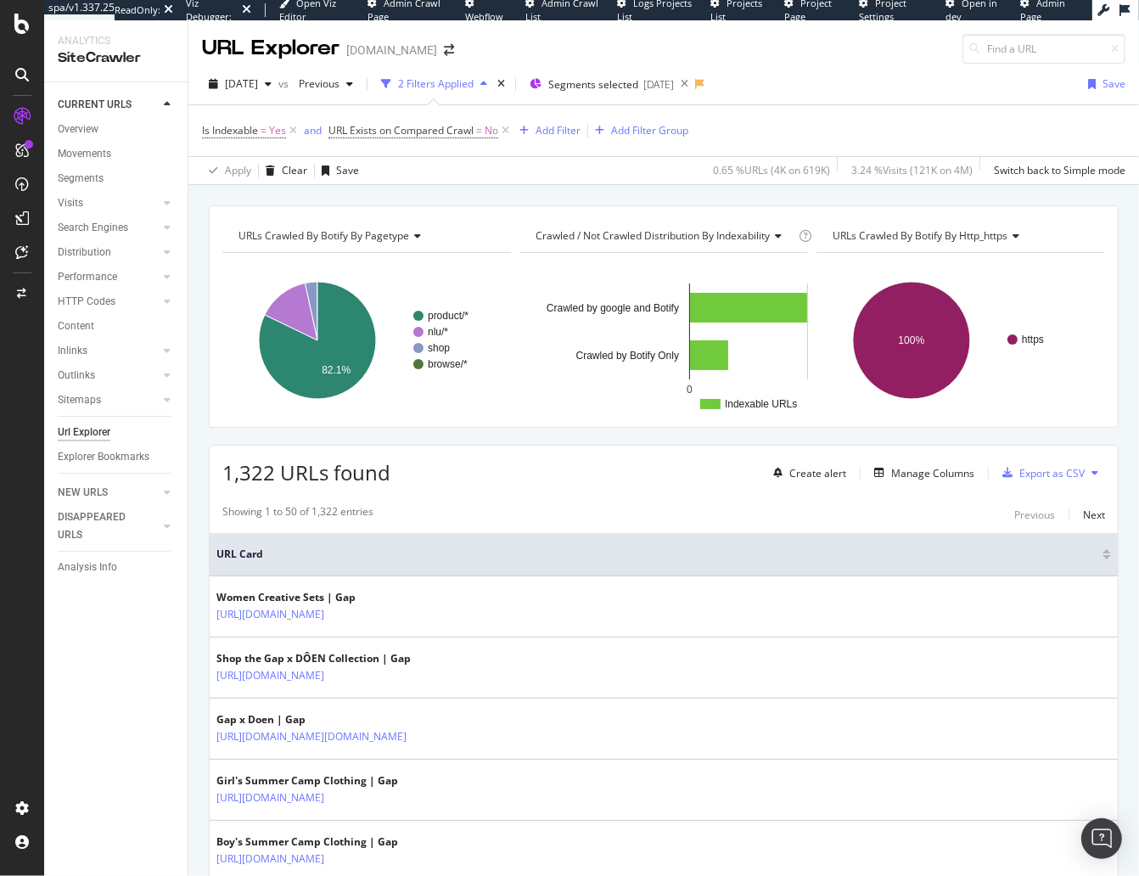
click at [272, 194] on div "URLs Crawled By Botify By pagetype Chart (by Value) Table Expand Export as CSV …" at bounding box center [663, 205] width 950 height 41
click at [258, 87] on span "[DATE]" at bounding box center [241, 83] width 33 height 14
click at [299, 197] on div "[DATE]" at bounding box center [272, 197] width 91 height 15
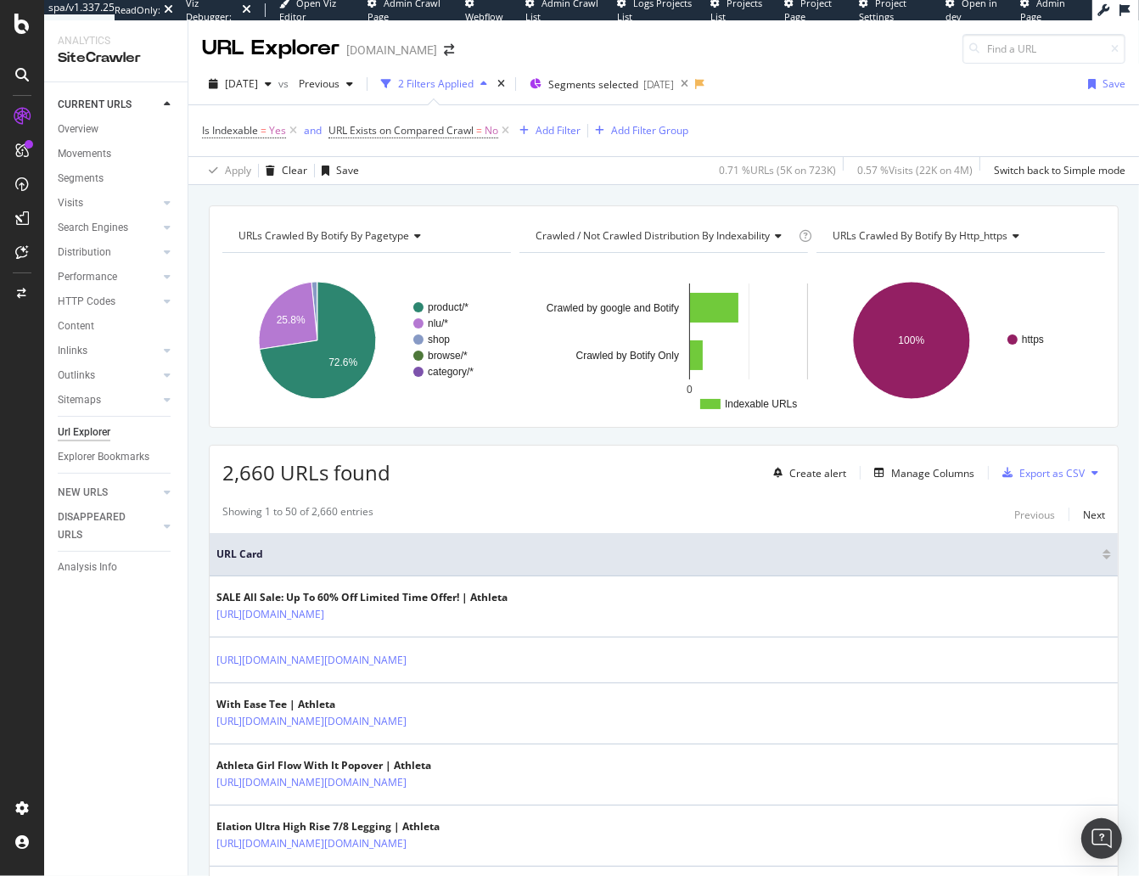
click at [422, 193] on div "URLs Crawled By Botify By pagetype Chart (by Value) Table Expand Export as CSV …" at bounding box center [663, 205] width 950 height 41
click at [278, 72] on div "[DATE]" at bounding box center [240, 83] width 76 height 25
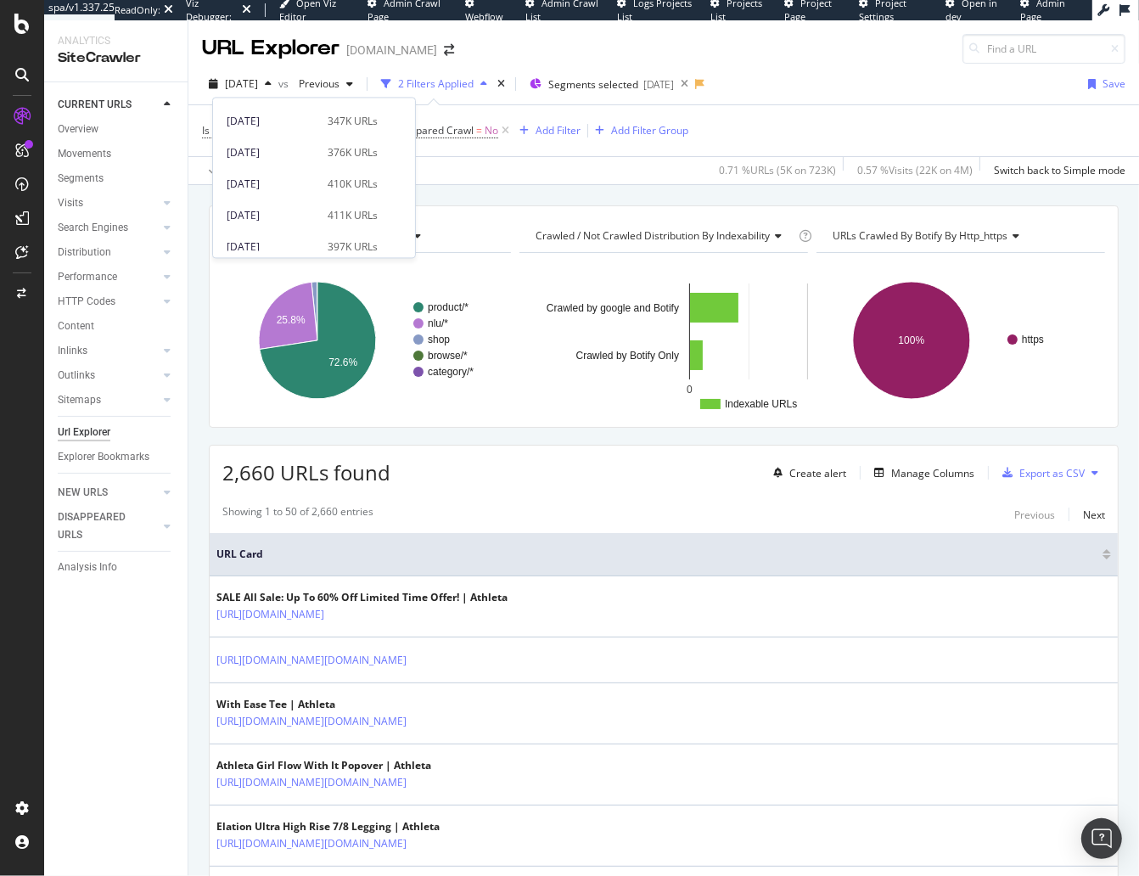
scroll to position [276, 0]
click at [277, 242] on div "[DATE]" at bounding box center [272, 240] width 91 height 15
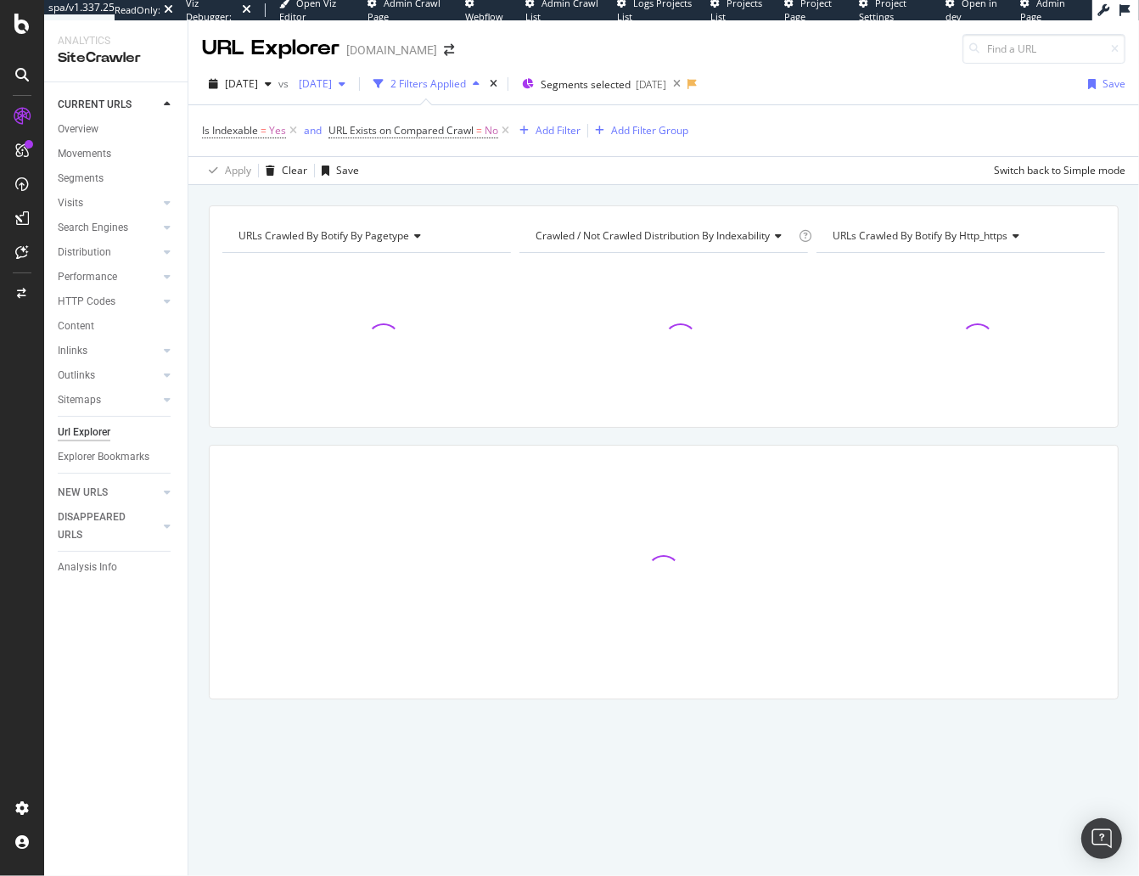
drag, startPoint x: 352, startPoint y: 83, endPoint x: 353, endPoint y: 95, distance: 11.9
click at [332, 83] on span "[DATE]" at bounding box center [312, 83] width 40 height 14
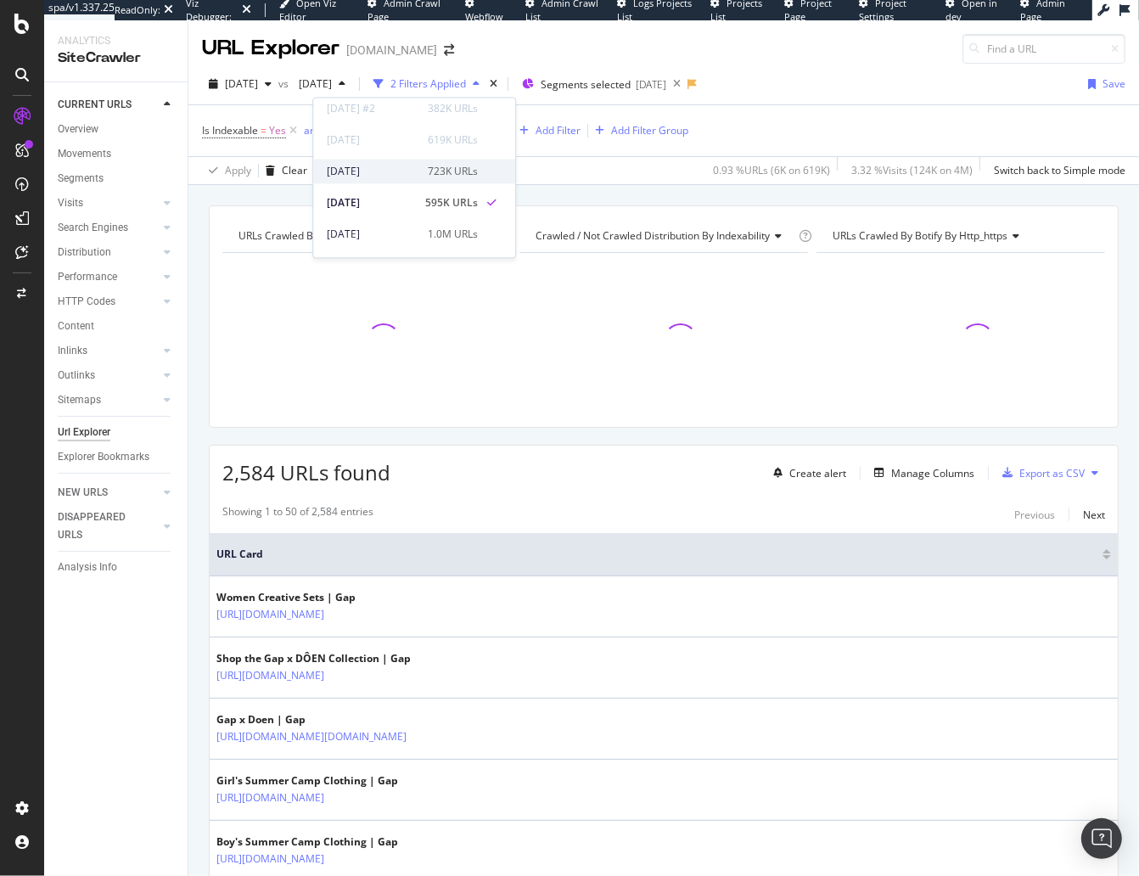
click at [390, 169] on div "[DATE]" at bounding box center [372, 171] width 91 height 15
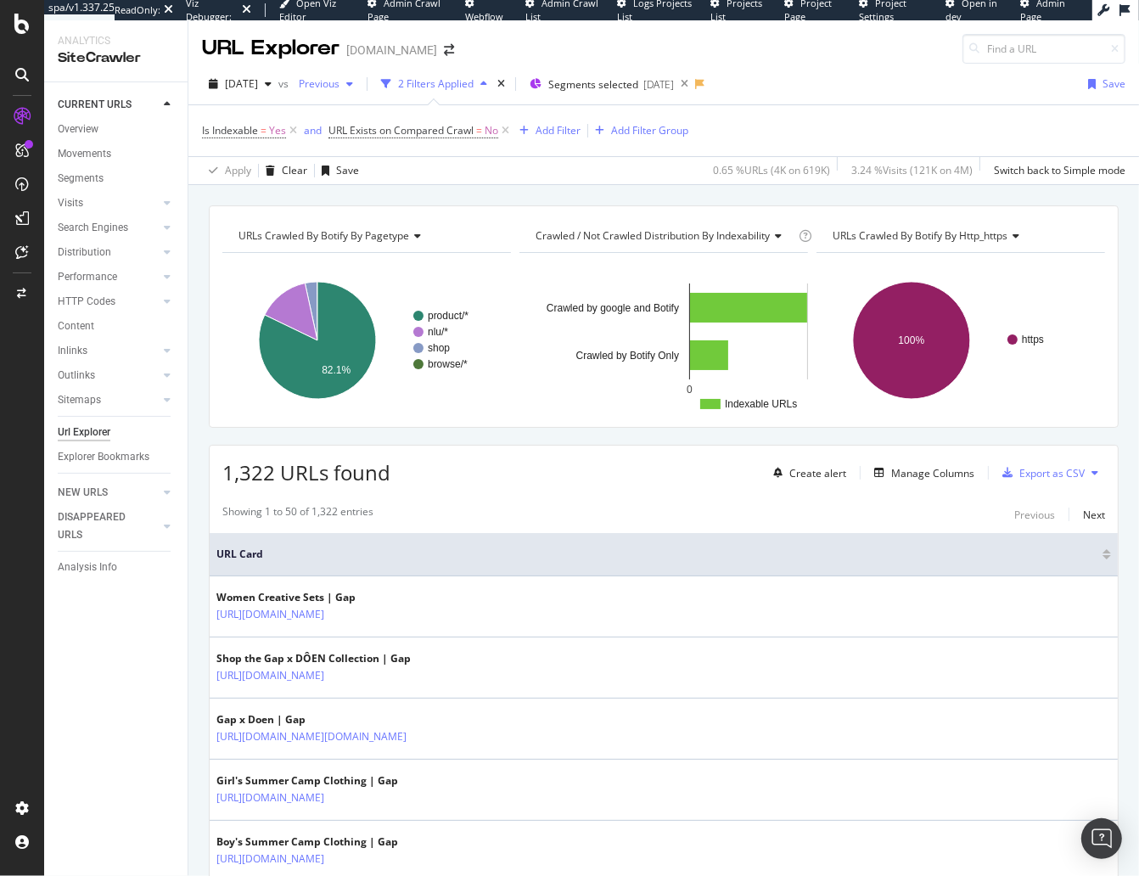
click at [339, 86] on span "Previous" at bounding box center [316, 83] width 48 height 14
drag, startPoint x: 275, startPoint y: 189, endPoint x: 266, endPoint y: 190, distance: 9.4
click at [274, 189] on div "URLs Crawled By Botify By pagetype Chart (by Value) Table Expand Export as CSV …" at bounding box center [663, 205] width 950 height 41
click at [339, 81] on span "Previous" at bounding box center [316, 83] width 48 height 14
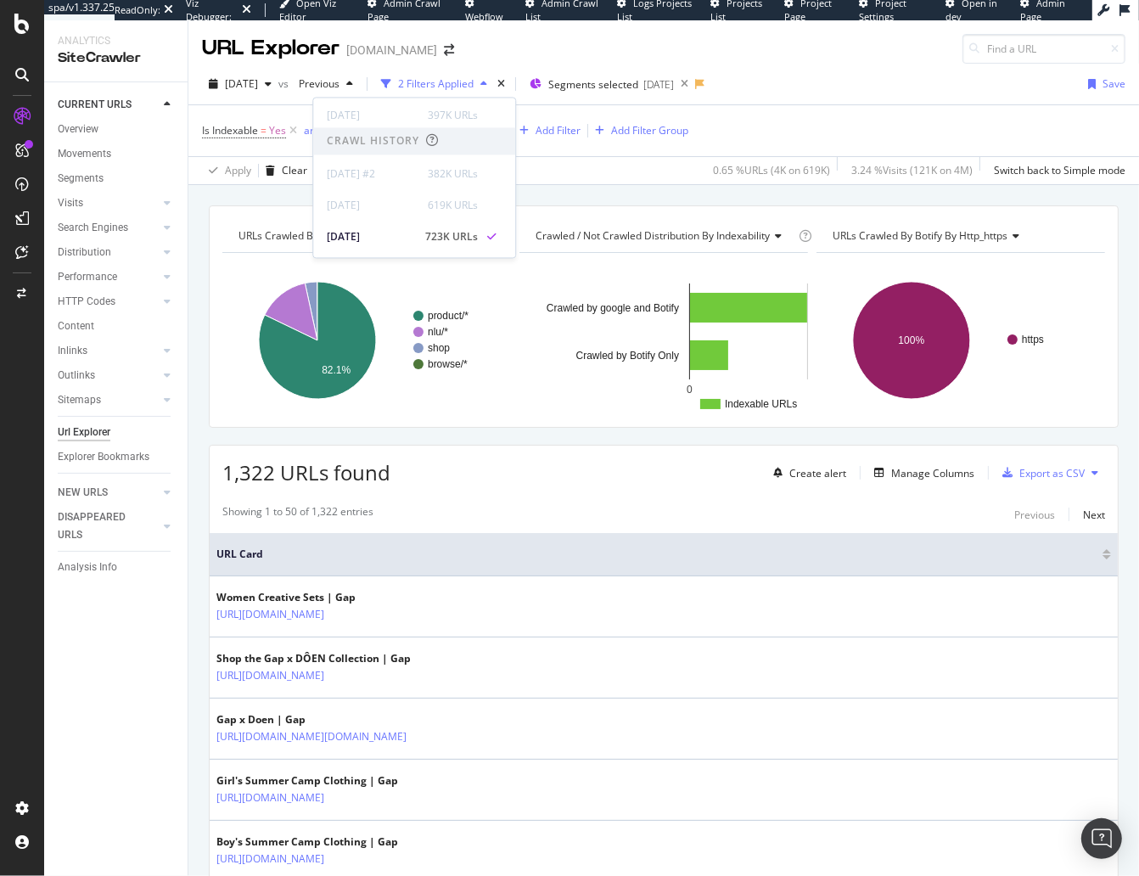
scroll to position [1, 0]
drag, startPoint x: 447, startPoint y: 484, endPoint x: 355, endPoint y: 339, distance: 172.1
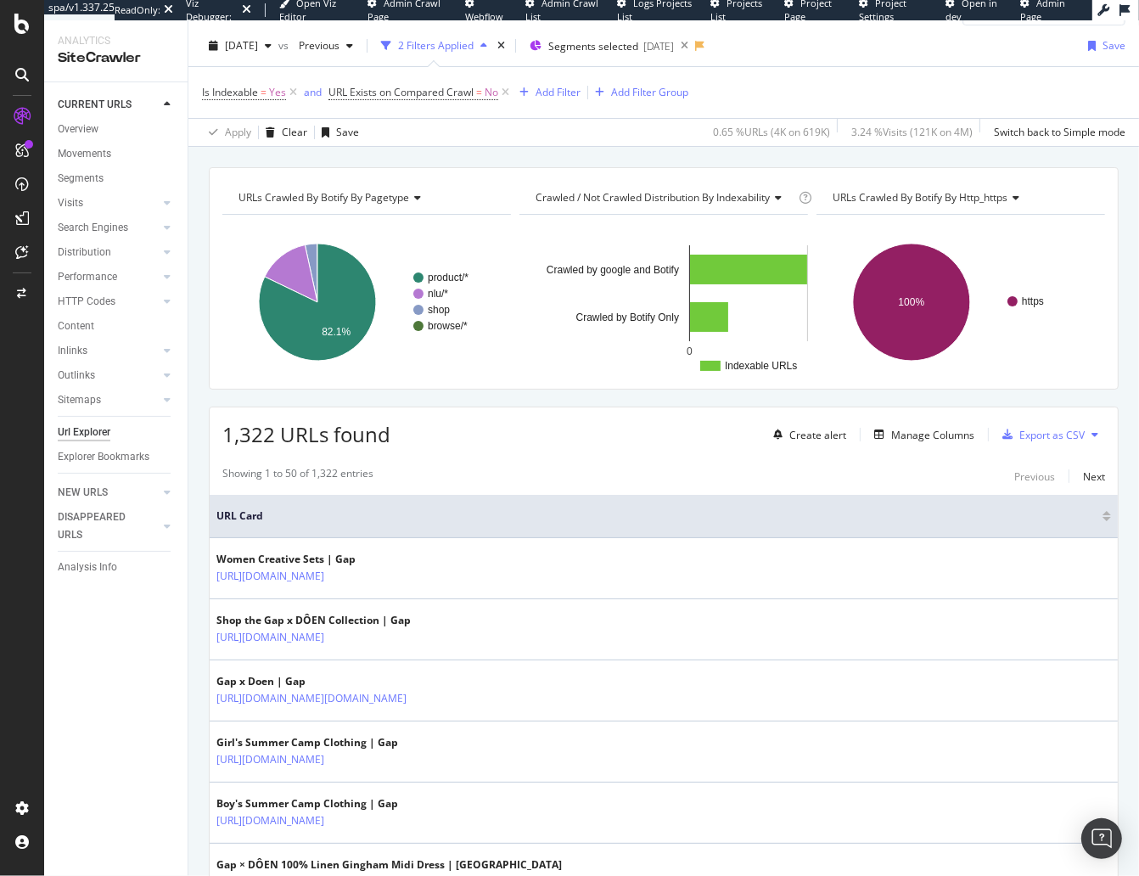
scroll to position [40, 0]
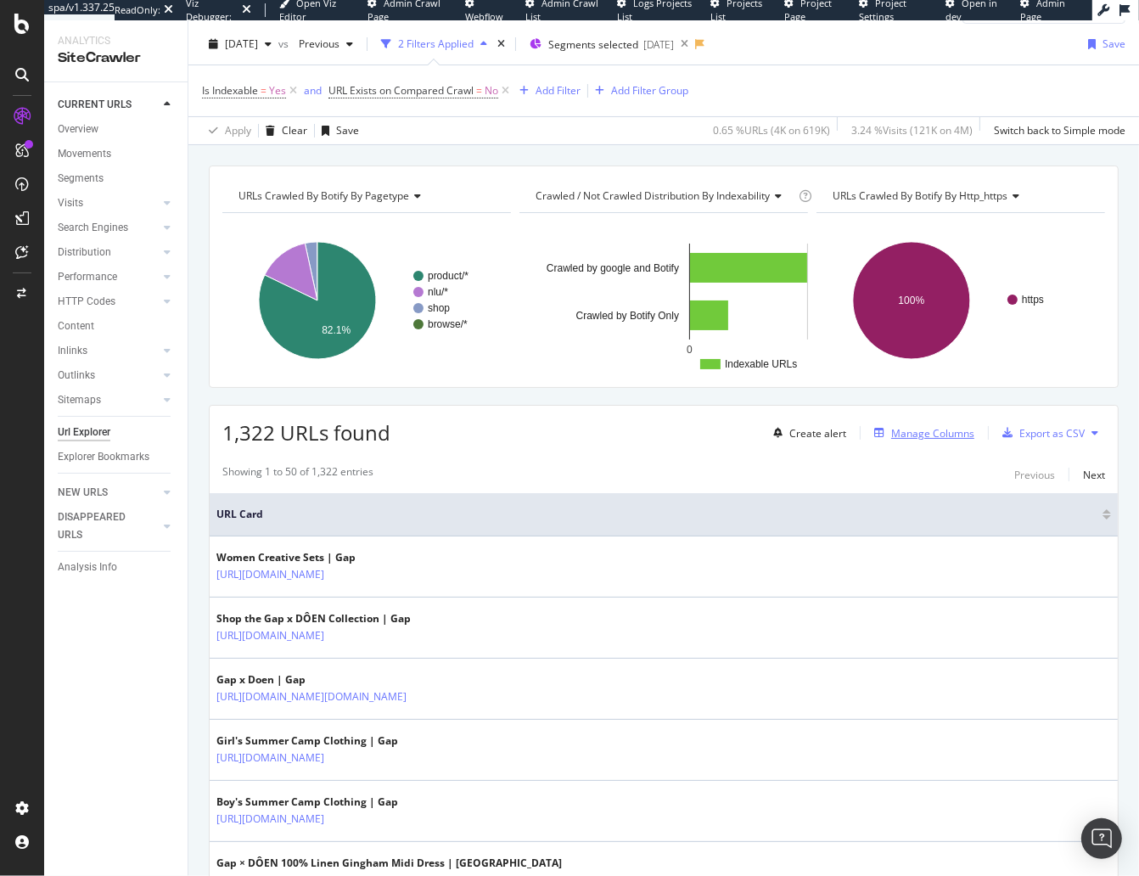
click at [929, 434] on div "Manage Columns" at bounding box center [932, 433] width 83 height 14
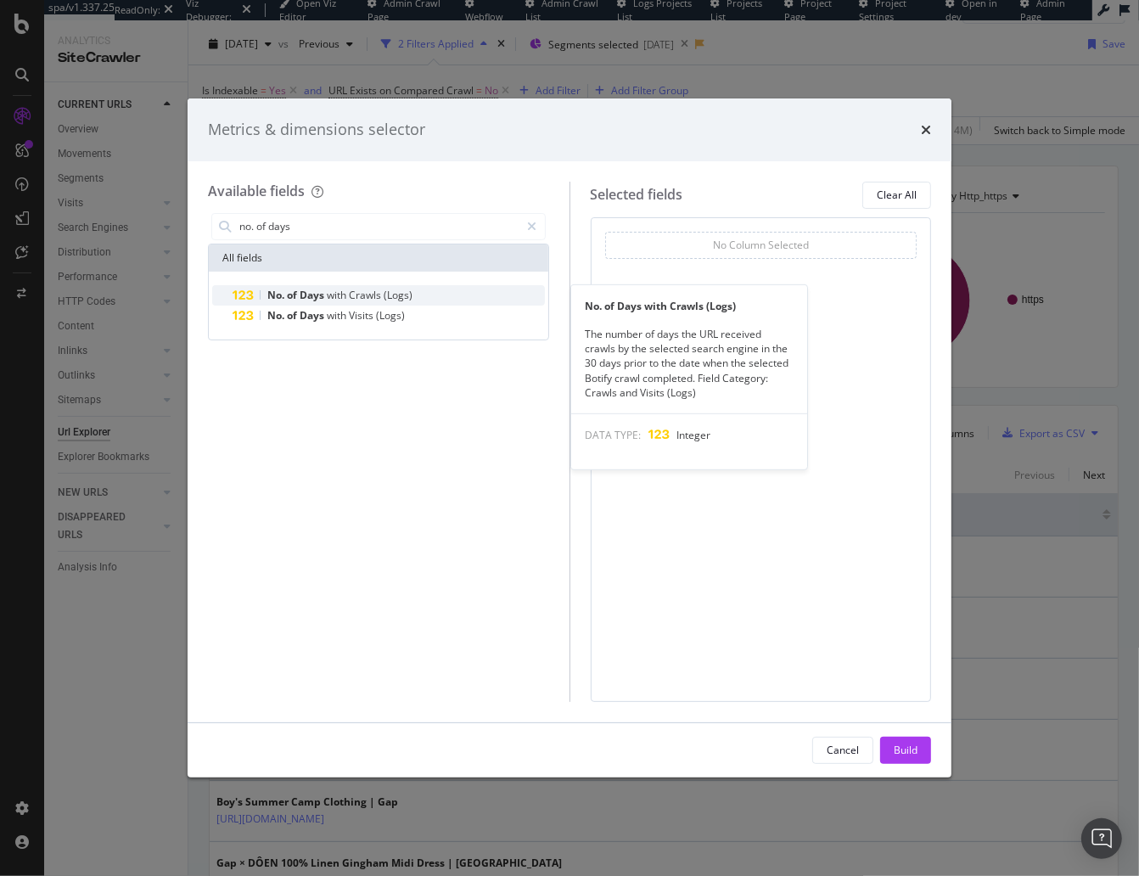
type input "no. of days"
click at [288, 302] on div "No. of Days with Crawls (Logs)" at bounding box center [388, 295] width 312 height 20
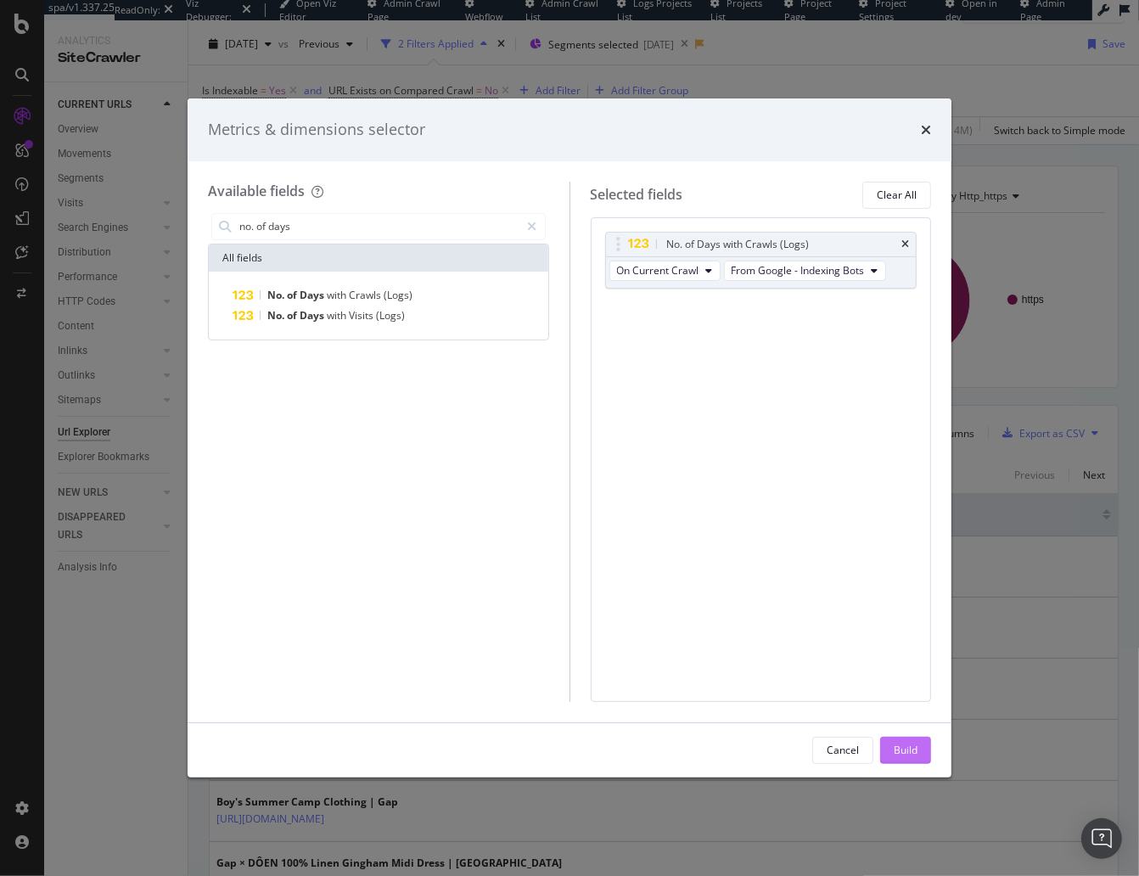
click at [904, 745] on div "Build" at bounding box center [905, 749] width 24 height 14
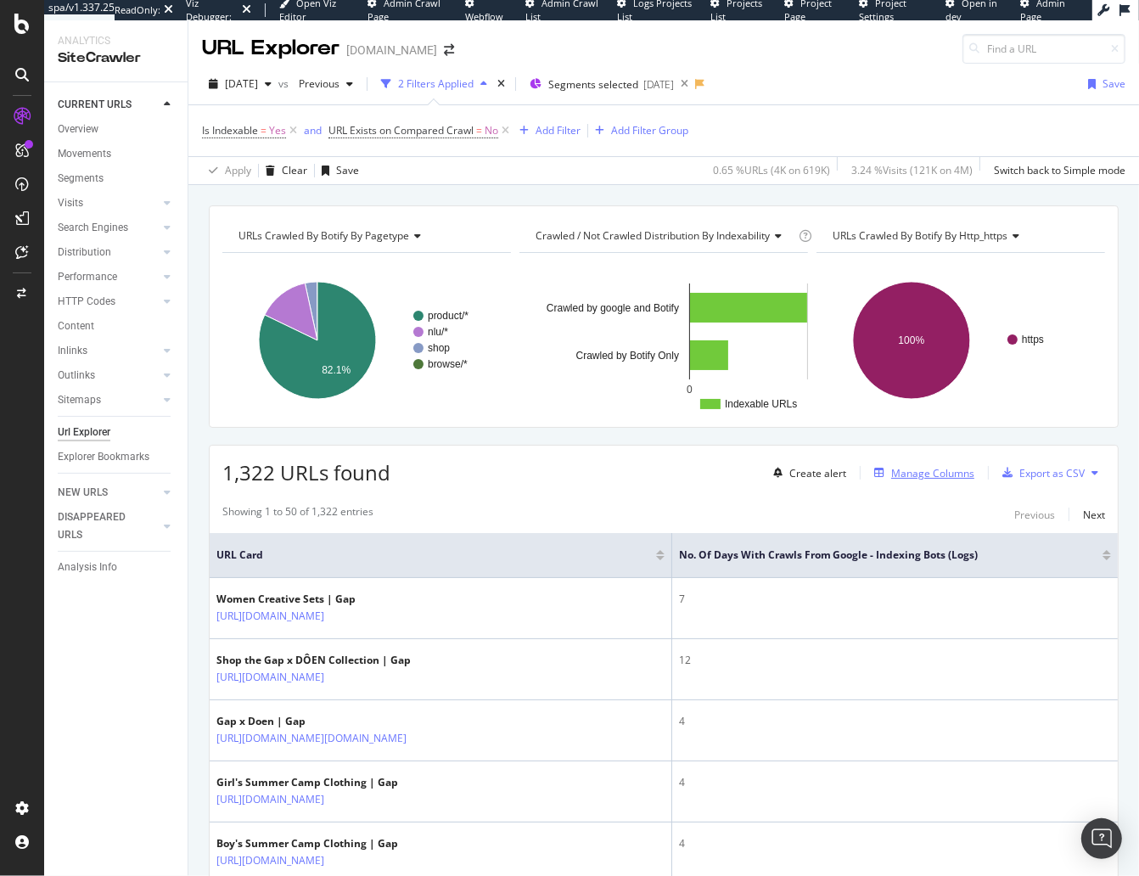
click at [901, 469] on div "Manage Columns" at bounding box center [932, 473] width 83 height 14
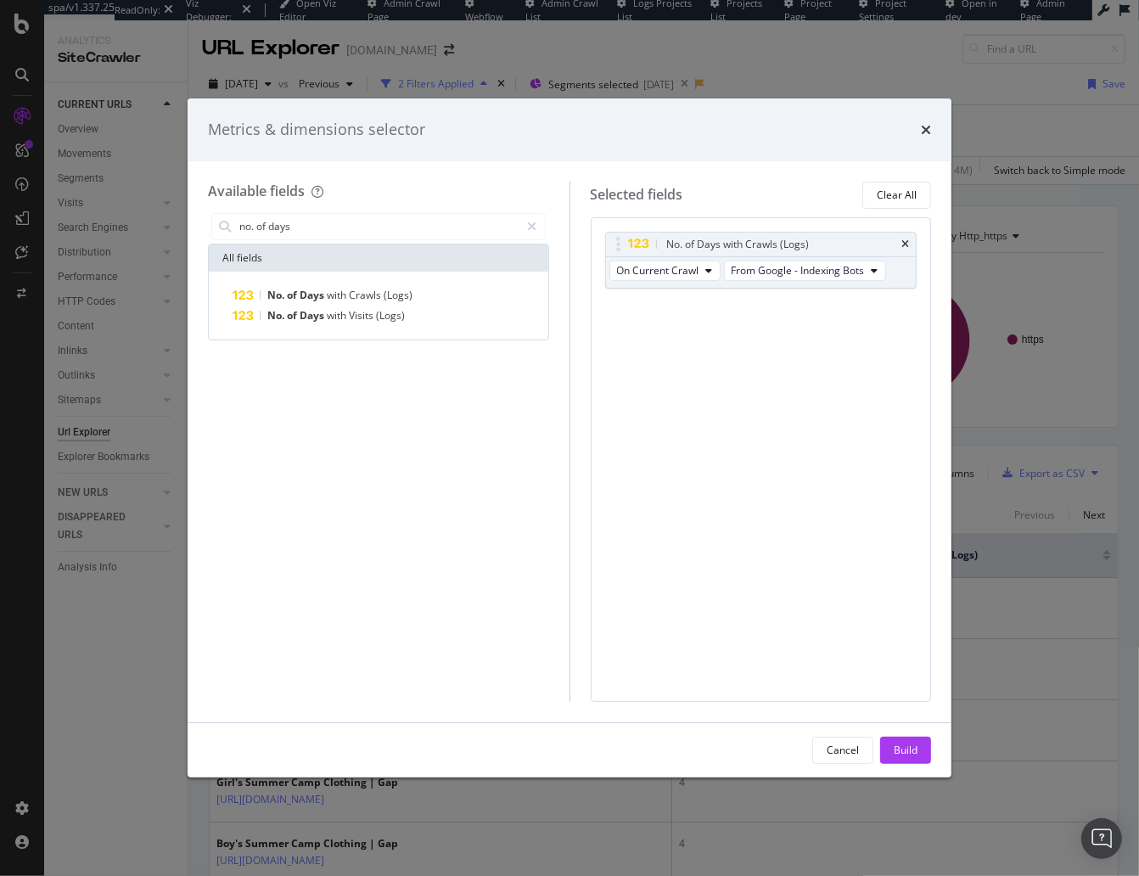
drag, startPoint x: 379, startPoint y: 294, endPoint x: 664, endPoint y: 291, distance: 284.2
click at [379, 294] on span "Crawls" at bounding box center [366, 295] width 35 height 14
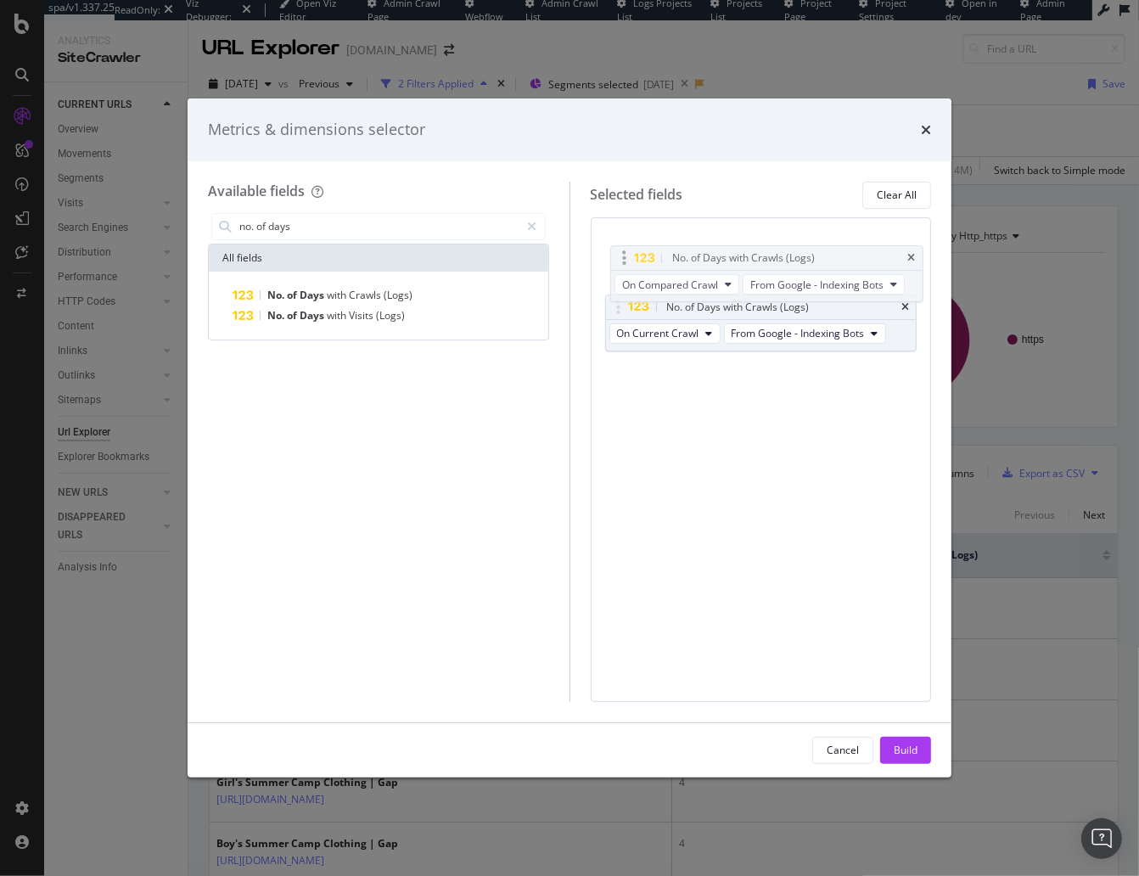
drag, startPoint x: 611, startPoint y: 305, endPoint x: 618, endPoint y: 255, distance: 51.4
click at [618, 255] on body "spa/v1.337.25 ReadOnly: Viz Debugger: Open Viz Editor Admin Crawl Page Webflow …" at bounding box center [569, 438] width 1139 height 876
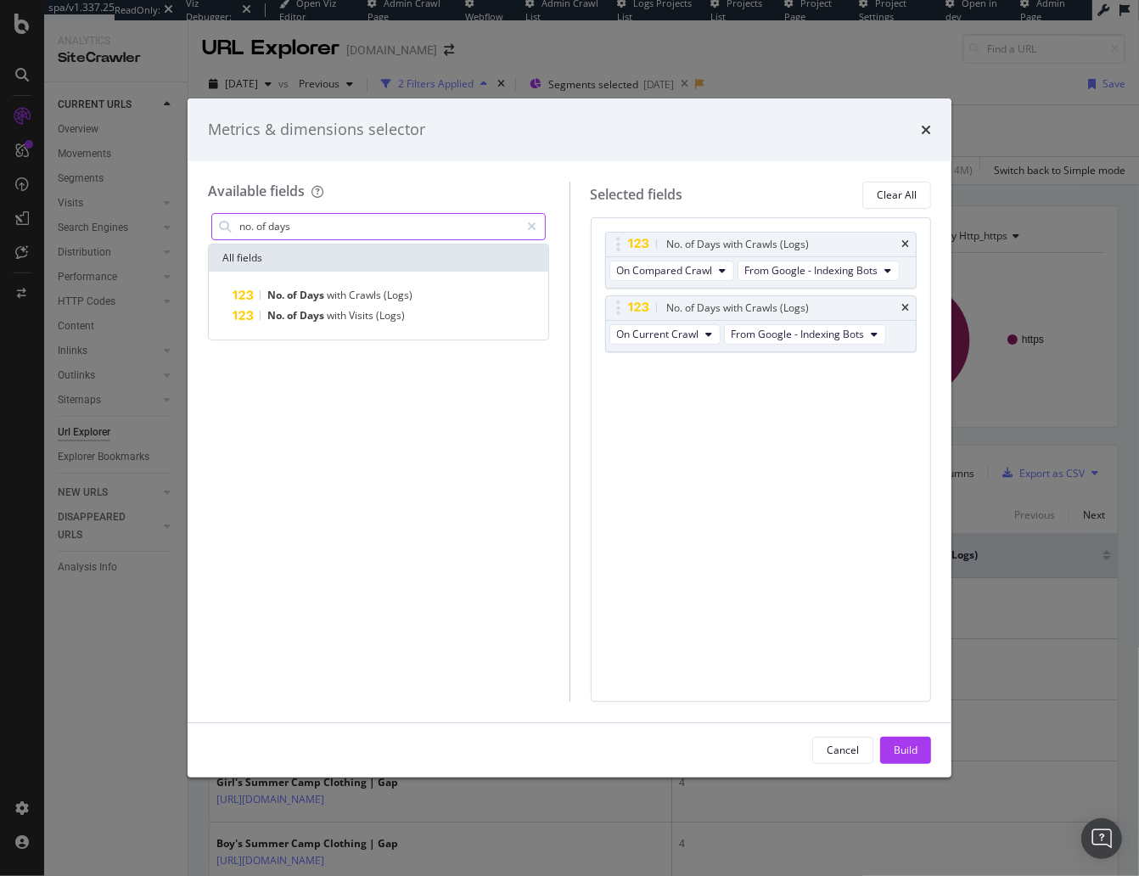
drag, startPoint x: 909, startPoint y: 239, endPoint x: 498, endPoint y: 229, distance: 410.8
click at [907, 239] on icon "times" at bounding box center [905, 244] width 8 height 10
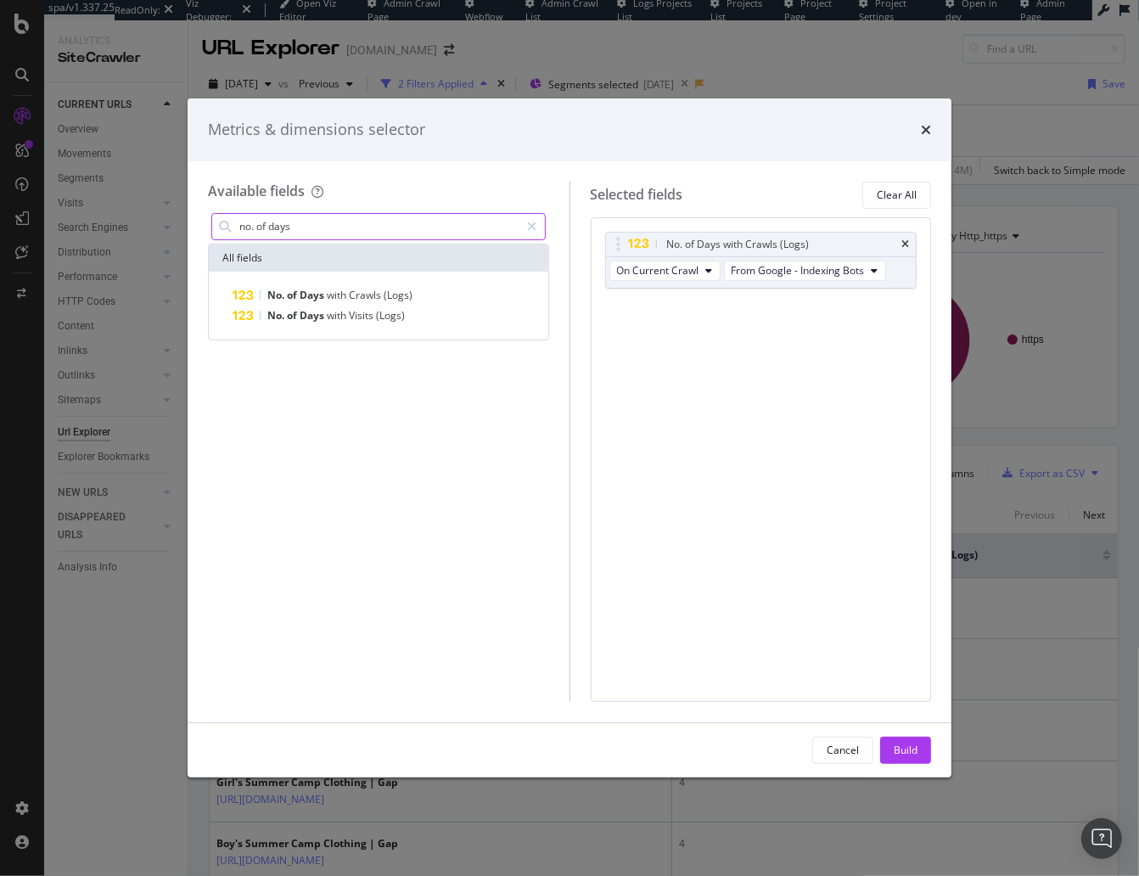
click at [360, 227] on input "no. of days" at bounding box center [379, 226] width 283 height 25
drag, startPoint x: 324, startPoint y: 232, endPoint x: 305, endPoint y: 232, distance: 19.5
click at [319, 232] on input "no. of days" at bounding box center [379, 226] width 283 height 25
click at [286, 228] on input "no. of days" at bounding box center [379, 226] width 283 height 25
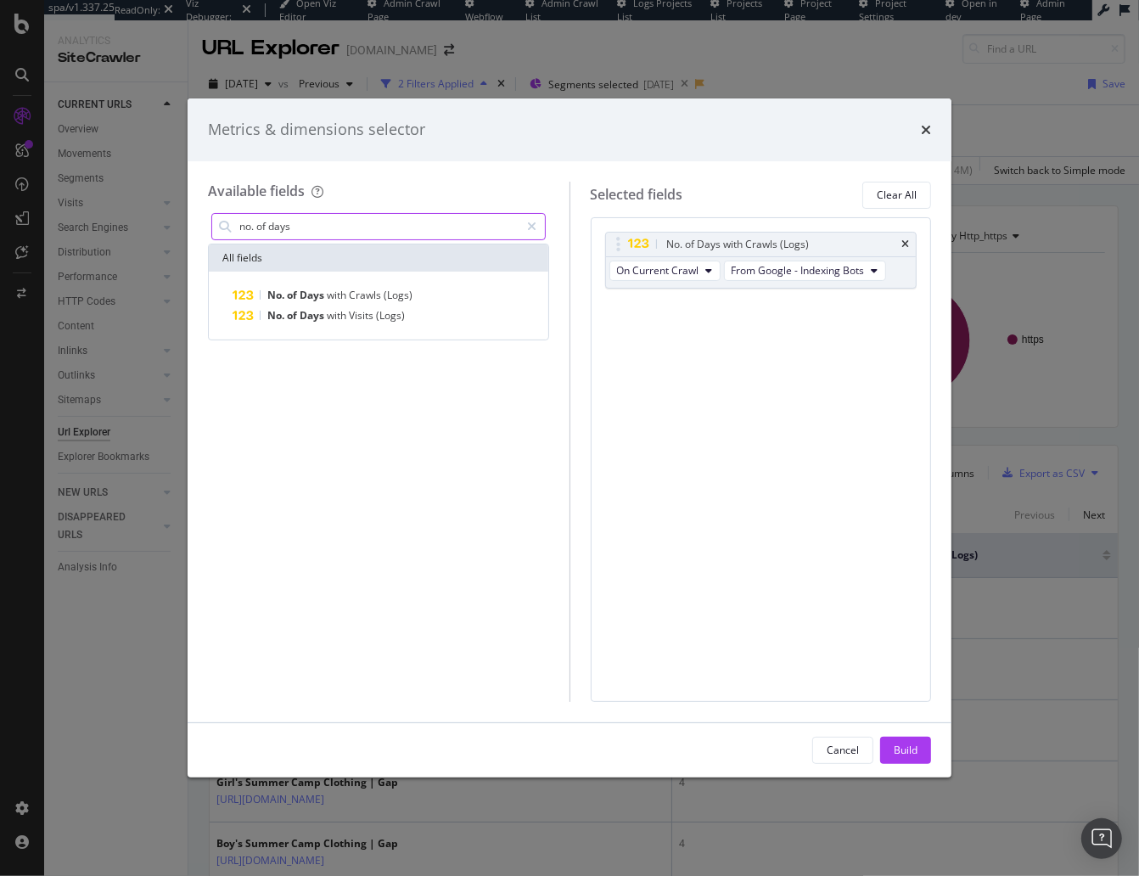
click at [286, 228] on input "no. of days" at bounding box center [379, 226] width 283 height 25
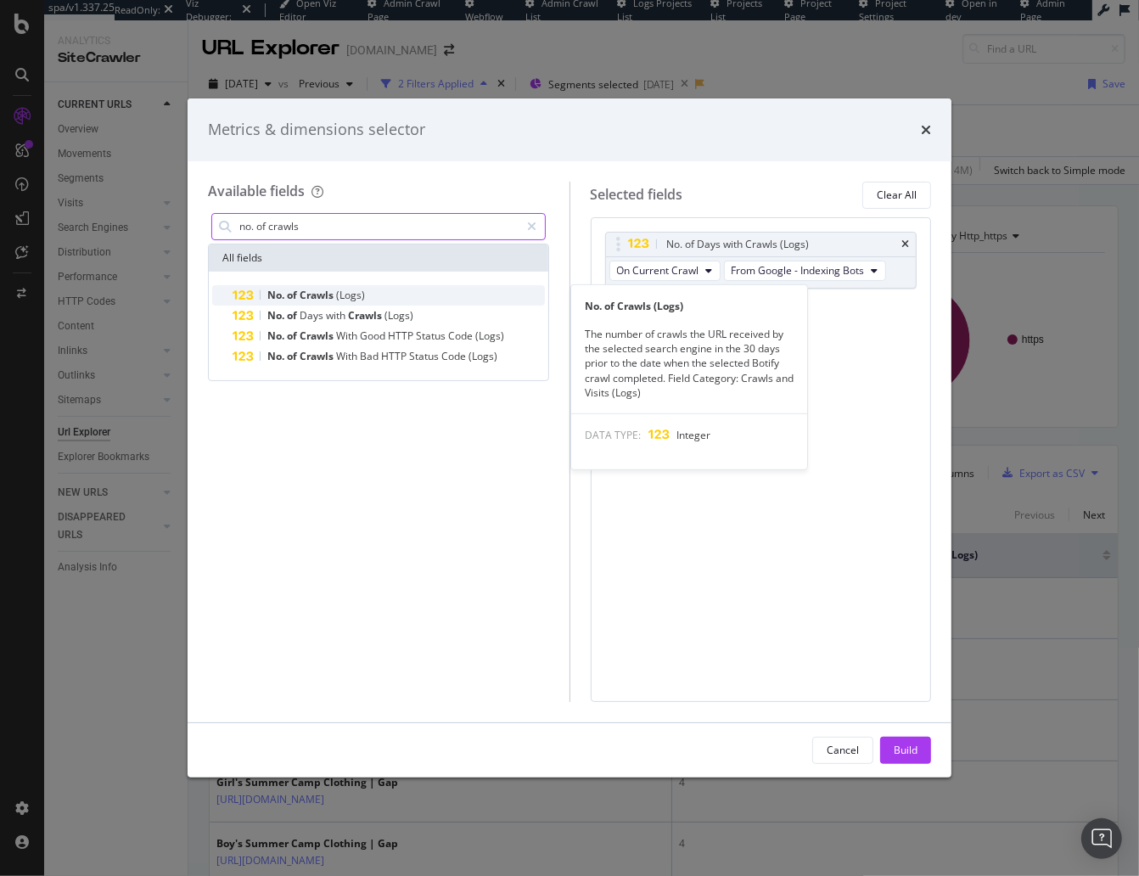
type input "no. of crawls"
click at [411, 302] on div "No. of Crawls (Logs)" at bounding box center [388, 295] width 312 height 20
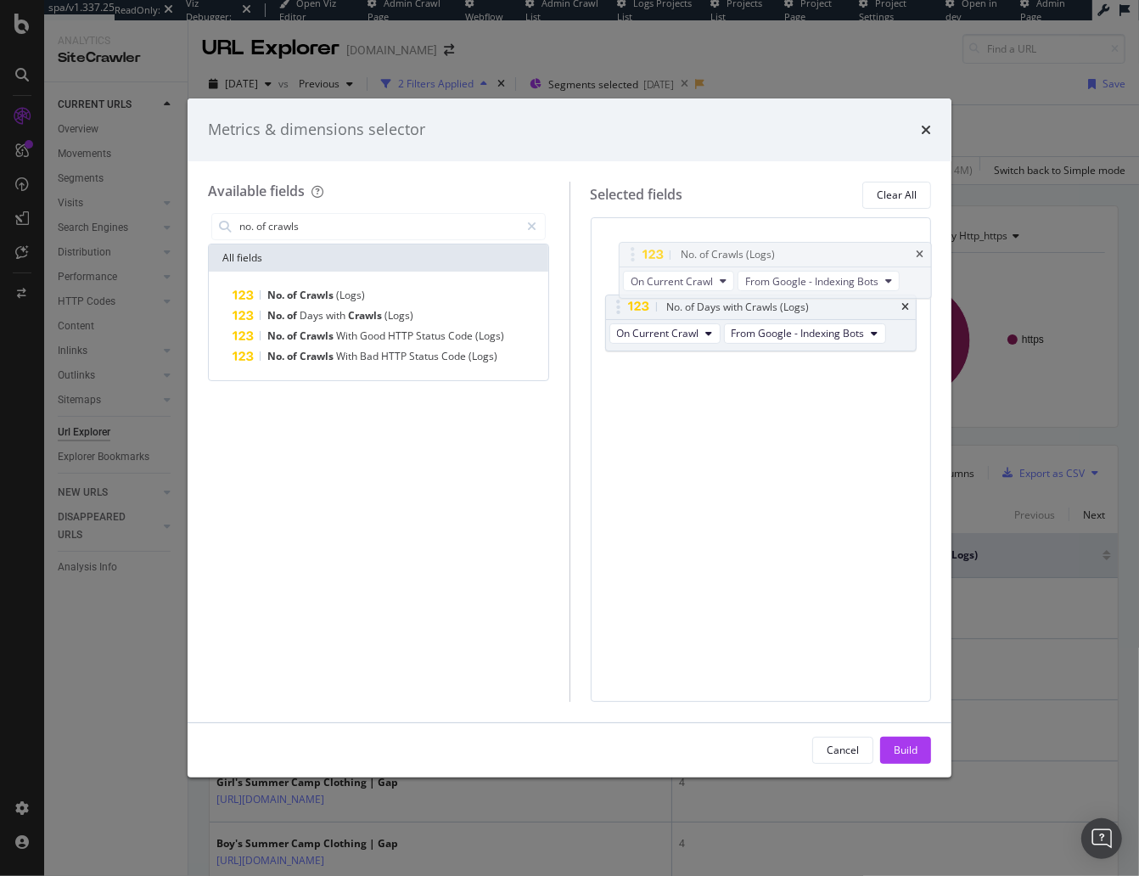
drag, startPoint x: 617, startPoint y: 306, endPoint x: 626, endPoint y: 289, distance: 19.4
click at [631, 255] on body "spa/v1.337.25 ReadOnly: Viz Debugger: Open Viz Editor Admin Crawl Page Webflow …" at bounding box center [569, 438] width 1139 height 876
click at [896, 757] on div "Build" at bounding box center [905, 749] width 24 height 14
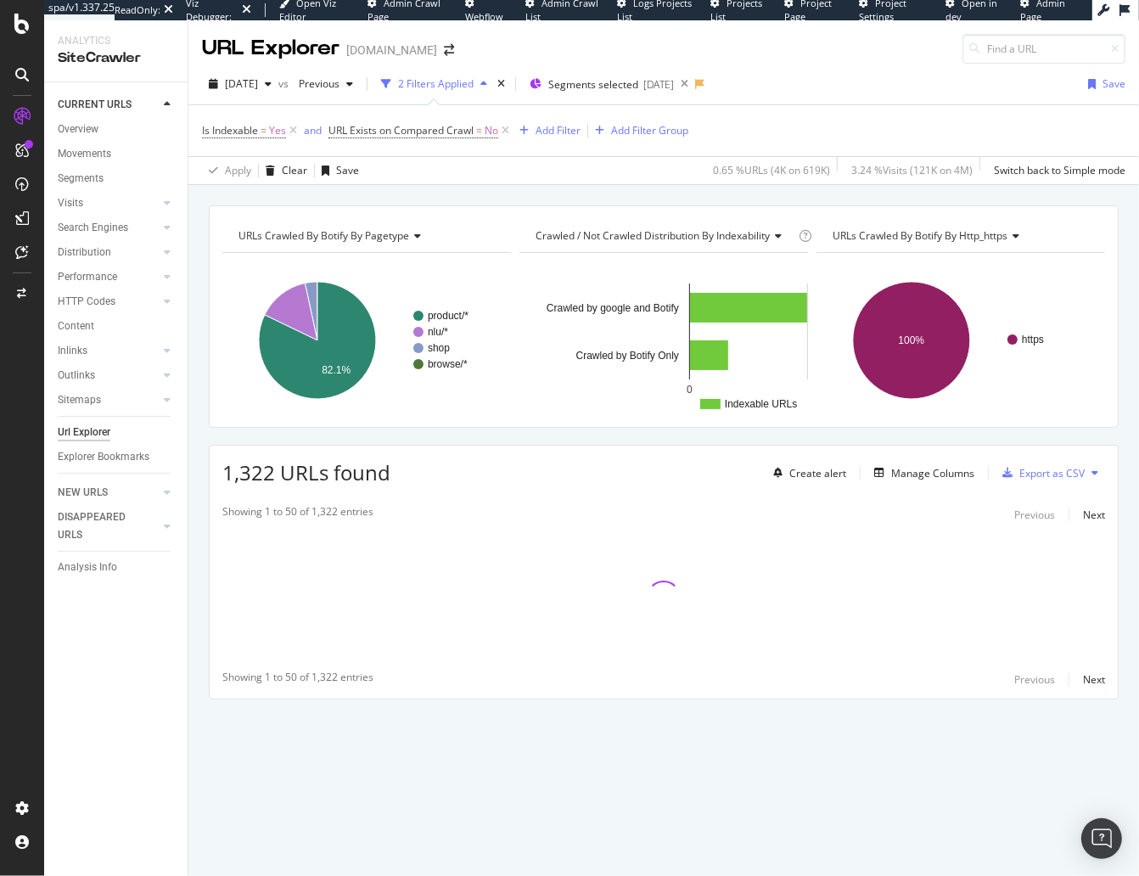
drag, startPoint x: 377, startPoint y: 432, endPoint x: 36, endPoint y: 443, distance: 341.3
click at [372, 432] on div "URLs Crawled By Botify By pagetype Chart (by Value) Table Expand Export as CSV …" at bounding box center [663, 481] width 950 height 553
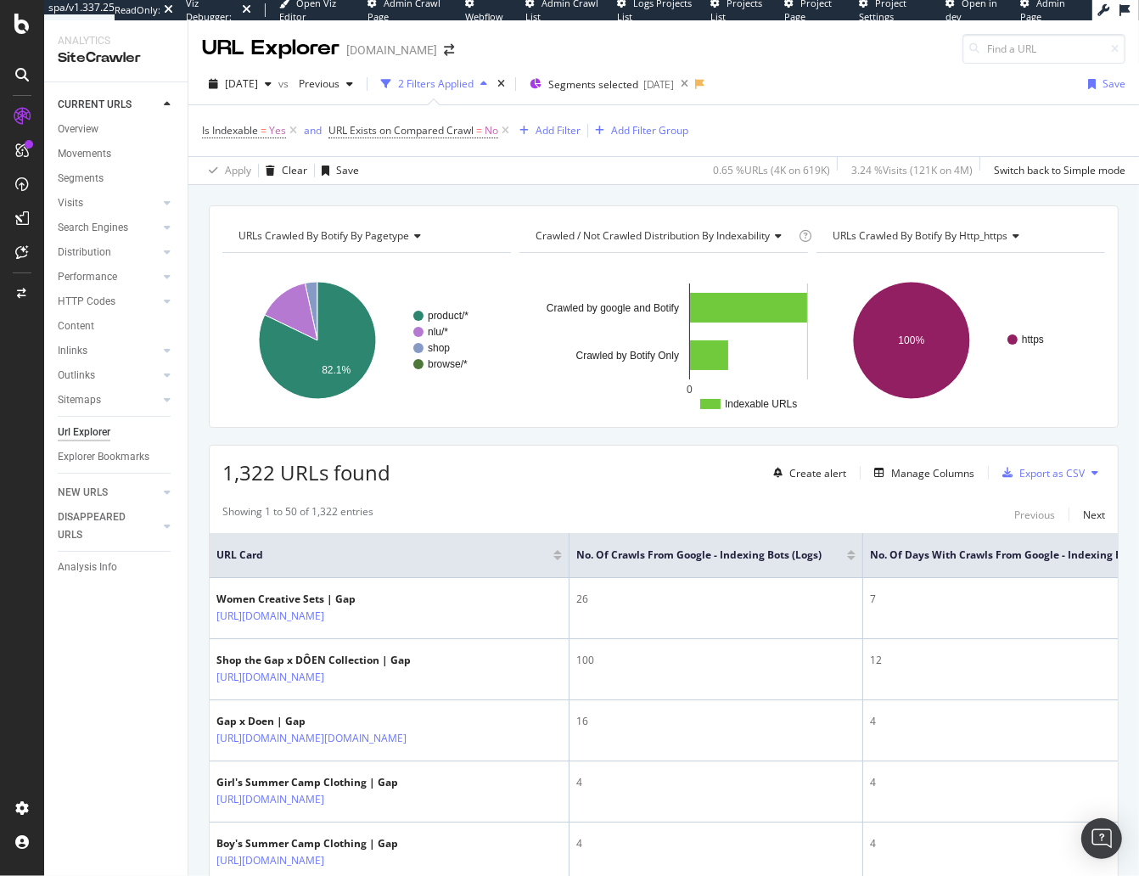
click at [855, 556] on div at bounding box center [851, 558] width 8 height 4
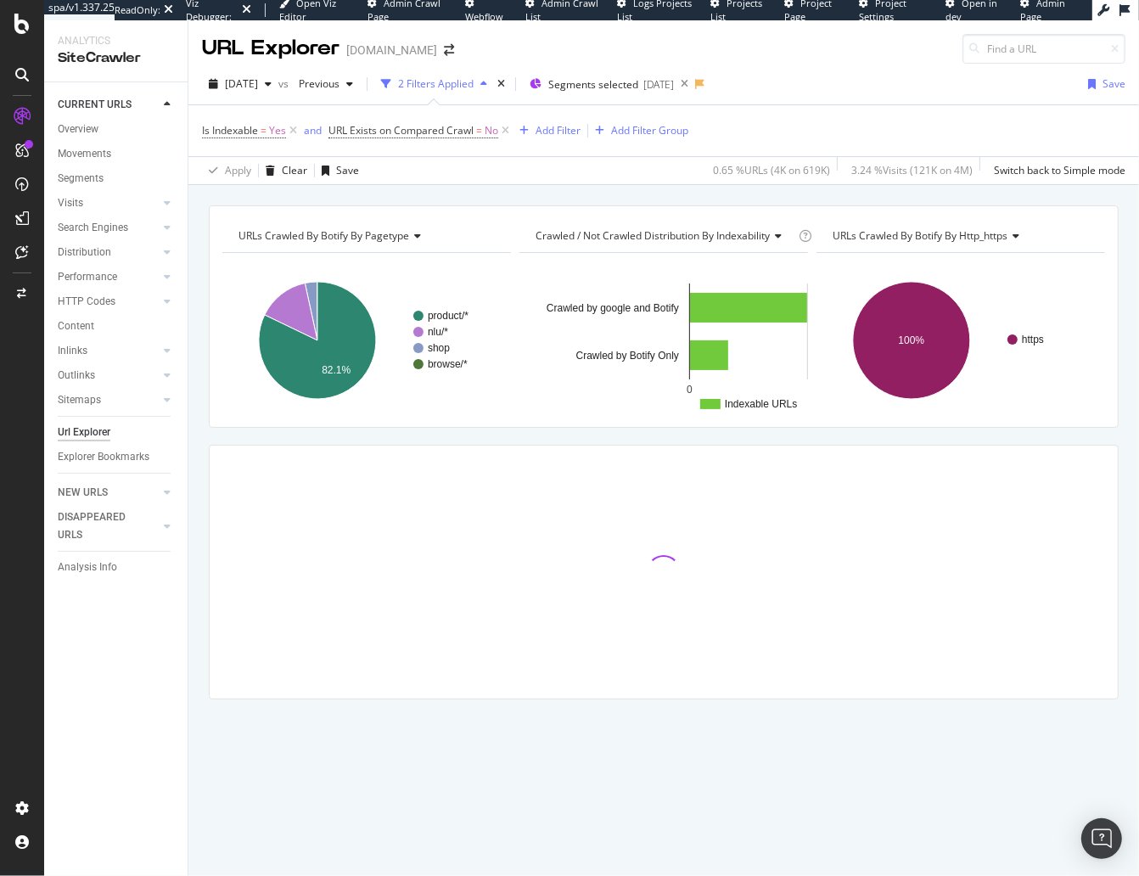
drag, startPoint x: 504, startPoint y: 430, endPoint x: 506, endPoint y: 442, distance: 12.0
click at [504, 430] on div "URLs Crawled By Botify By pagetype Chart (by Value) Table Expand Export as CSV …" at bounding box center [663, 481] width 950 height 553
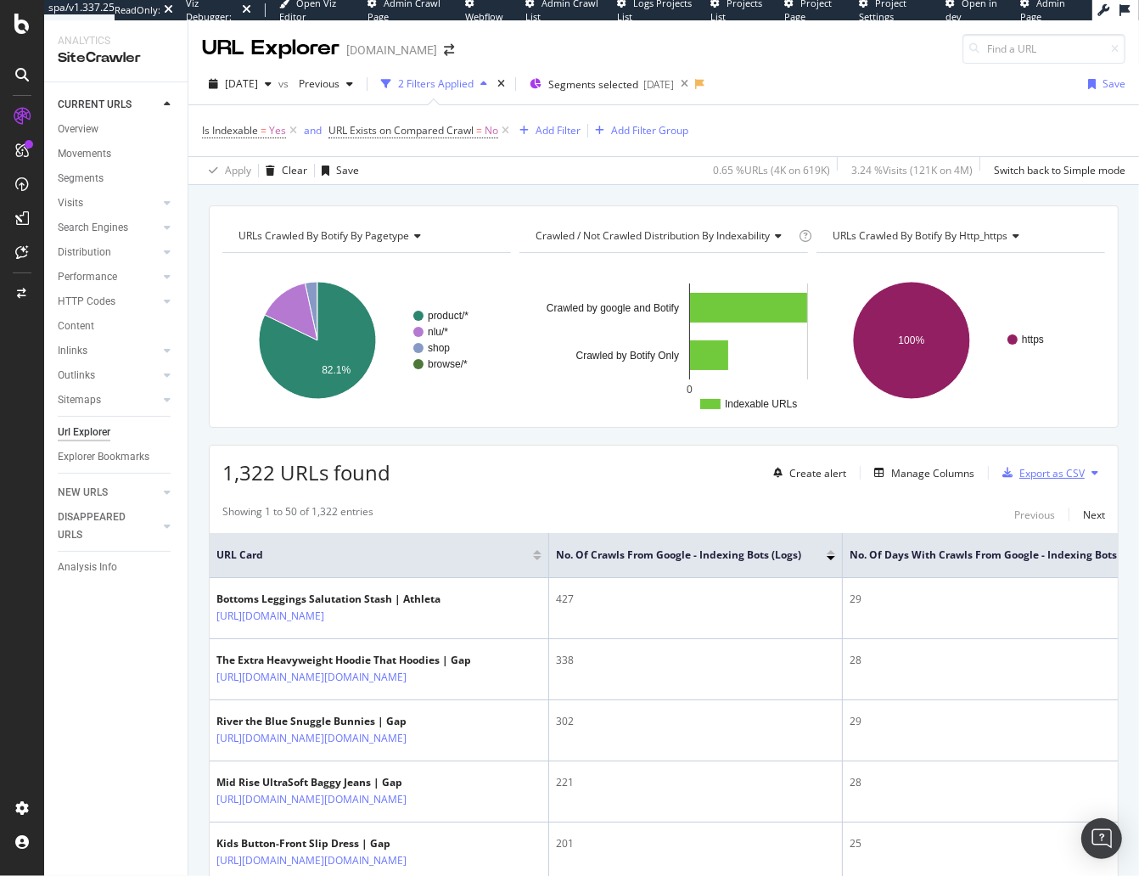
click at [1066, 472] on div "Export as CSV" at bounding box center [1051, 473] width 65 height 14
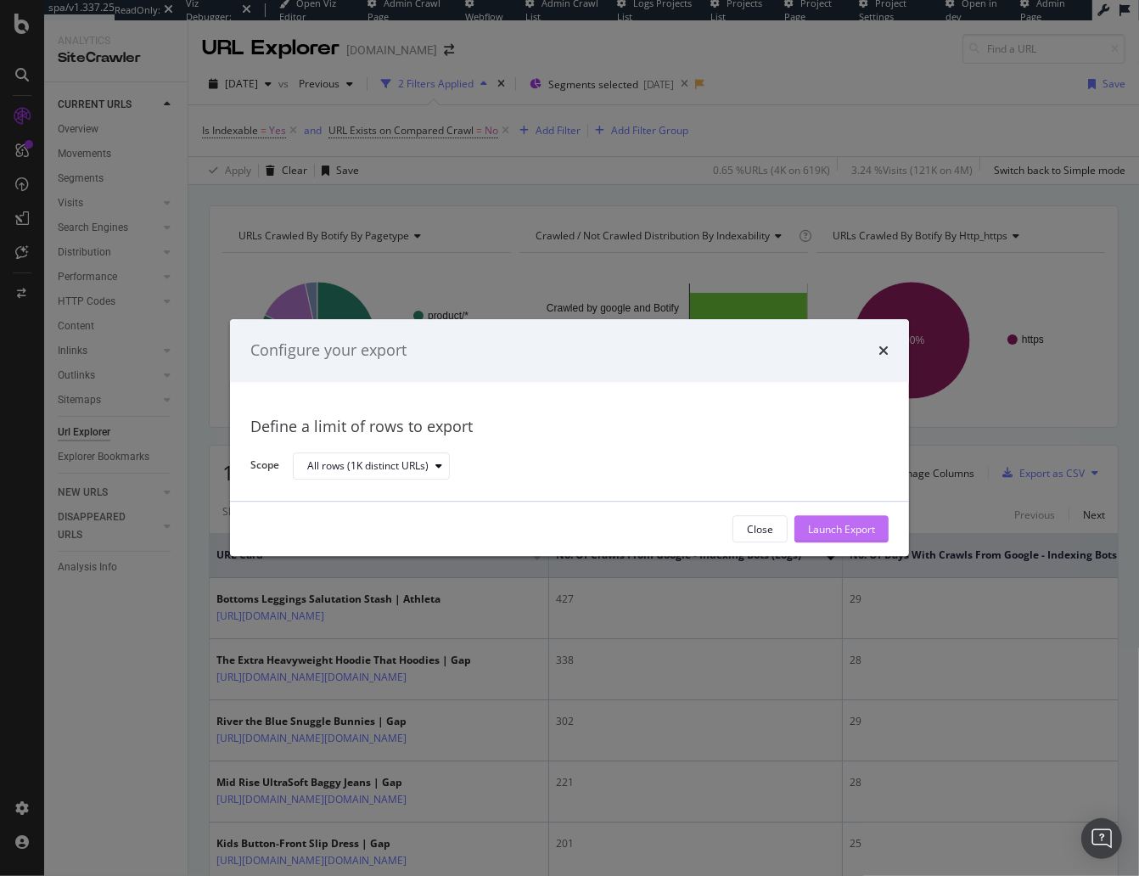
click at [870, 521] on div "Launch Export" at bounding box center [841, 529] width 67 height 25
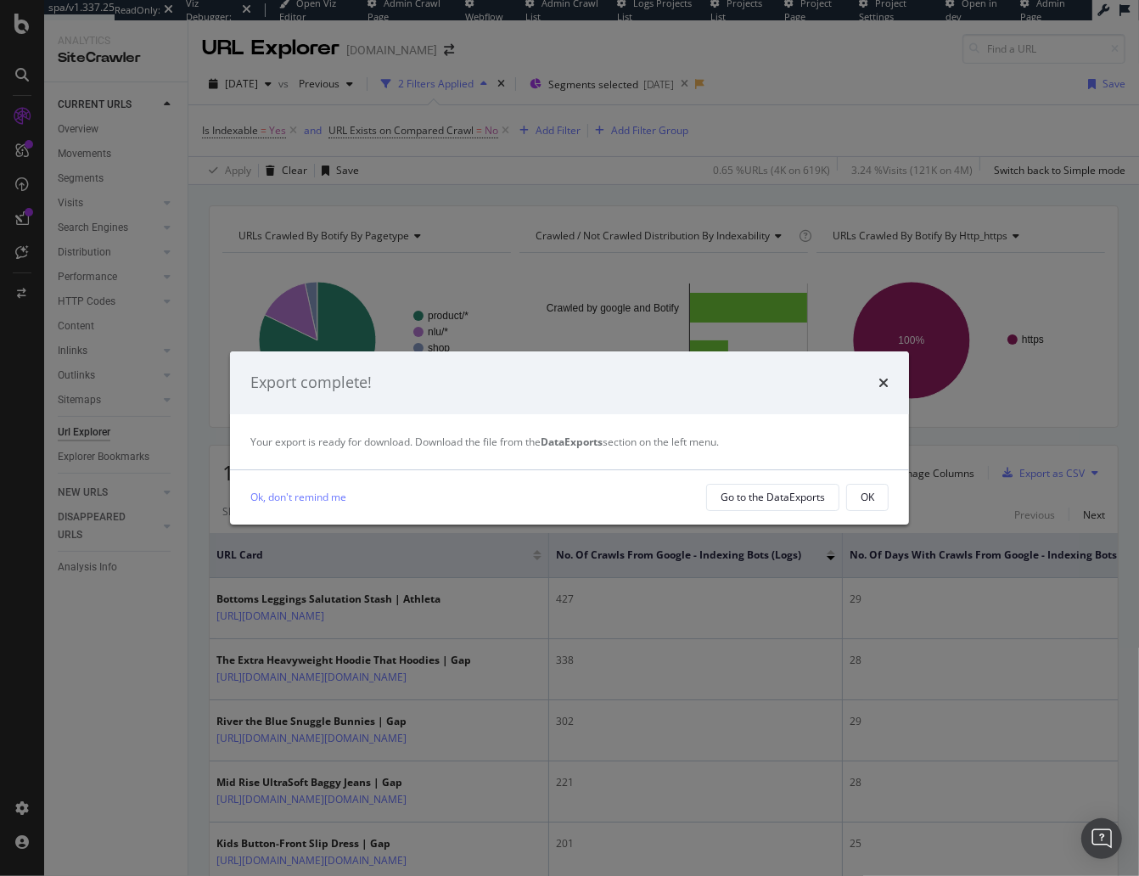
drag, startPoint x: 881, startPoint y: 501, endPoint x: 797, endPoint y: 504, distance: 84.1
click at [880, 501] on button "OK" at bounding box center [867, 497] width 42 height 27
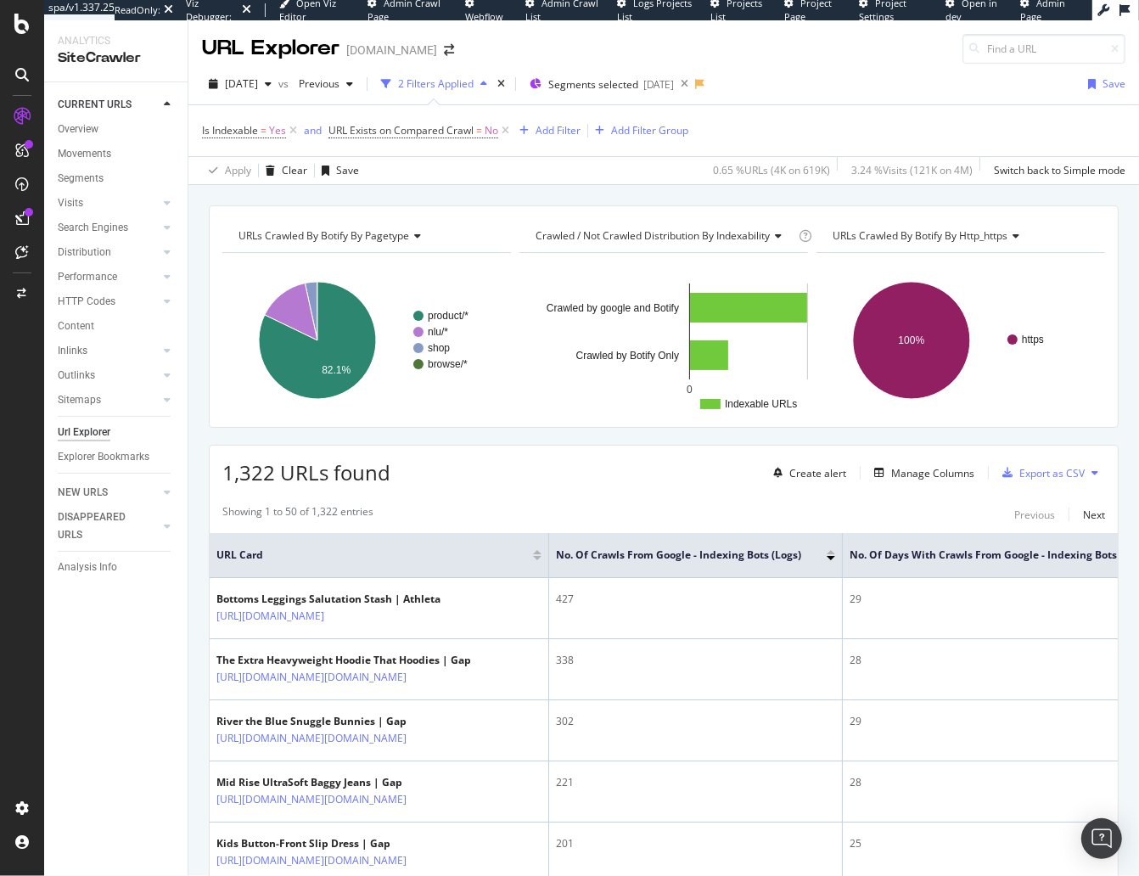
click at [601, 193] on div "URLs Crawled By Botify By pagetype Chart (by Value) Table Expand Export as CSV …" at bounding box center [663, 205] width 950 height 41
click at [577, 510] on div "Showing 1 to 50 of 1,322 entries Previous Next" at bounding box center [664, 514] width 908 height 20
click at [598, 468] on div "1,322 URLs found Create alert Manage Columns Export as CSV" at bounding box center [664, 466] width 908 height 42
drag, startPoint x: 456, startPoint y: 494, endPoint x: 445, endPoint y: 496, distance: 11.2
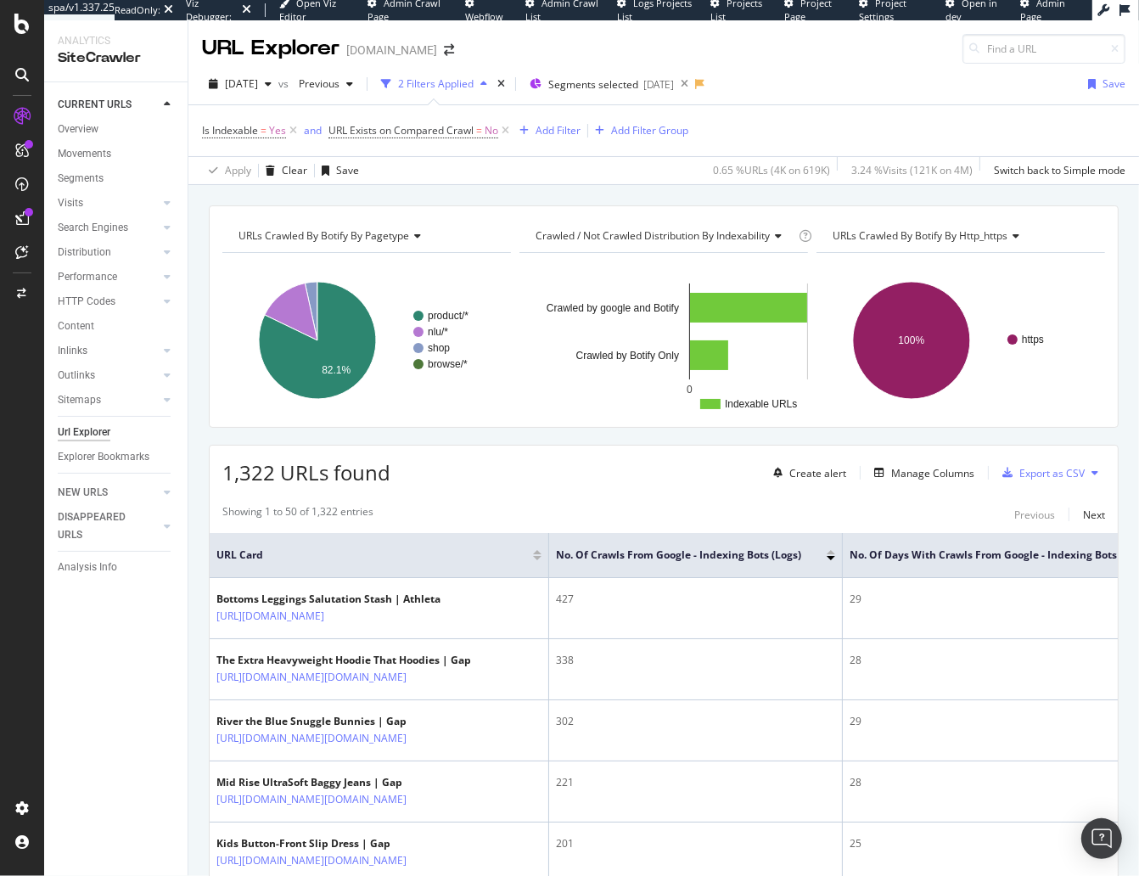
drag, startPoint x: 105, startPoint y: 294, endPoint x: 300, endPoint y: 36, distance: 322.8
click at [89, 221] on div "LogAnalyzer" at bounding box center [96, 221] width 66 height 17
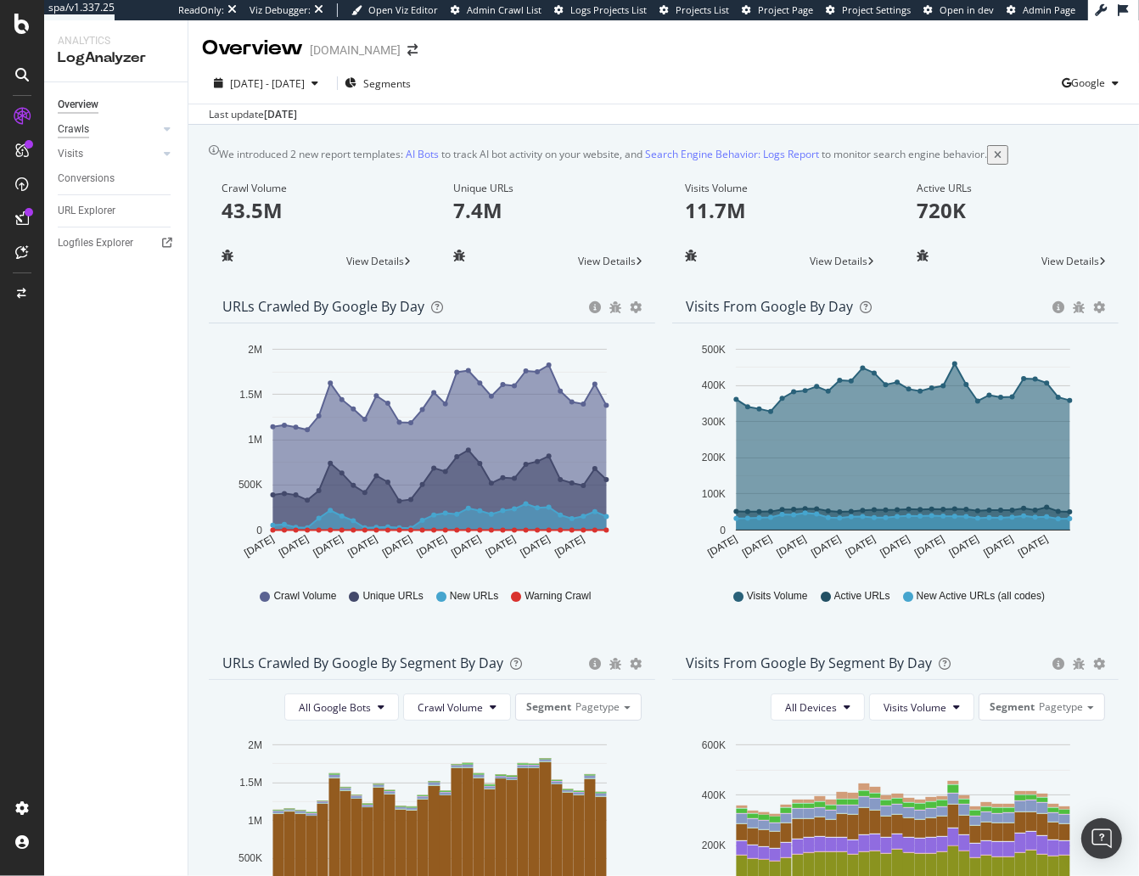
click at [76, 132] on div "Crawls" at bounding box center [73, 129] width 31 height 18
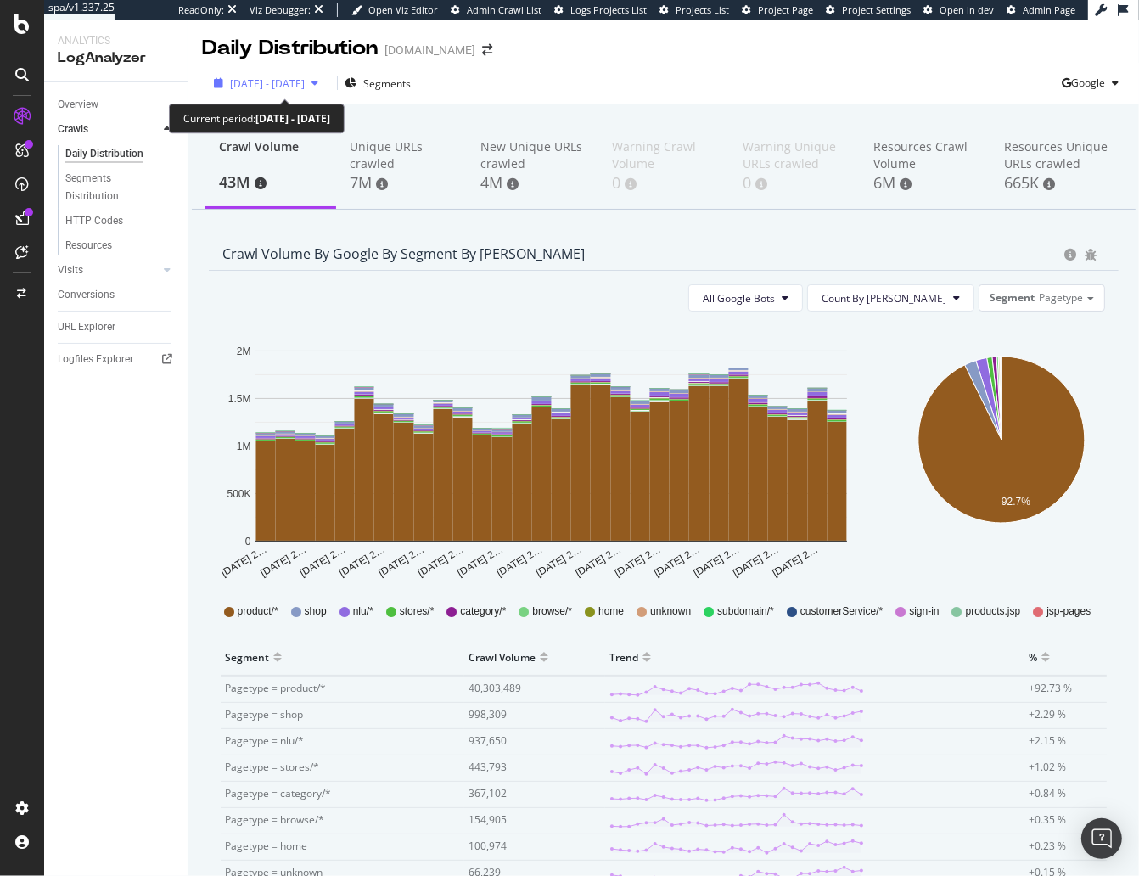
click at [305, 88] on span "[DATE] - [DATE]" at bounding box center [267, 83] width 75 height 14
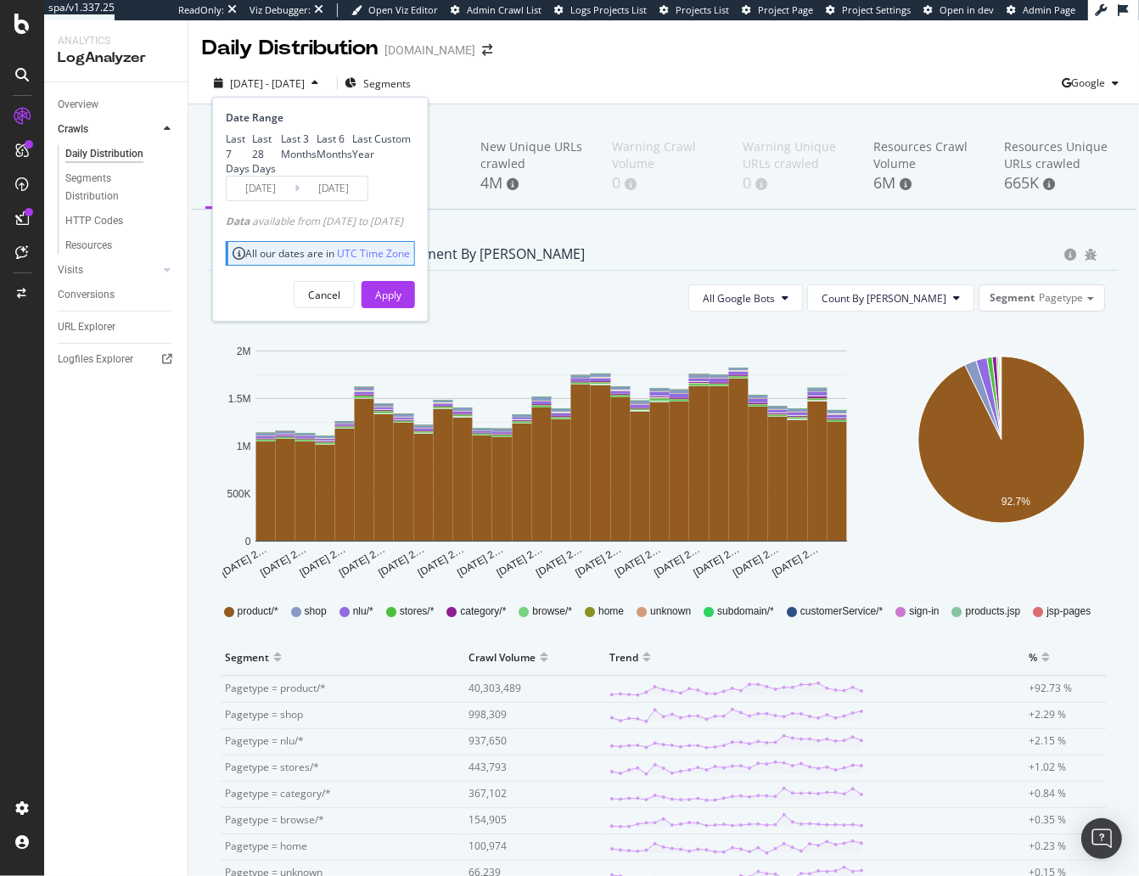
click at [284, 160] on div "Last 3 Months" at bounding box center [299, 146] width 36 height 29
type input "[DATE]"
click at [415, 308] on button "Apply" at bounding box center [387, 294] width 53 height 27
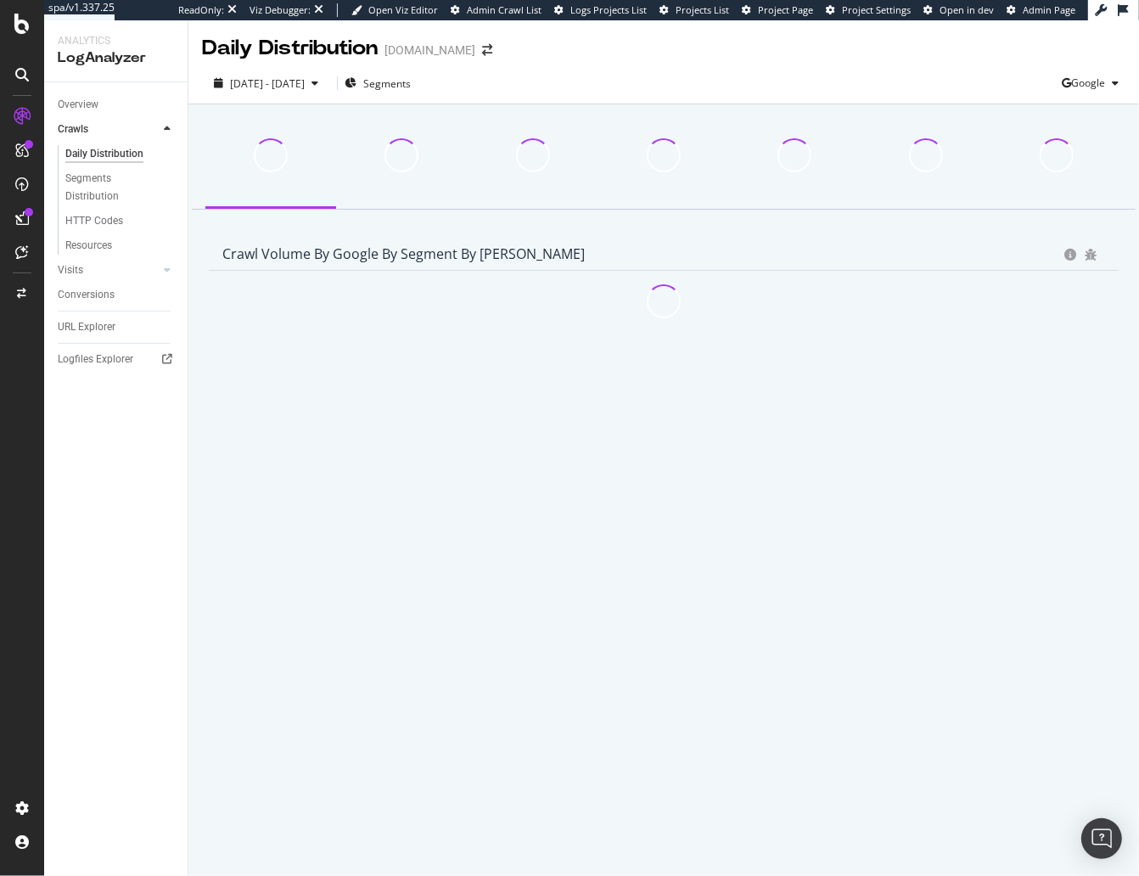
click at [892, 233] on div "Crawl Volume by google by Segment by Day Hold CMD (⌘) while clicking to filter …" at bounding box center [663, 270] width 950 height 333
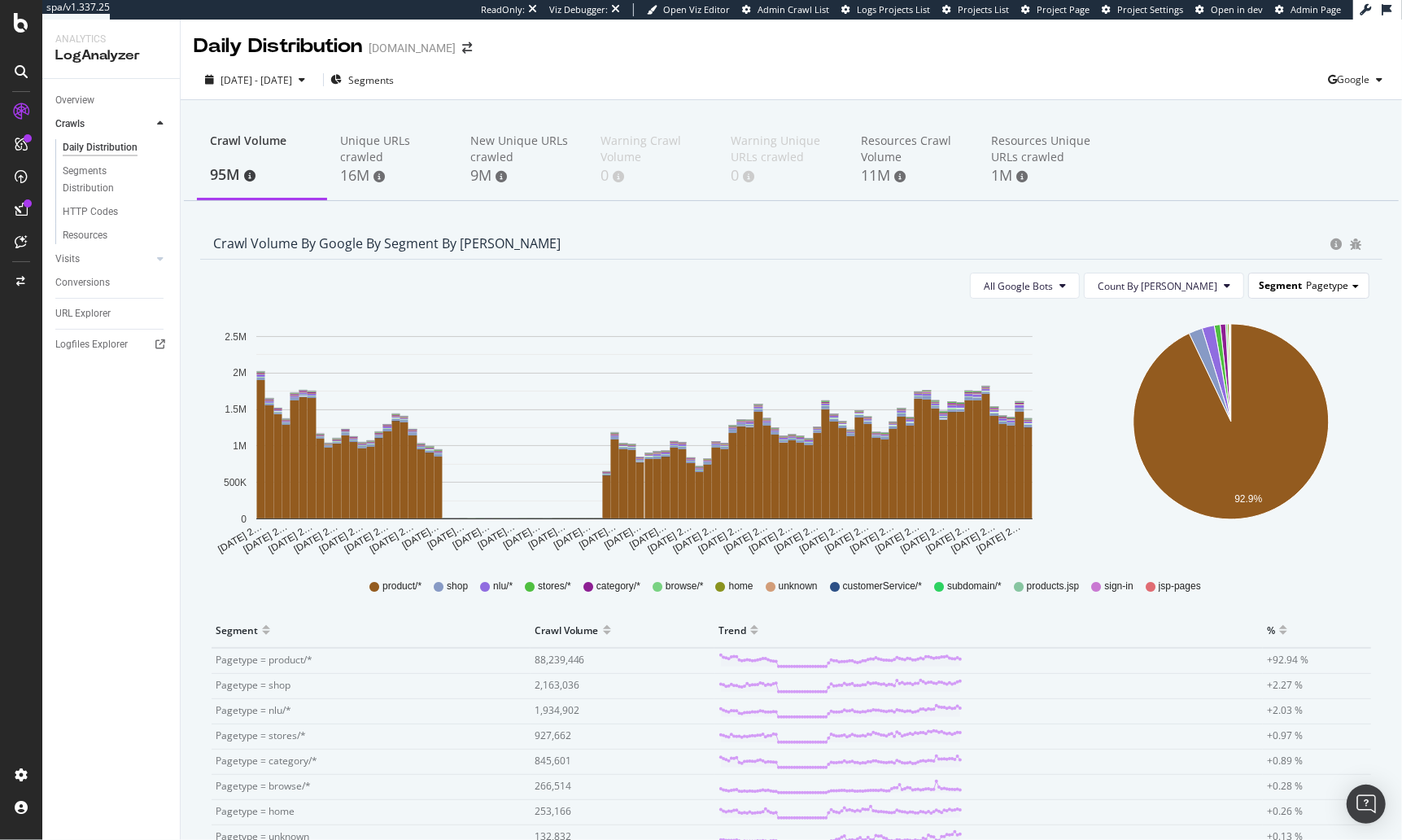
click at [1070, 288] on span "Segment" at bounding box center [1280, 285] width 43 height 13
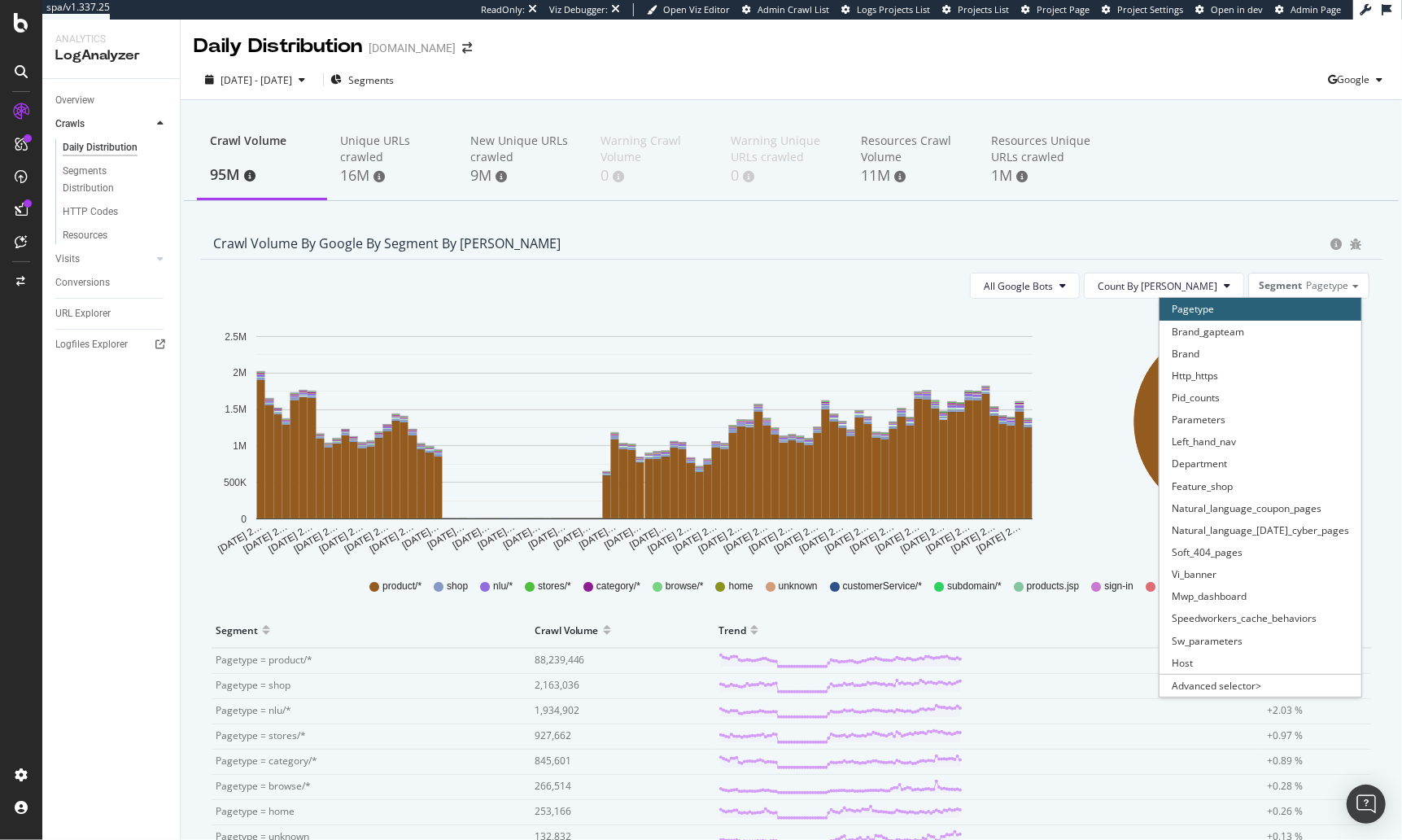
click at [1070, 423] on div "Parameters" at bounding box center [1260, 419] width 201 height 22
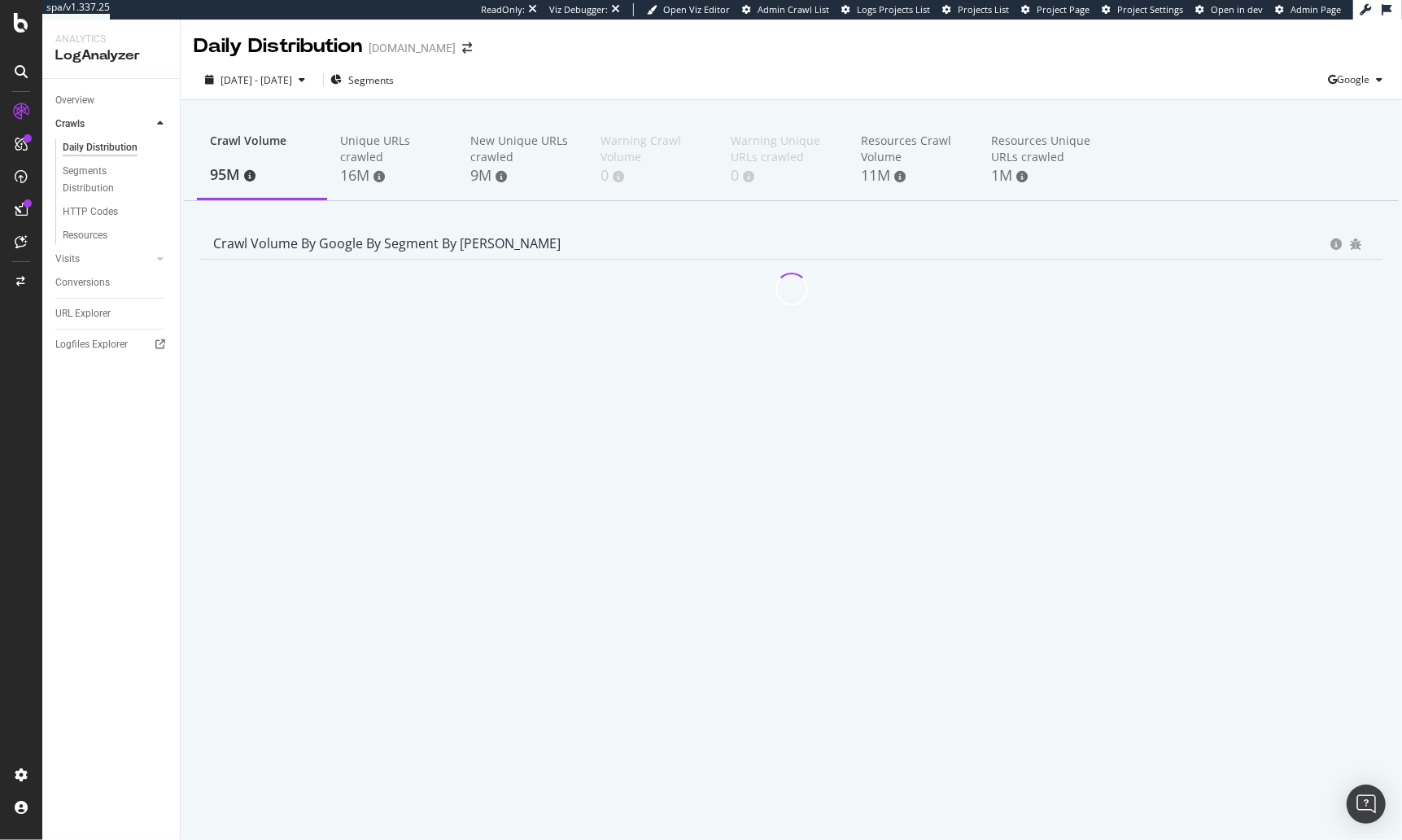
drag, startPoint x: 585, startPoint y: 208, endPoint x: 249, endPoint y: 322, distance: 354.8
click at [572, 209] on div "Crawl Volume 95M Unique URLs crawled 16M New Unique URLs crawled 9M Warning Cra…" at bounding box center [791, 259] width 1222 height 319
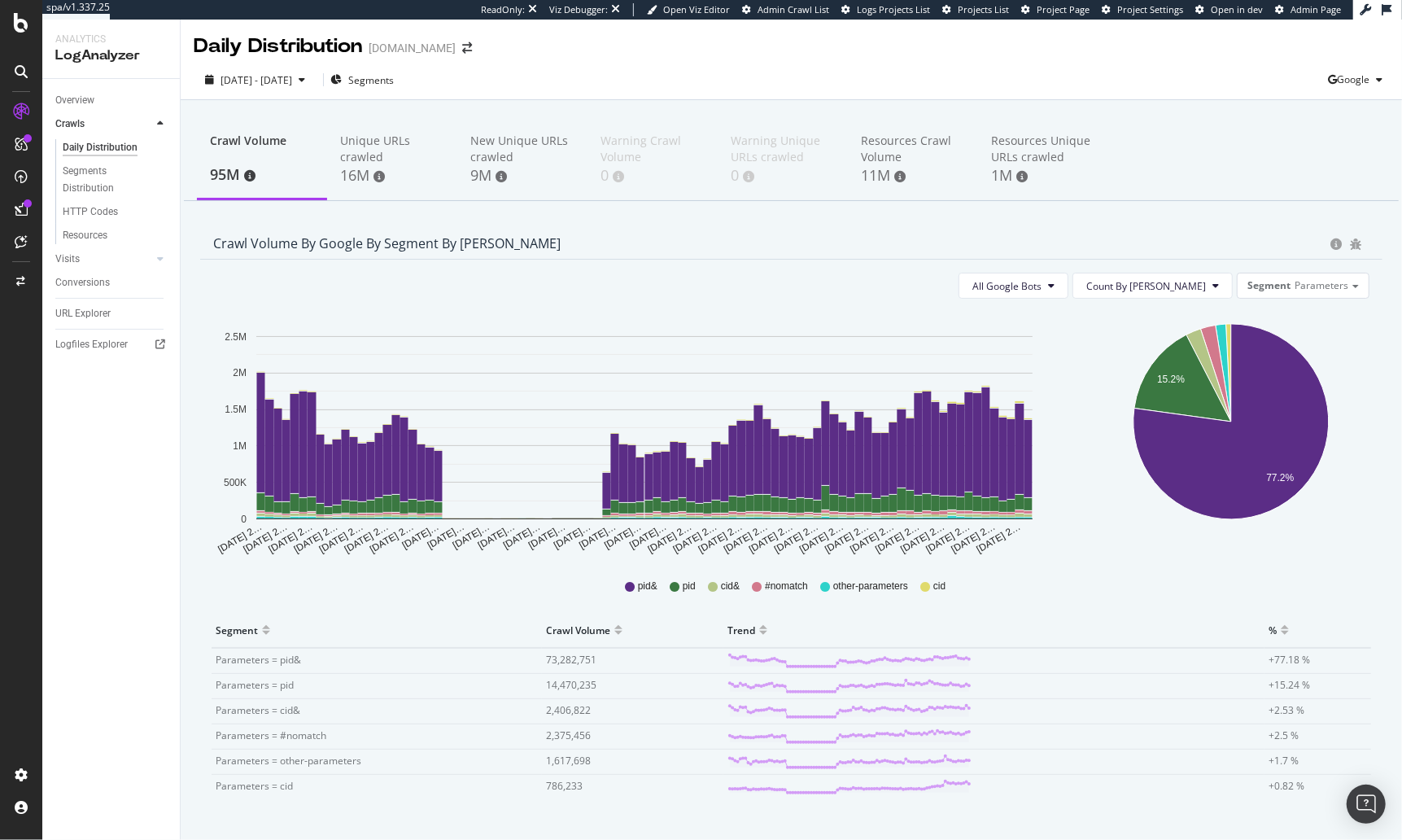
click at [511, 610] on div "[DATE] 2… [DATE] 2… [DATE] 2… [DATE] 2… [DATE] 2… [DATE] 2… [DATE] 2… [DATE]… […" at bounding box center [791, 563] width 1157 height 503
click at [341, 83] on icon "button" at bounding box center [336, 80] width 12 height 10
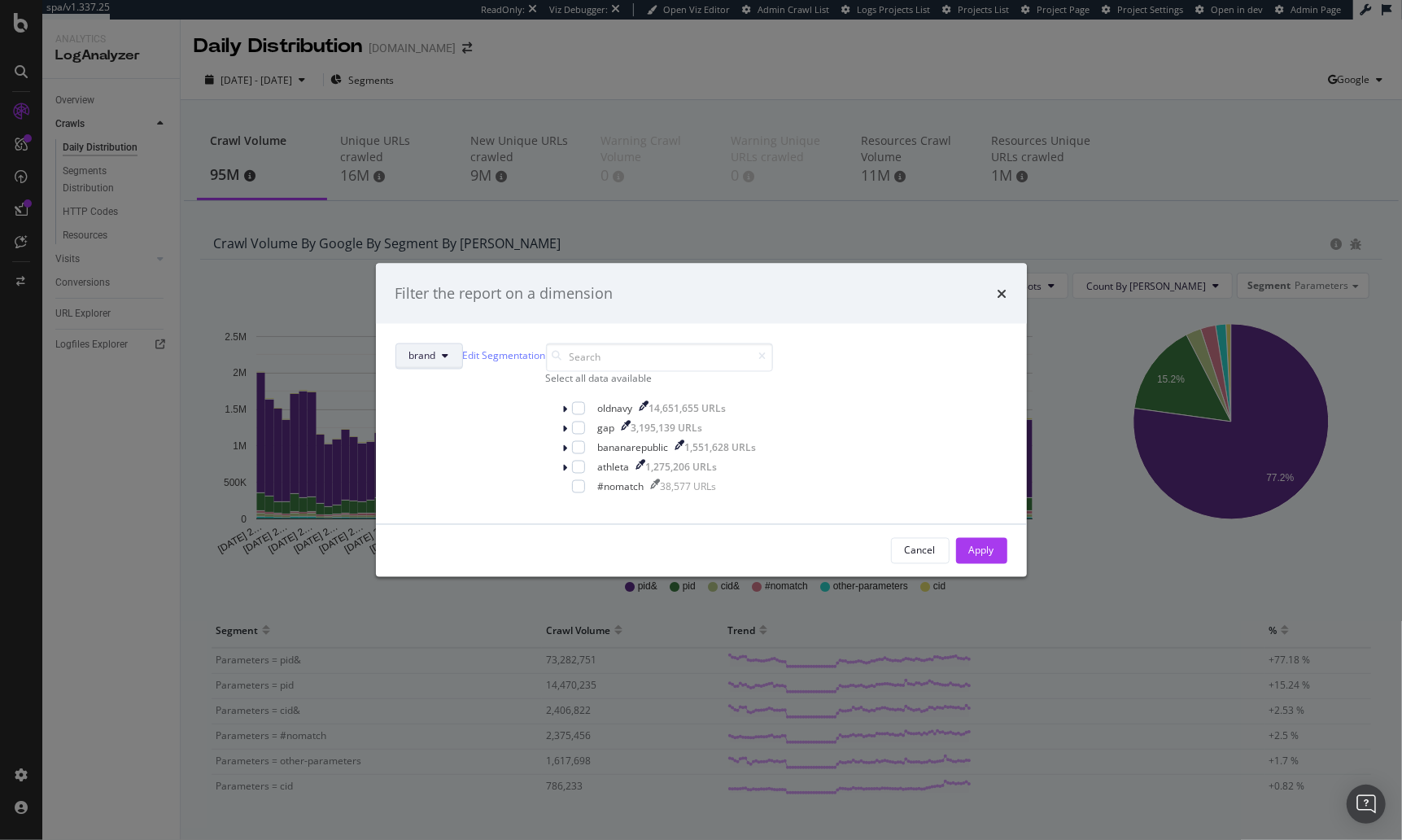
drag, startPoint x: 585, startPoint y: 335, endPoint x: 586, endPoint y: 346, distance: 11.0
click at [463, 342] on button "brand" at bounding box center [429, 355] width 67 height 26
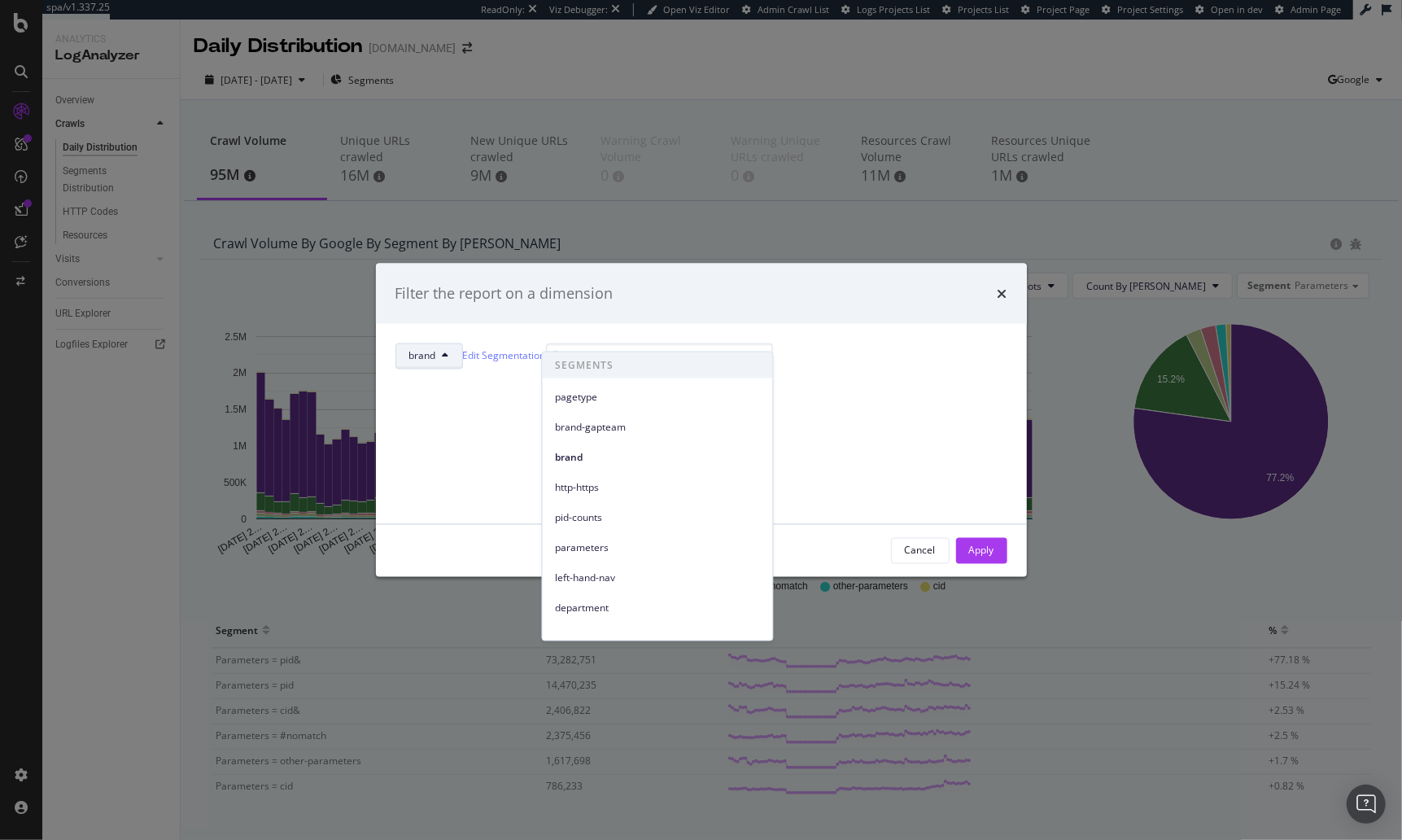
drag, startPoint x: 614, startPoint y: 550, endPoint x: 596, endPoint y: 550, distance: 18.0
click at [613, 550] on span "parameters" at bounding box center [658, 547] width 204 height 14
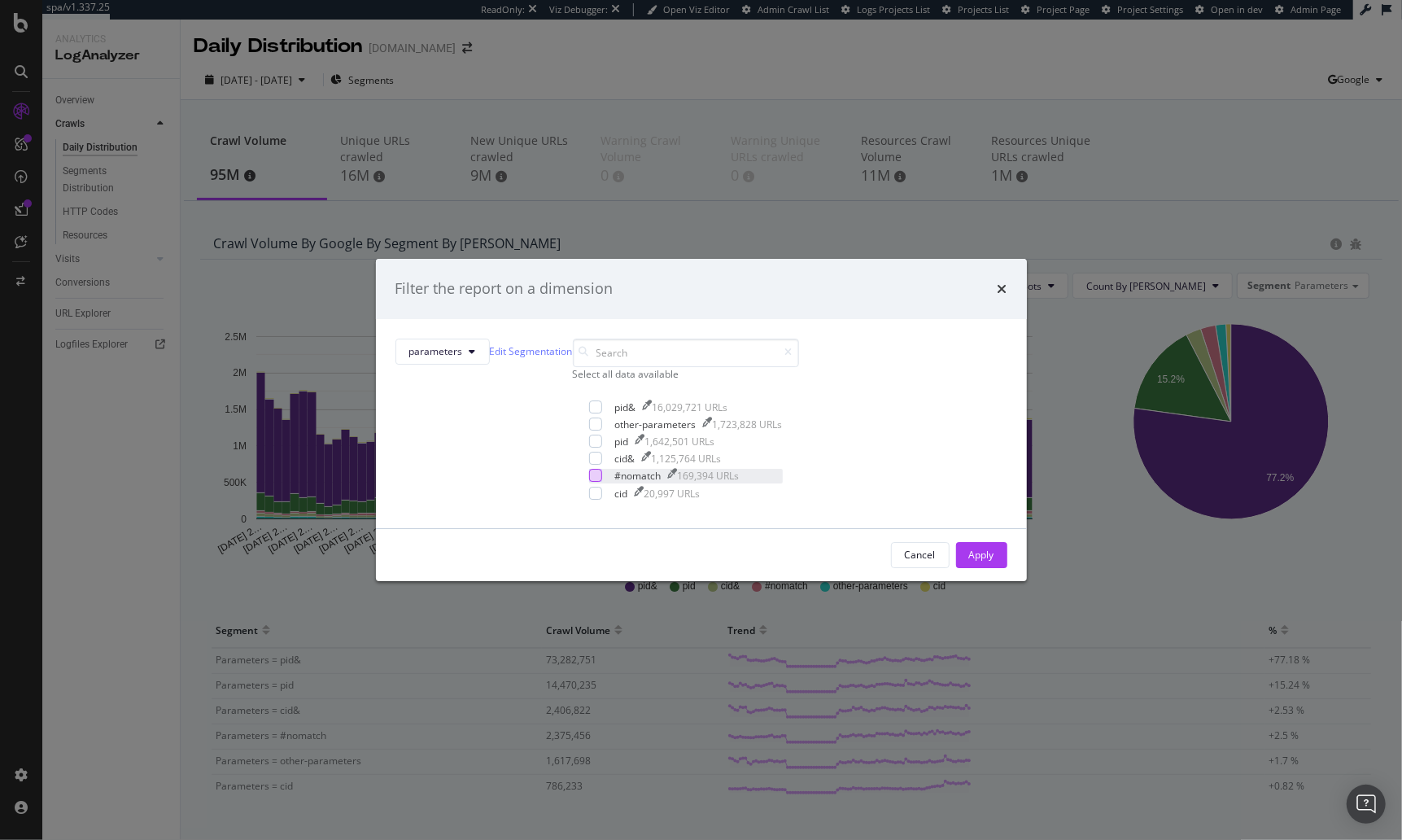
drag, startPoint x: 546, startPoint y: 518, endPoint x: 547, endPoint y: 502, distance: 16.0
click at [589, 500] on div "modal" at bounding box center [596, 493] width 13 height 13
click at [592, 497] on icon "modal" at bounding box center [596, 493] width 8 height 8
click at [589, 464] on div "modal" at bounding box center [596, 458] width 13 height 13
click at [589, 413] on div "modal" at bounding box center [596, 407] width 13 height 13
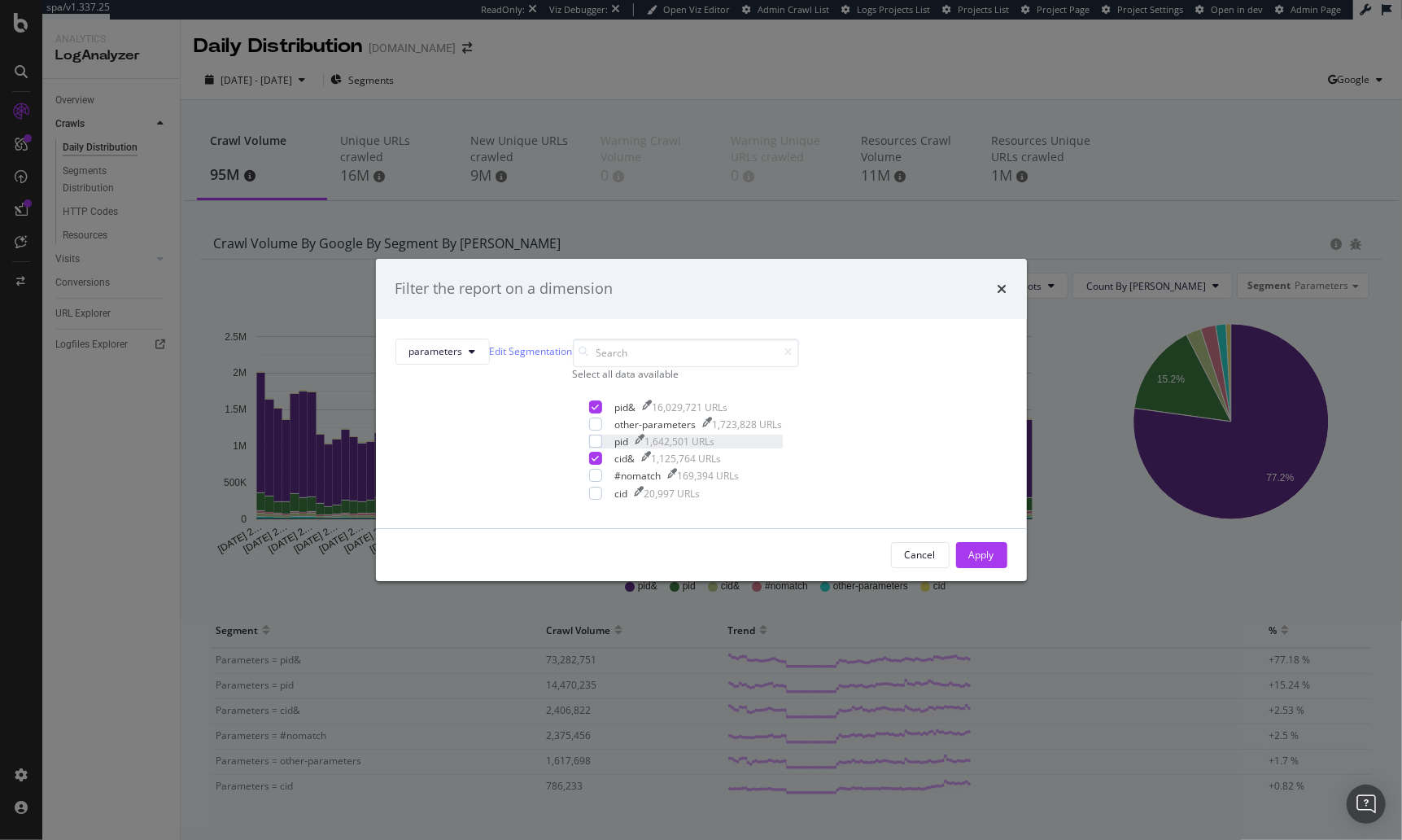
drag, startPoint x: 548, startPoint y: 454, endPoint x: 559, endPoint y: 464, distance: 14.9
click at [589, 431] on div "modal" at bounding box center [596, 424] width 13 height 13
click at [970, 561] on div "Apply" at bounding box center [982, 554] width 25 height 13
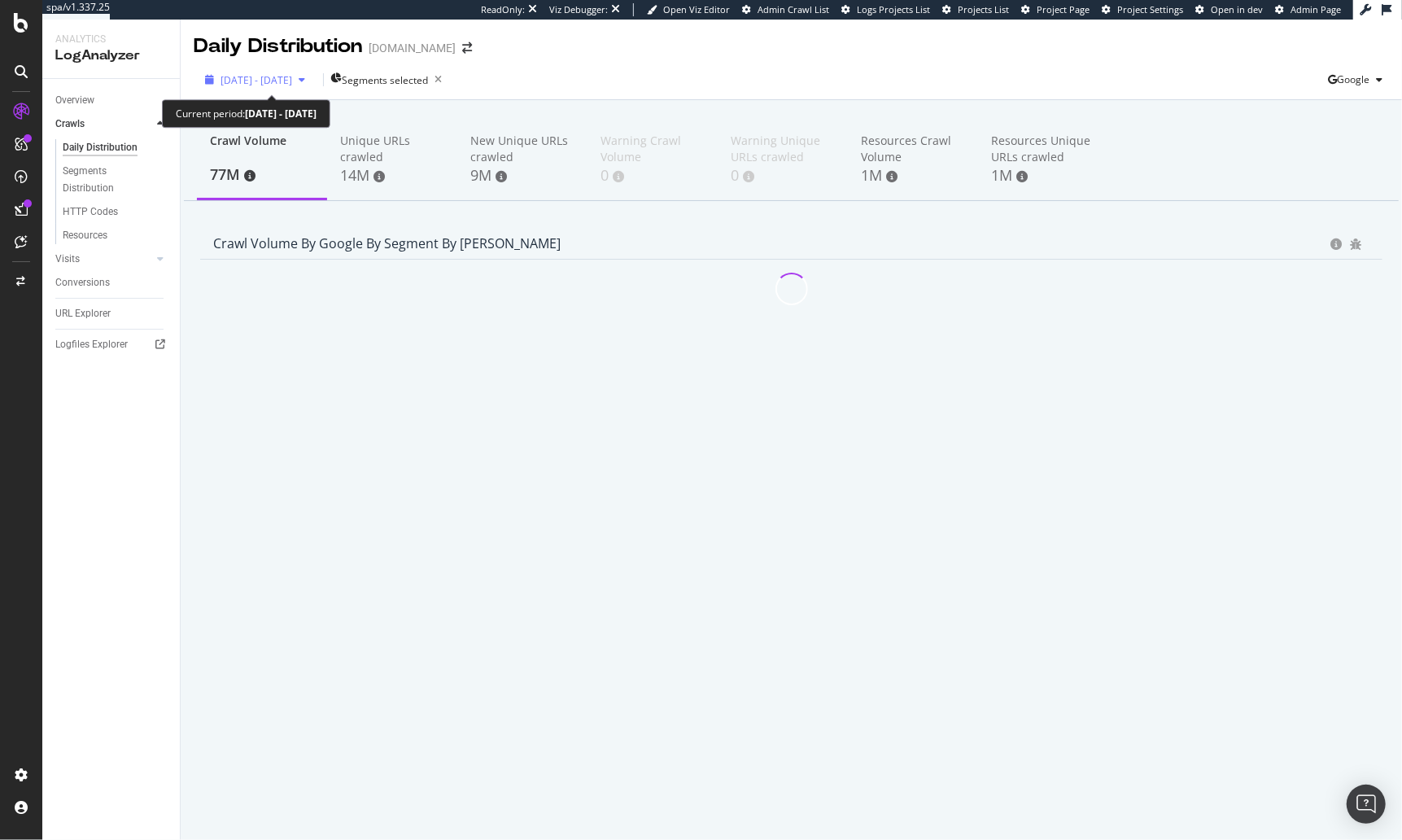
click at [277, 73] on div "[DATE] - [DATE]" at bounding box center [255, 80] width 113 height 13
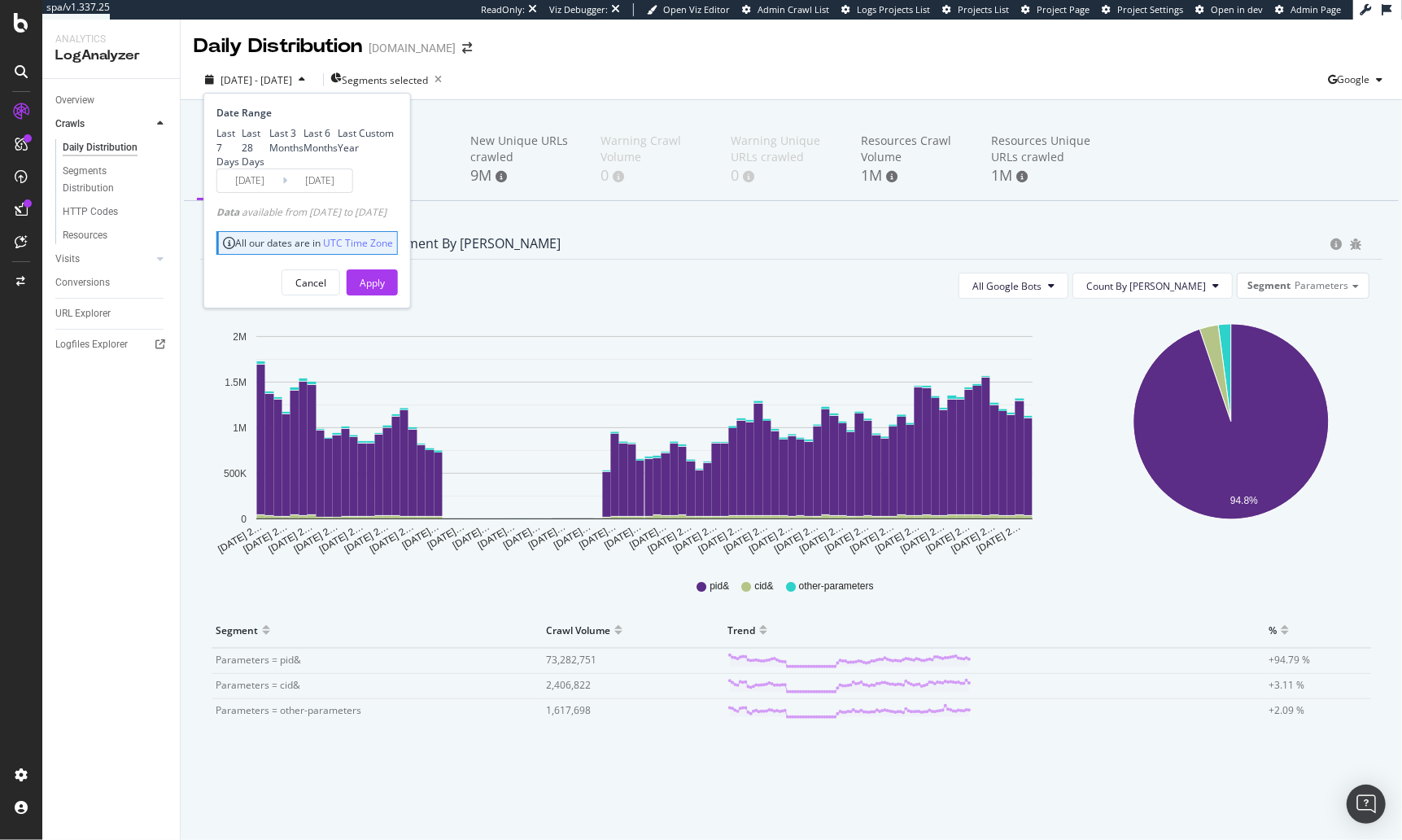
click at [260, 192] on input "[DATE]" at bounding box center [250, 180] width 65 height 23
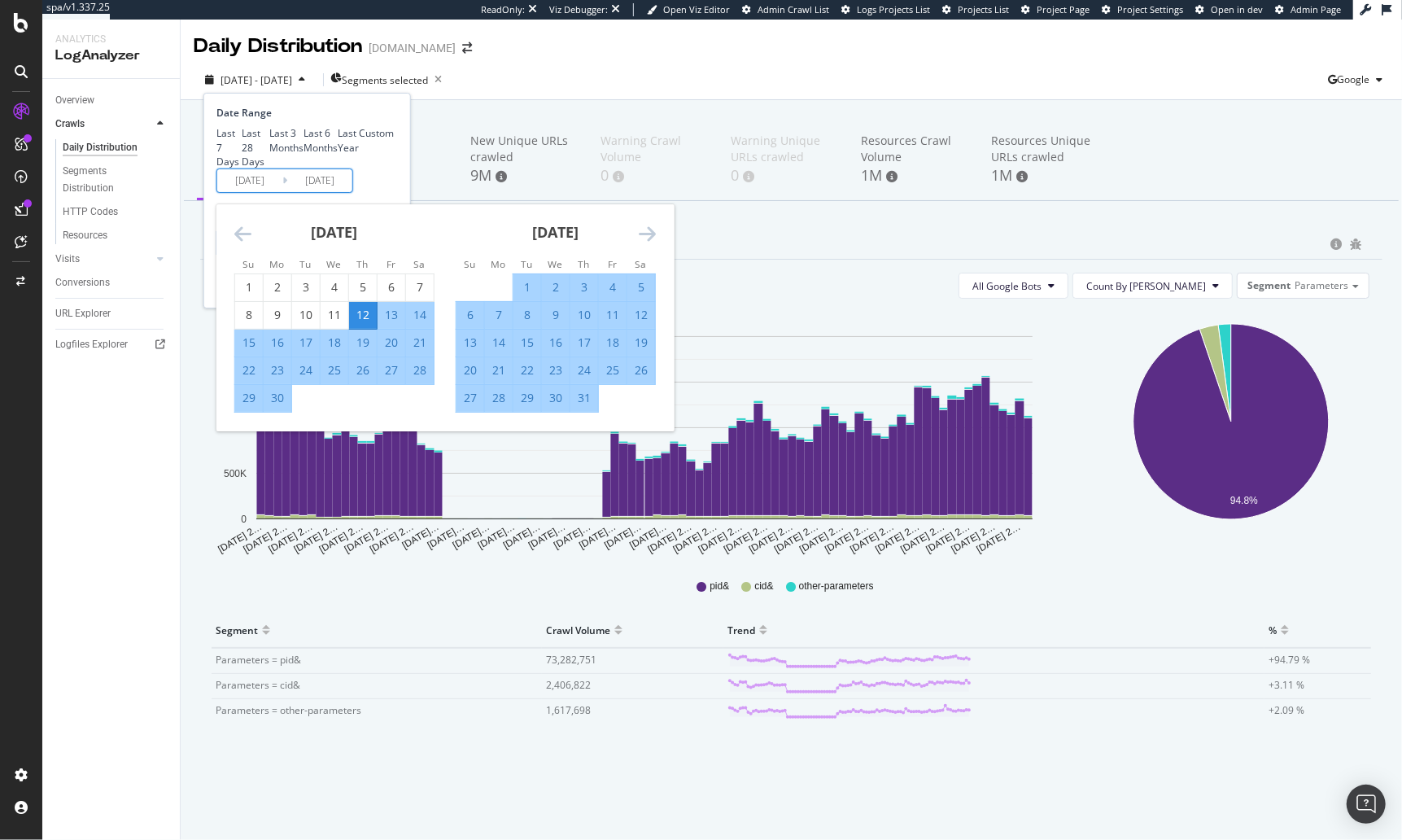
click at [246, 244] on icon "Move backward to switch to the previous month." at bounding box center [243, 233] width 17 height 19
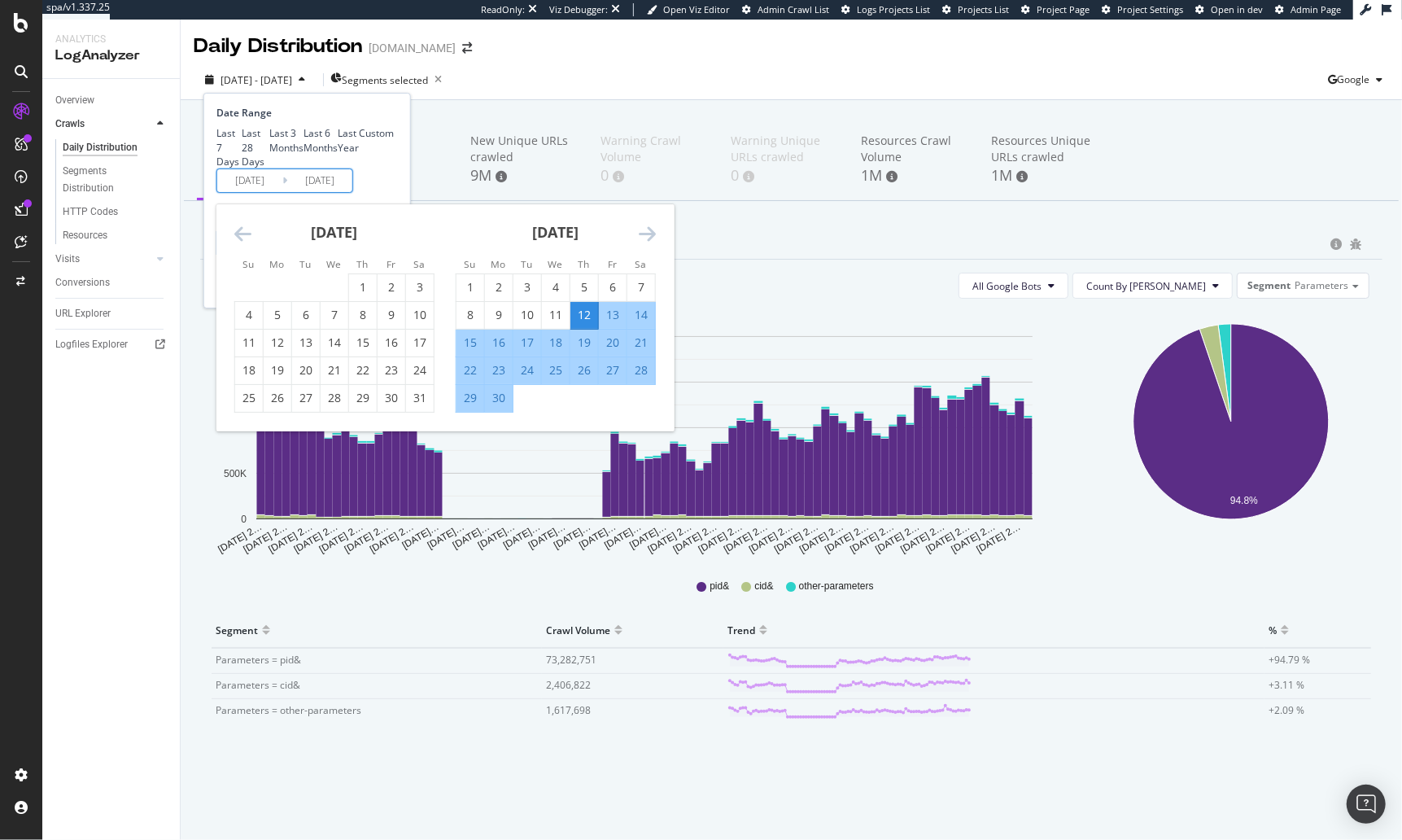
click at [246, 244] on icon "Move backward to switch to the previous month." at bounding box center [243, 233] width 17 height 19
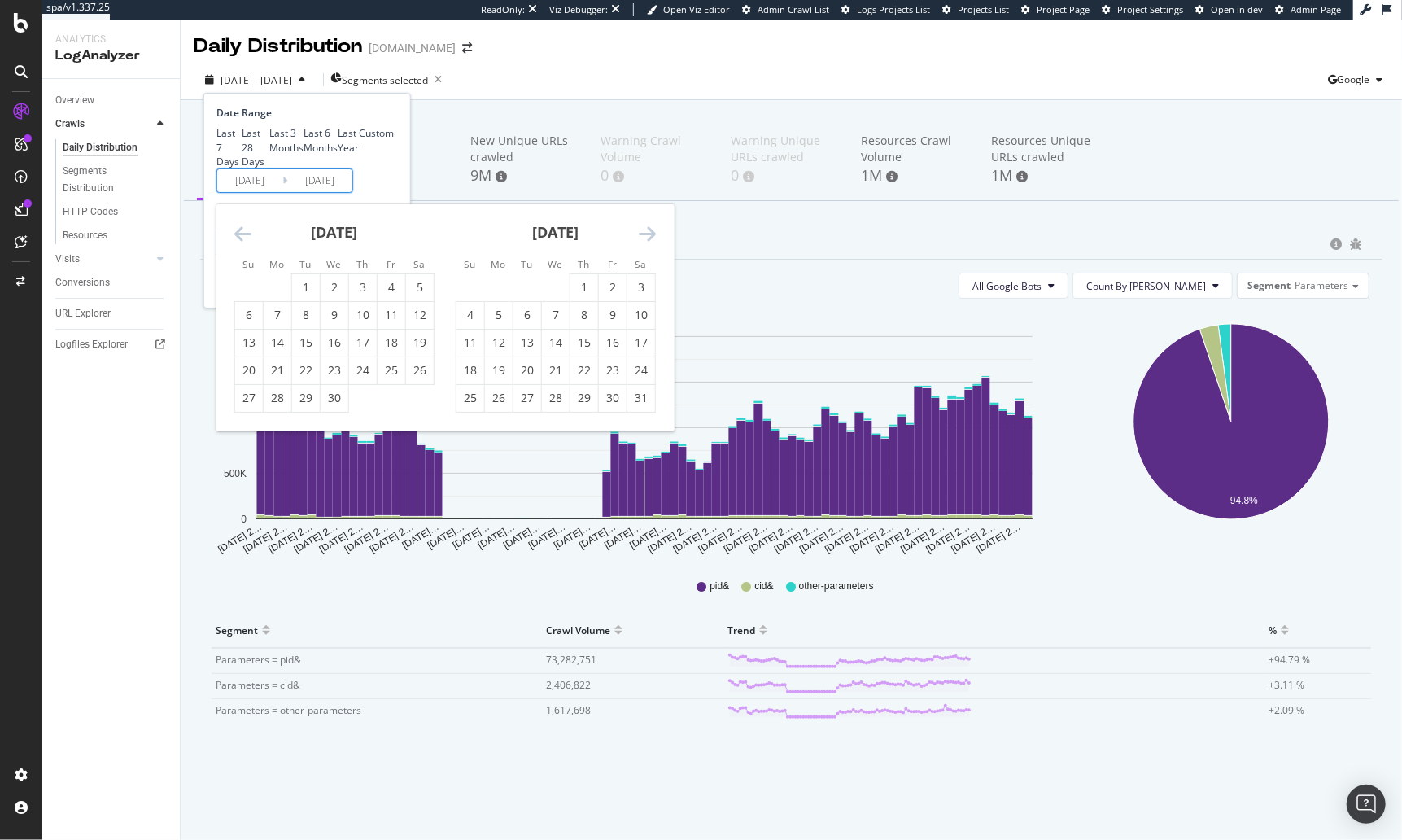
click at [246, 244] on icon "Move backward to switch to the previous month." at bounding box center [243, 233] width 17 height 19
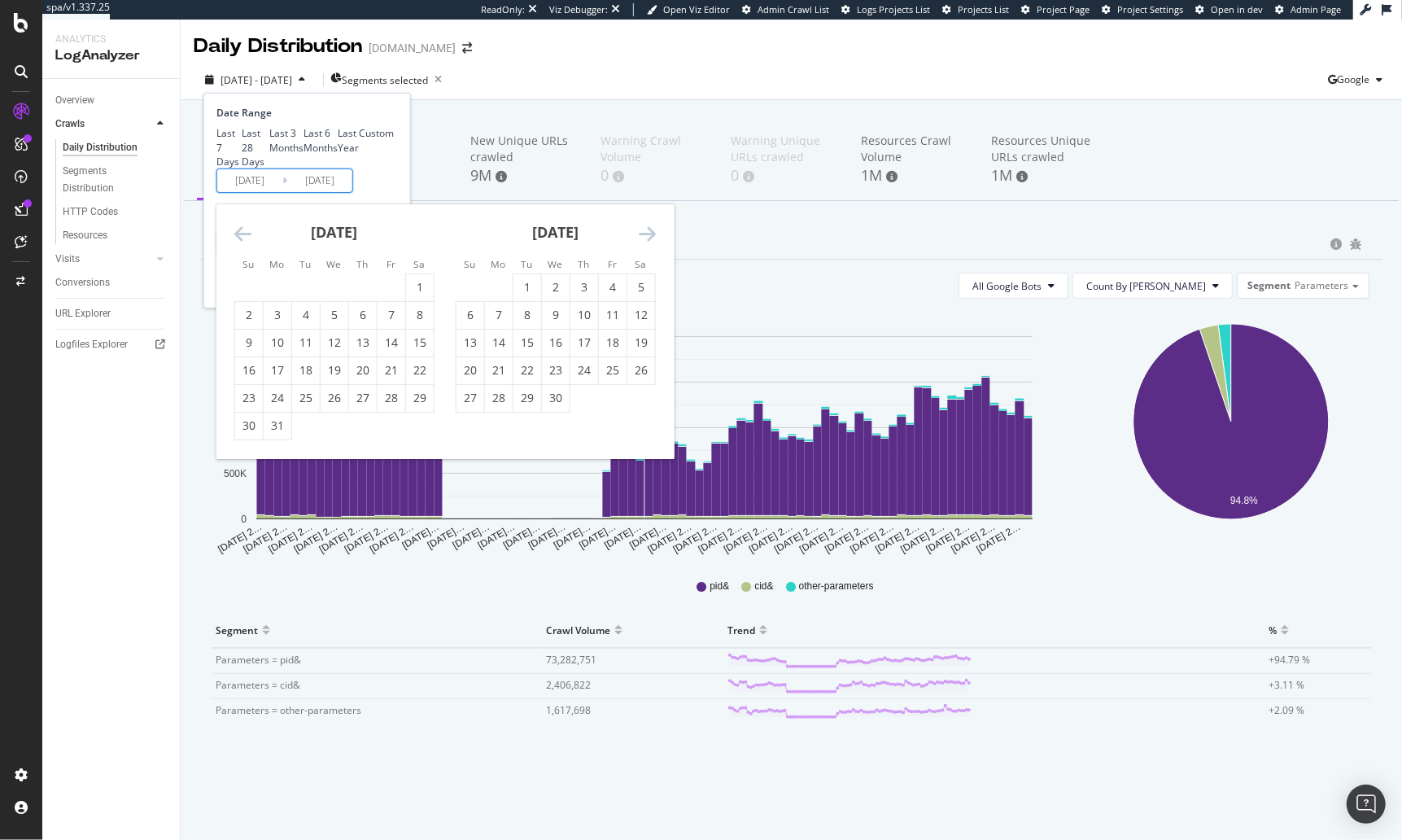
click at [519, 295] on div "1" at bounding box center [526, 287] width 28 height 16
type input "[DATE]"
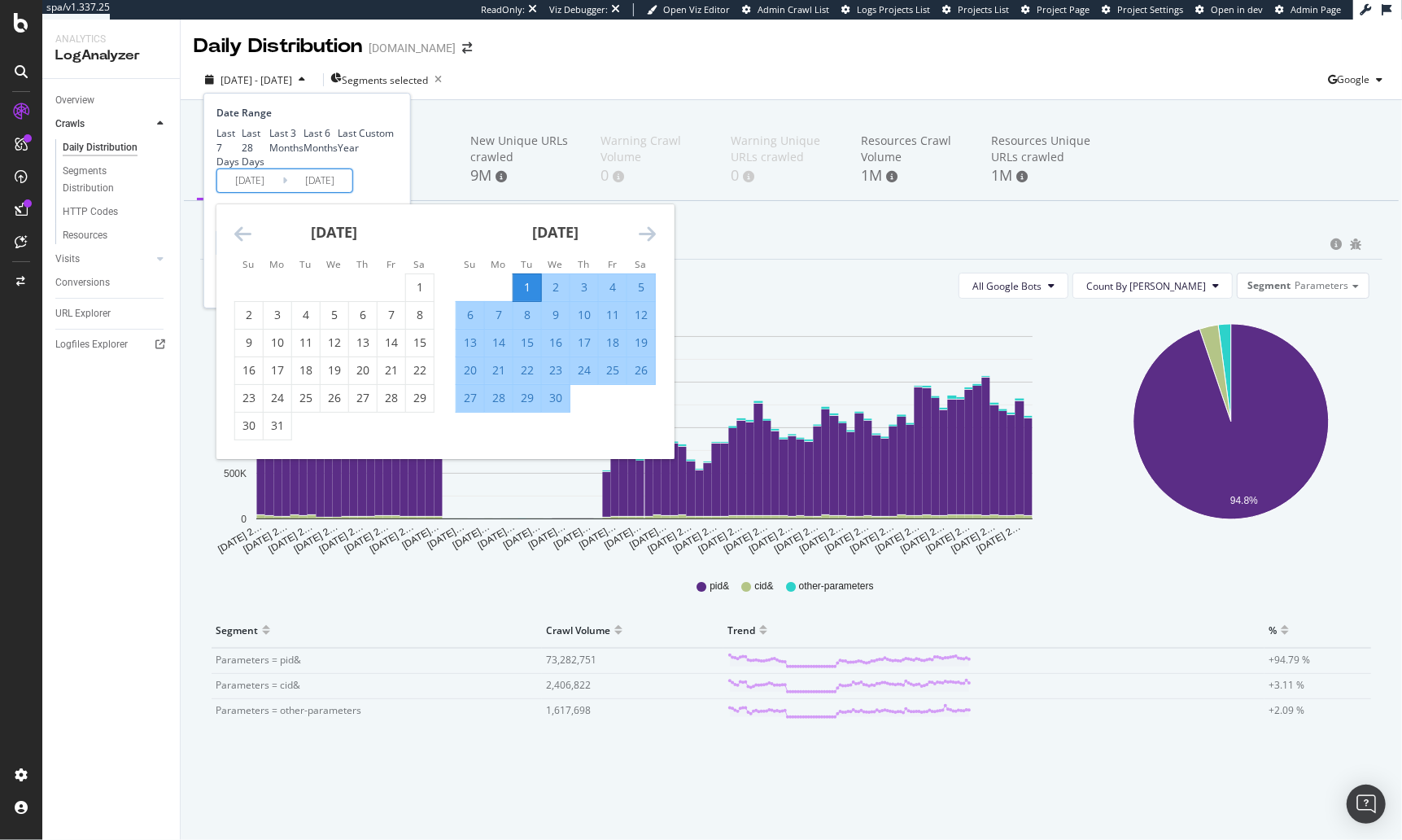
click at [394, 193] on div "Date Range Last 7 Days Last 28 Days Last 3 Months Last 6 Months Last Year Custo…" at bounding box center [305, 149] width 177 height 87
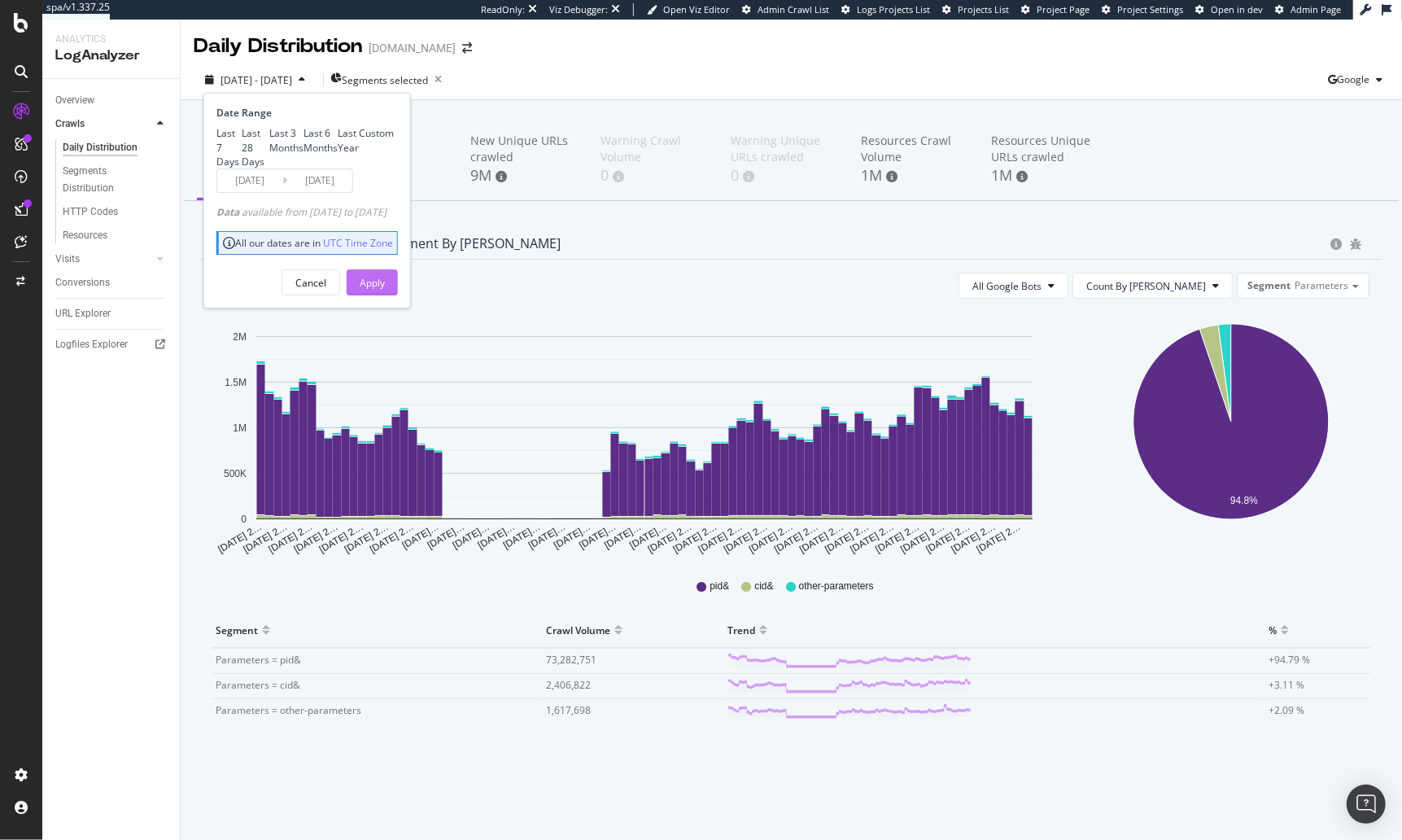
click at [385, 290] on div "Apply" at bounding box center [372, 283] width 25 height 13
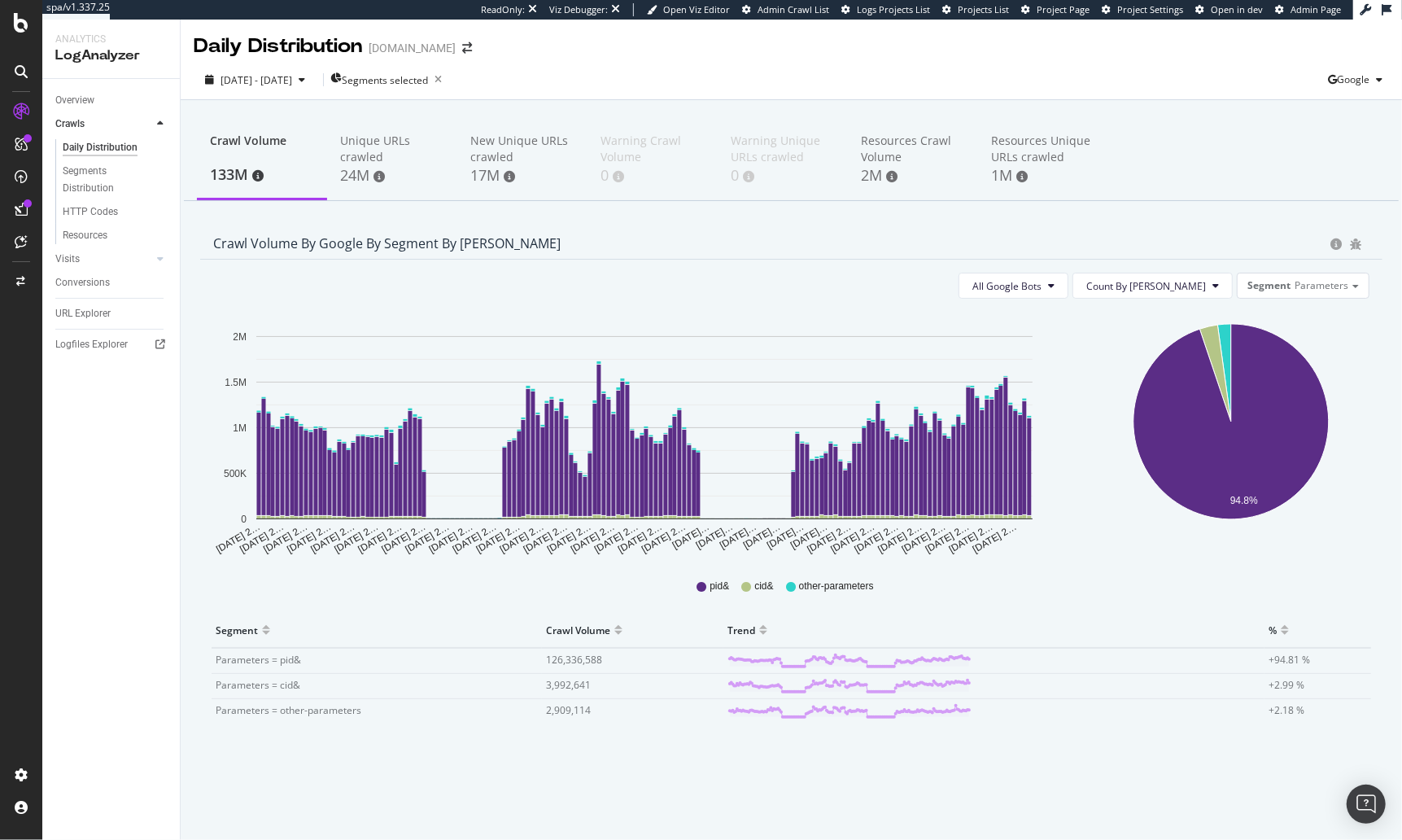
click at [196, 439] on div "Crawl Volume by google by Segment by Day All Google Bots Count By Day Segment P…" at bounding box center [791, 512] width 1199 height 570
click at [731, 776] on div "All Google Bots Count By Day Segment Parameters Hold CMD (⌘) while clicking to …" at bounding box center [791, 520] width 1182 height 521
click at [984, 222] on div "Crawl Volume 133M Unique URLs crawled 24M New Unique URLs crawled 17M Warning C…" at bounding box center [791, 477] width 1222 height 754
click at [423, 78] on span "Segments selected" at bounding box center [385, 80] width 86 height 13
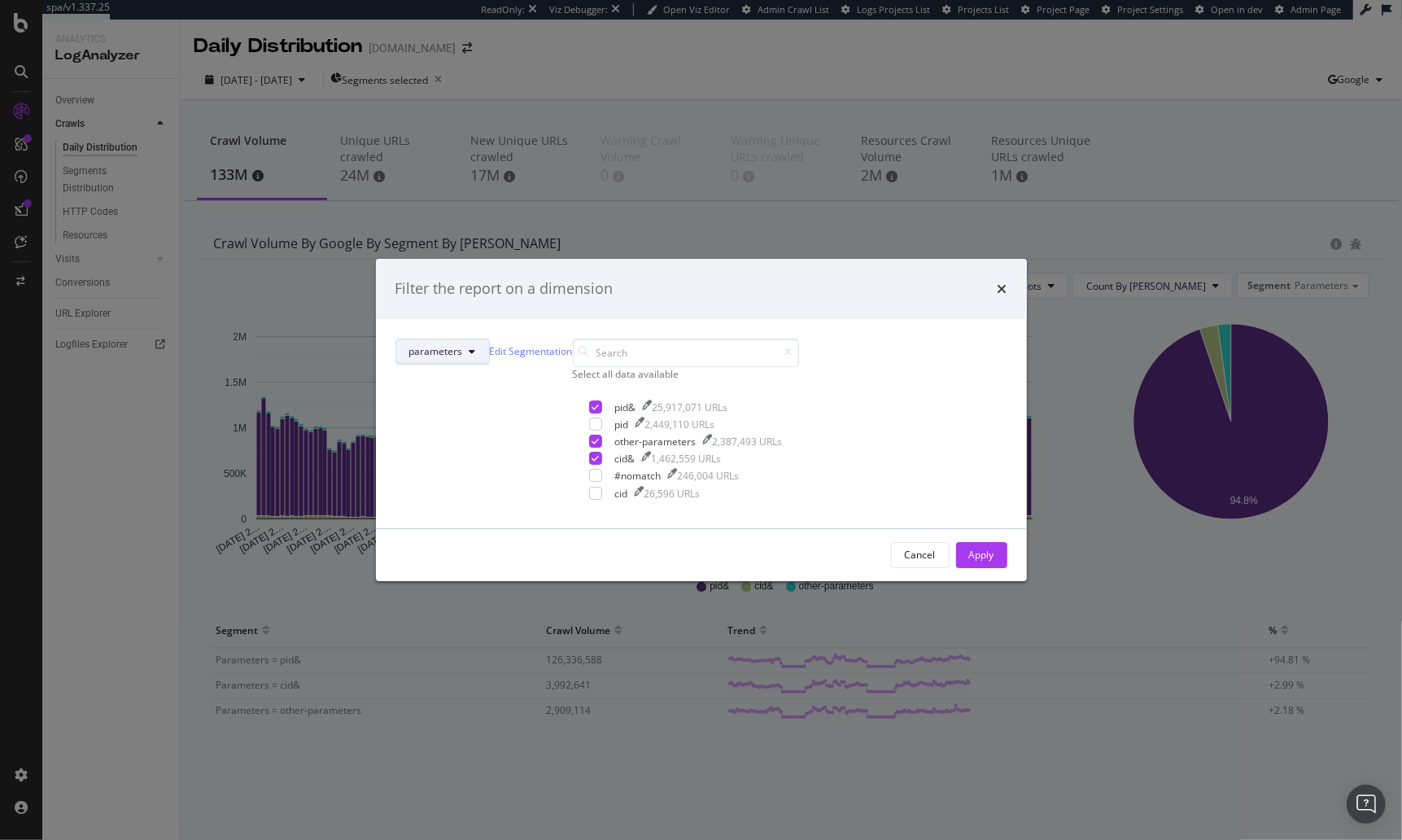
click at [463, 344] on span "parameters" at bounding box center [436, 351] width 54 height 13
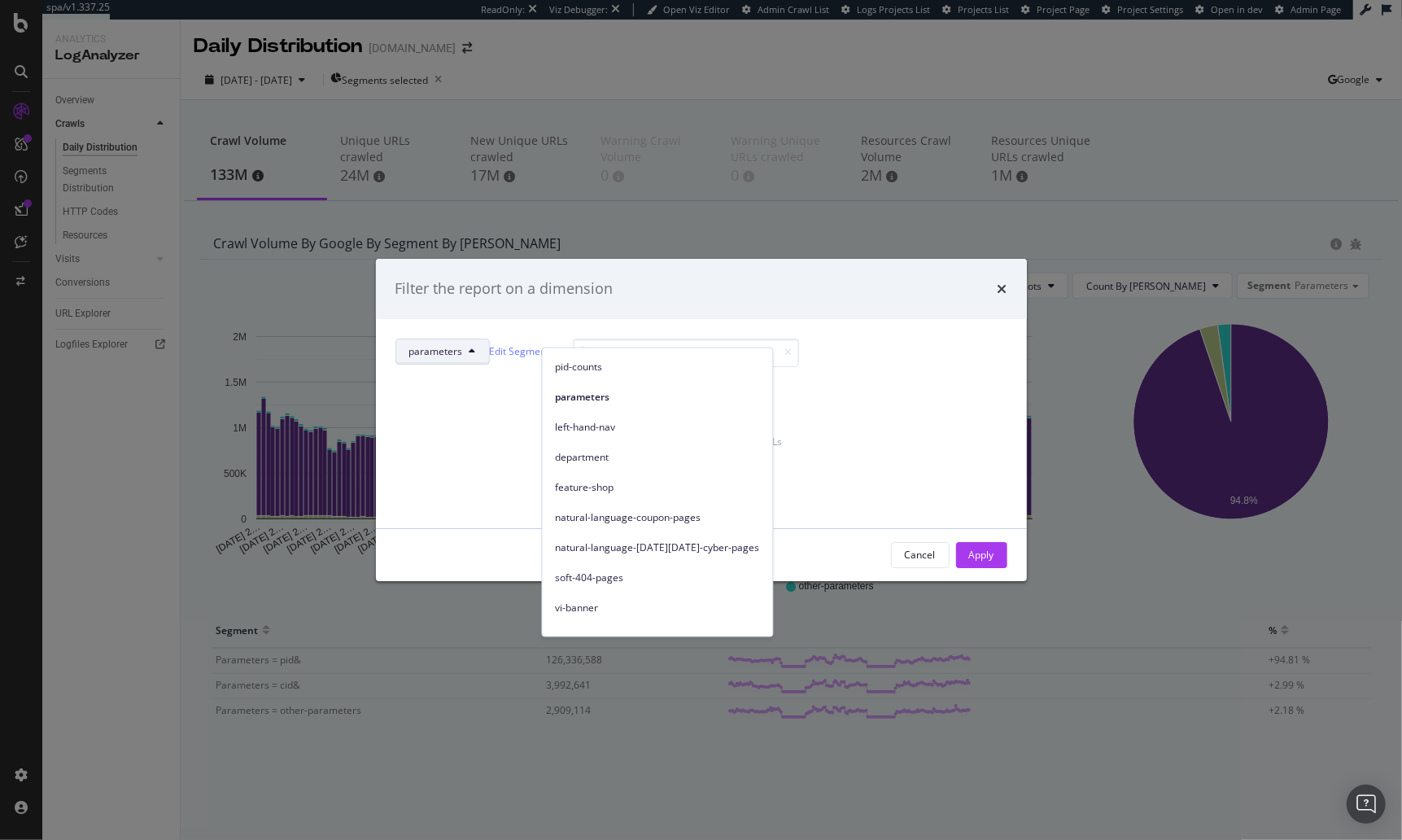
scroll to position [255, 0]
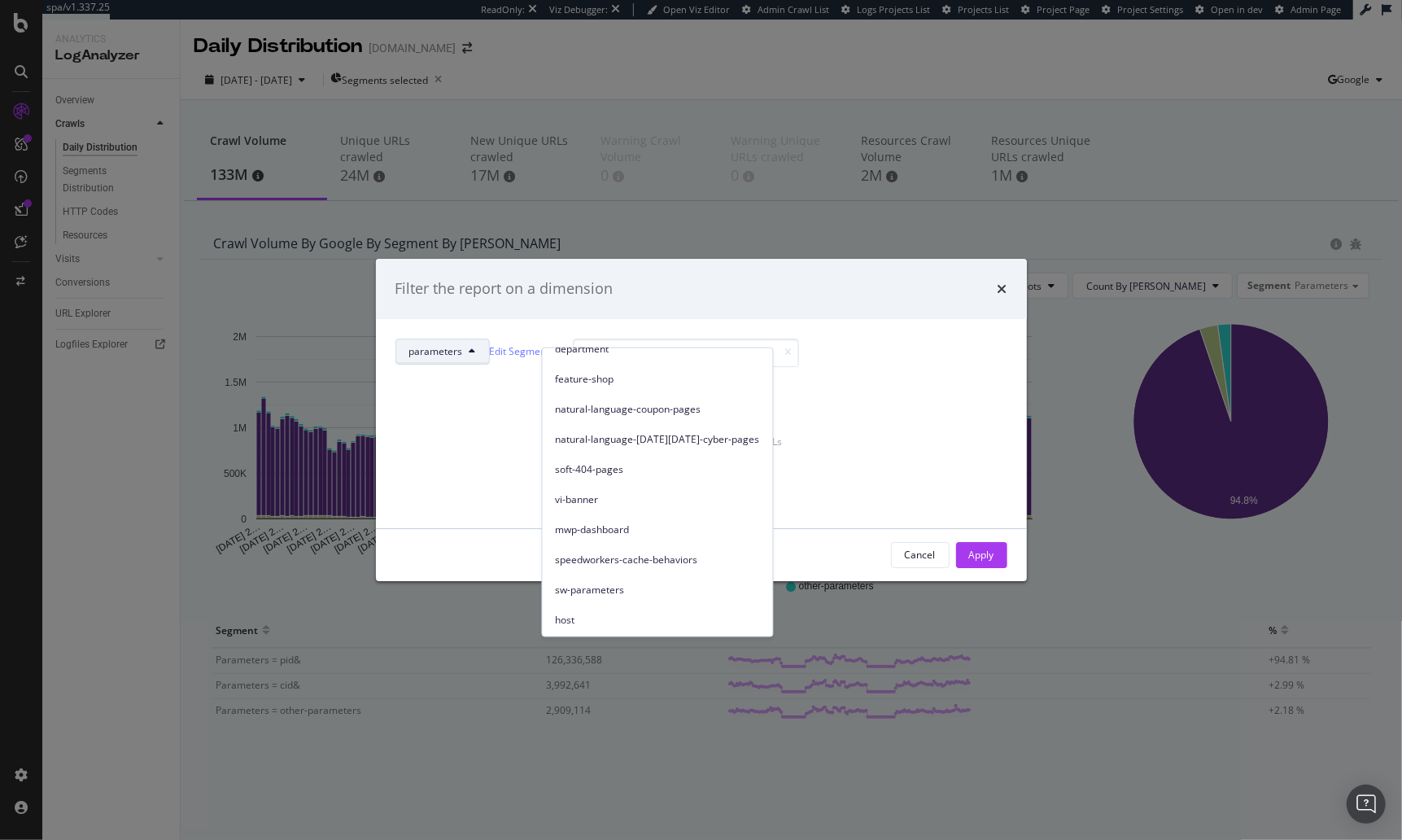
click at [652, 552] on span "speedworkers-cache-behaviors" at bounding box center [658, 558] width 204 height 14
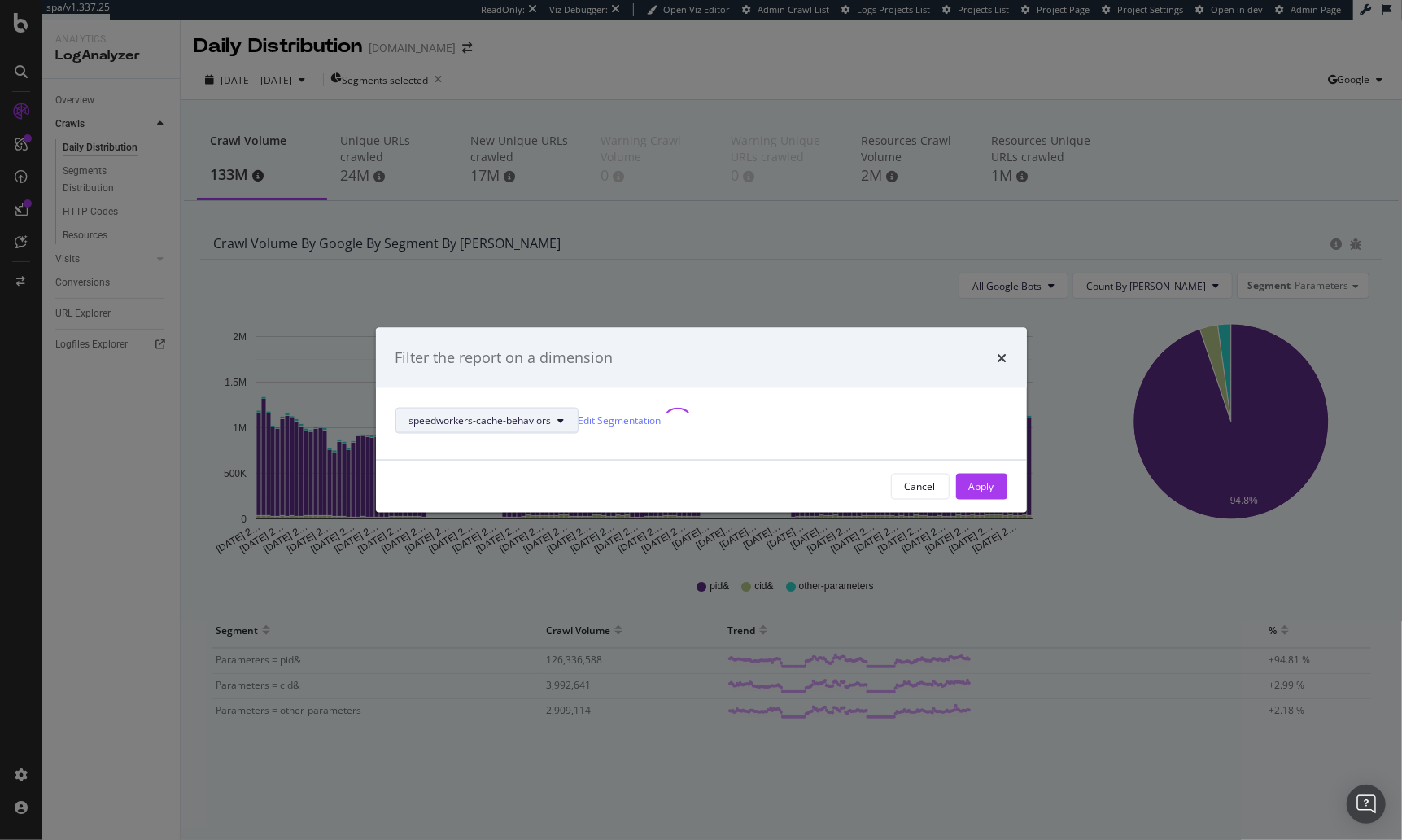
click at [551, 413] on span "speedworkers-cache-behaviors" at bounding box center [480, 420] width 142 height 13
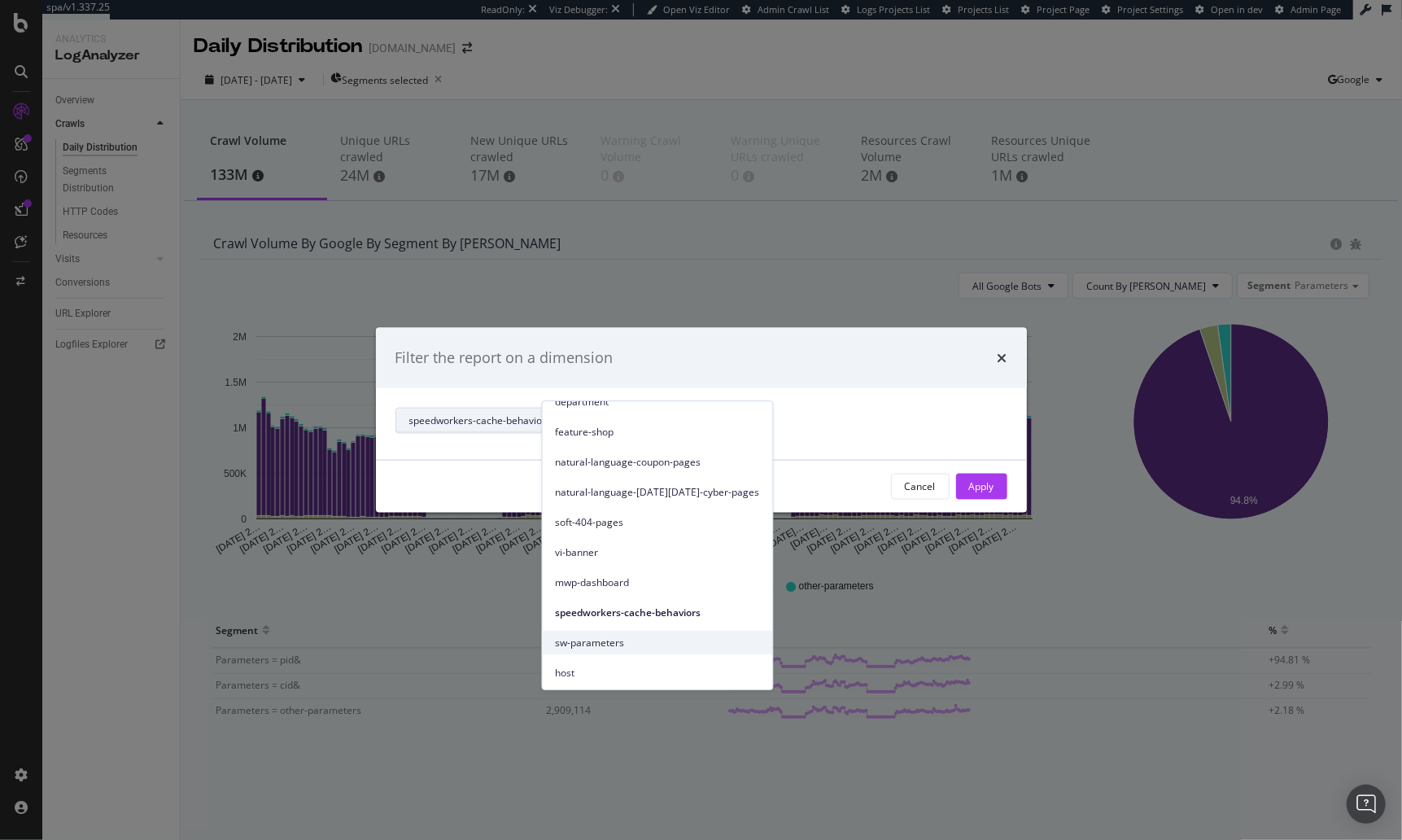
click at [633, 638] on span "sw-parameters" at bounding box center [658, 642] width 204 height 14
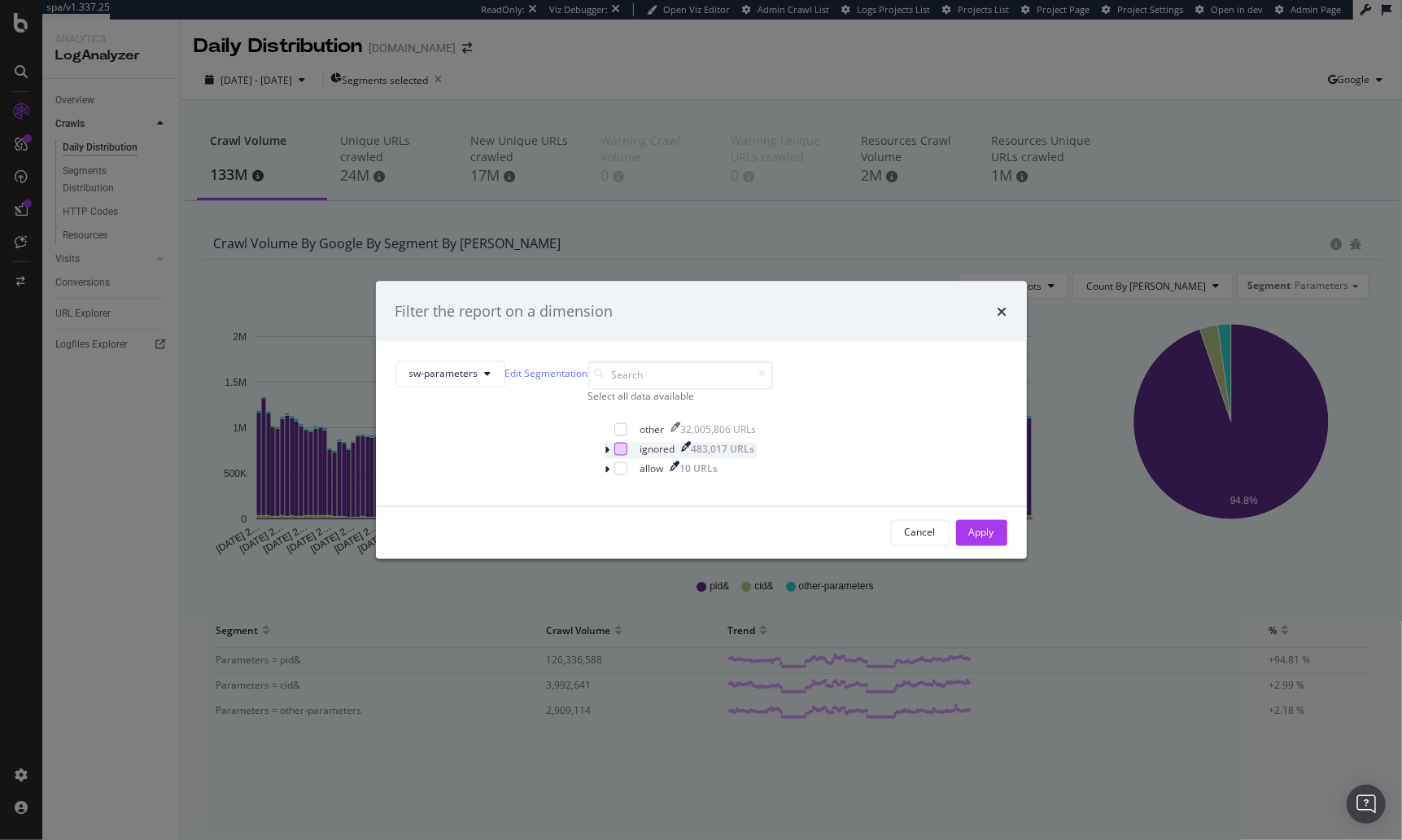
click at [615, 455] on div "modal" at bounding box center [621, 449] width 13 height 13
click at [604, 438] on div "other 32,005,806 URLs" at bounding box center [680, 430] width 152 height 16
click at [605, 475] on icon "modal" at bounding box center [607, 469] width 5 height 10
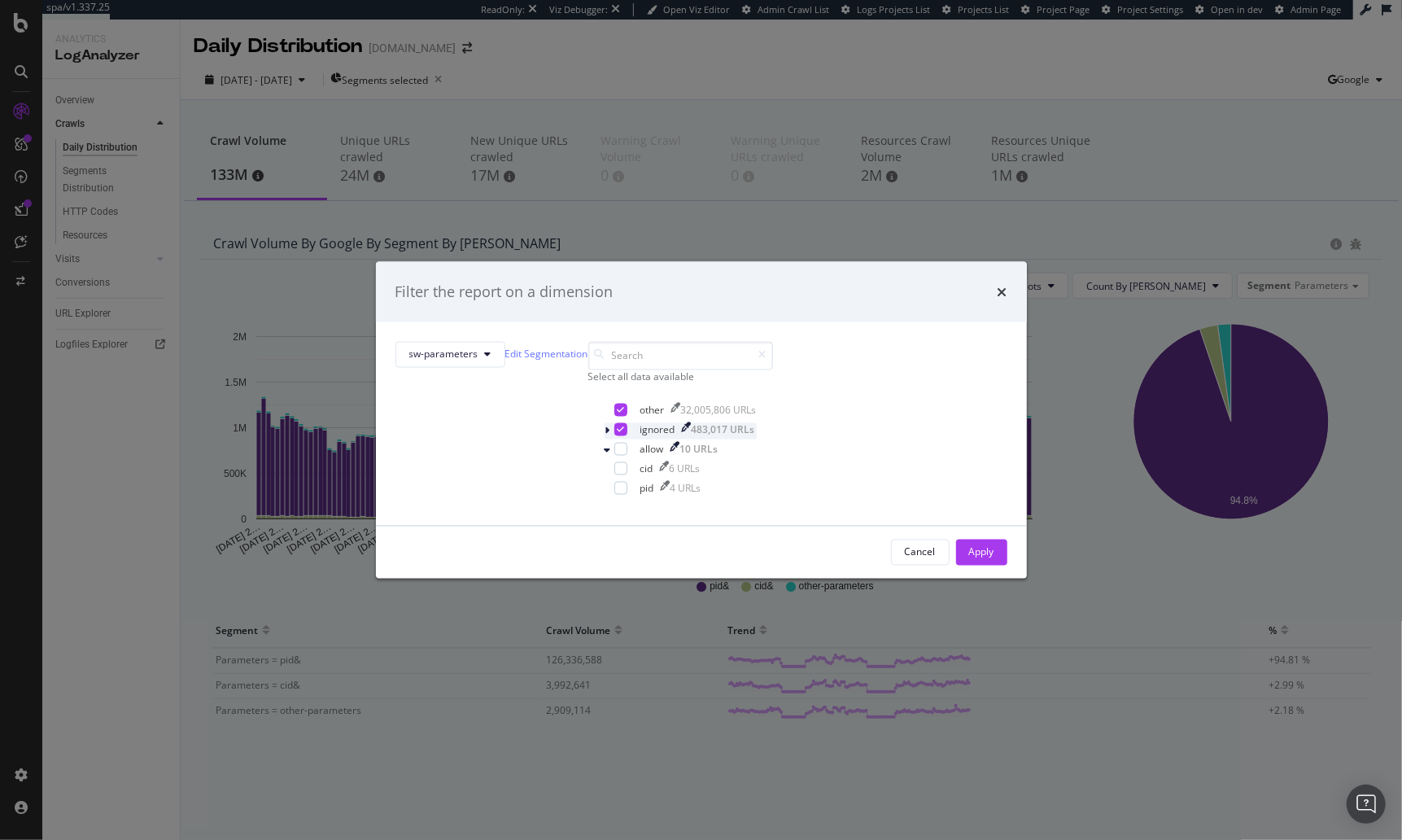
click at [604, 455] on icon "modal" at bounding box center [607, 450] width 7 height 10
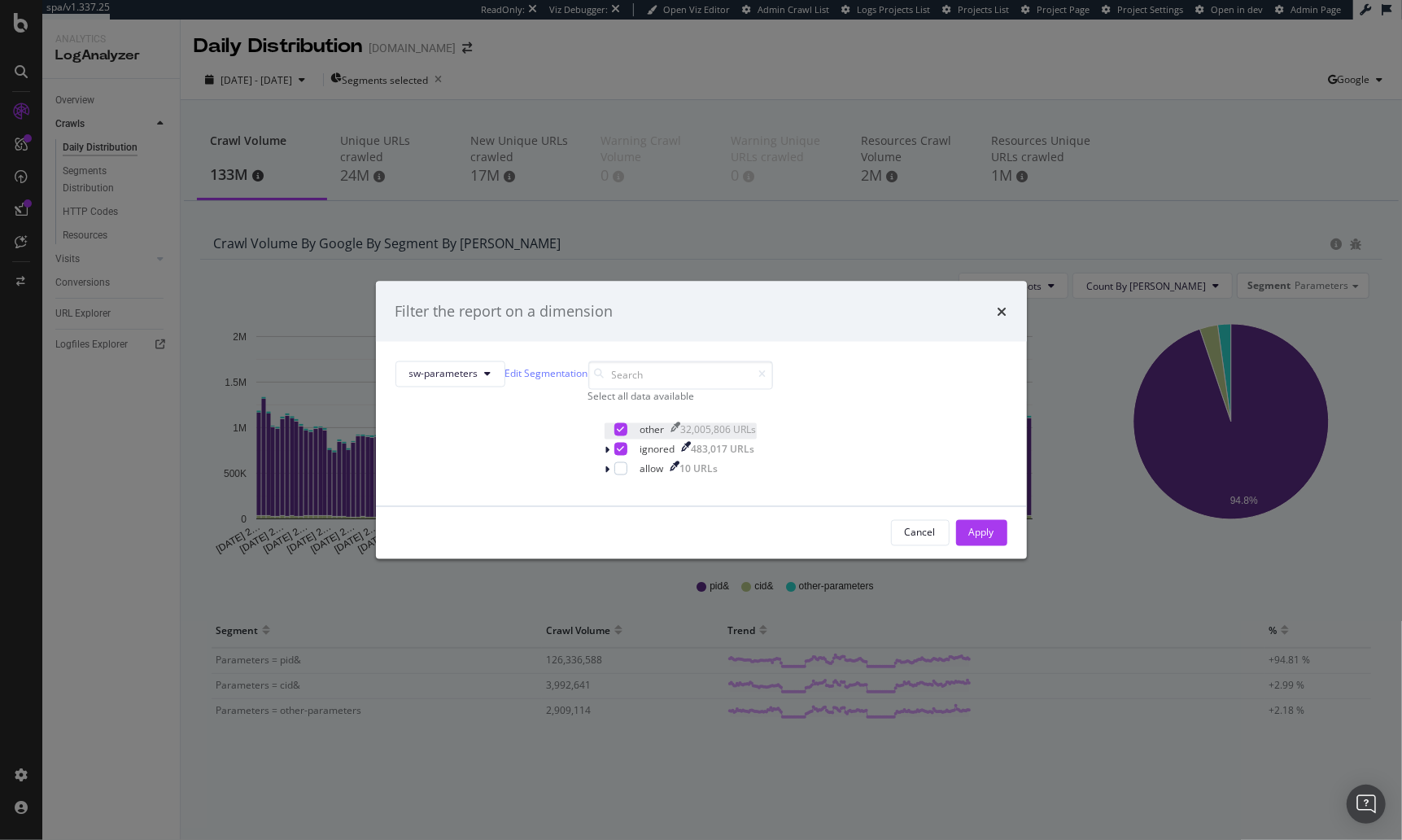
click at [617, 432] on icon "modal" at bounding box center [620, 429] width 8 height 8
click at [970, 540] on div "Apply" at bounding box center [982, 532] width 25 height 13
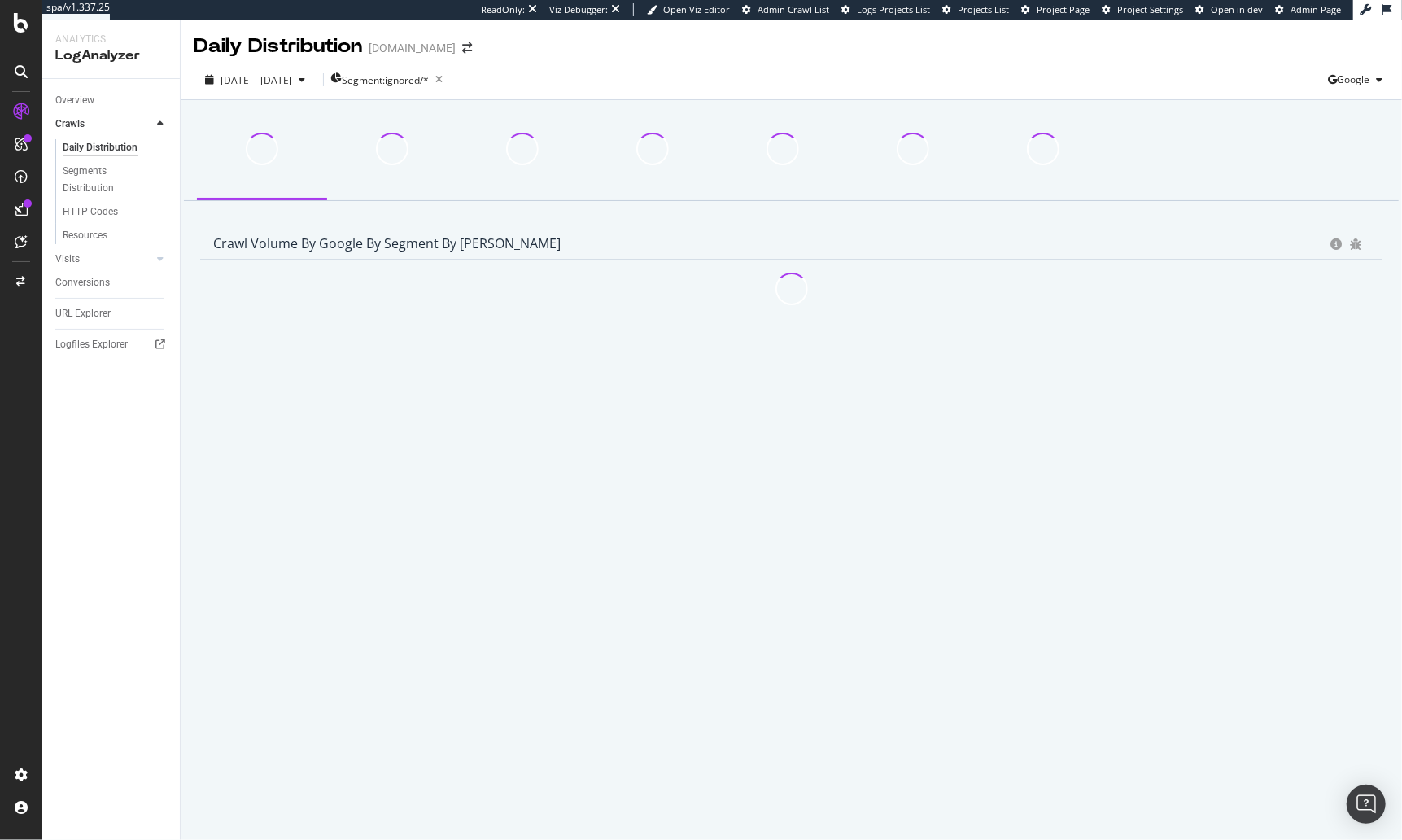
click at [179, 503] on div "Overview Crawls Daily Distribution Segments Distribution HTTP Codes Resources V…" at bounding box center [110, 458] width 137 height 760
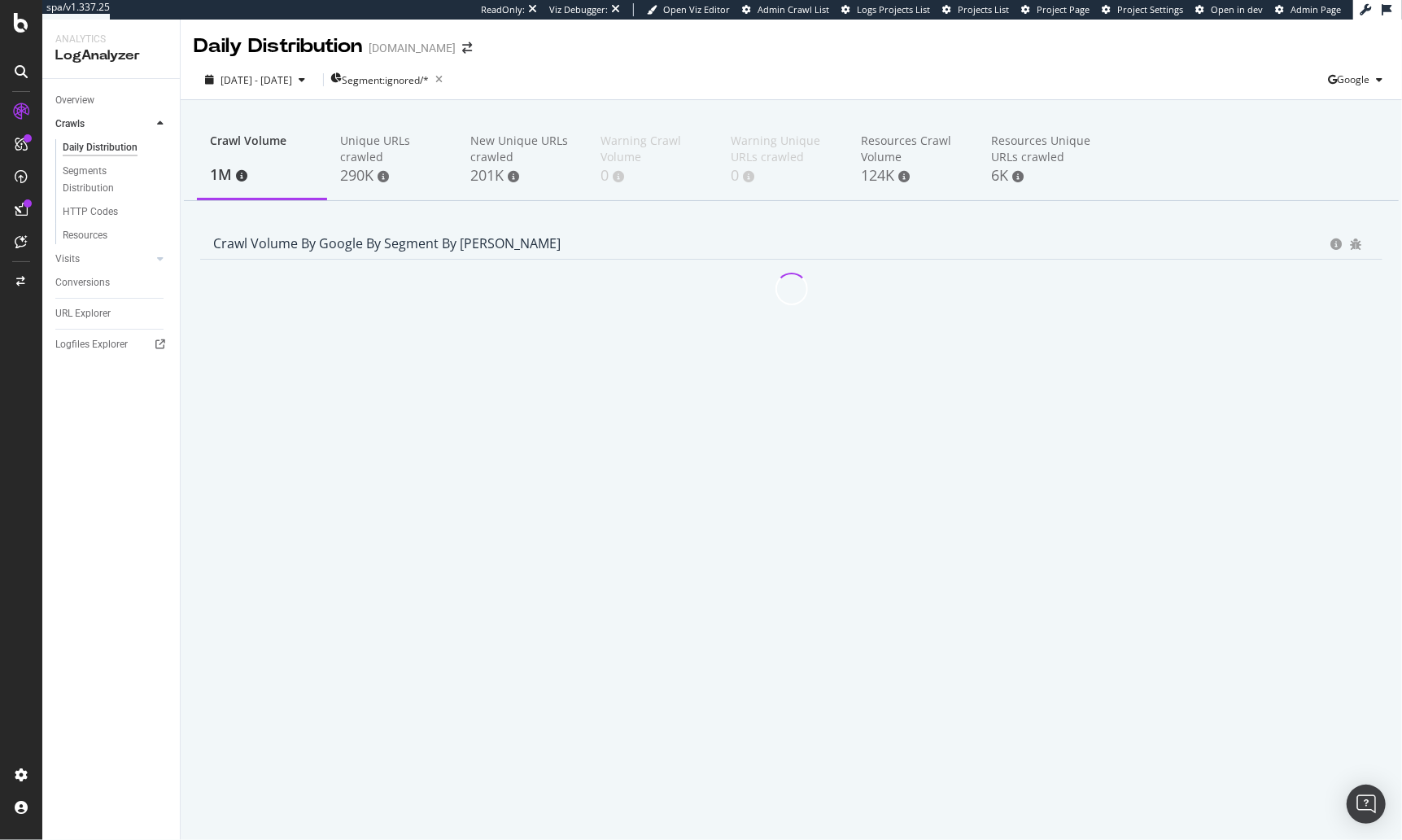
click at [185, 420] on div "Daily Distribution [DOMAIN_NAME] [DATE] - [DATE] Segment: ignored/* Google Craw…" at bounding box center [791, 429] width 1222 height 820
click at [186, 315] on div "Crawl Volume 1M Unique URLs crawled 290K New Unique URLs crawled 201K Warning C…" at bounding box center [791, 259] width 1222 height 319
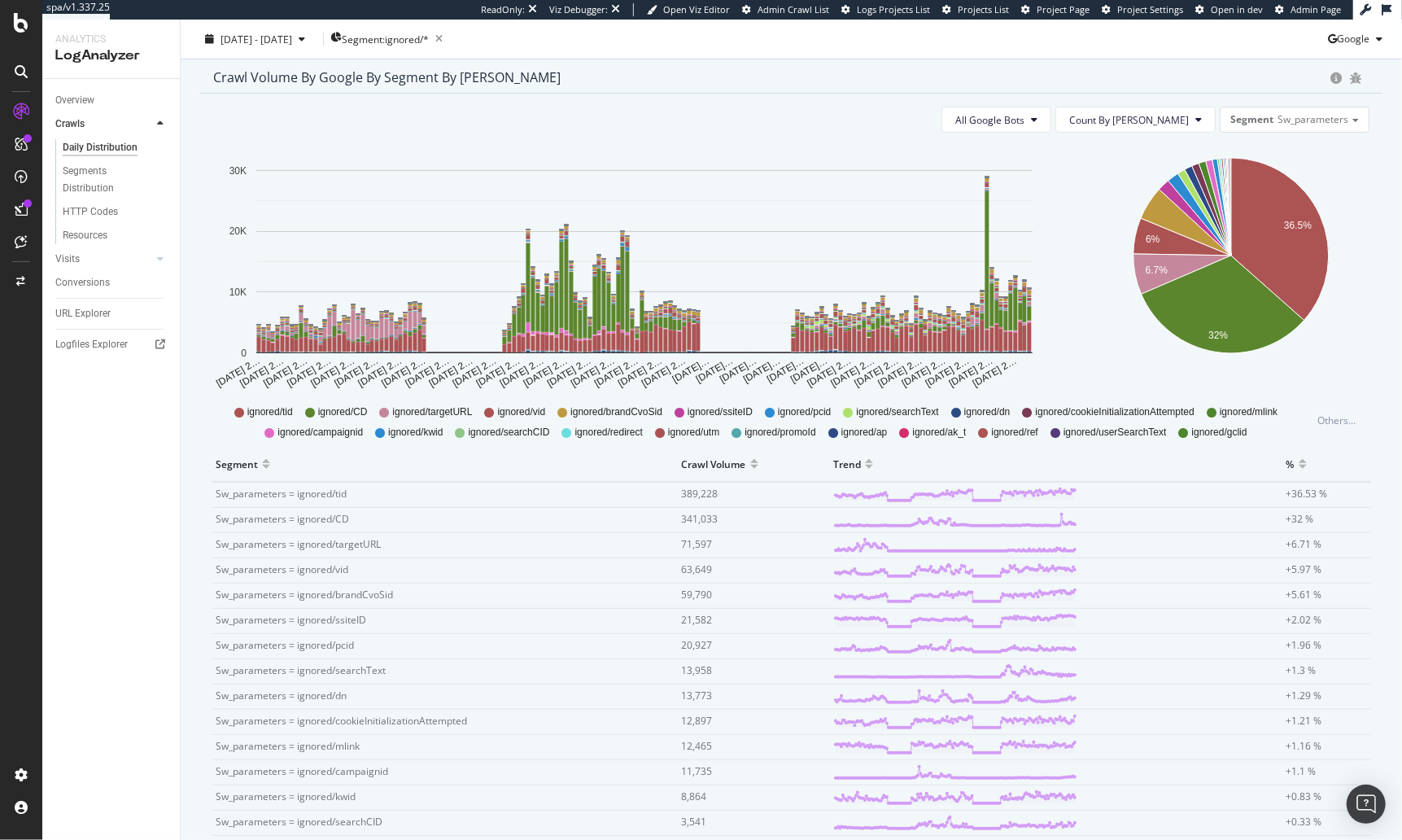
scroll to position [142, 0]
